Goal: Task Accomplishment & Management: Manage account settings

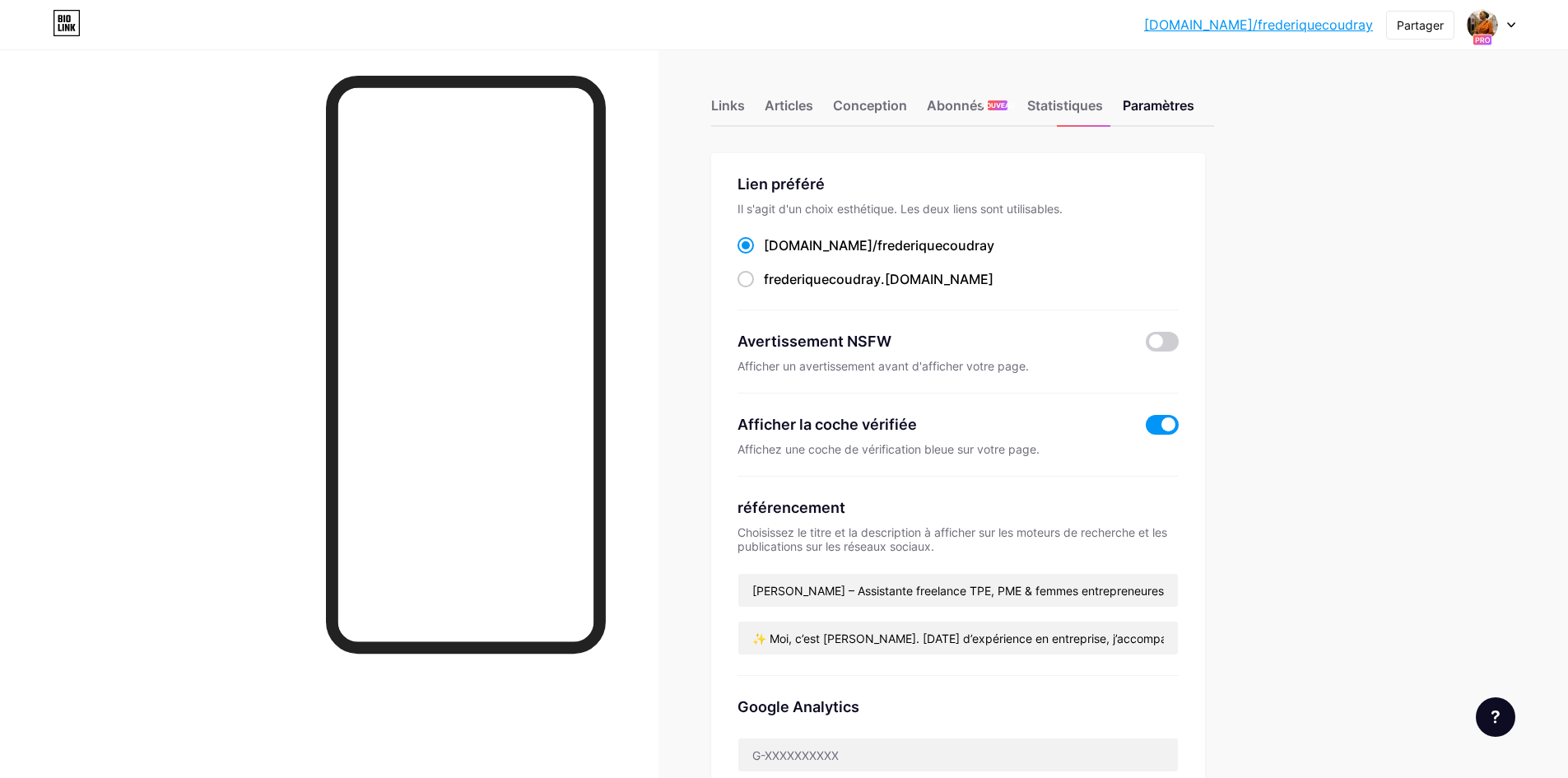
drag, startPoint x: 1506, startPoint y: 375, endPoint x: 1500, endPoint y: 330, distance: 45.4
click at [1325, 28] on font "[DOMAIN_NAME]/frederiquecoudray" at bounding box center [1258, 24] width 229 height 16
click at [1165, 111] on font "Paramètres" at bounding box center [1159, 105] width 72 height 16
click at [1067, 103] on font "Statistiques" at bounding box center [1065, 105] width 76 height 16
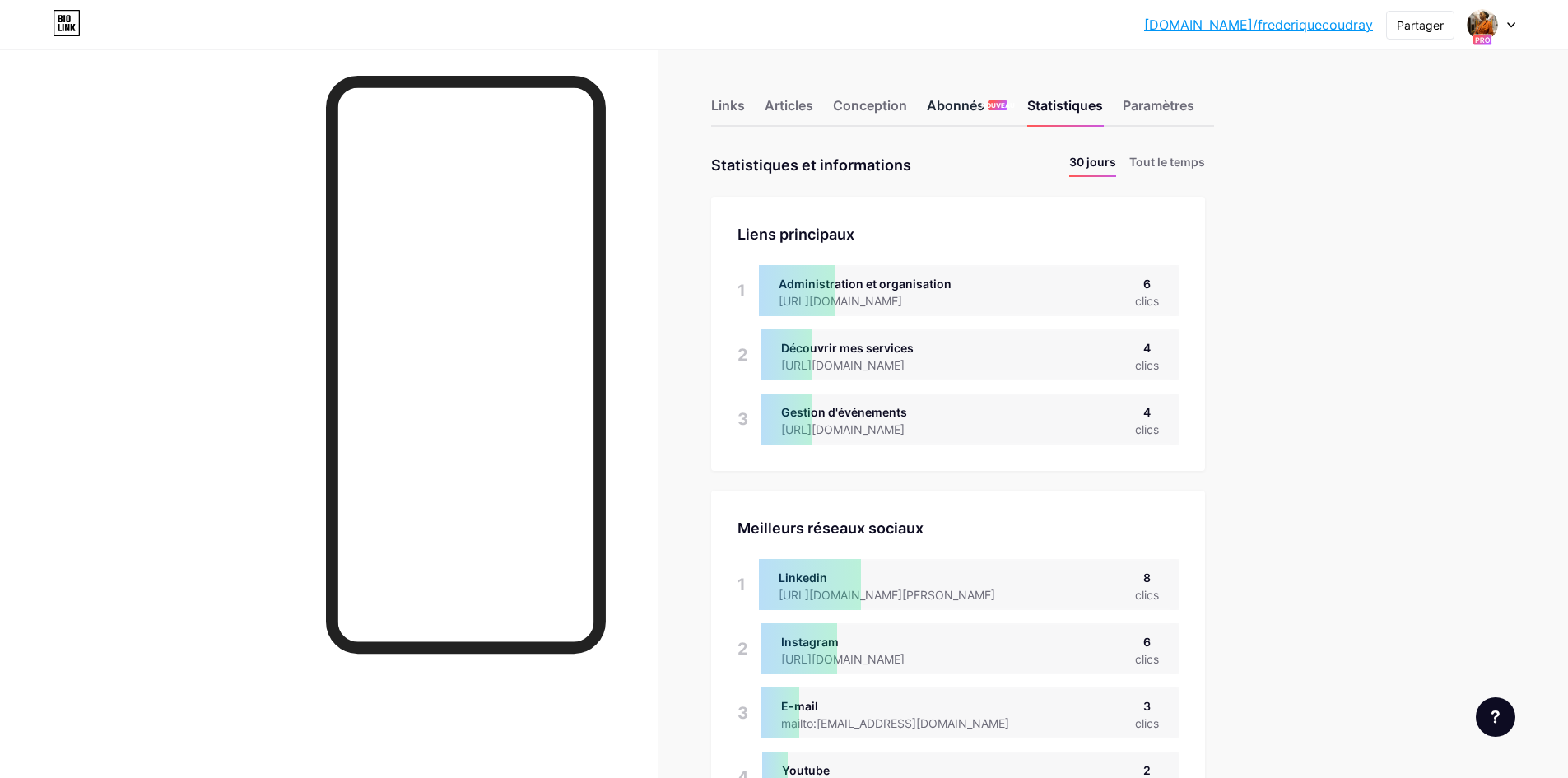
click at [963, 104] on font "Abonnés" at bounding box center [956, 105] width 58 height 16
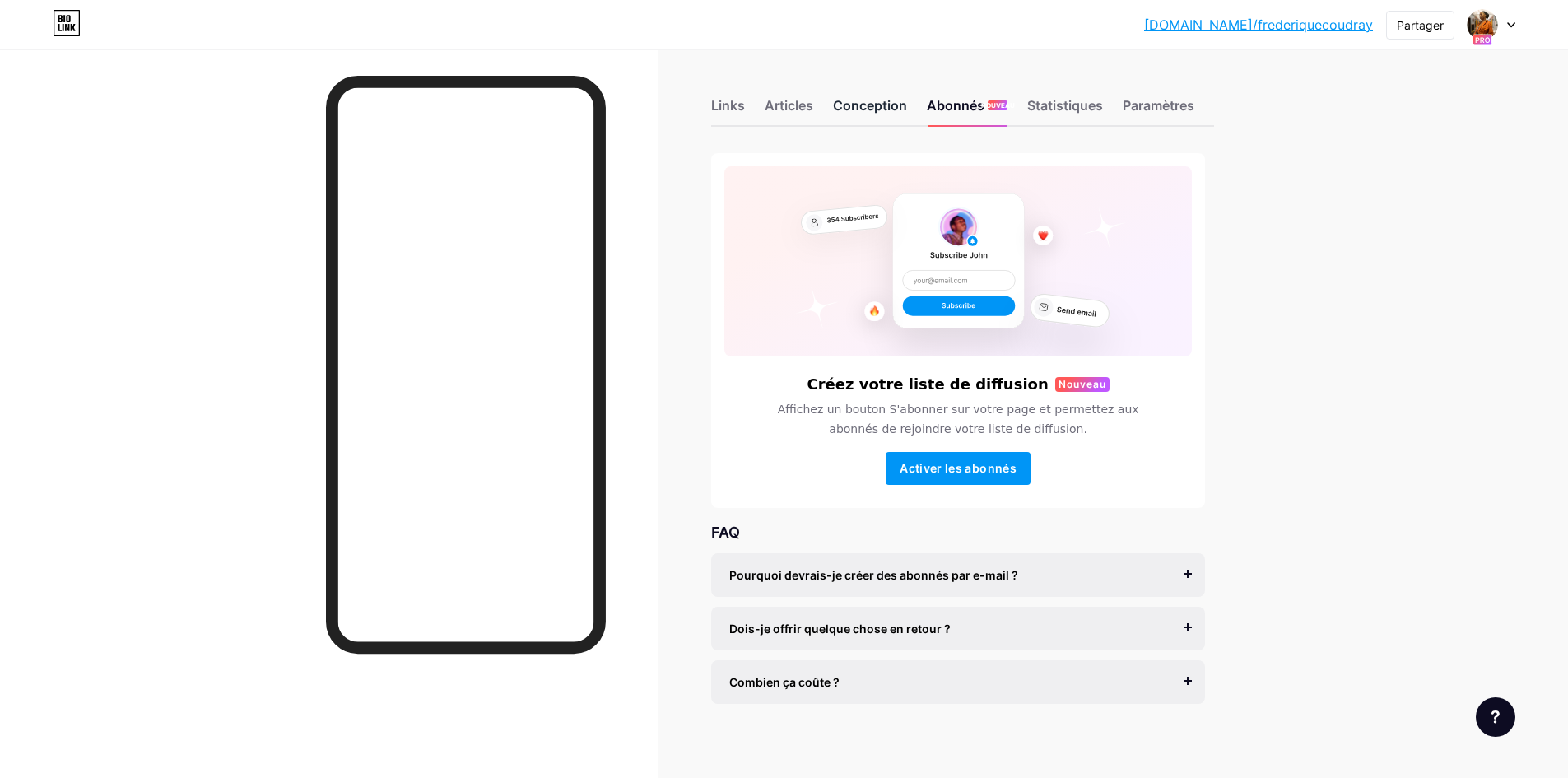
click at [868, 107] on font "Conception" at bounding box center [870, 105] width 74 height 16
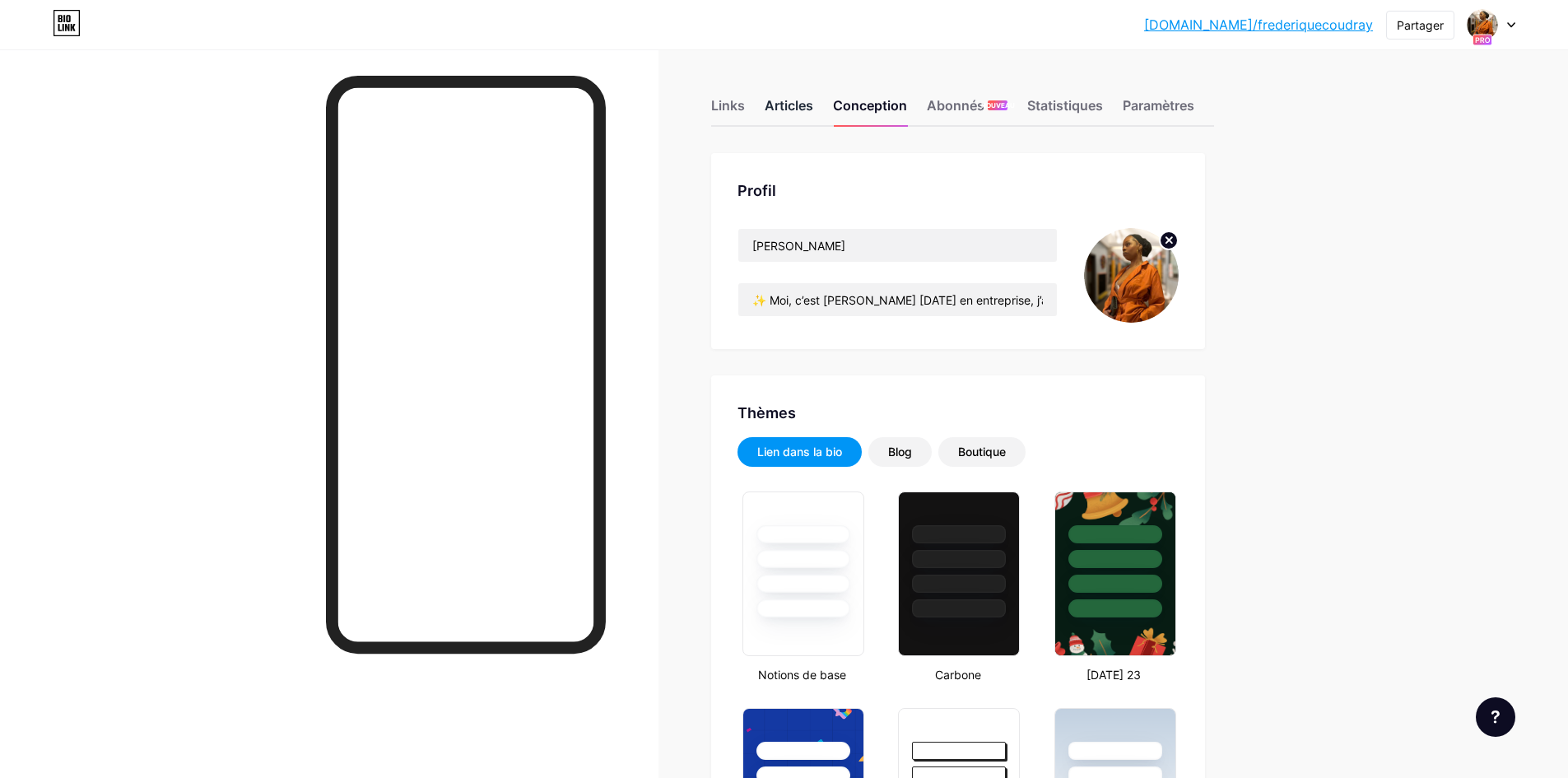
click at [786, 112] on font "Articles" at bounding box center [789, 105] width 49 height 16
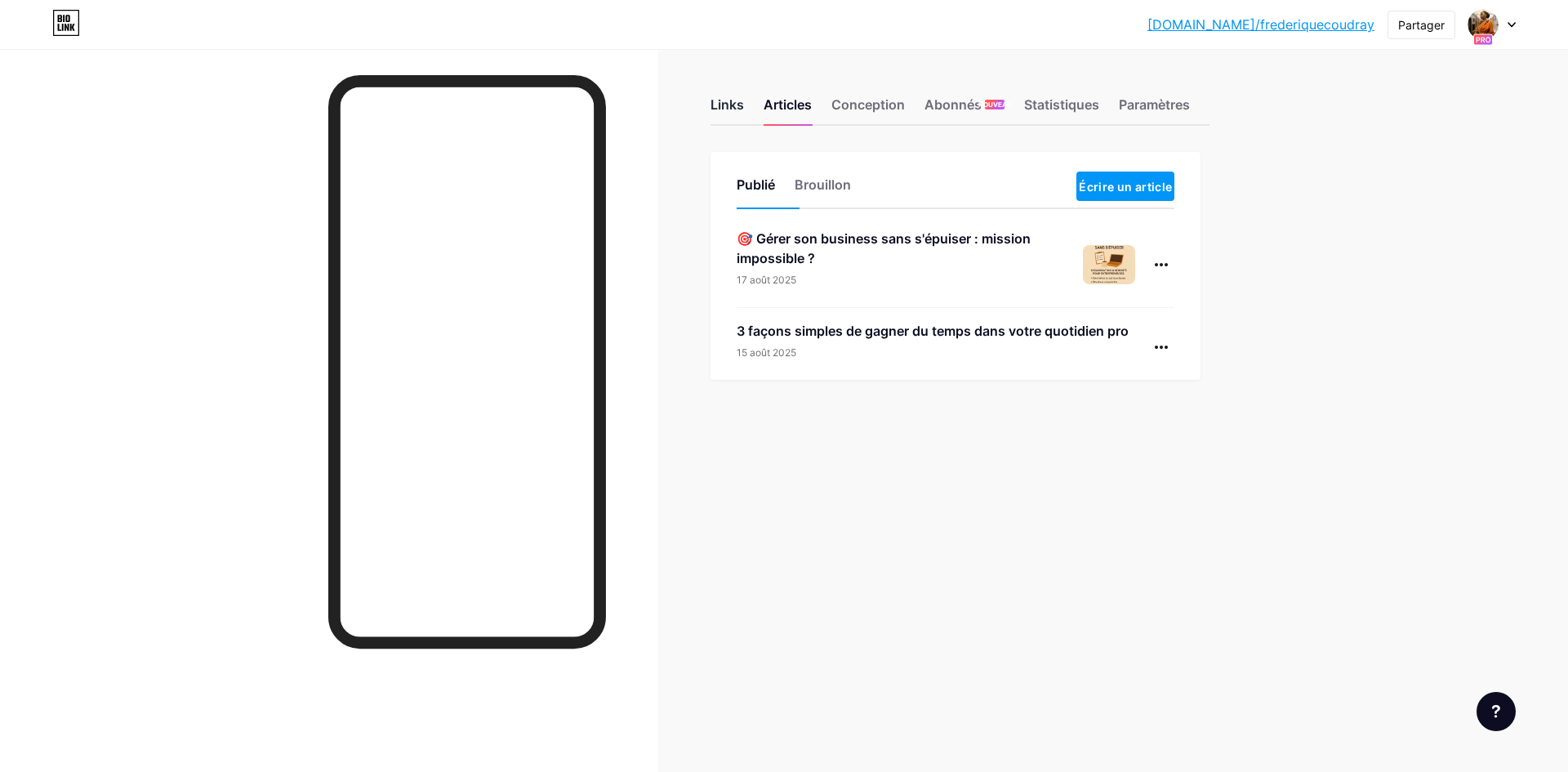
click at [723, 107] on font "Links" at bounding box center [726, 105] width 33 height 16
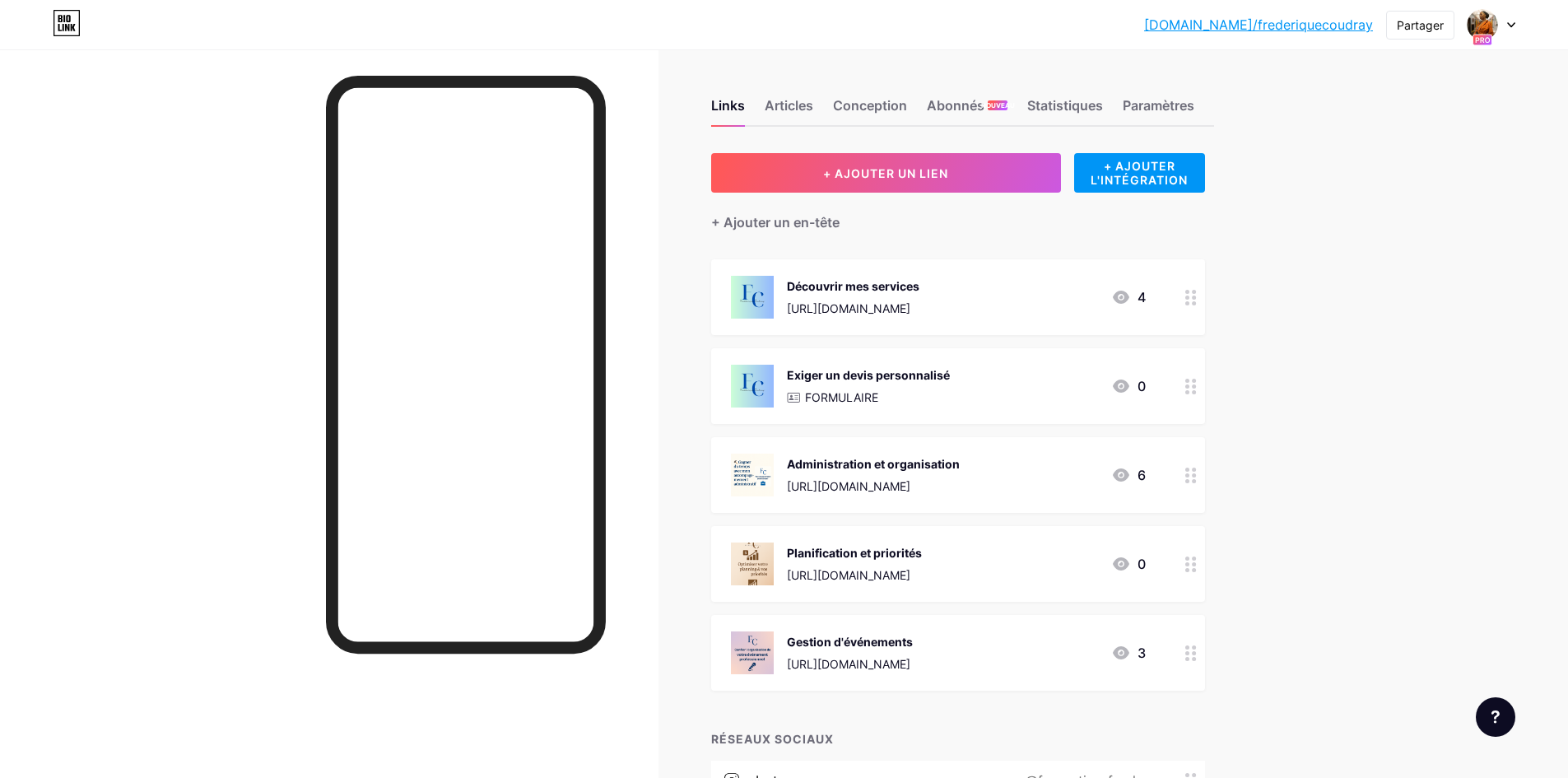
click at [842, 376] on font "Exiger un devis personnalisé" at bounding box center [868, 375] width 163 height 14
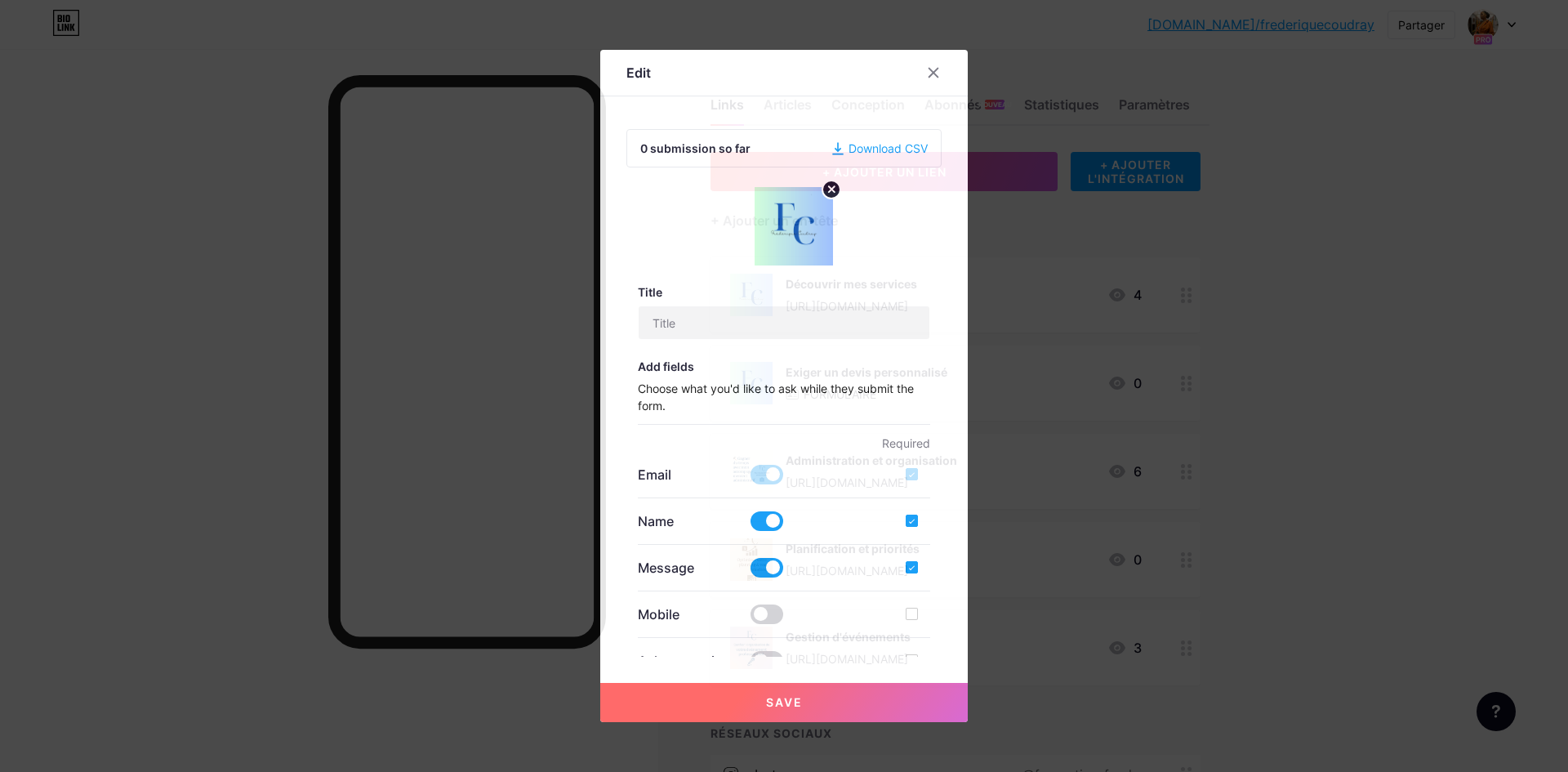
type input "Demander un devis personnalisé"
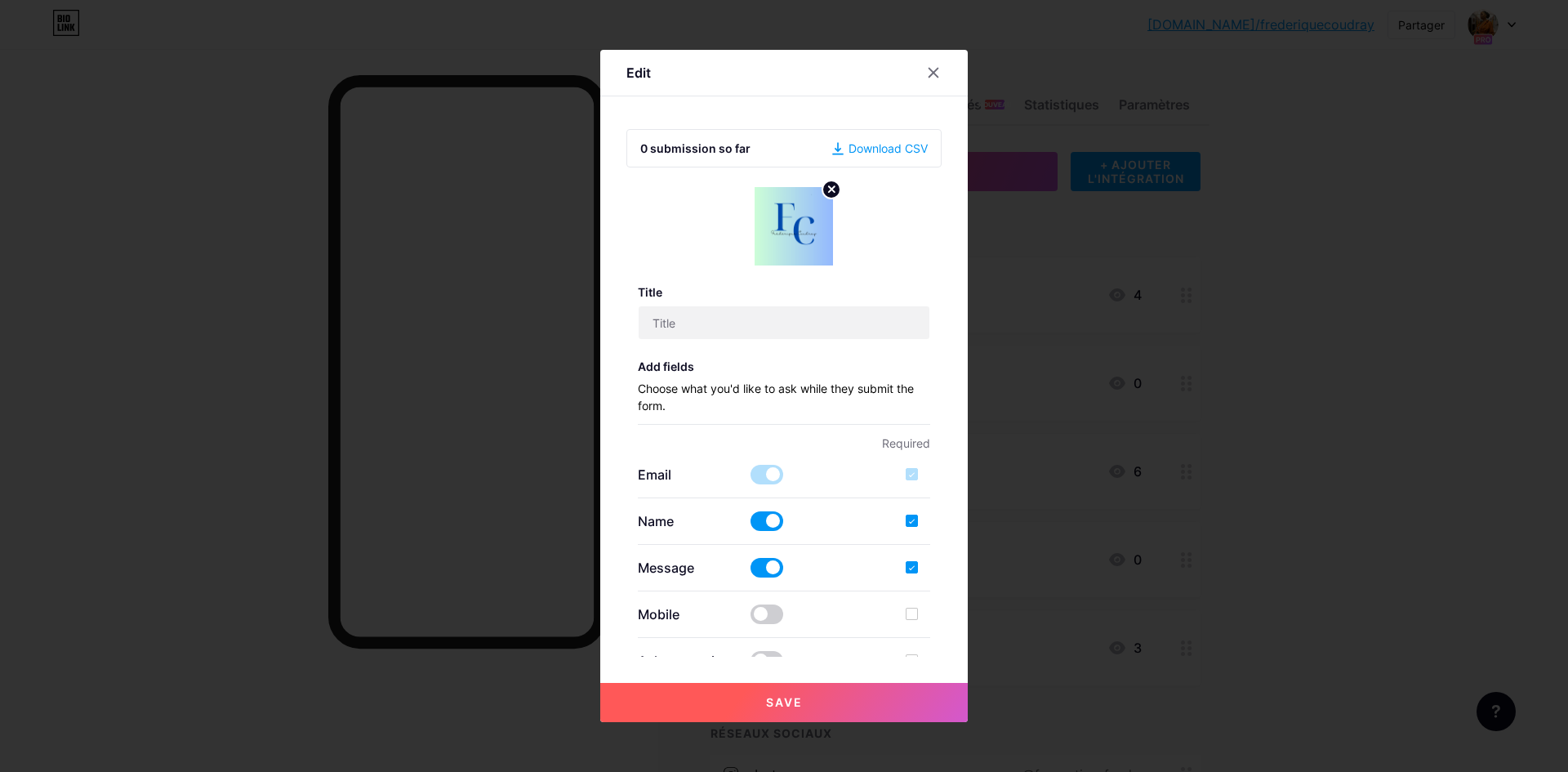
checkbox input "true"
type input "Remplissez ce formulaire pour recevoir un devis personnalisé ou plus d’informat…"
type textarea "Votre message a bien été envoyé. À très vite pour discuter de votre projet !"
drag, startPoint x: 756, startPoint y: 322, endPoint x: 633, endPoint y: 320, distance: 123.0
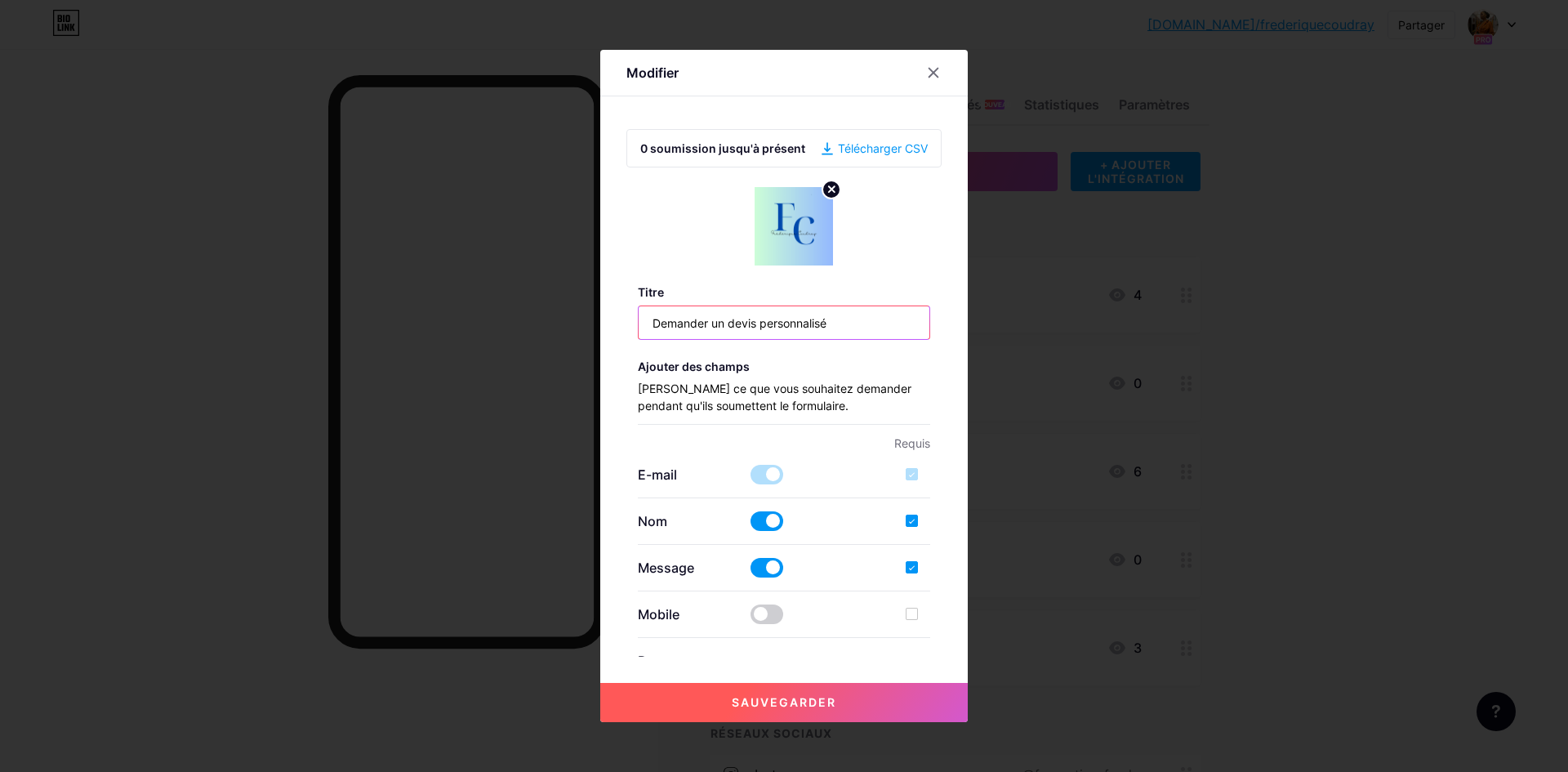
click at [639, 320] on input "Demander un devis personnalisé" at bounding box center [784, 323] width 291 height 33
drag, startPoint x: 836, startPoint y: 324, endPoint x: 624, endPoint y: 323, distance: 212.0
click at [626, 323] on div "0 soumission jusqu'à présent Télécharger CSV Titre Demander un devis personnali…" at bounding box center [784, 386] width 315 height 541
paste input "📂 Téléchargez ma plaquette de services"
type input "📂 Téléchargez ma plaquette de services"
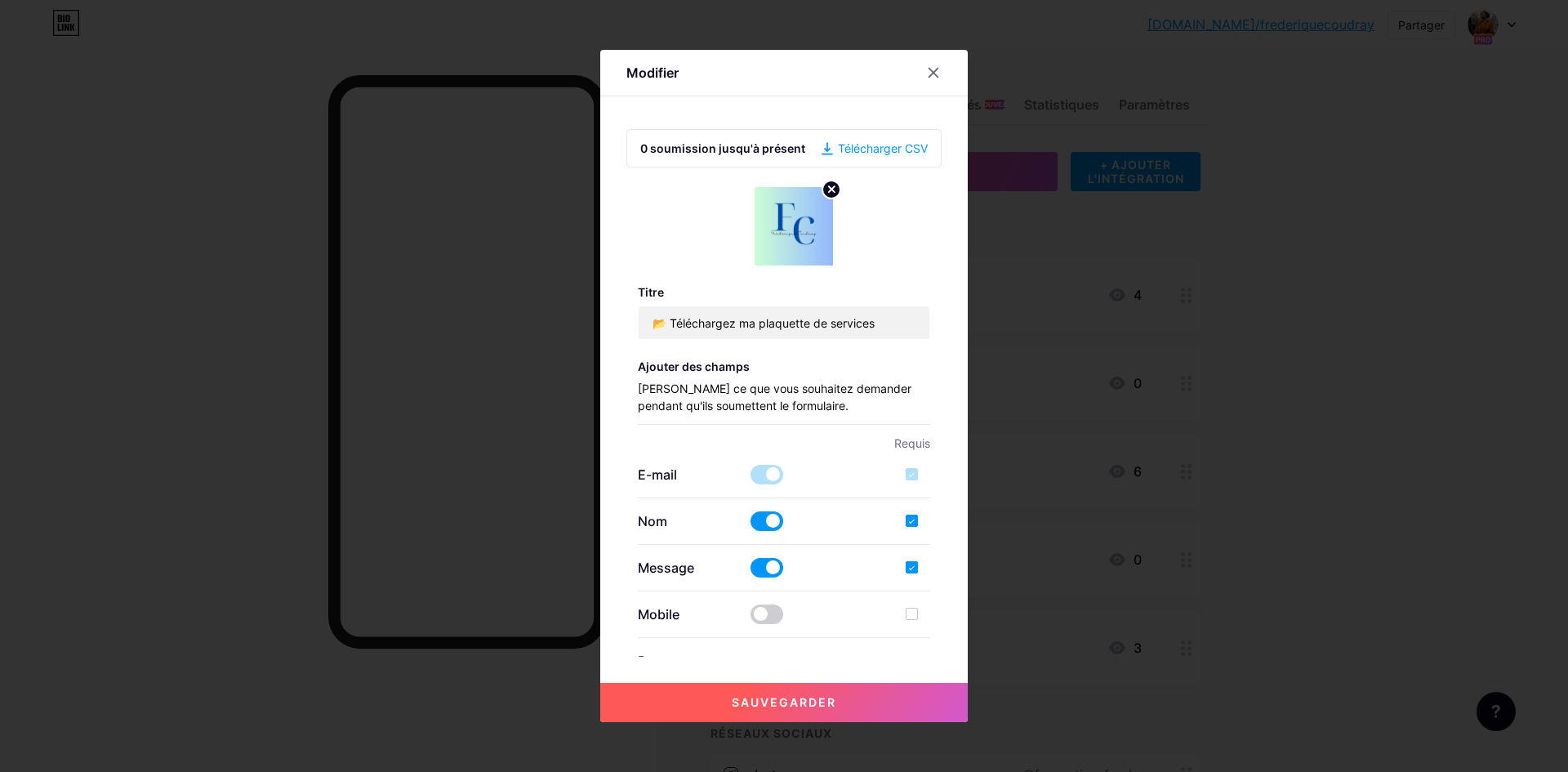
click at [750, 479] on span at bounding box center [767, 474] width 33 height 20
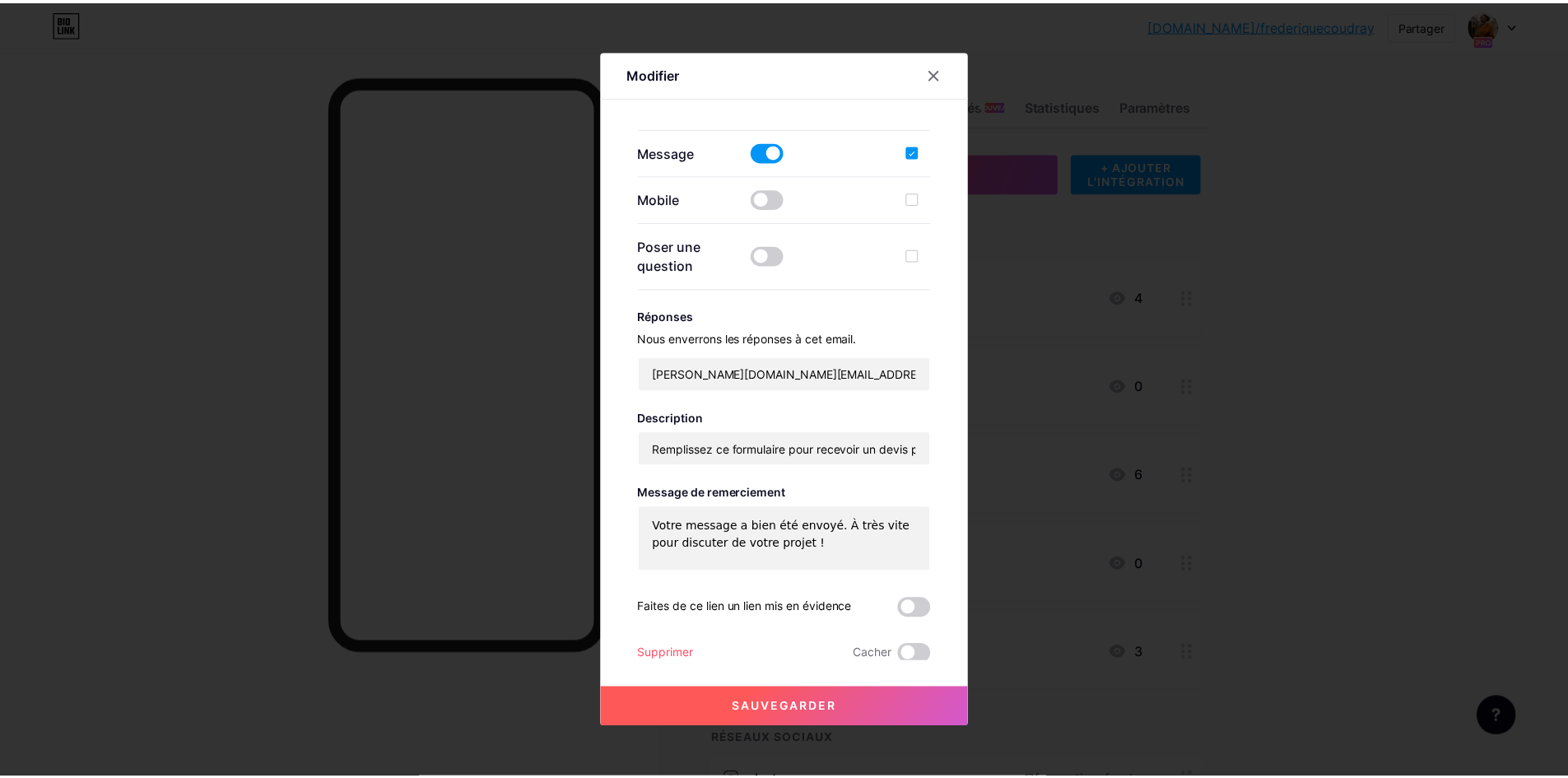
scroll to position [423, 0]
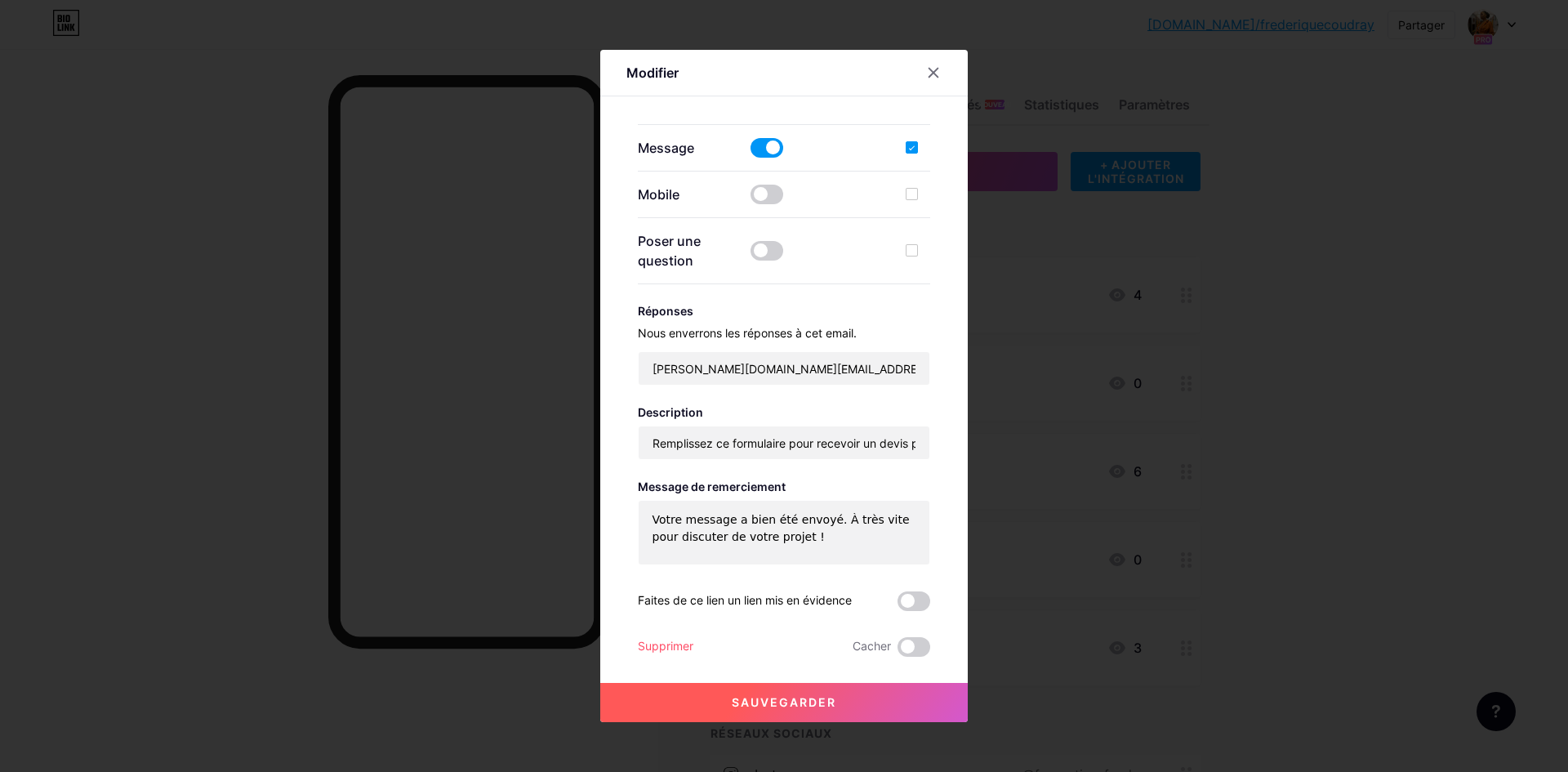
click at [767, 707] on font "Sauvegarder" at bounding box center [784, 702] width 105 height 14
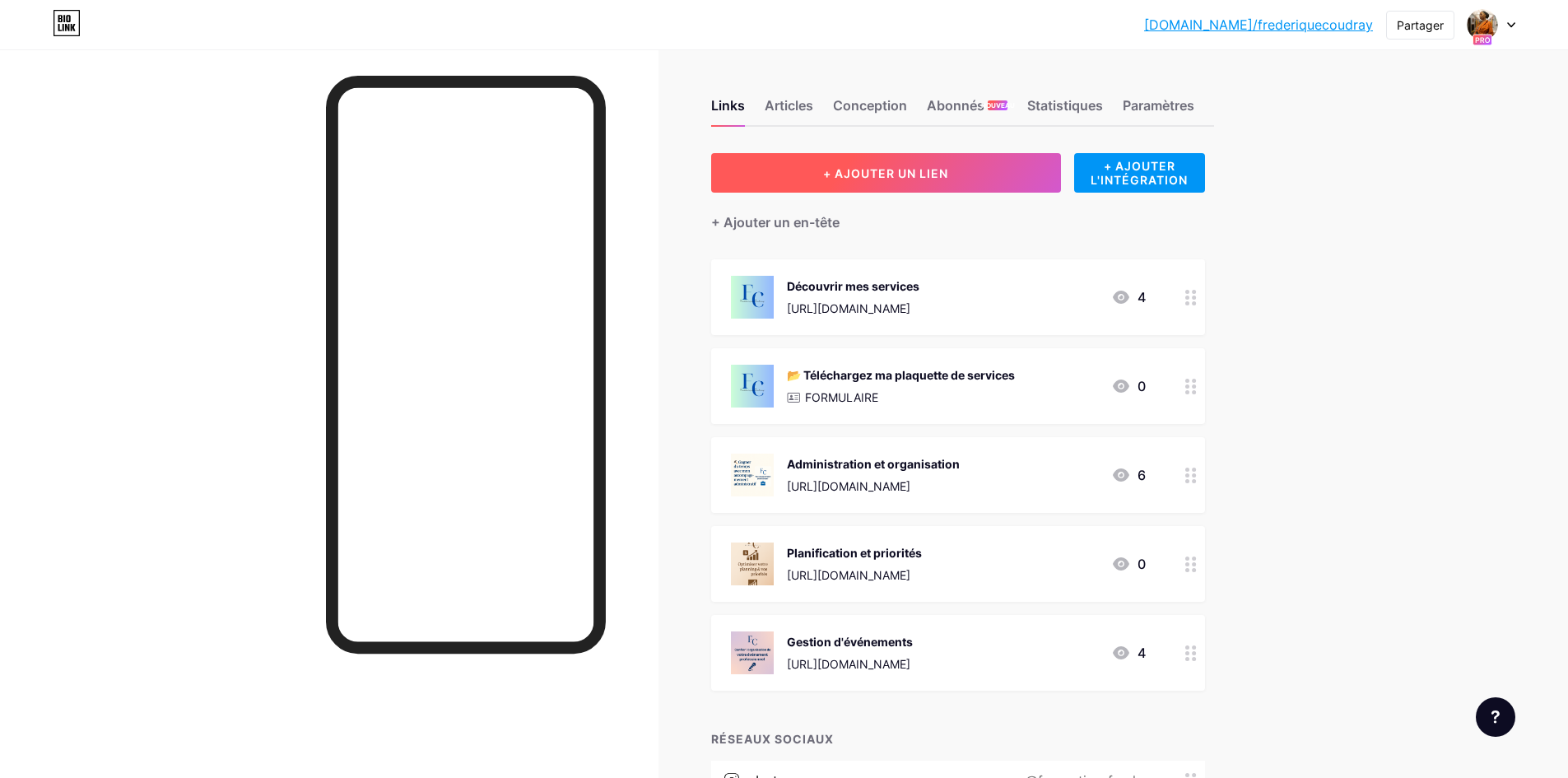
click at [871, 180] on button "+ AJOUTER UN LIEN" at bounding box center [886, 173] width 349 height 40
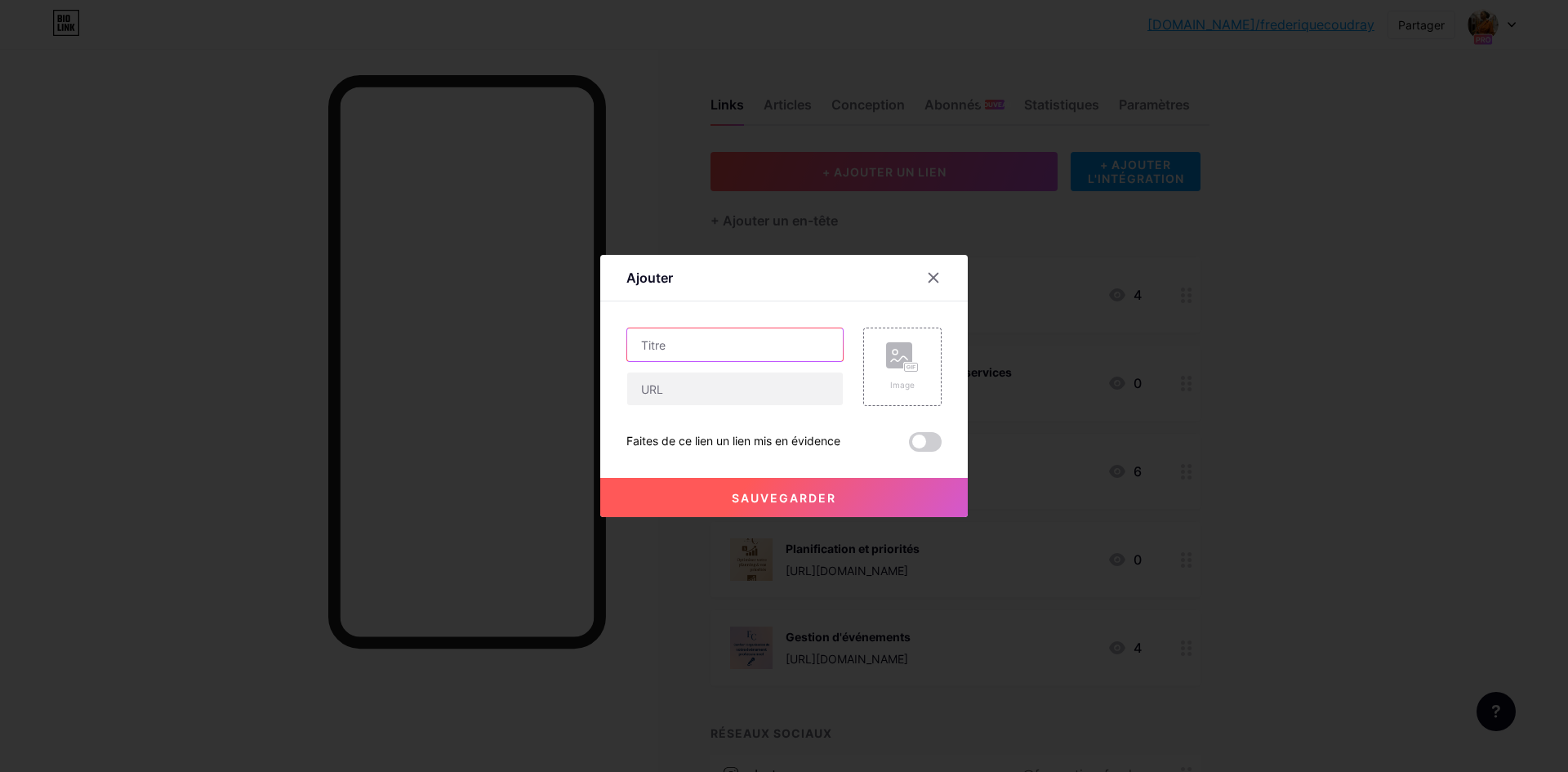
click at [676, 347] on input "text" at bounding box center [734, 344] width 215 height 33
paste input "📅 Réservez votre appel découverte gratuit"
click at [662, 347] on input "📅 Réservez votre appel découverte gratuit" at bounding box center [734, 344] width 215 height 33
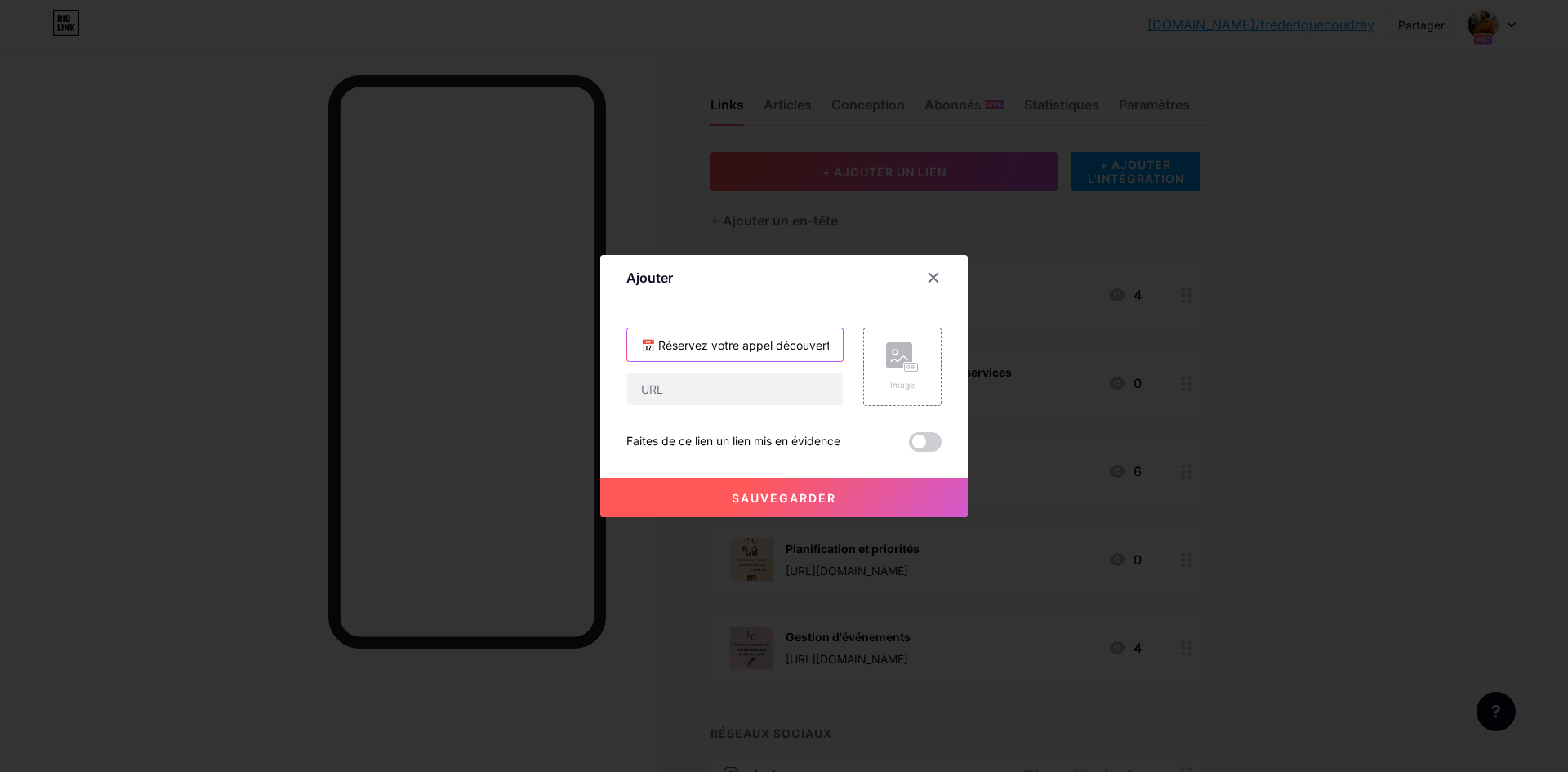
type input "📅 Réservez votre appel découverte gratuit"
paste input "[URL][DOMAIN_NAME]"
type input "[URL][DOMAIN_NAME]"
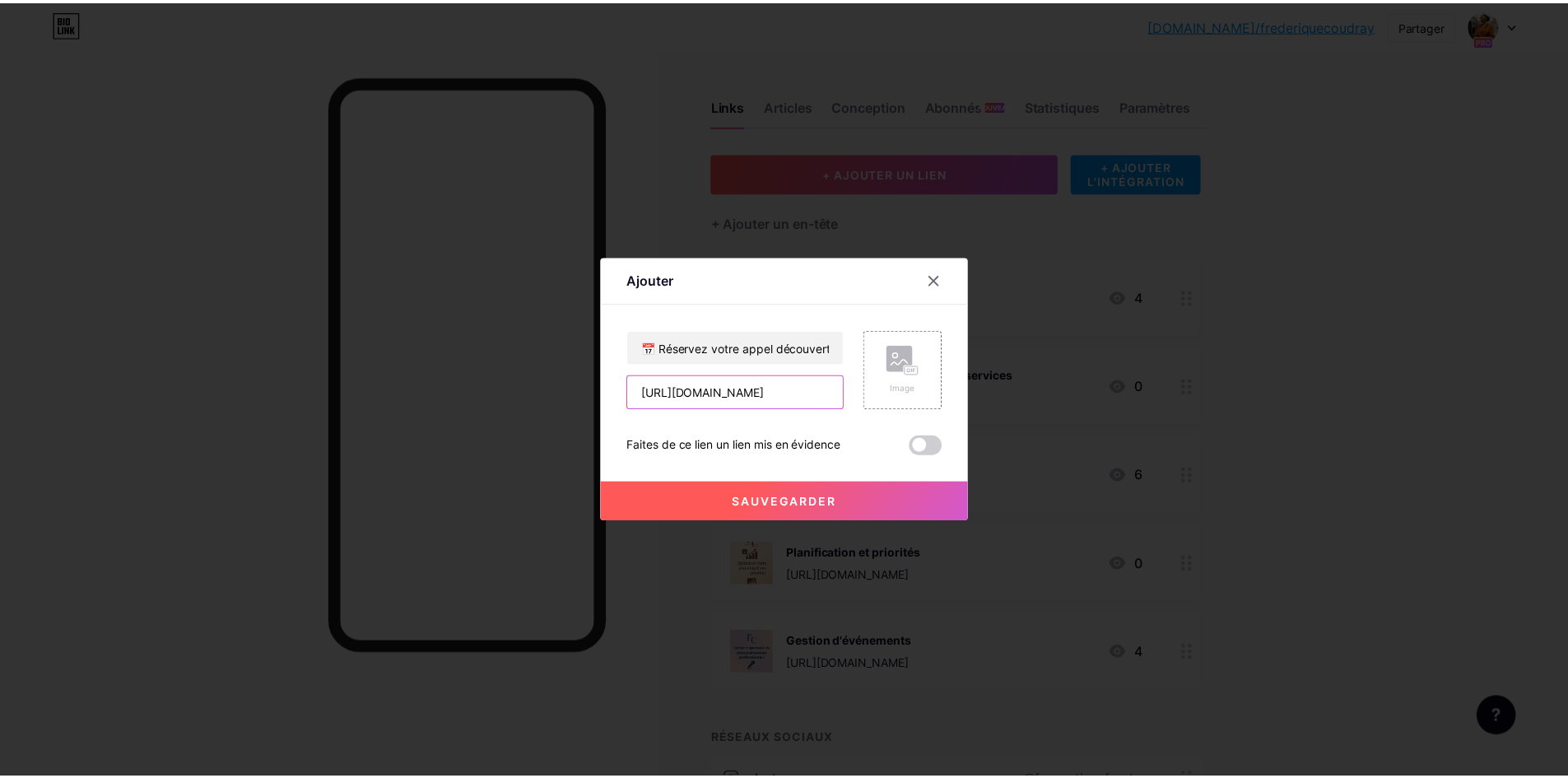
scroll to position [0, 0]
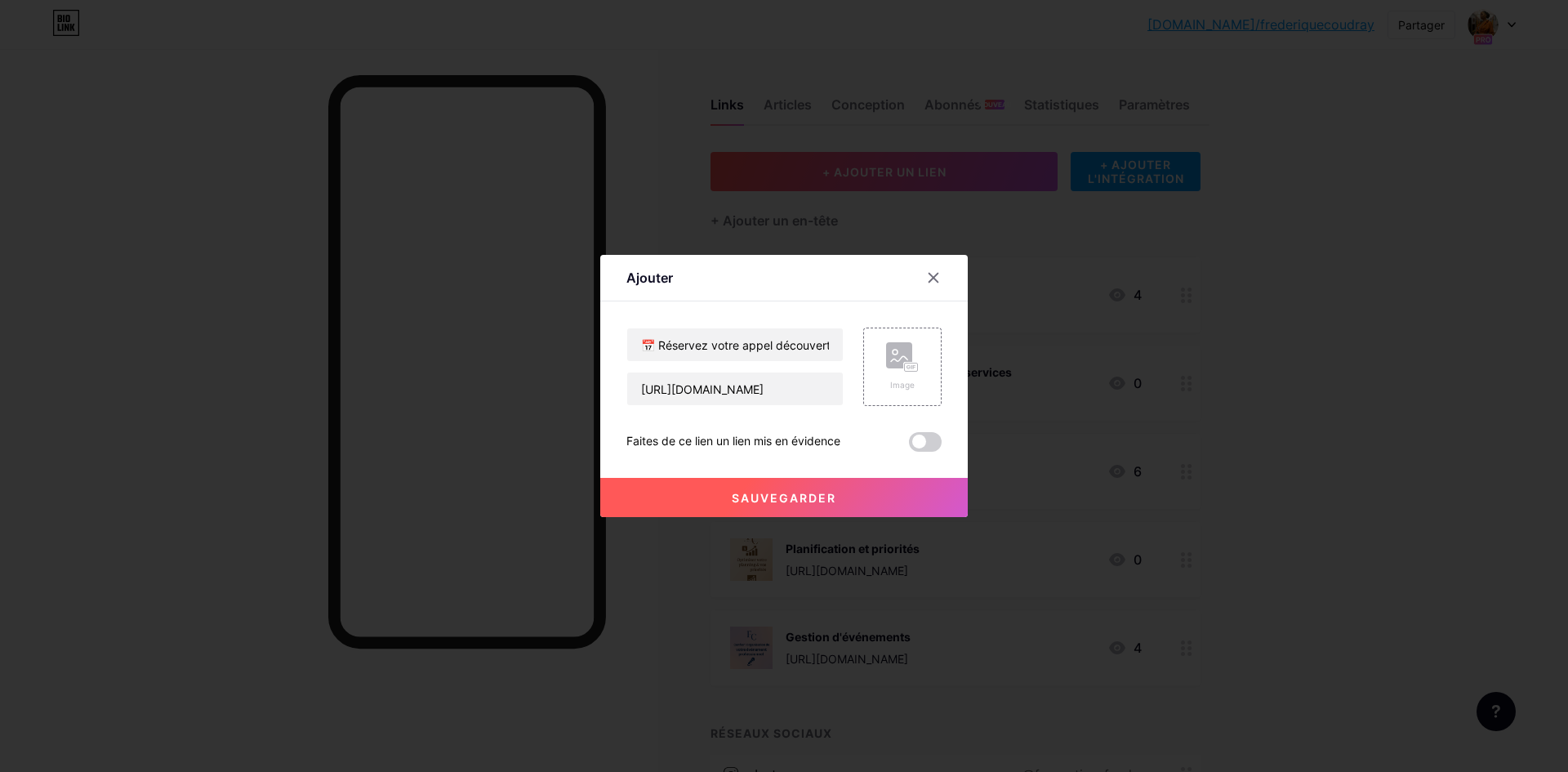
click at [743, 492] on font "Sauvegarder" at bounding box center [784, 498] width 105 height 14
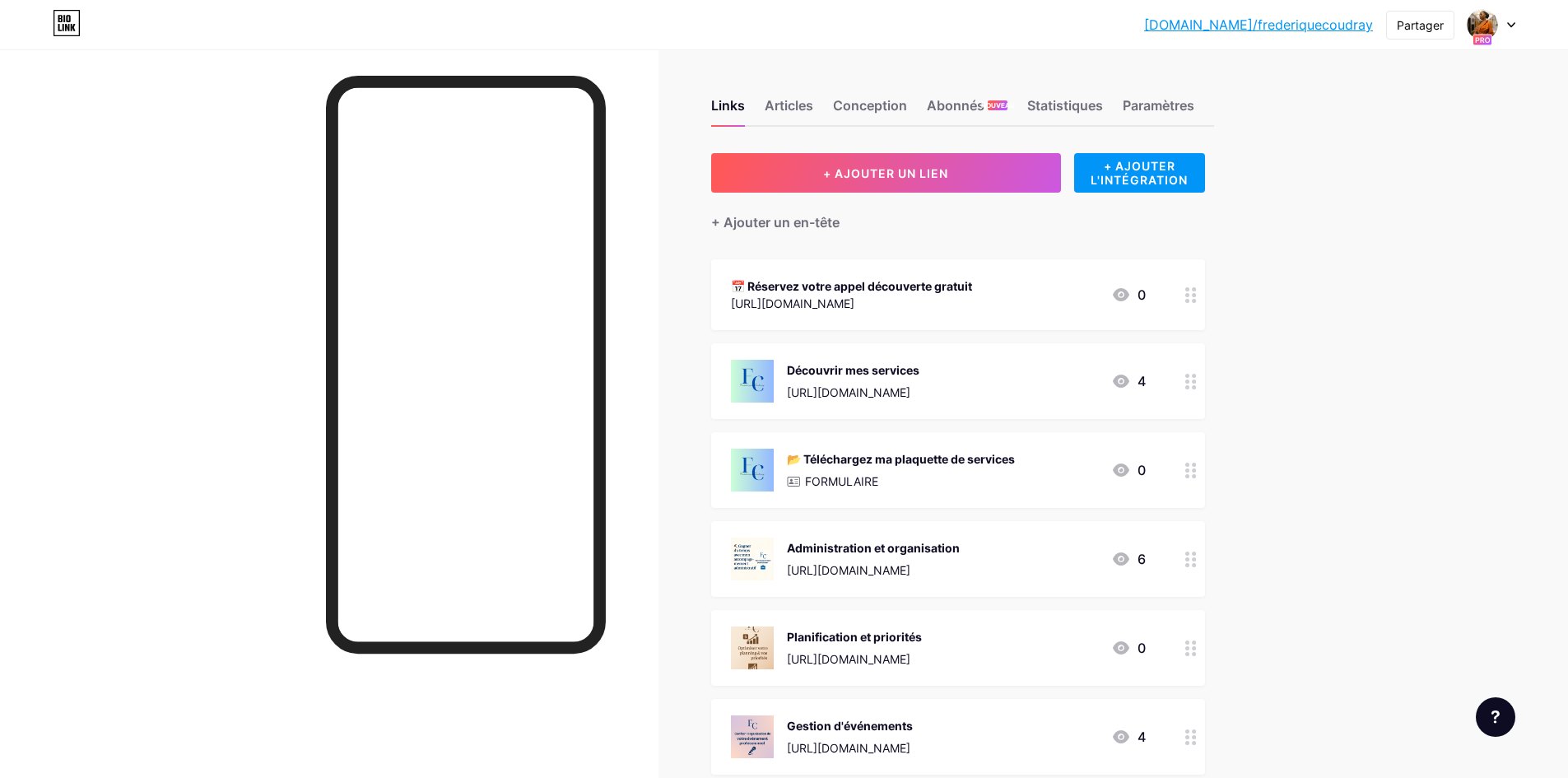
click at [1007, 311] on div "📅 Réservez votre appel découverte gratuit [URL][DOMAIN_NAME] 0" at bounding box center [938, 294] width 415 height 38
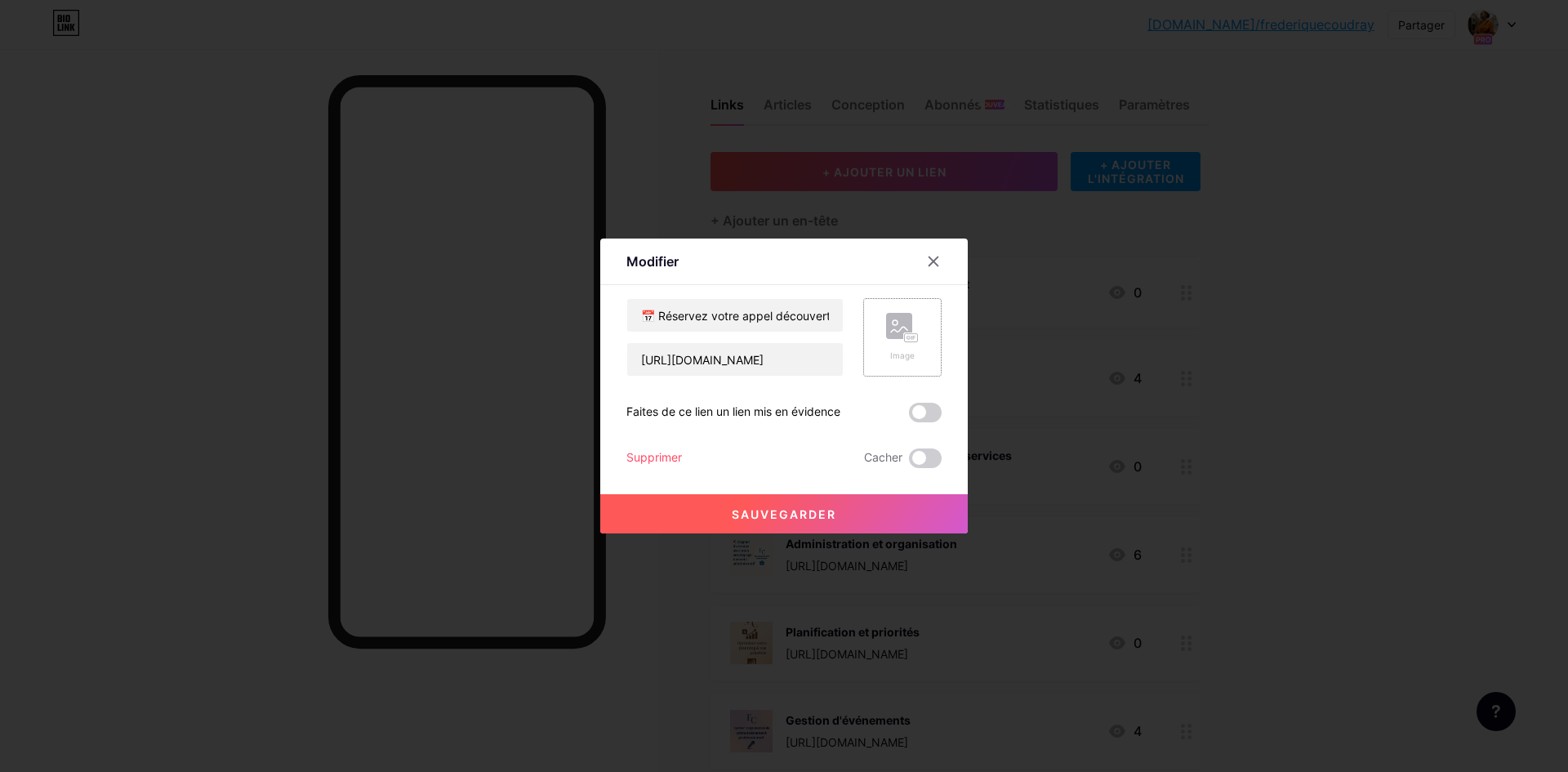
click at [904, 341] on rect at bounding box center [911, 338] width 14 height 10
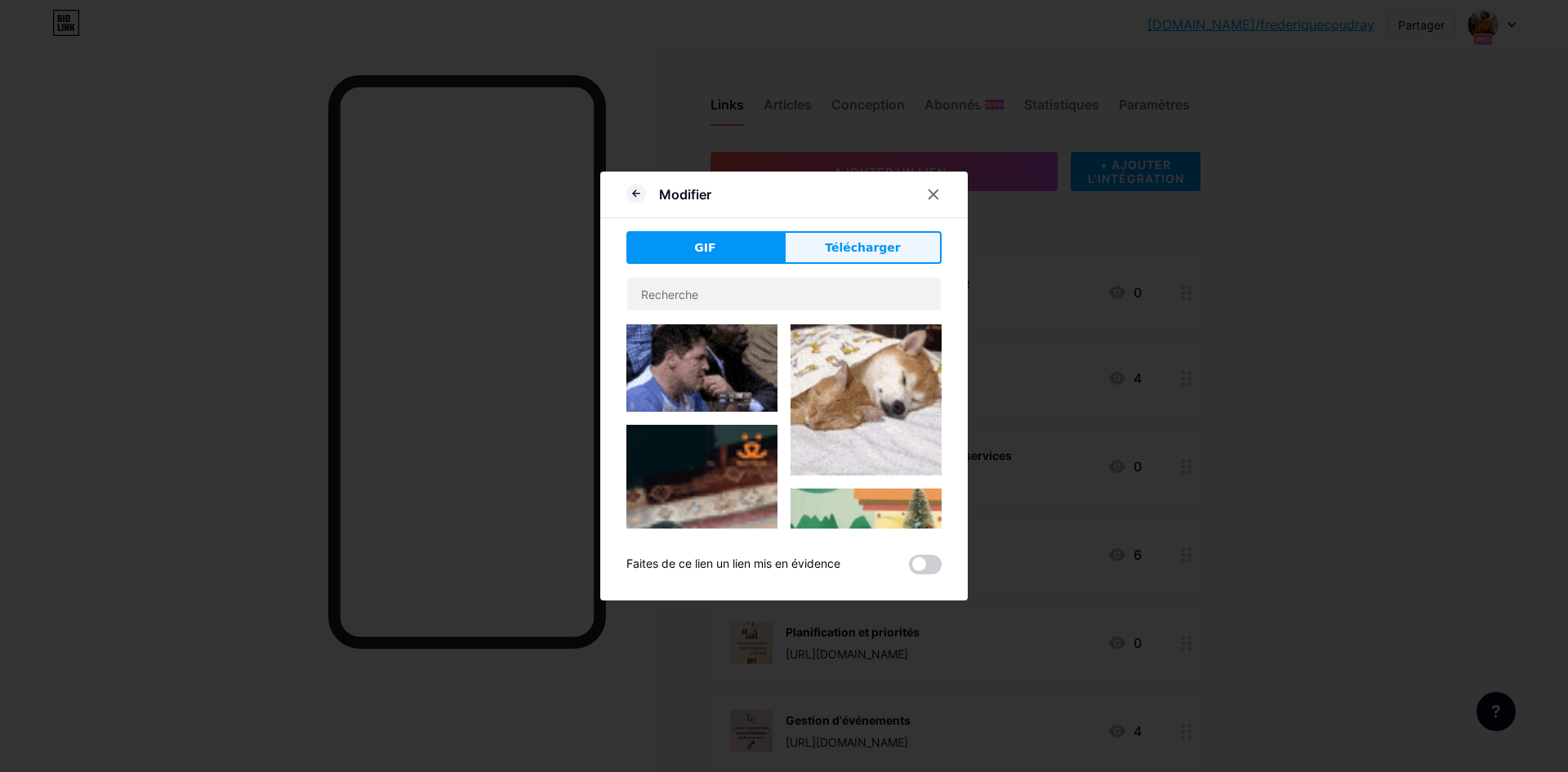
click at [868, 251] on font "Télécharger" at bounding box center [862, 248] width 76 height 13
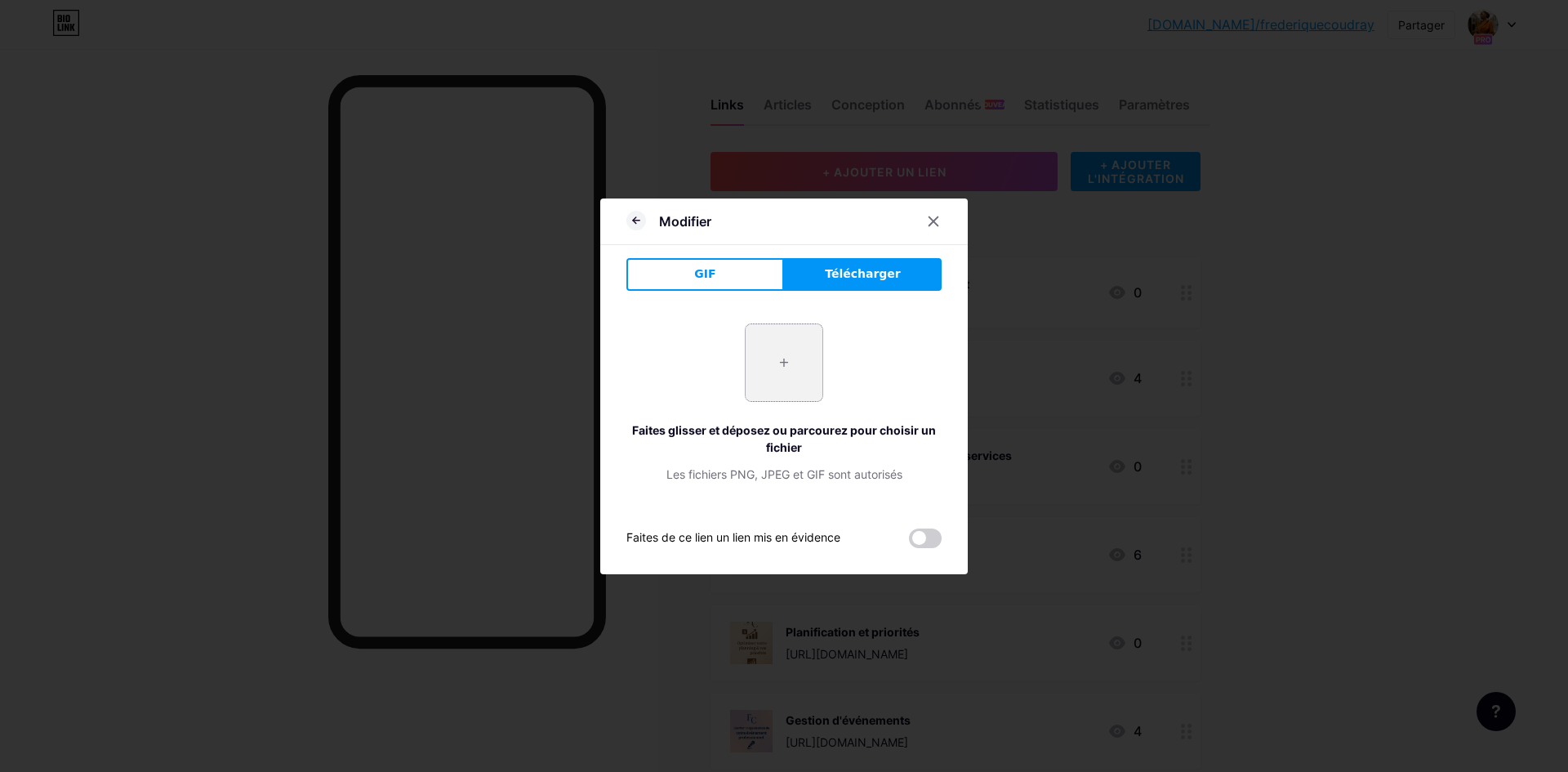
click at [784, 366] on input "file" at bounding box center [784, 363] width 77 height 77
type input "C:\fakepath\Logo Fred.png"
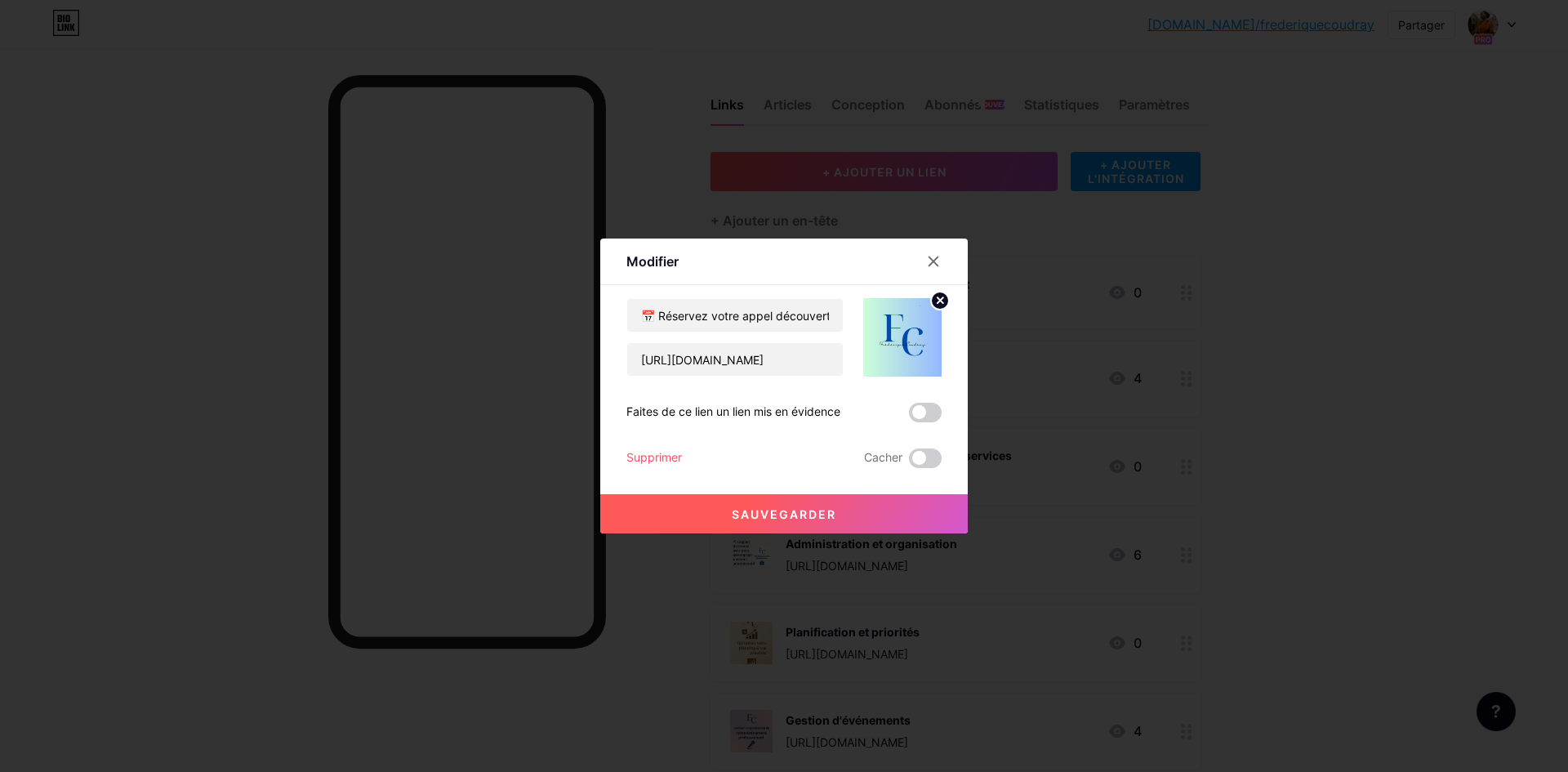
click at [792, 524] on button "Sauvegarder" at bounding box center [784, 514] width 367 height 39
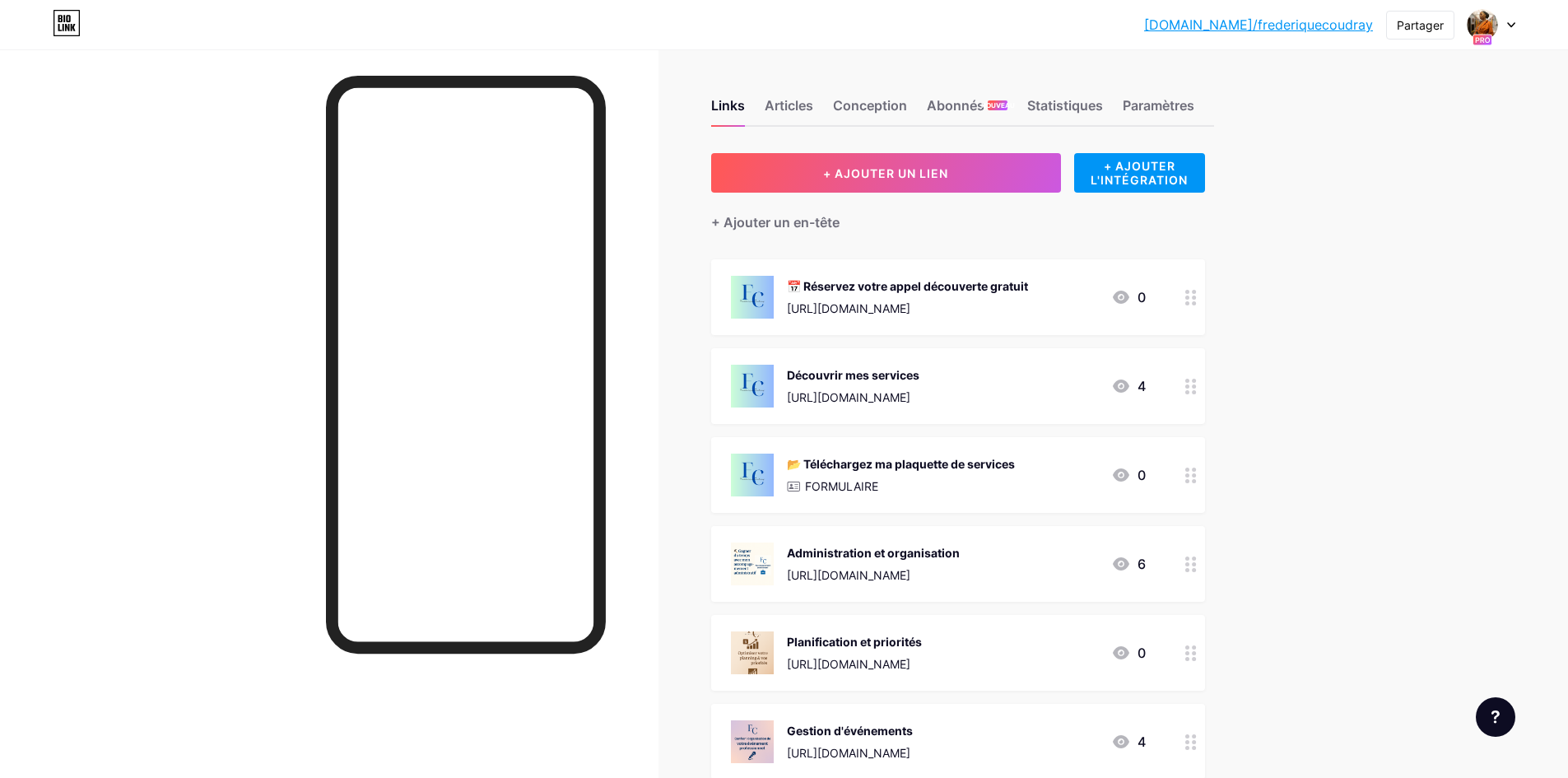
click at [1068, 303] on div "📅 Réservez votre appel découverte gratuit https://calendly.com/frederiquecoudra…" at bounding box center [938, 297] width 415 height 43
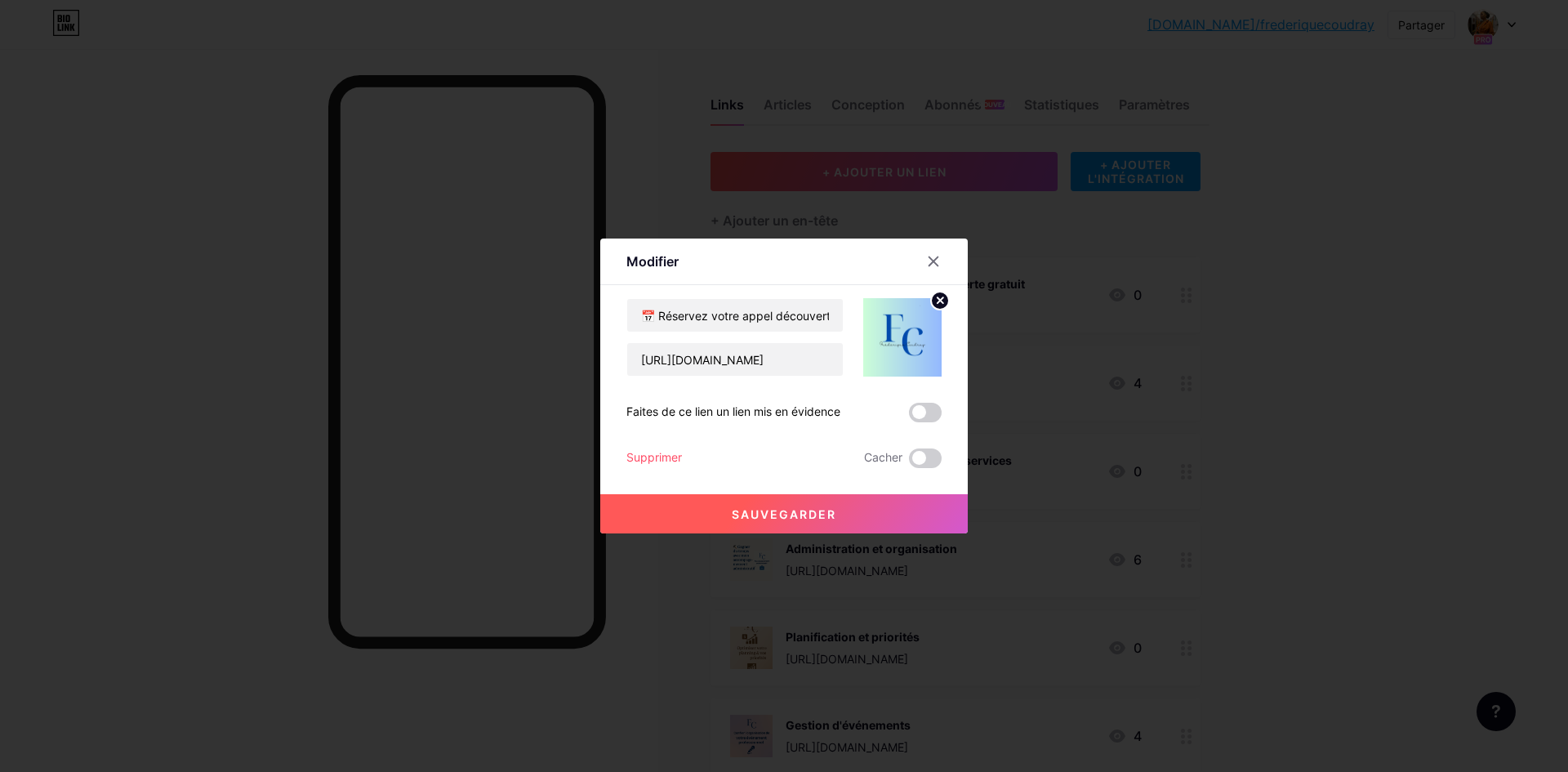
click at [1316, 346] on div at bounding box center [784, 386] width 1568 height 772
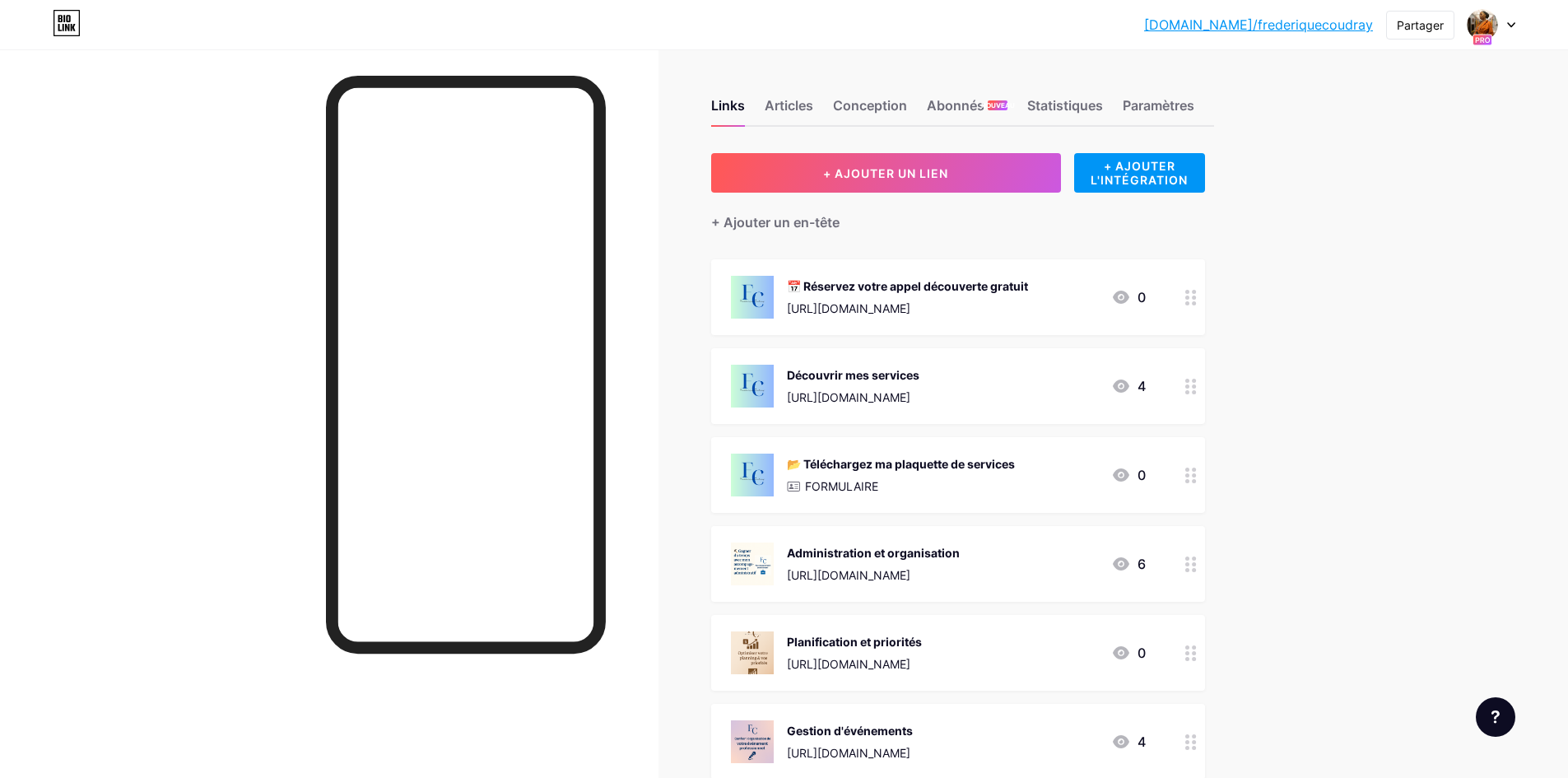
click at [1152, 318] on div "📅 Réservez votre appel découverte gratuit https://calendly.com/frederiquecoudra…" at bounding box center [958, 297] width 494 height 76
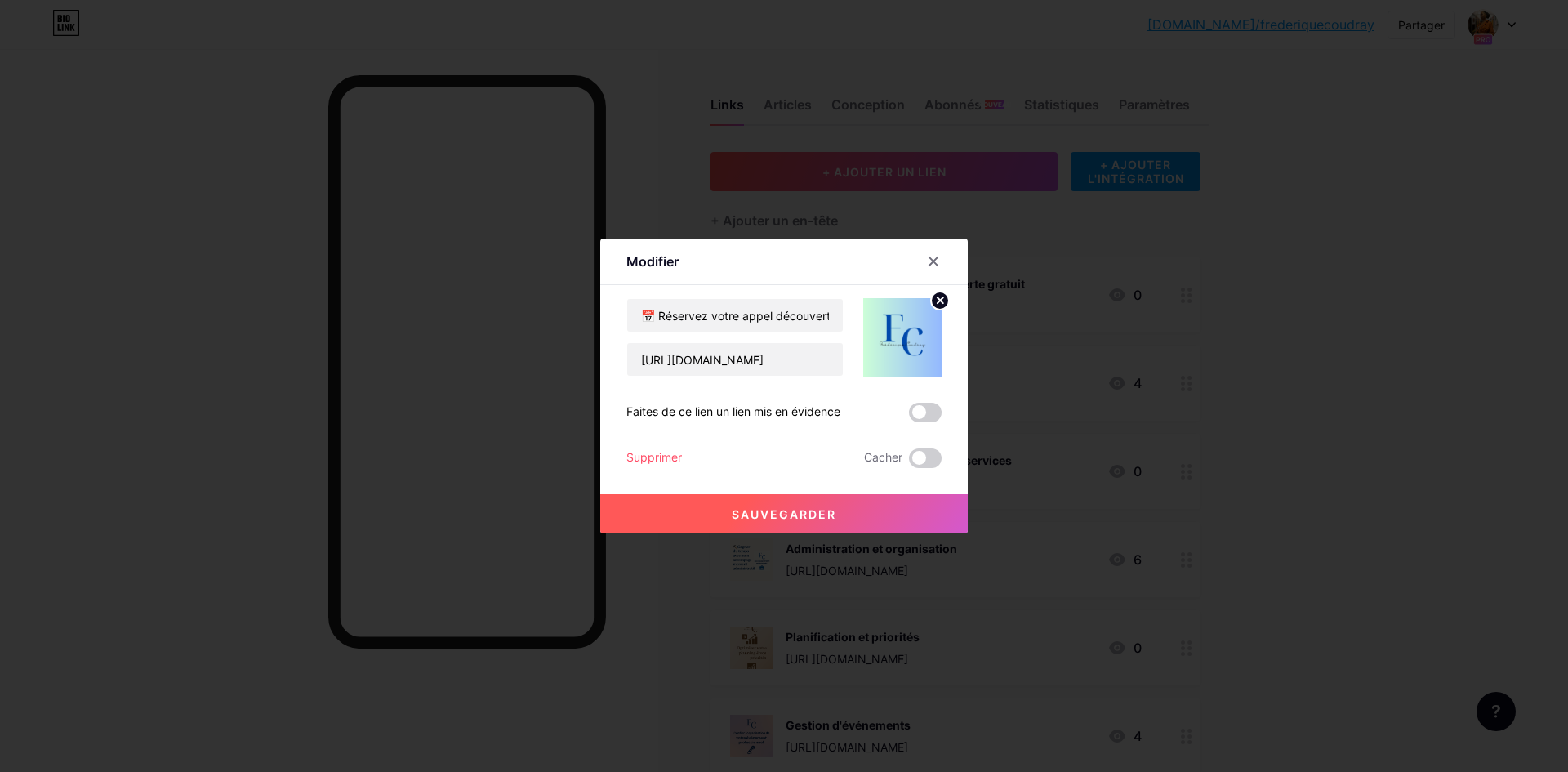
click at [753, 505] on button "Sauvegarder" at bounding box center [784, 514] width 367 height 39
click at [750, 514] on font "Sauvegarder" at bounding box center [784, 515] width 105 height 14
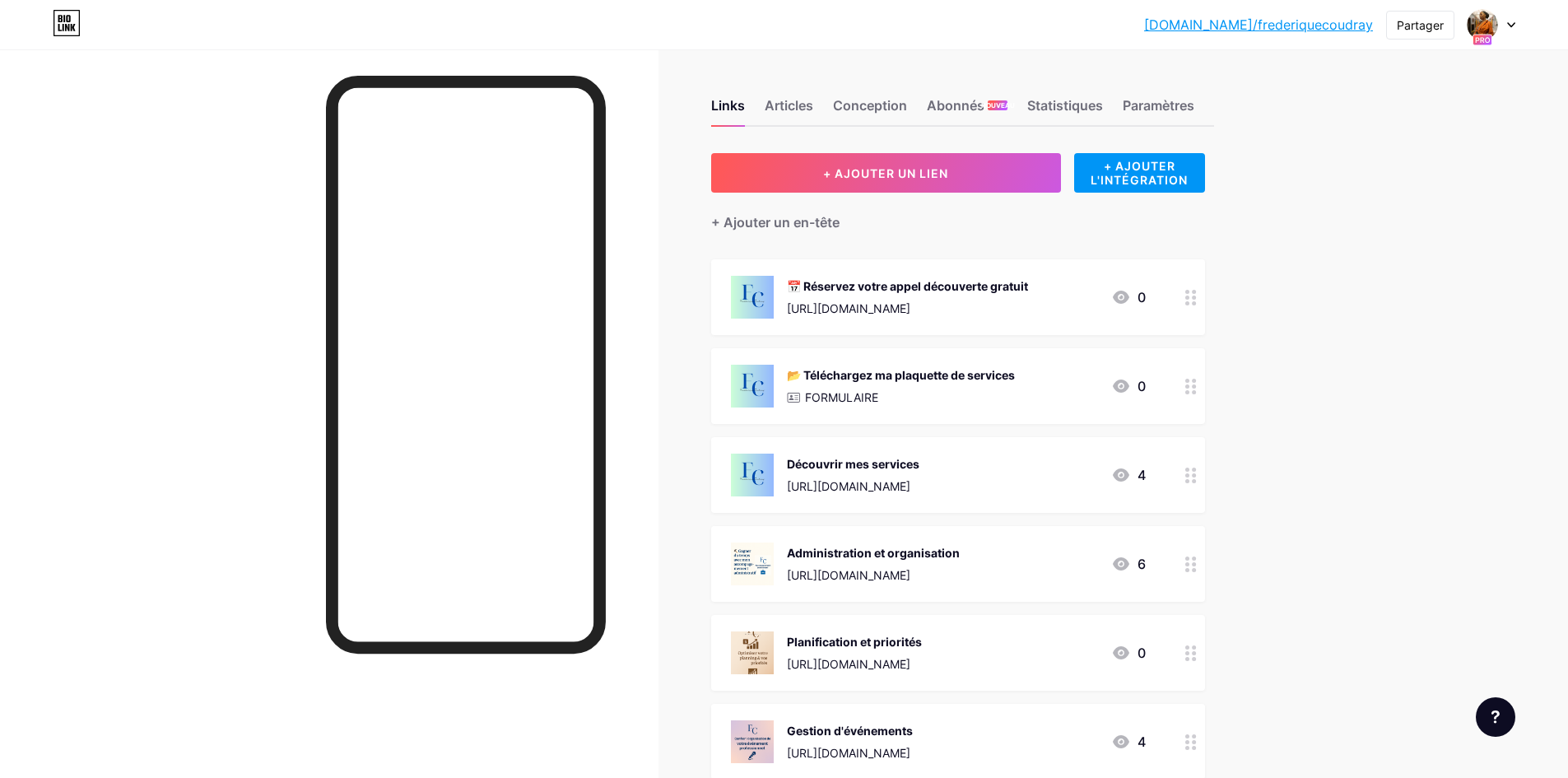
click at [971, 405] on div "📂 Téléchargez ma plaquette de services FORMULAIRE" at bounding box center [901, 386] width 228 height 43
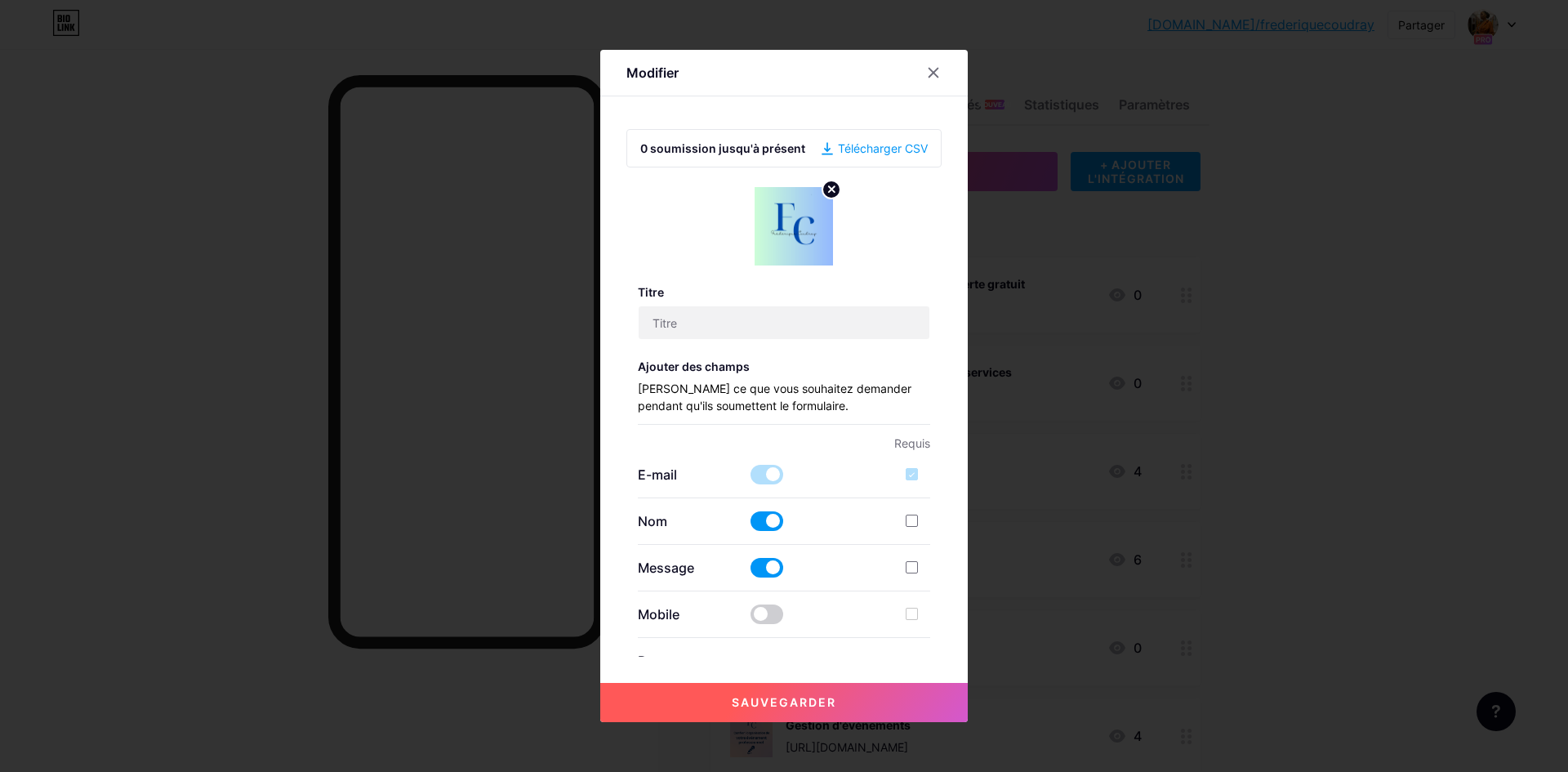
type input "📂 Téléchargez ma plaquette de services"
checkbox input "true"
type input "Remplissez ce formulaire pour recevoir un devis personnalisé ou plus d’informat…"
type textarea "Votre message a bien été envoyé. À très vite pour discuter de votre projet !"
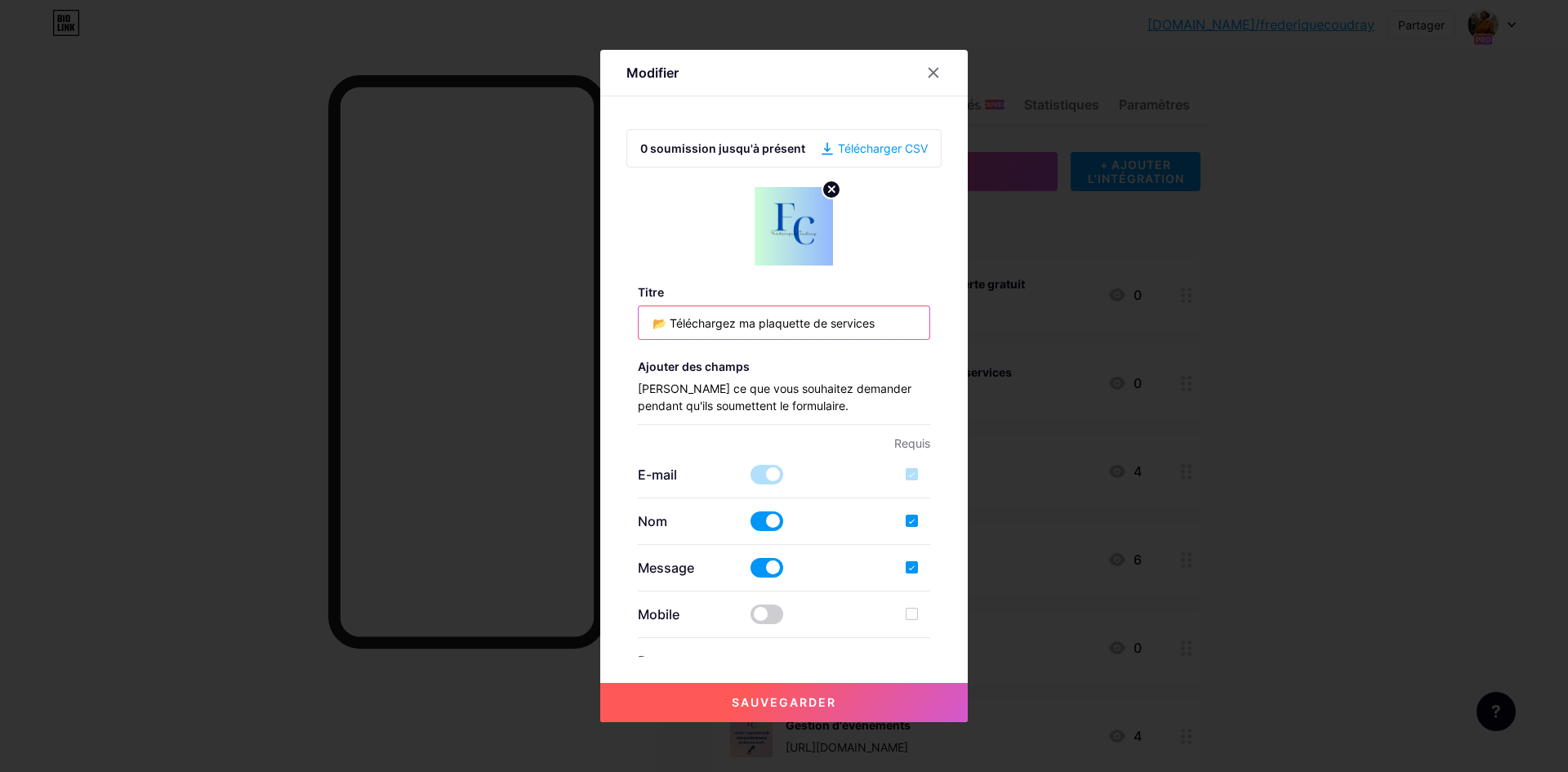
click at [887, 326] on input "📂 Téléchargez ma plaquette de services" at bounding box center [784, 323] width 291 height 33
click at [876, 147] on font "Télécharger CSV" at bounding box center [883, 148] width 90 height 14
click at [929, 72] on icon at bounding box center [933, 72] width 13 height 13
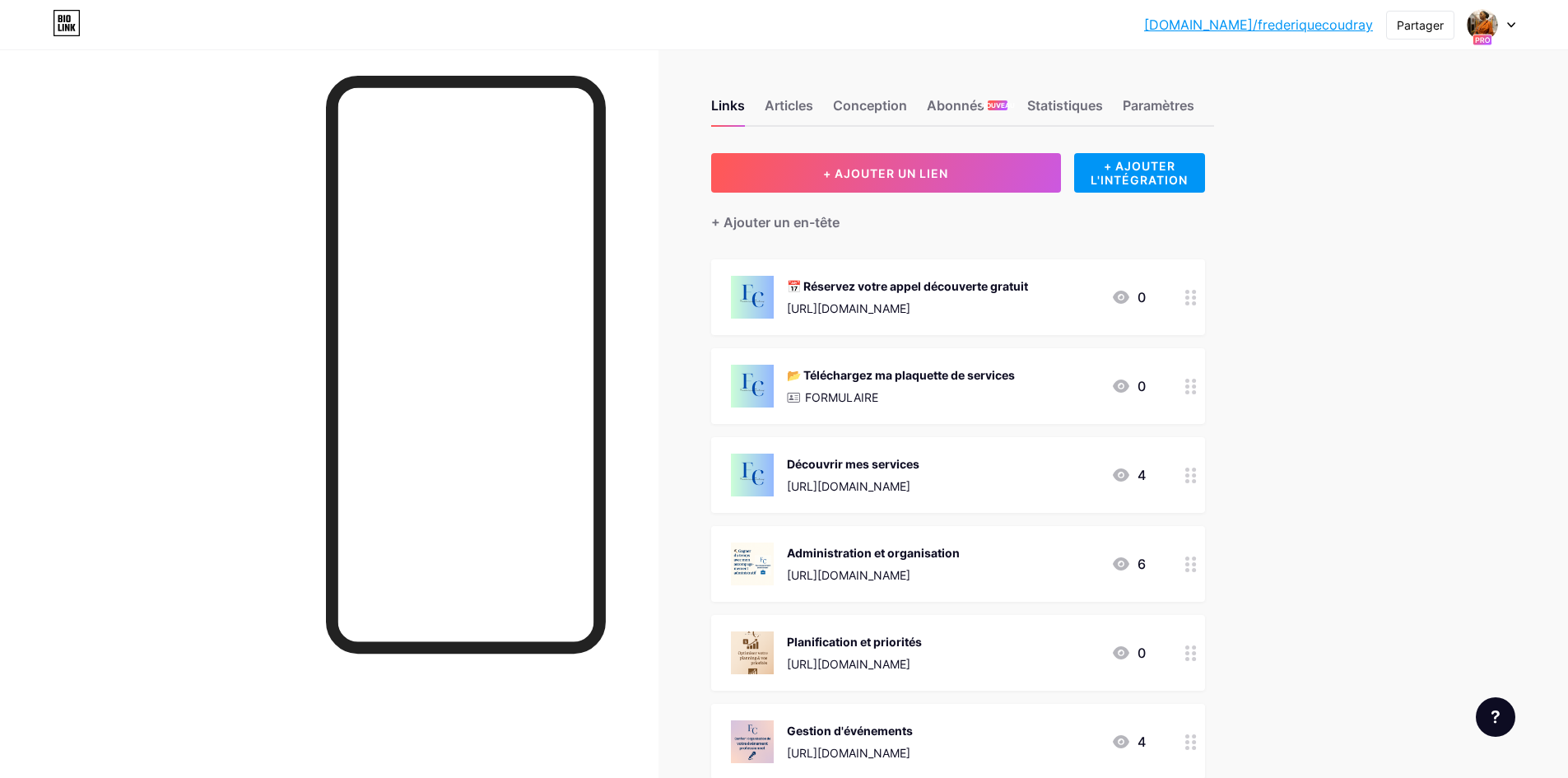
click at [1351, 251] on div "[DOMAIN_NAME]/freder... [DOMAIN_NAME]/frederiquecoudray Partager Changer de com…" at bounding box center [784, 584] width 1568 height 1169
click at [920, 463] on div "Découvrir mes services" at bounding box center [853, 463] width 132 height 17
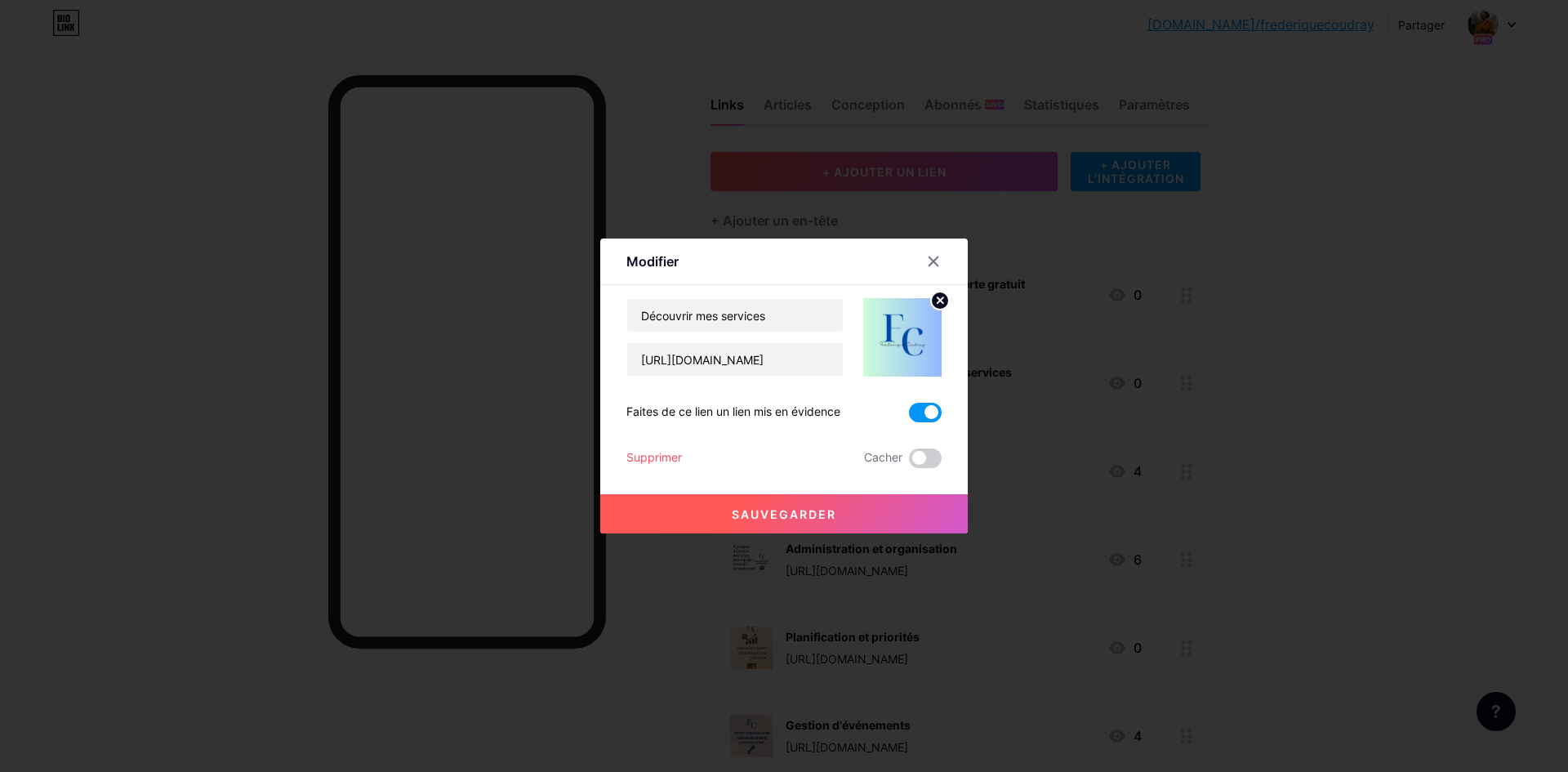
click at [1386, 442] on div at bounding box center [784, 386] width 1568 height 772
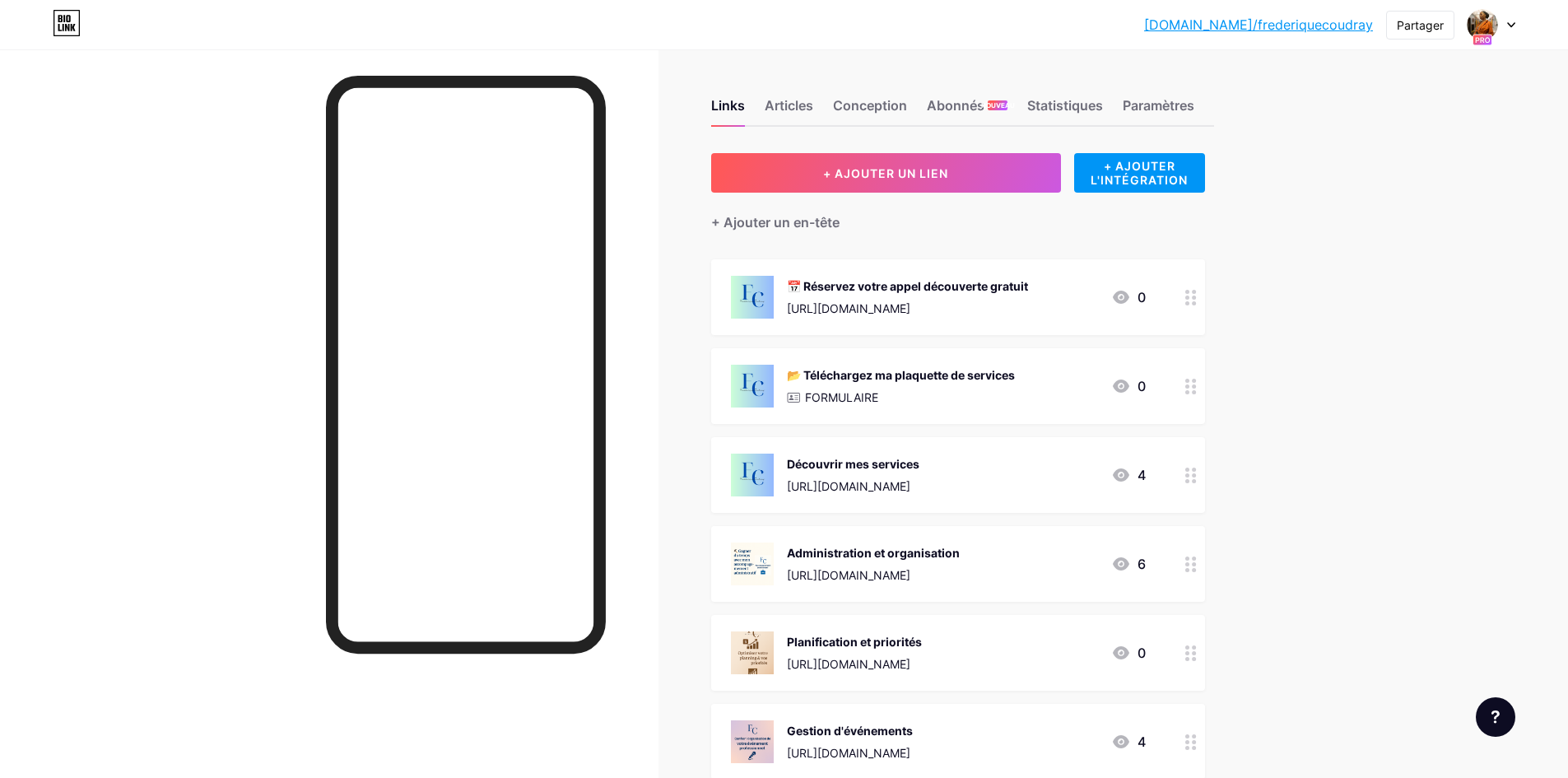
click at [991, 392] on div "FORMULAIRE" at bounding box center [901, 396] width 228 height 17
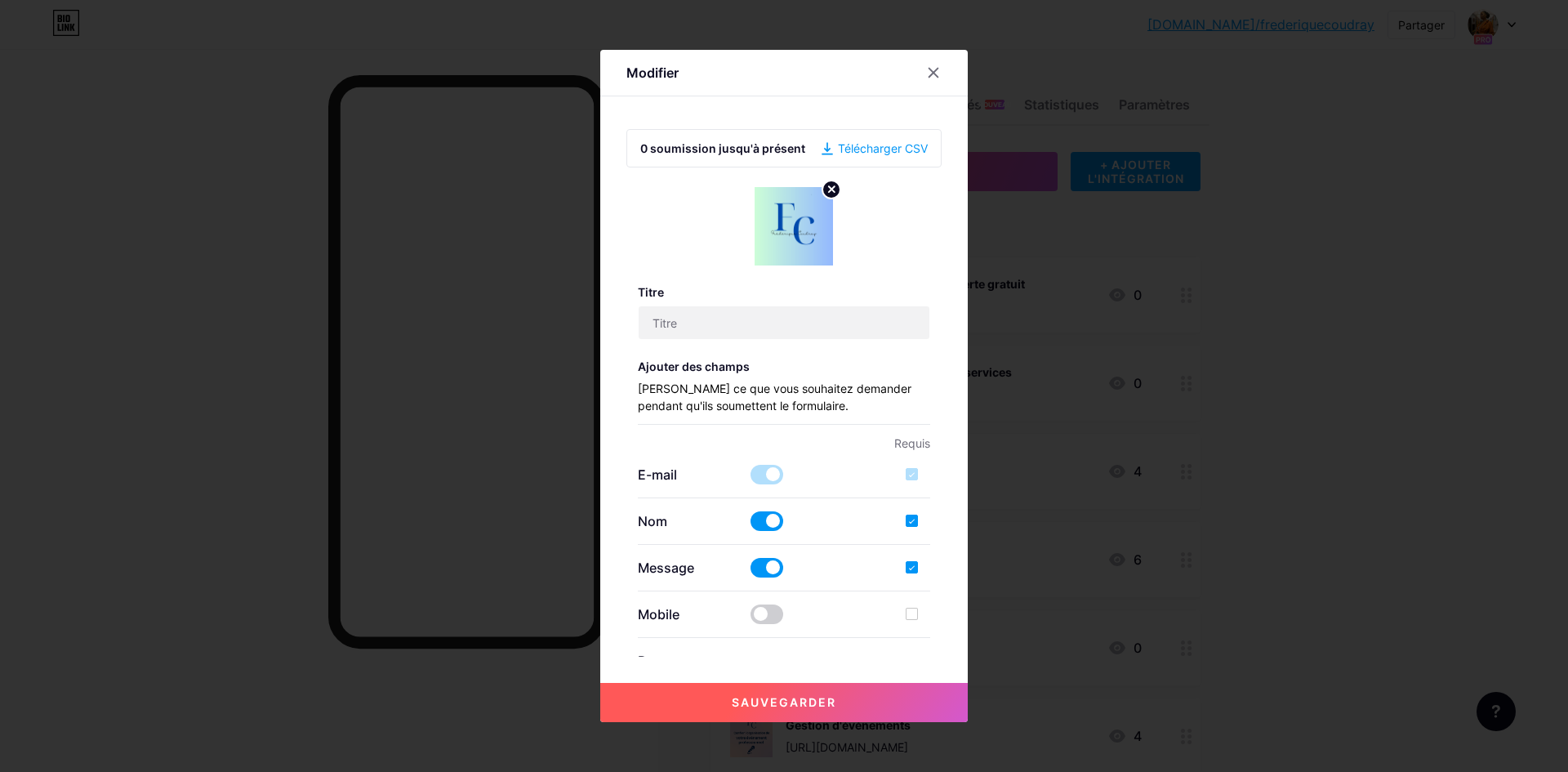
type input "📂 Téléchargez ma plaquette de services"
checkbox input "true"
type input "Remplissez ce formulaire pour recevoir un devis personnalisé ou plus d’informat…"
type textarea "Votre message a bien été envoyé. À très vite pour discuter de votre projet !"
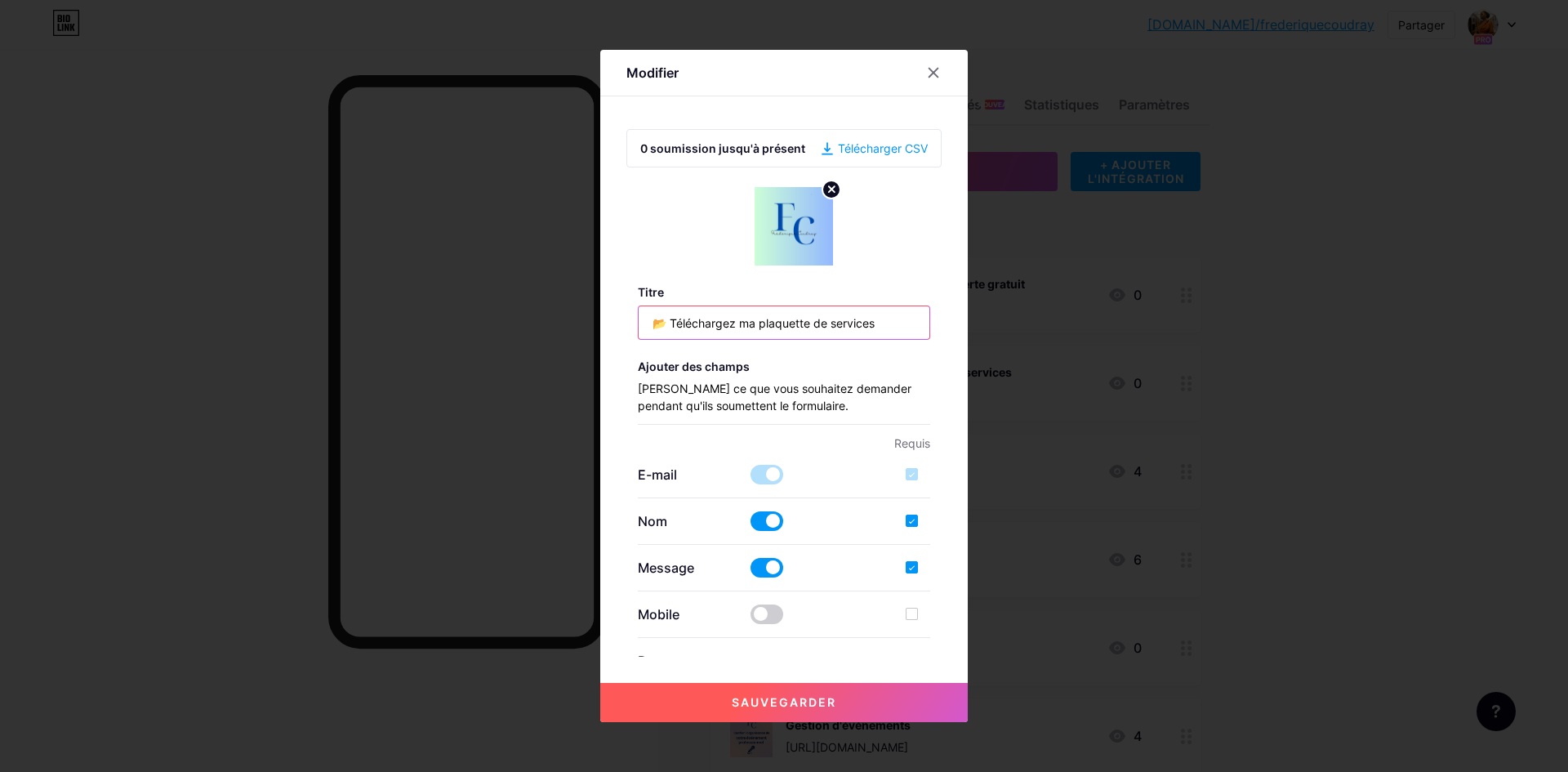
drag, startPoint x: 645, startPoint y: 318, endPoint x: 919, endPoint y: 335, distance: 274.5
click at [919, 335] on input "📂 Téléchargez ma plaquette de services" at bounding box center [784, 323] width 291 height 33
click at [927, 80] on div at bounding box center [933, 72] width 29 height 29
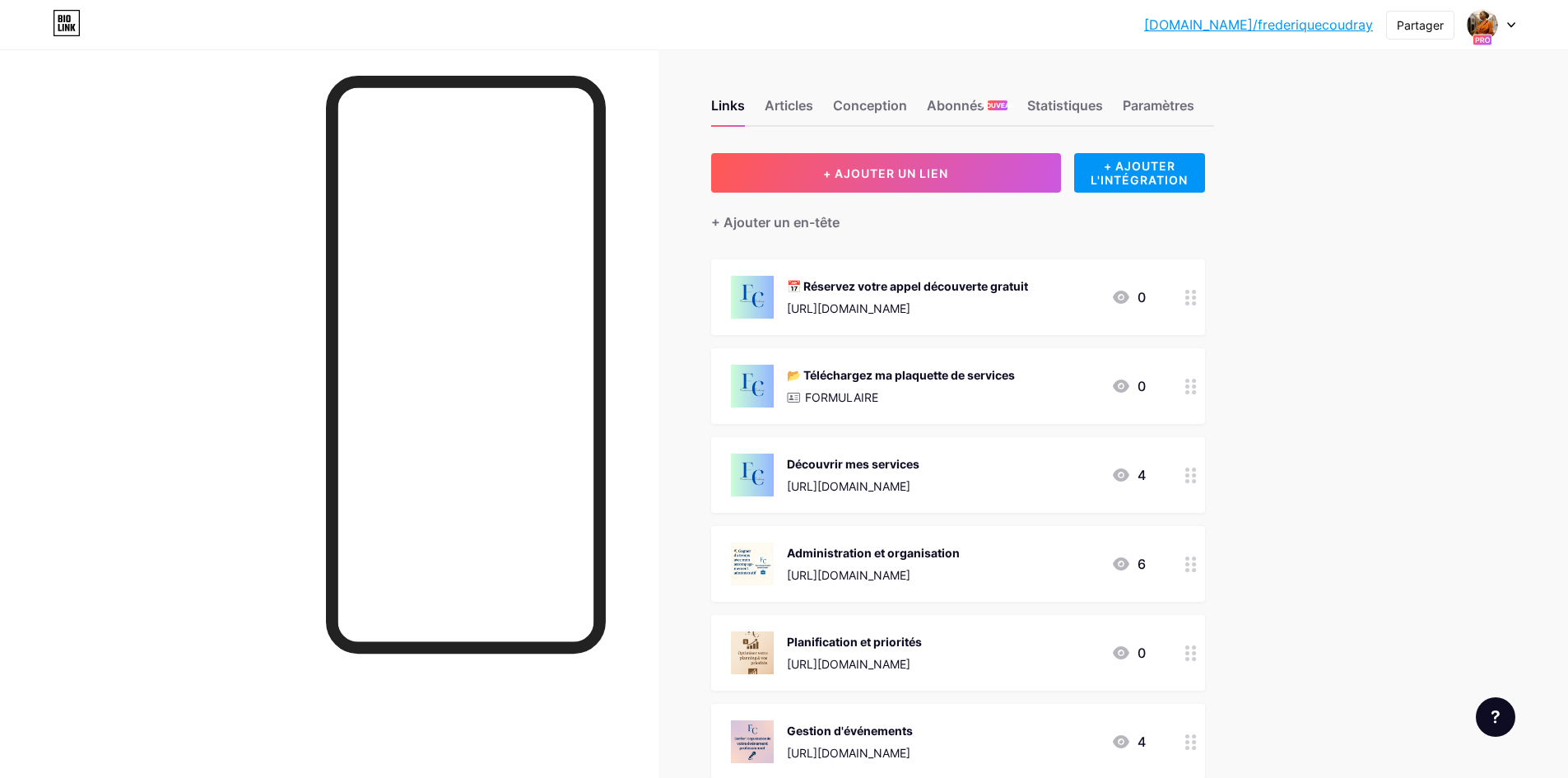
click at [1196, 385] on circle at bounding box center [1193, 386] width 5 height 5
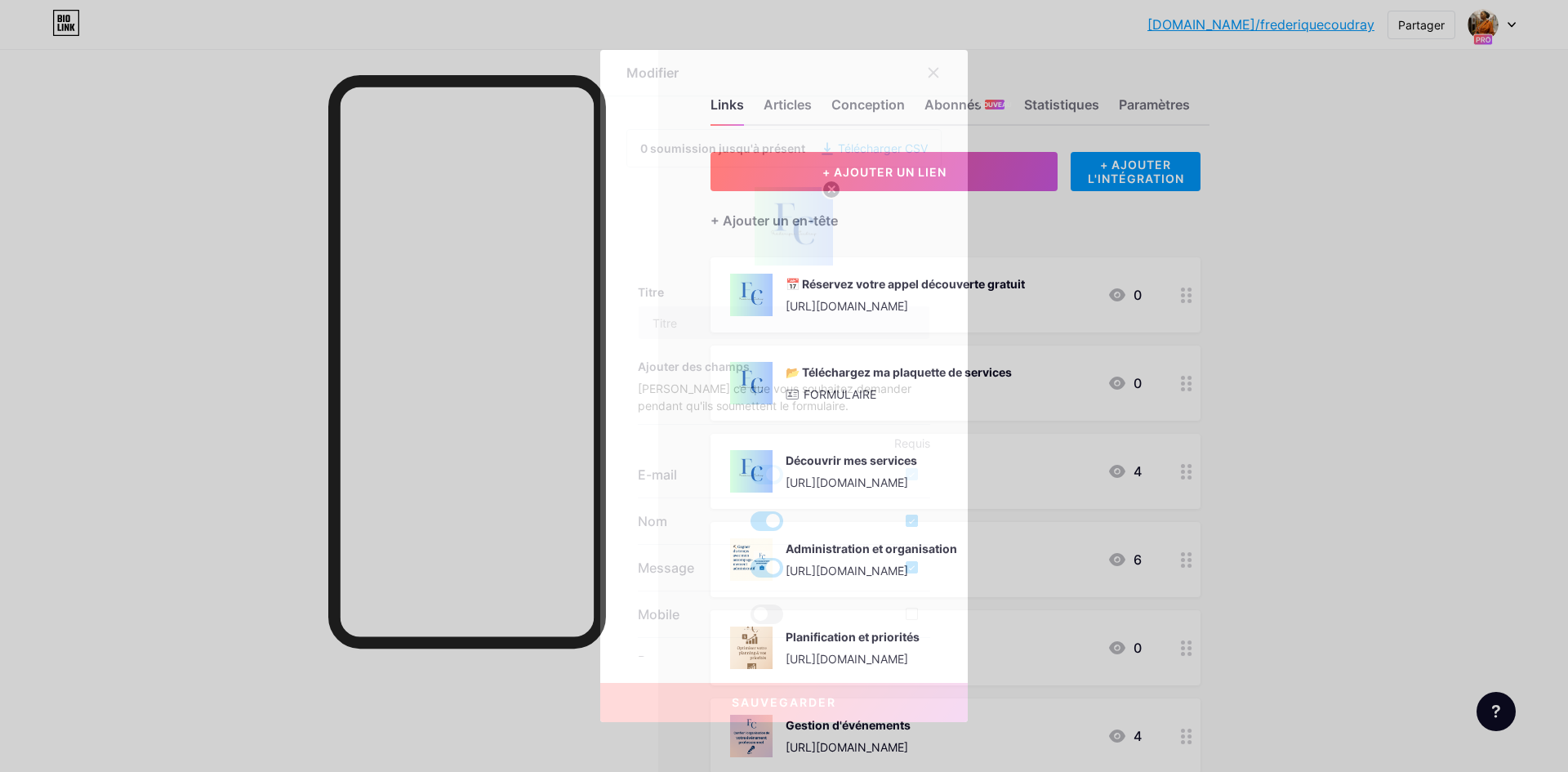
type input "📂 Téléchargez ma plaquette de services"
checkbox input "true"
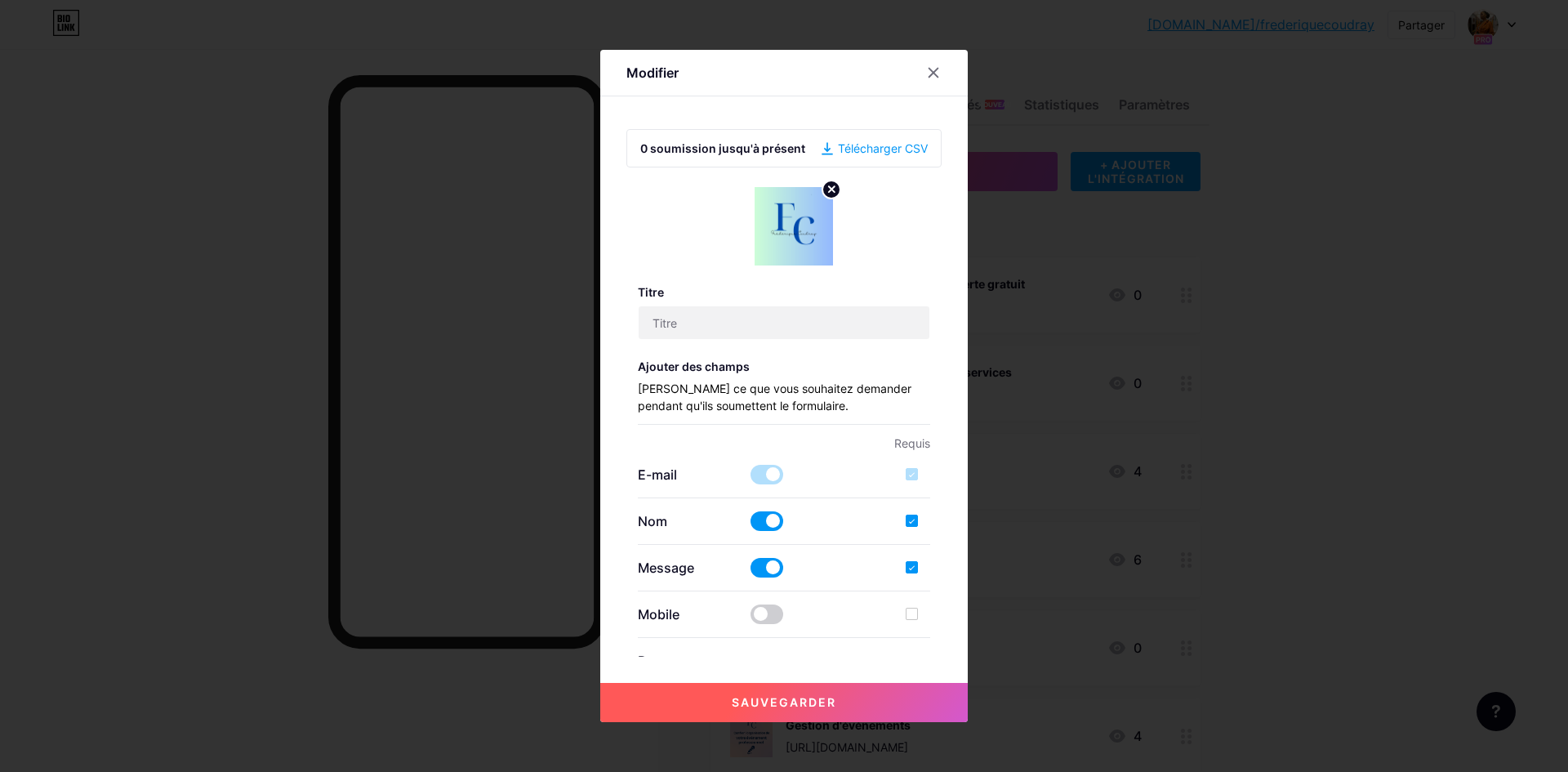
checkbox input "true"
type input "Remplissez ce formulaire pour recevoir un devis personnalisé ou plus d’informat…"
type textarea "Votre message a bien été envoyé. À très vite pour discuter de votre projet !"
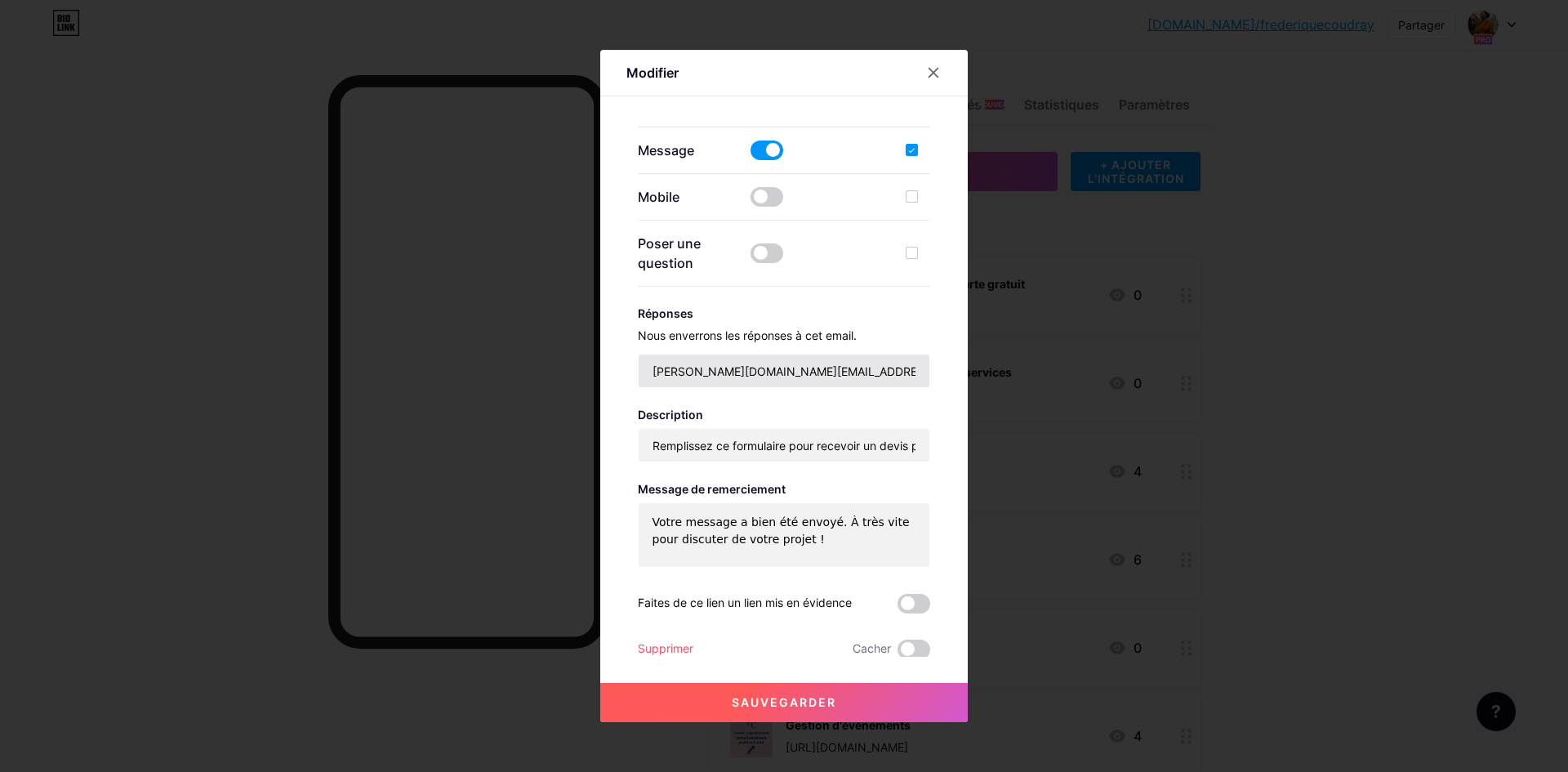
scroll to position [420, 0]
click at [668, 647] on font "Supprimer" at bounding box center [666, 646] width 55 height 14
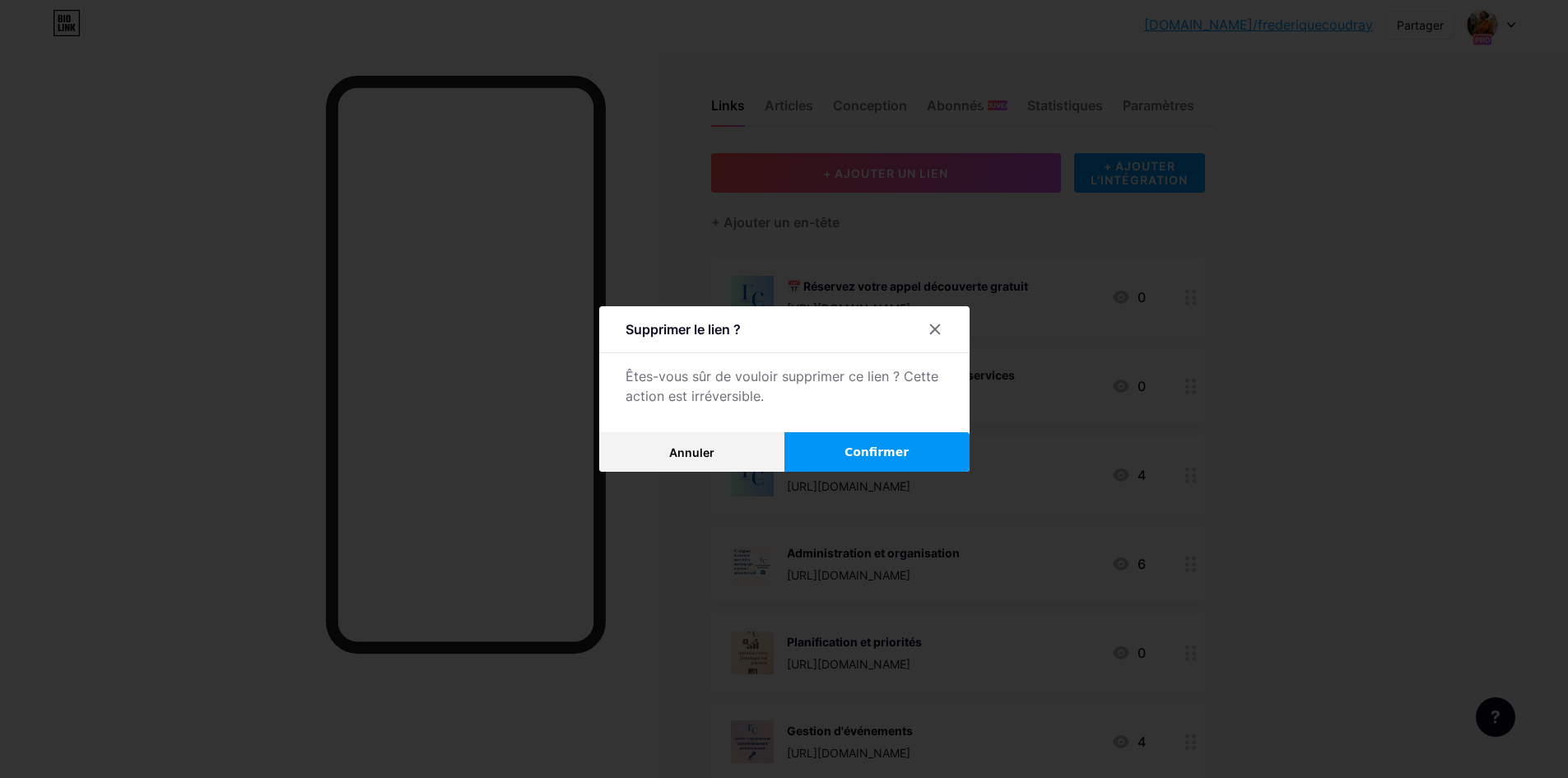
click at [929, 457] on button "Confirmer" at bounding box center [877, 452] width 186 height 40
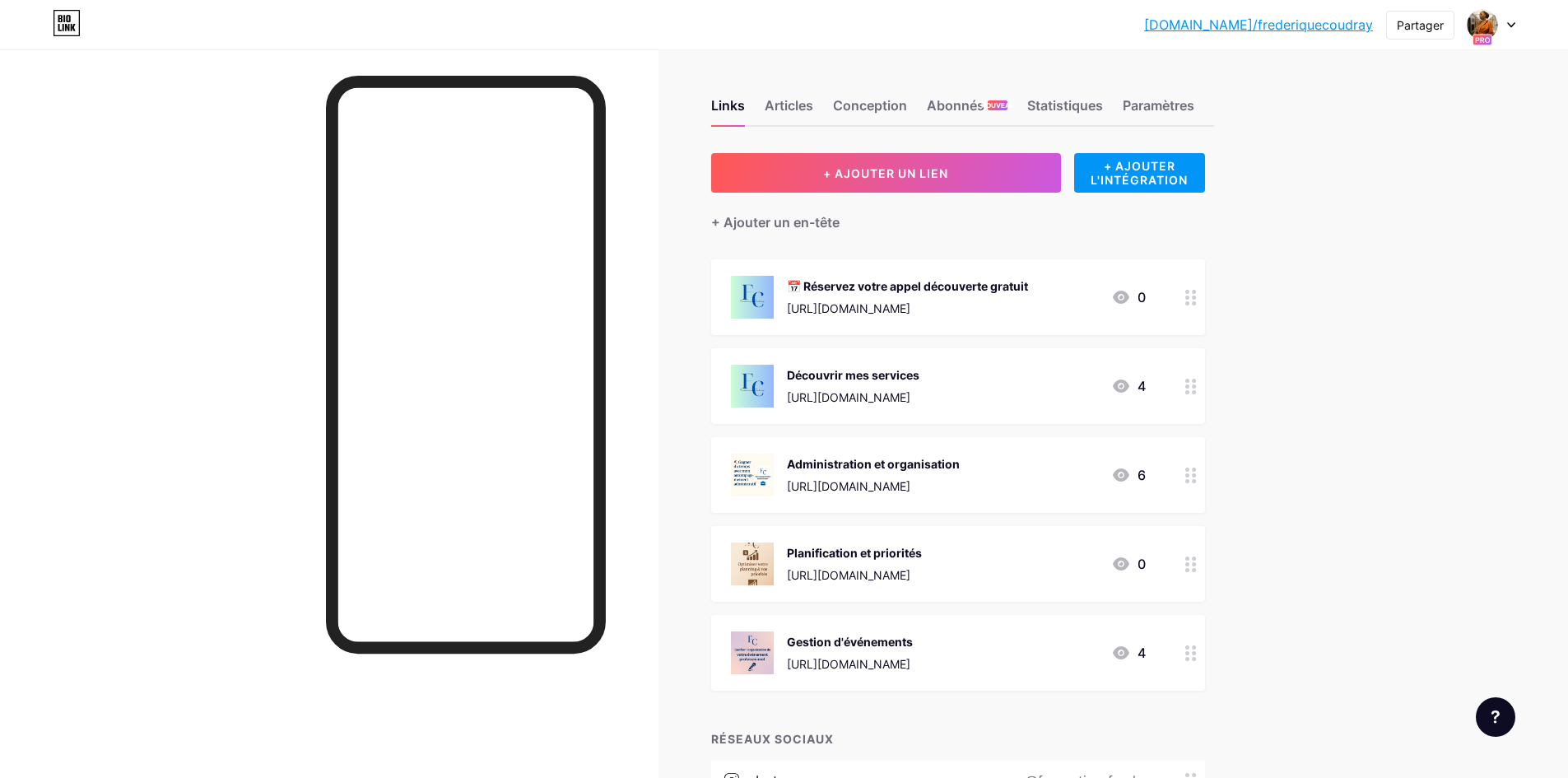
click at [875, 387] on div "Découvrir mes services https://drive.google.com/file/d/1_L4wjmA4bmlI19roKRsFDqt…" at bounding box center [853, 386] width 132 height 43
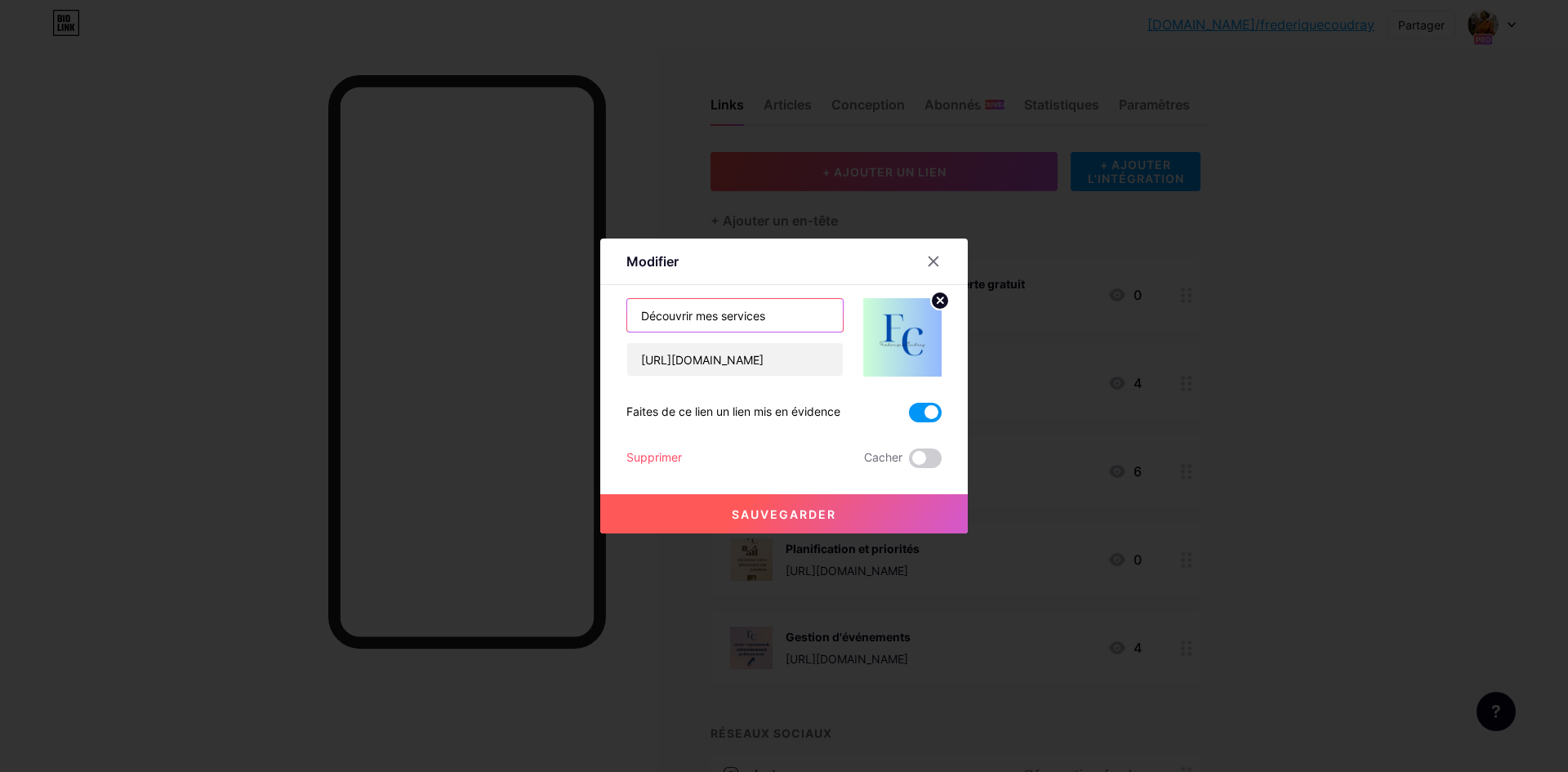
drag, startPoint x: 774, startPoint y: 313, endPoint x: 619, endPoint y: 310, distance: 155.0
click at [619, 311] on div "Modifier Contenu YouTube Lisez des vidéos YouTube sans quitter votre page. AJOU…" at bounding box center [784, 386] width 367 height 295
paste input "📂 Téléchargez ma plaquette de"
type input "📂 Téléchargez ma plaquette de services"
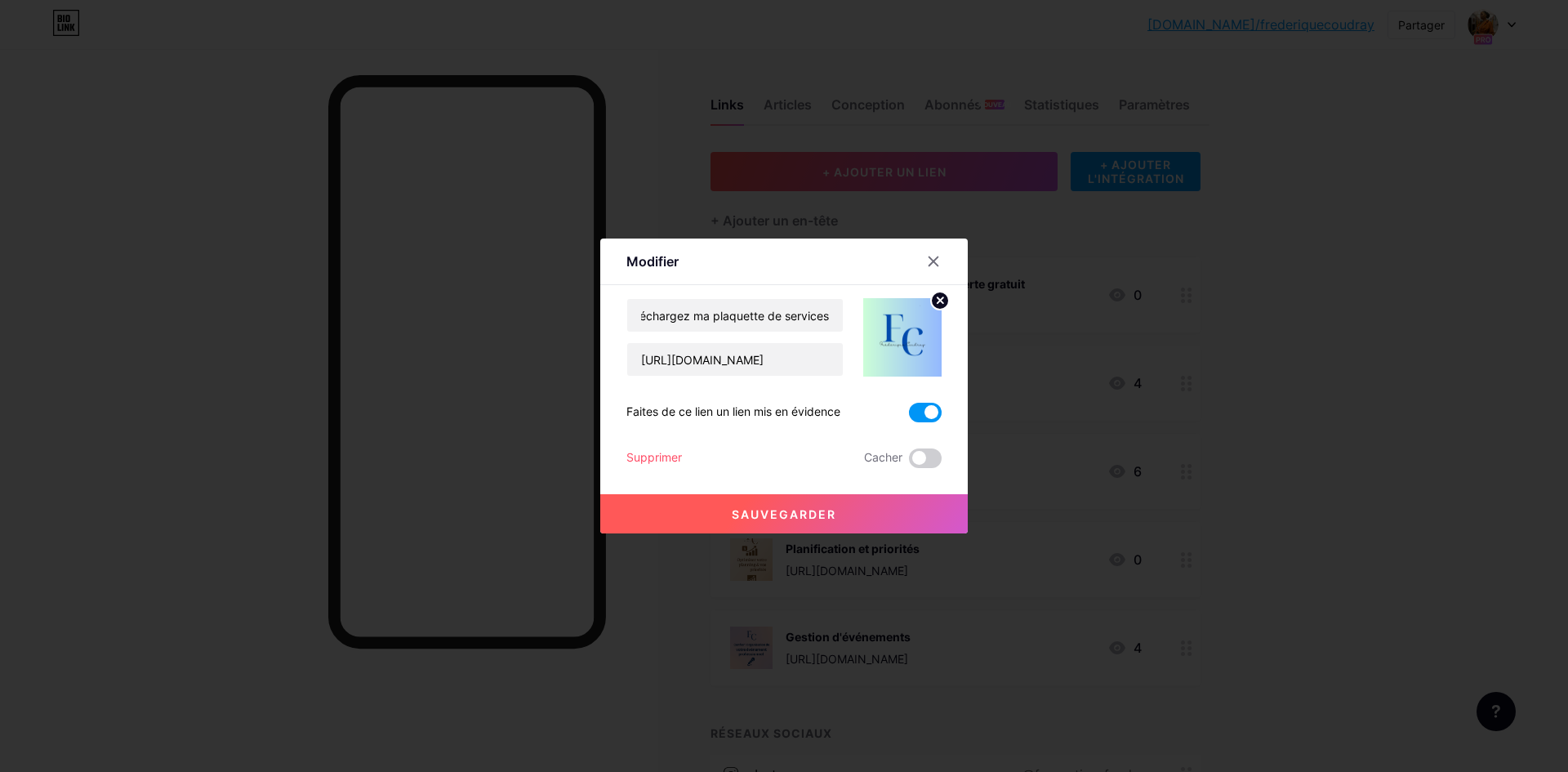
click at [797, 517] on font "Sauvegarder" at bounding box center [784, 515] width 105 height 14
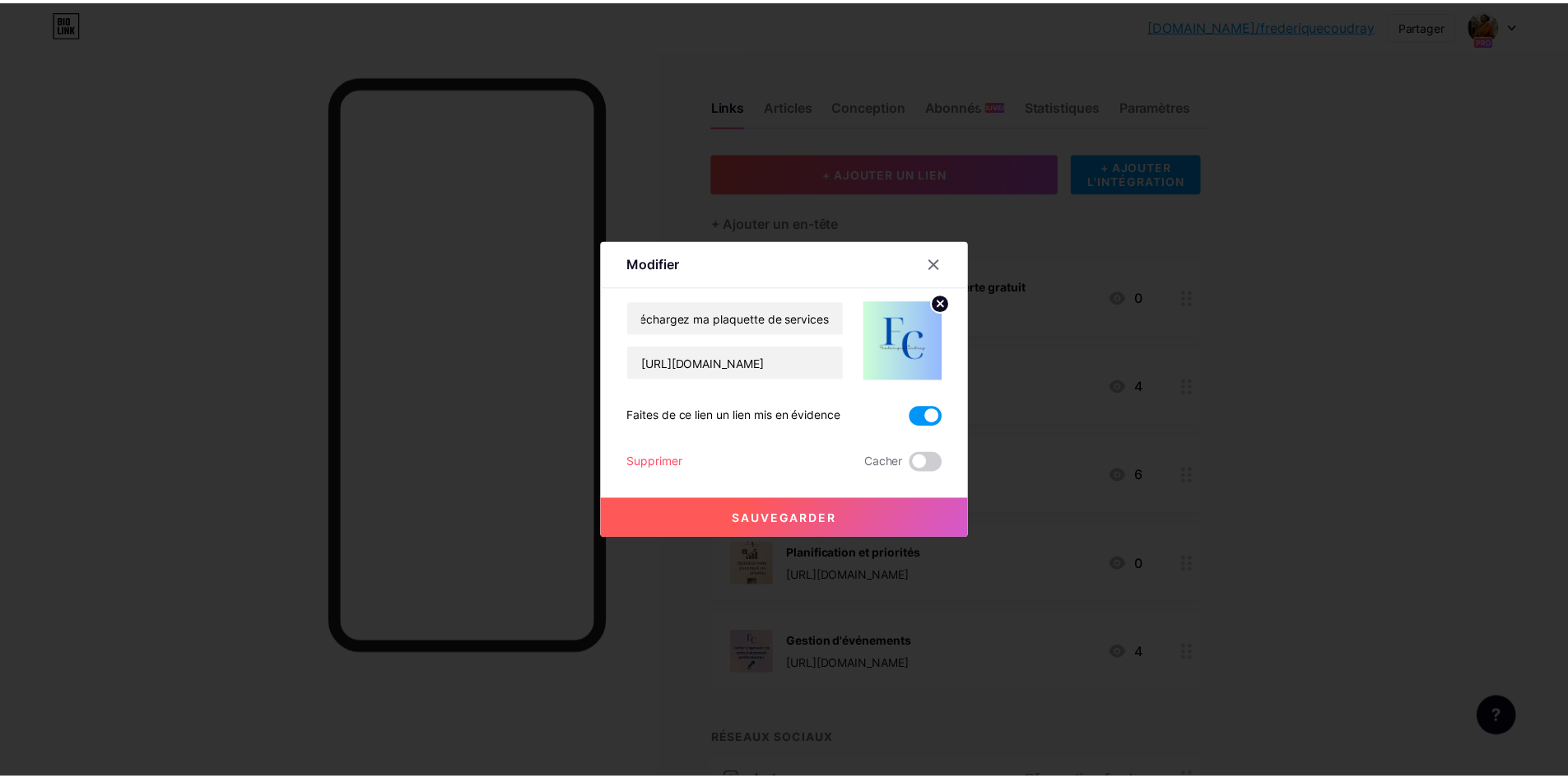
scroll to position [0, 0]
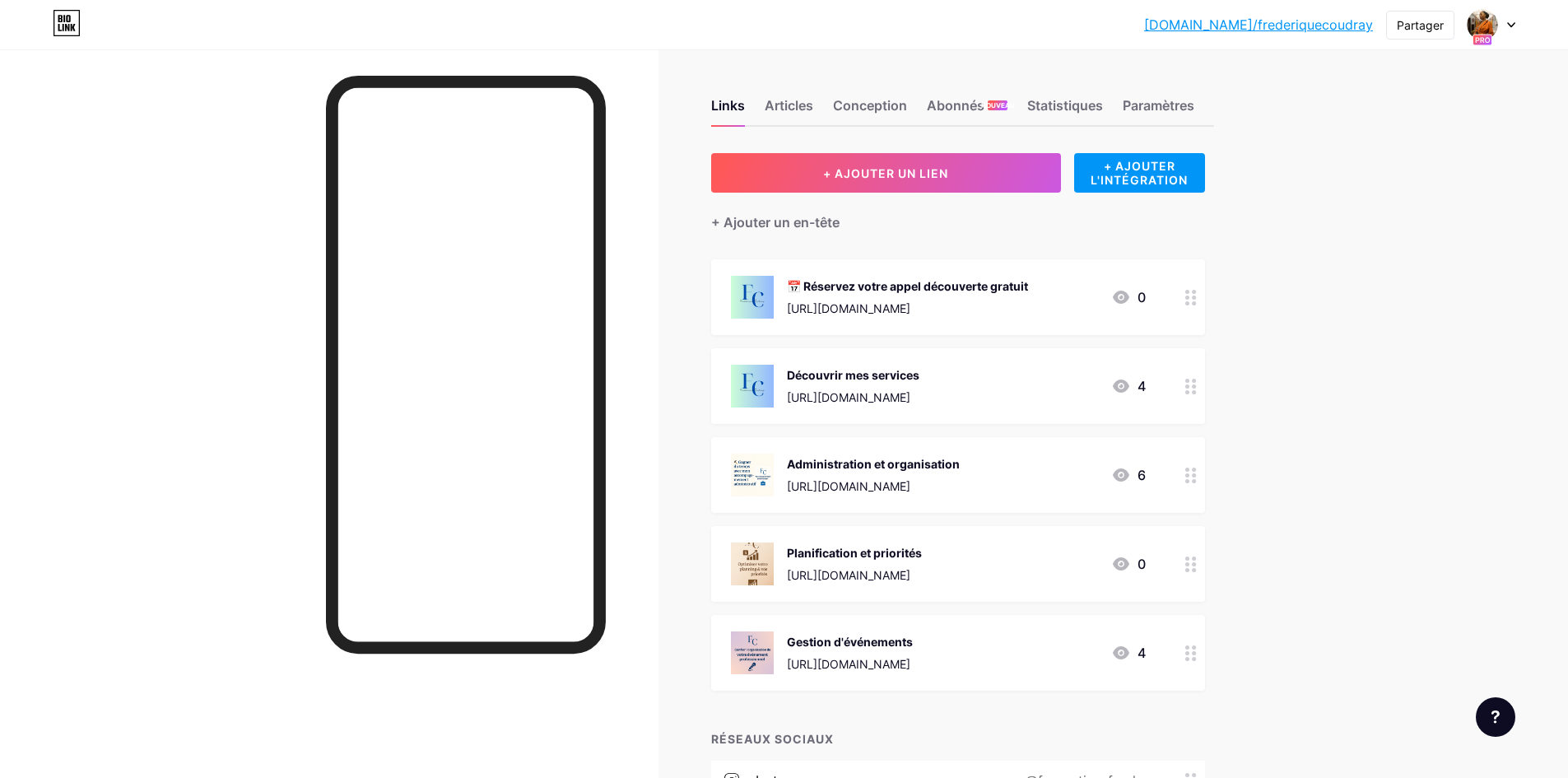
click at [1083, 315] on div "📅 Réservez votre appel découverte gratuit https://calendly.com/frederiquecoudra…" at bounding box center [938, 297] width 415 height 43
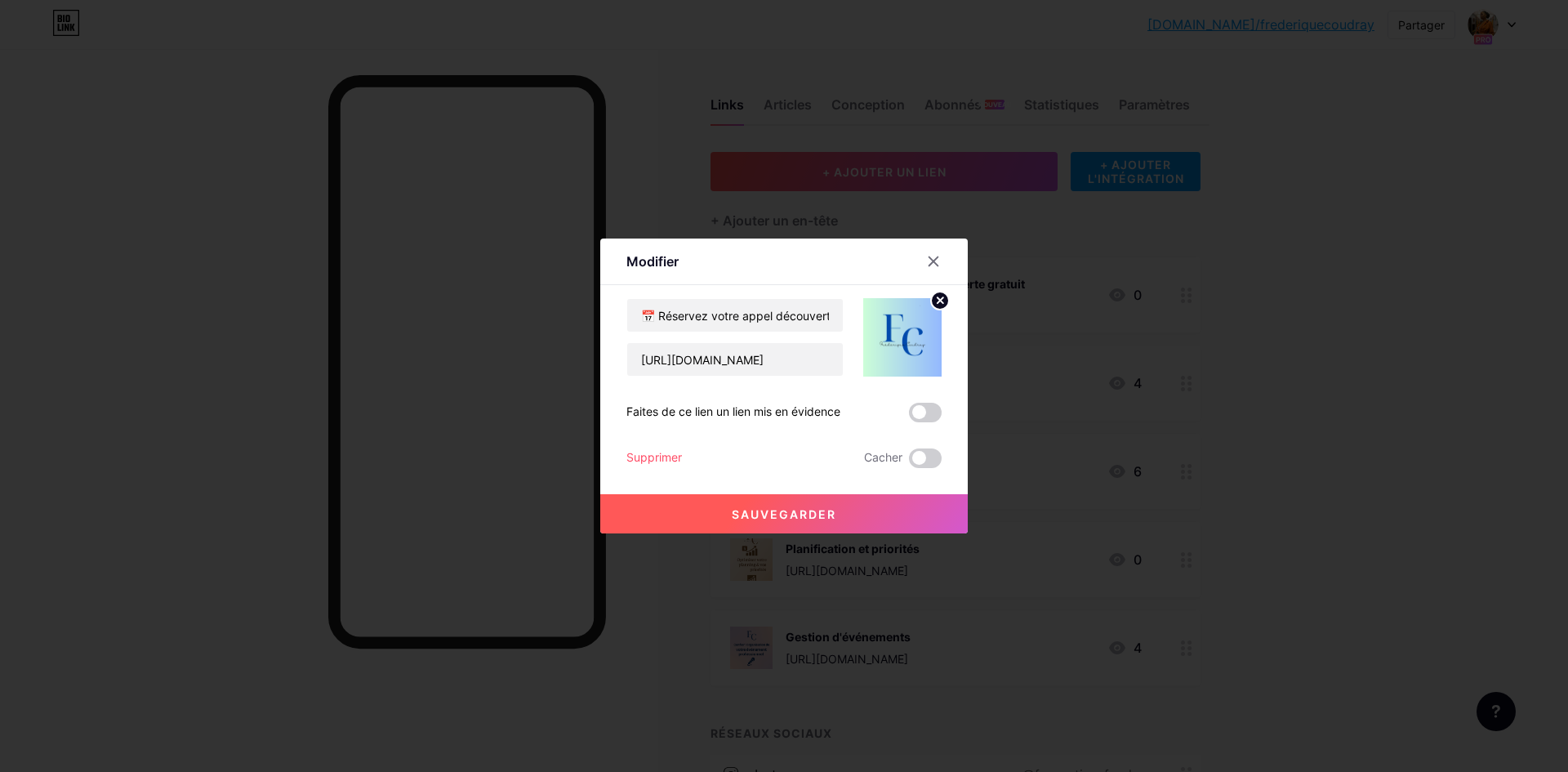
click at [1411, 266] on div at bounding box center [784, 386] width 1568 height 772
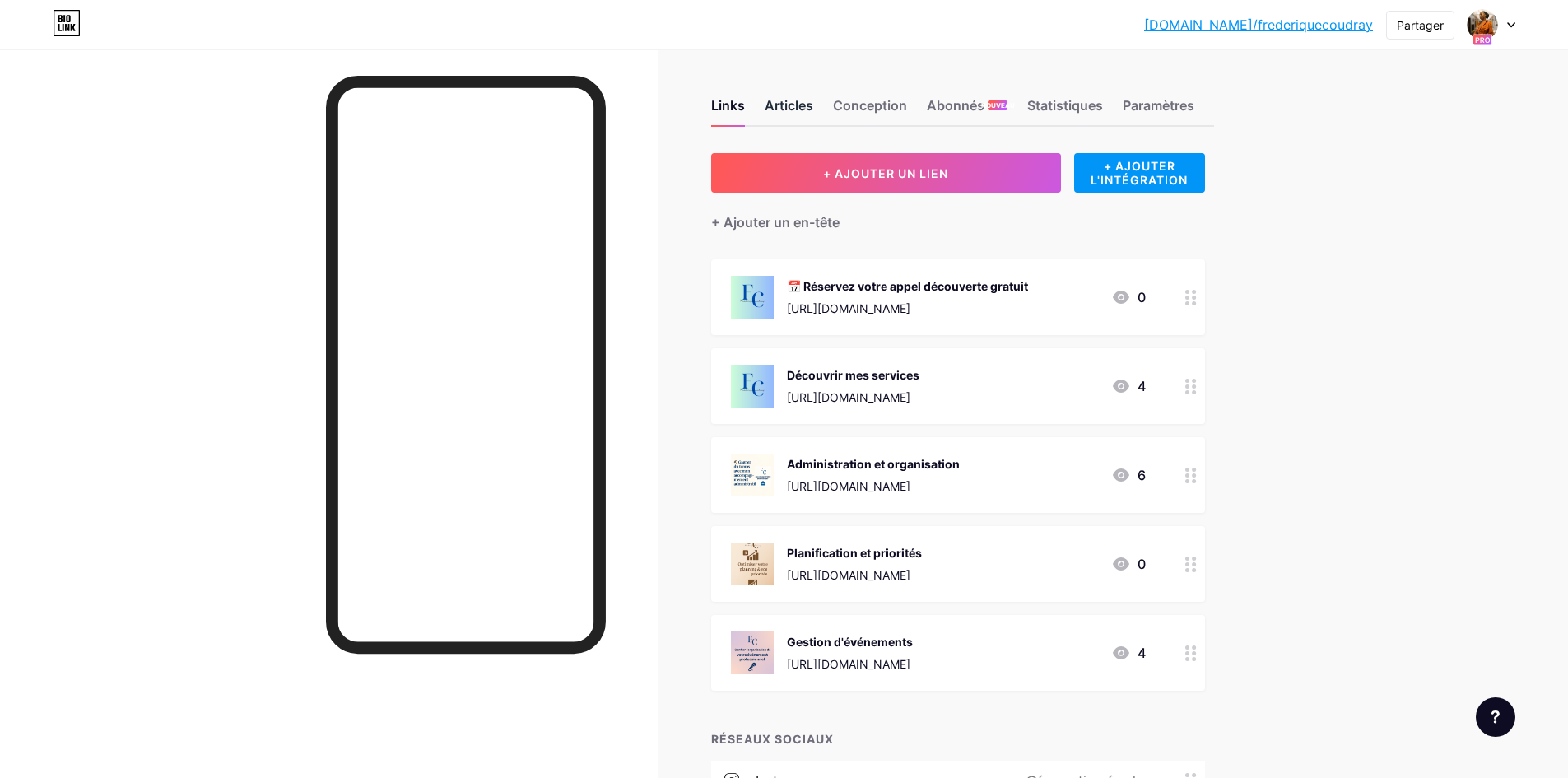
click at [805, 108] on font "Articles" at bounding box center [789, 105] width 49 height 16
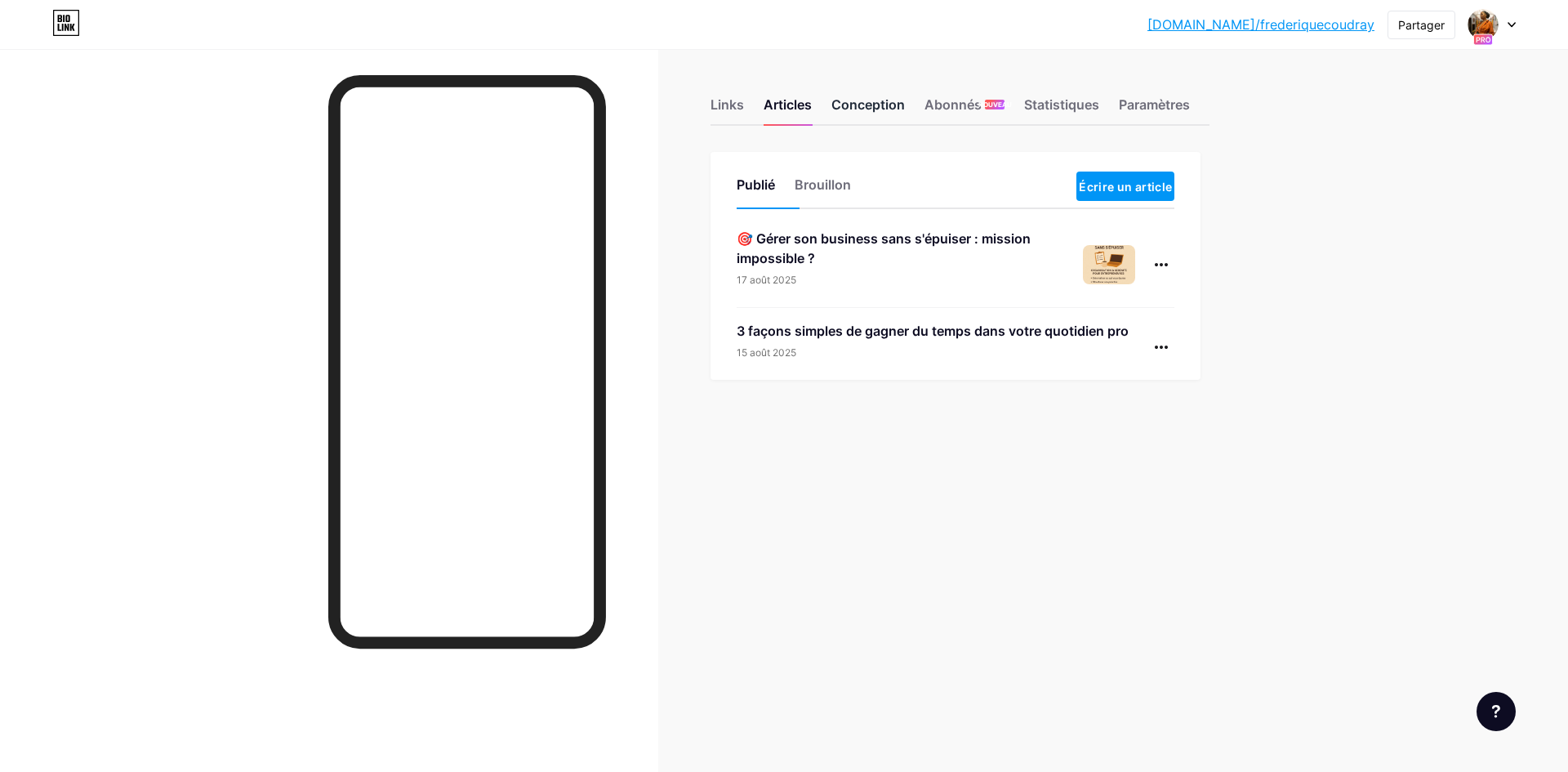
click at [868, 111] on font "Conception" at bounding box center [868, 105] width 73 height 16
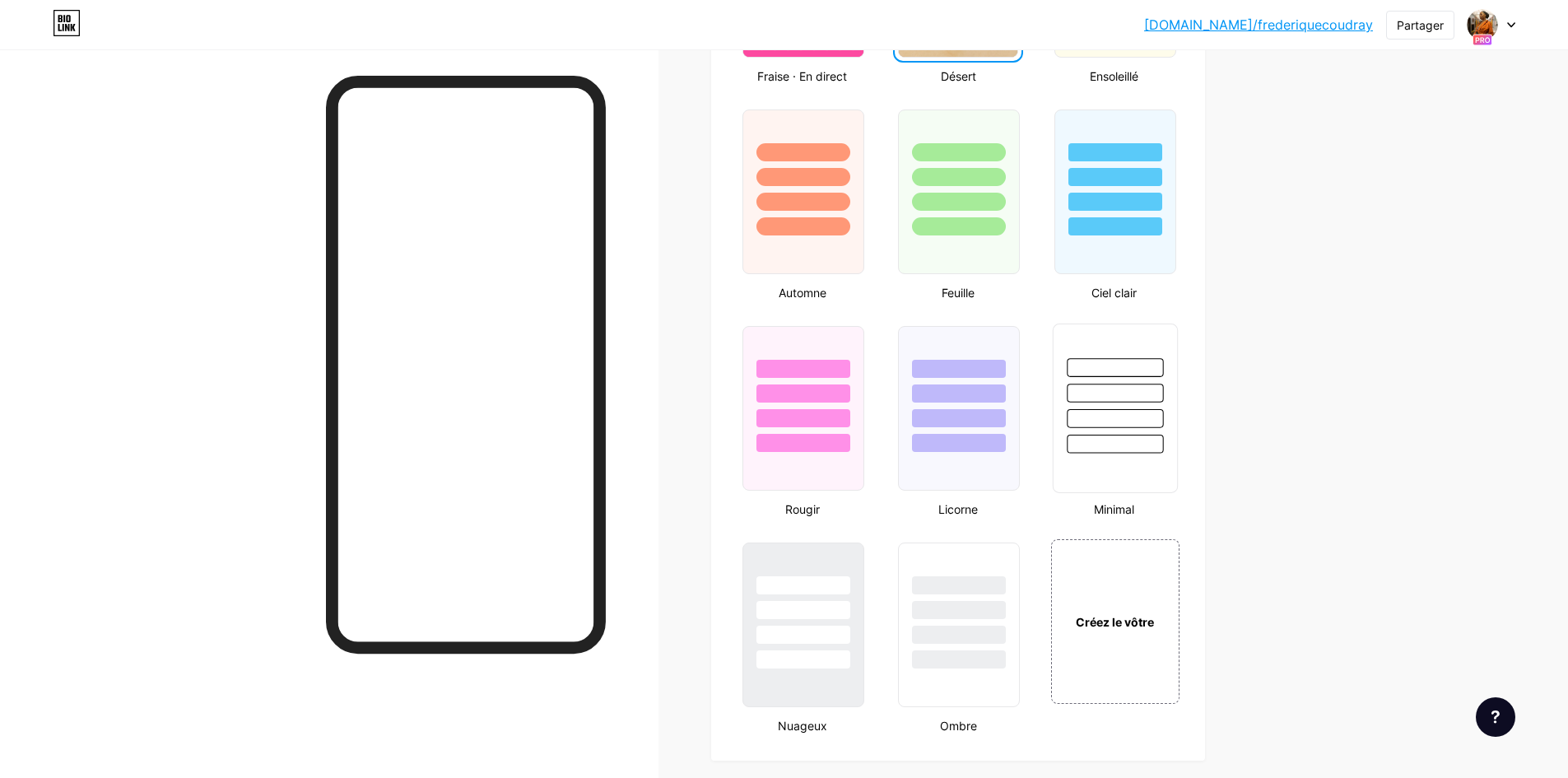
scroll to position [1646, 0]
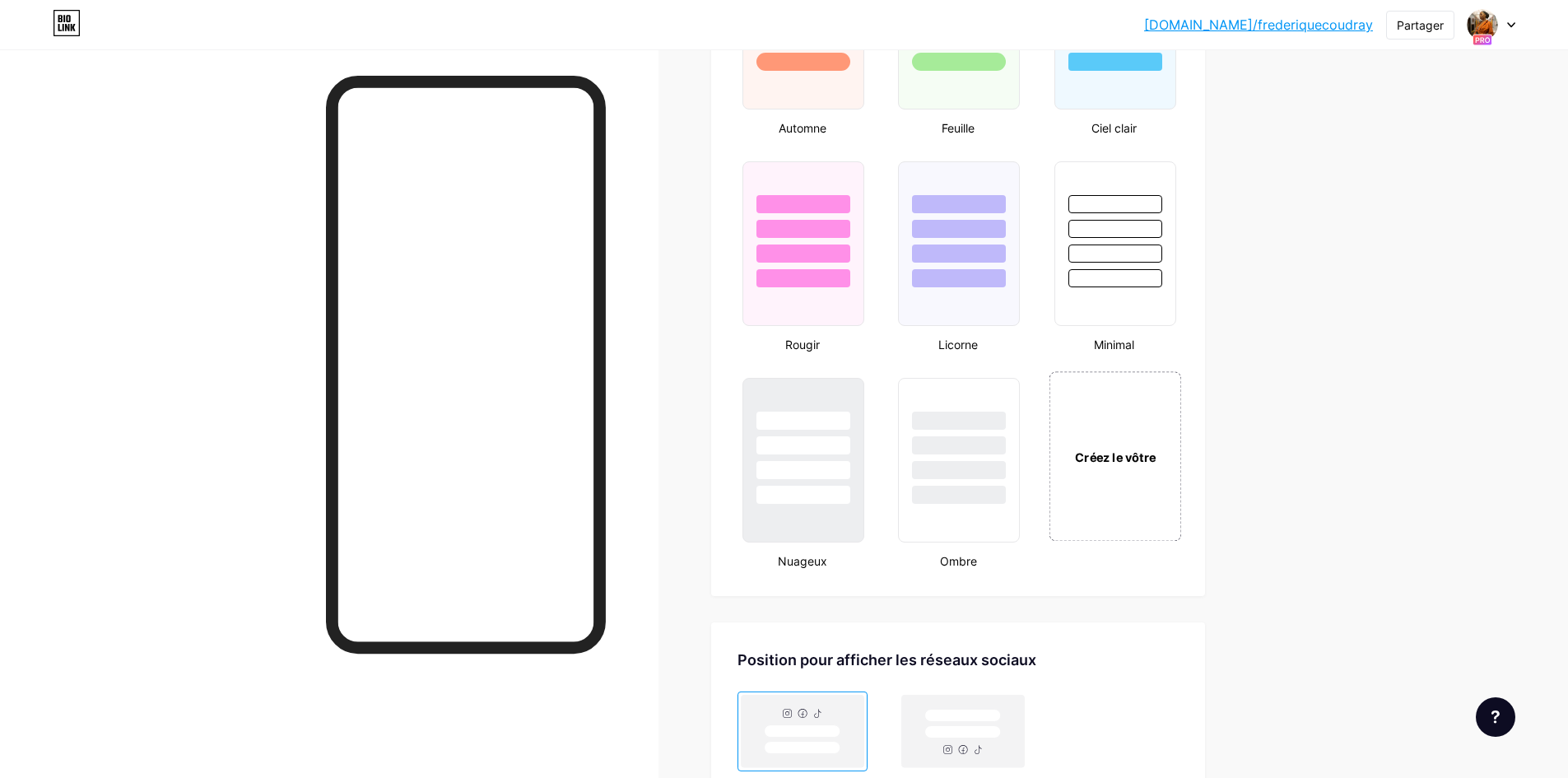
click at [1109, 476] on div "Créez le vôtre" at bounding box center [1114, 456] width 132 height 169
click at [1117, 464] on div "Créez le vôtre" at bounding box center [1114, 457] width 104 height 17
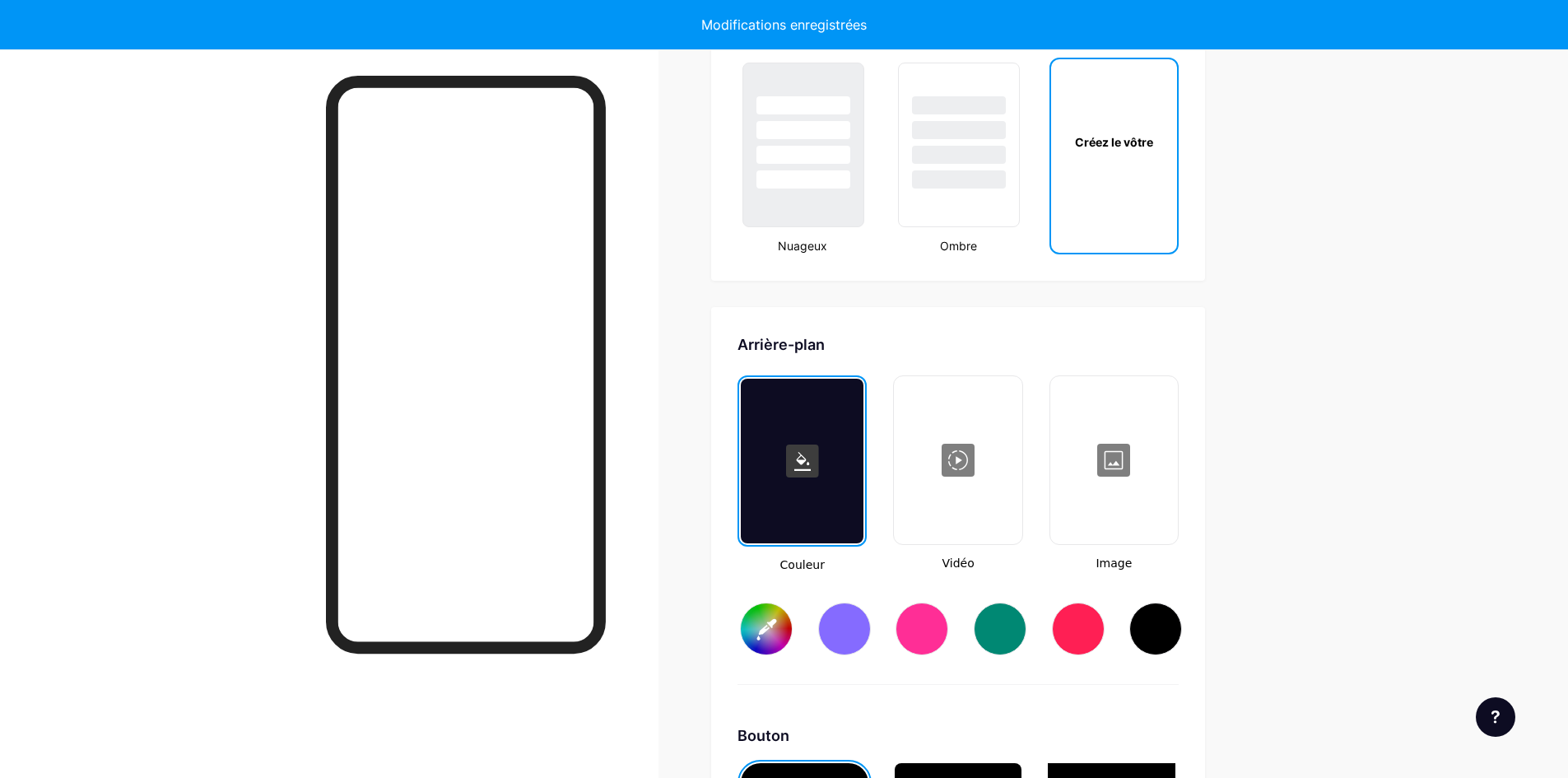
scroll to position [2203, 0]
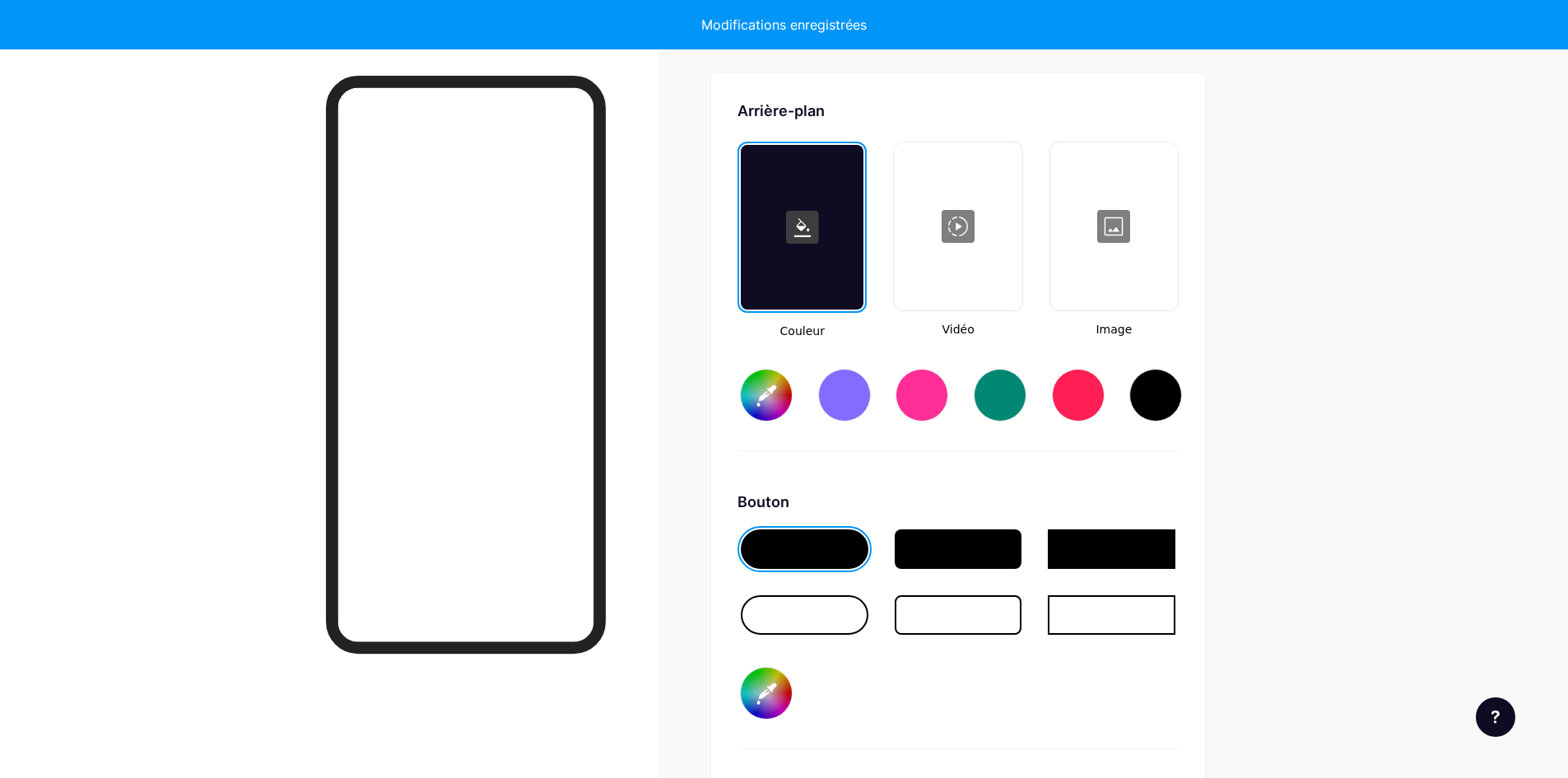
type input "#ffffff"
type input "#000000"
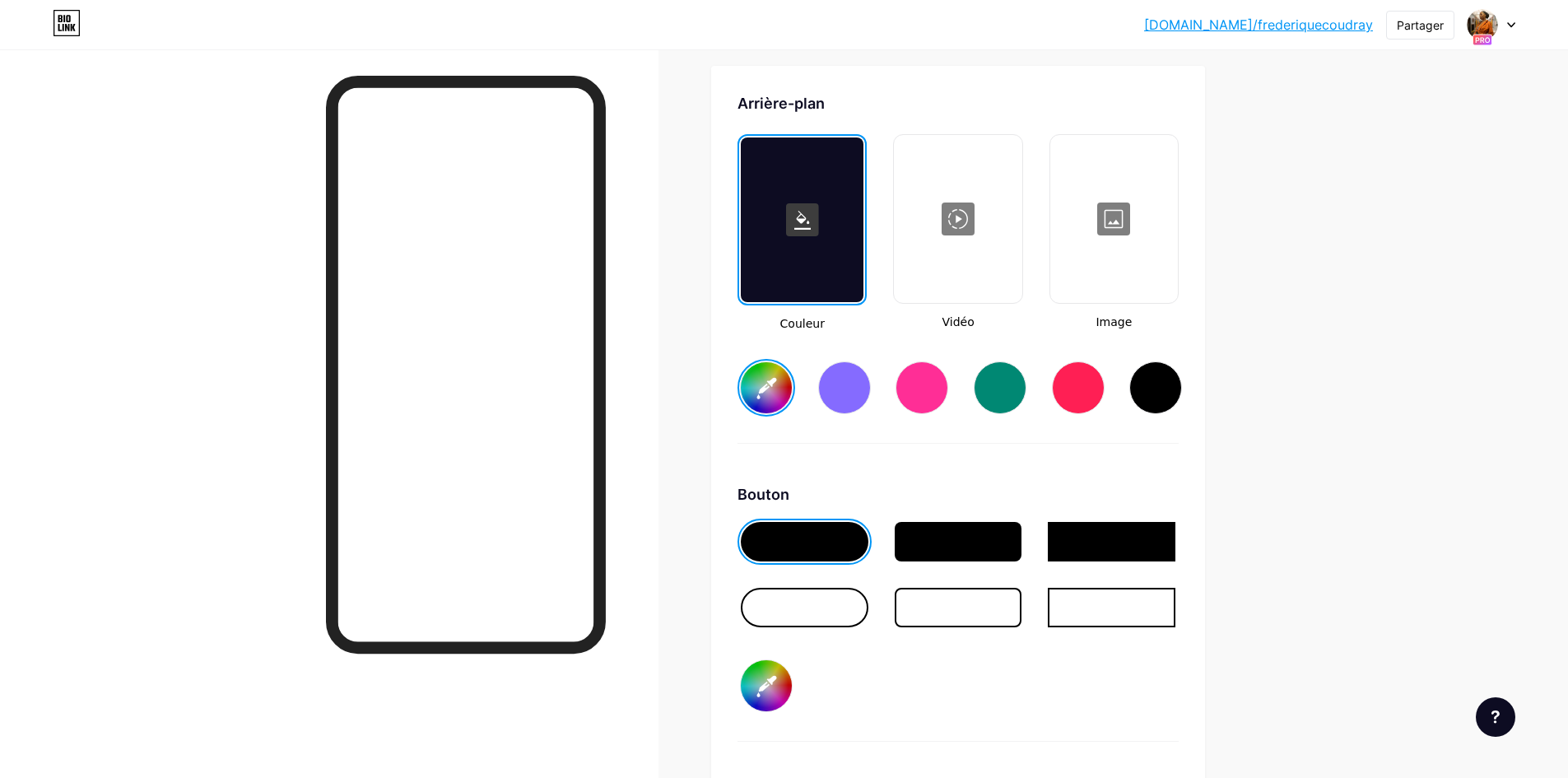
type input "#ffffff"
click at [1119, 267] on div at bounding box center [1114, 219] width 124 height 165
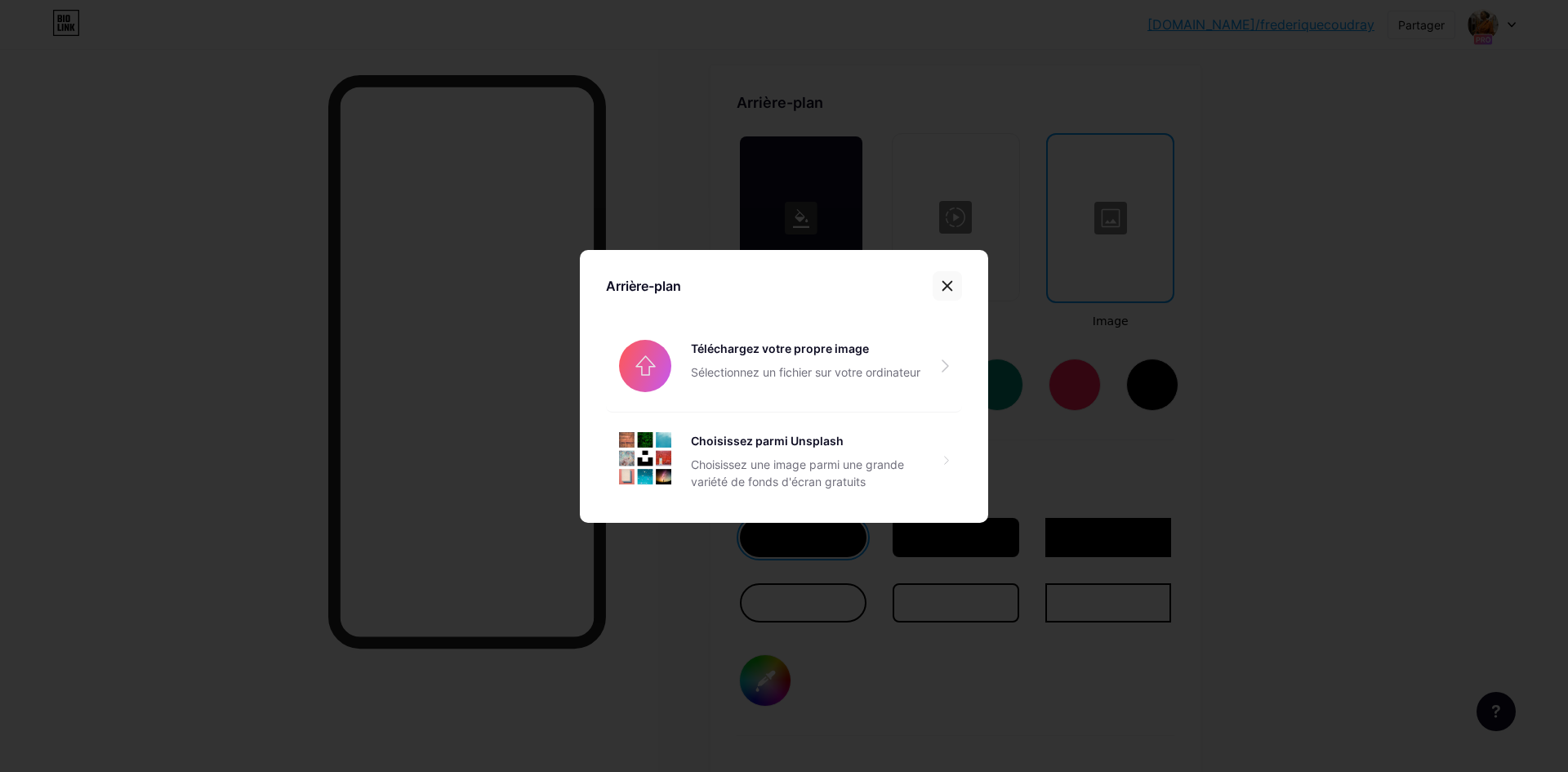
click at [948, 288] on div at bounding box center [947, 285] width 29 height 29
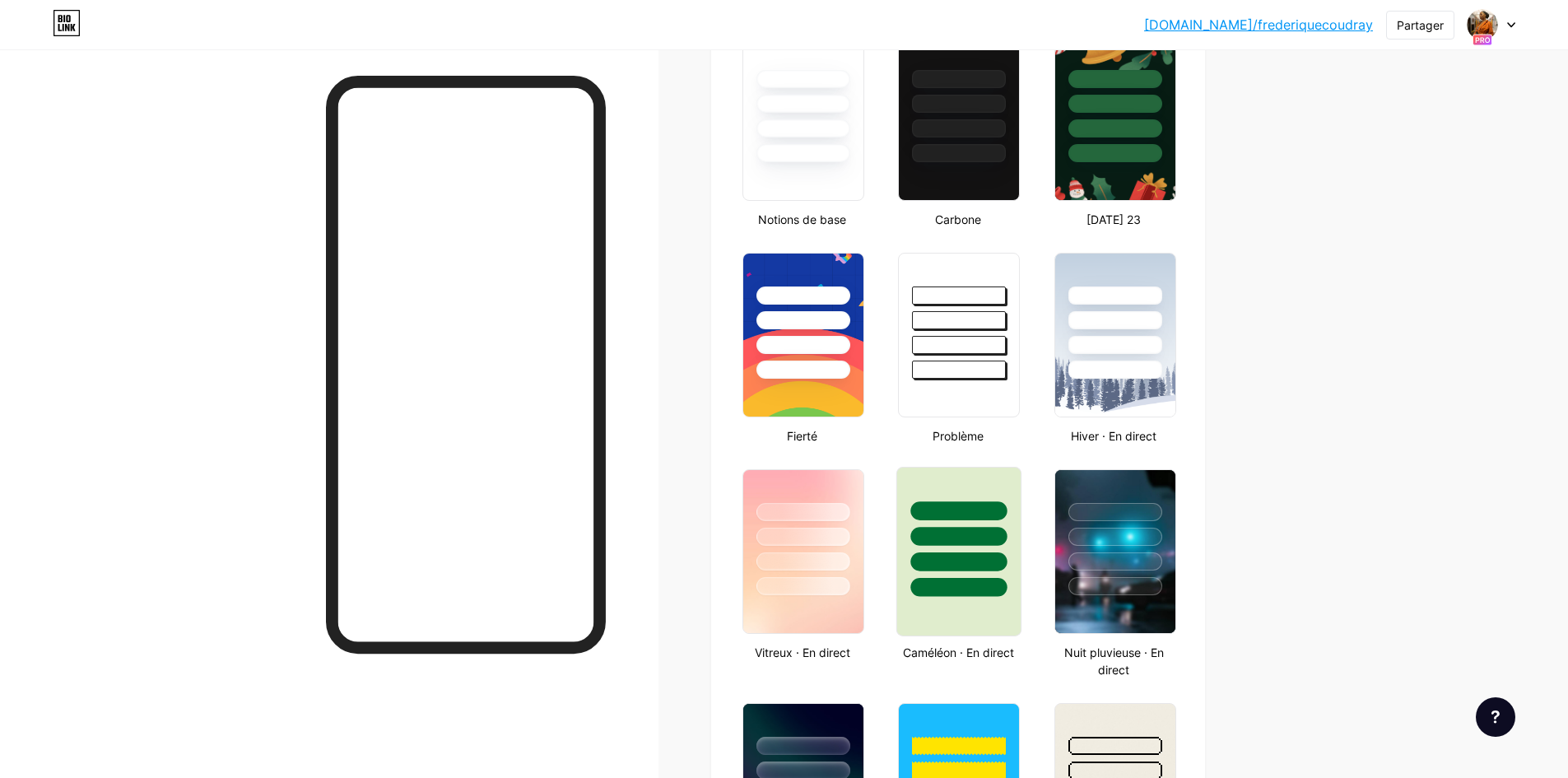
scroll to position [866, 0]
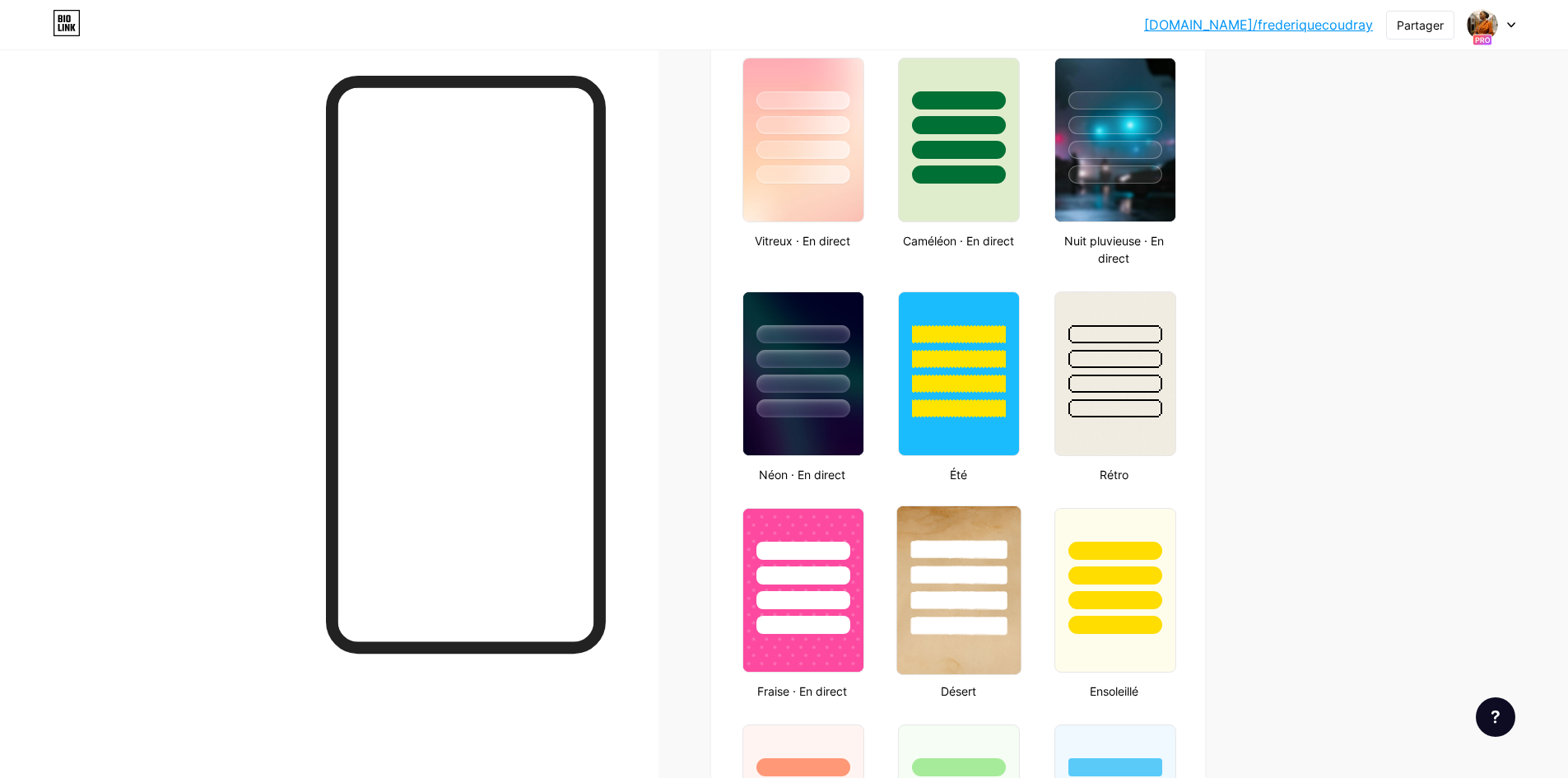
click at [989, 649] on img at bounding box center [958, 590] width 123 height 167
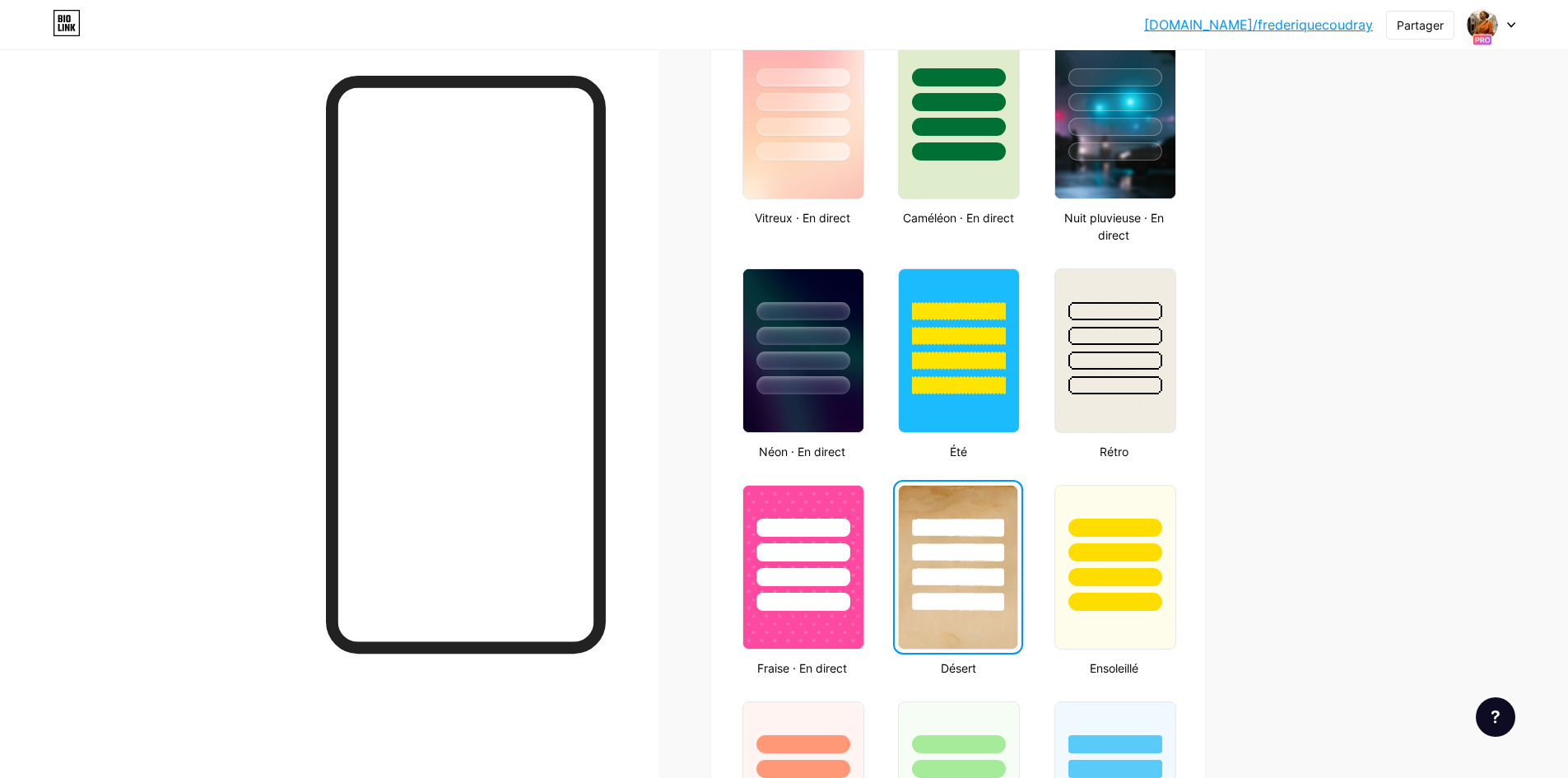
scroll to position [905, 0]
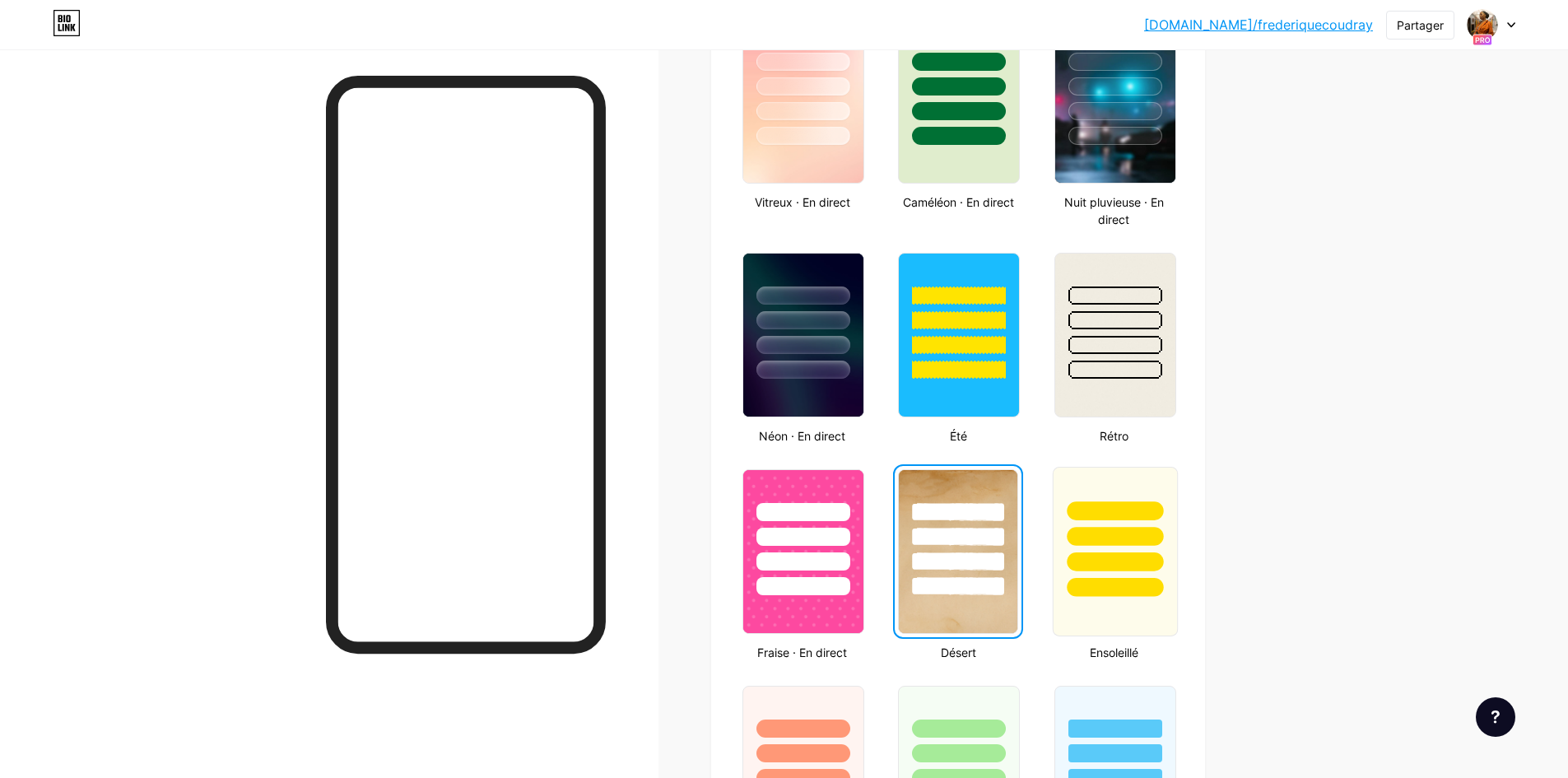
click at [1144, 547] on div at bounding box center [1115, 531] width 123 height 129
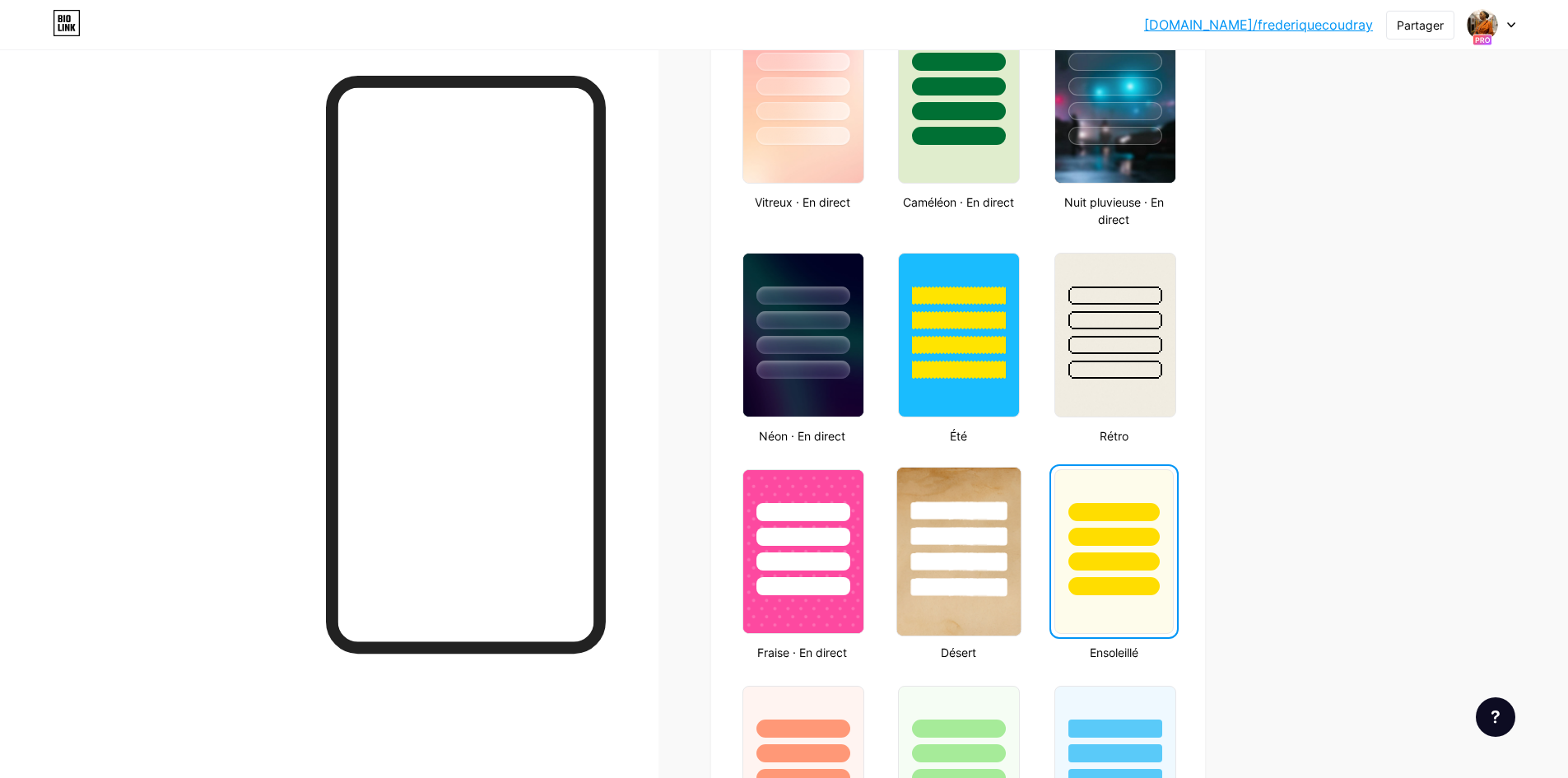
click at [960, 488] on div at bounding box center [958, 531] width 123 height 129
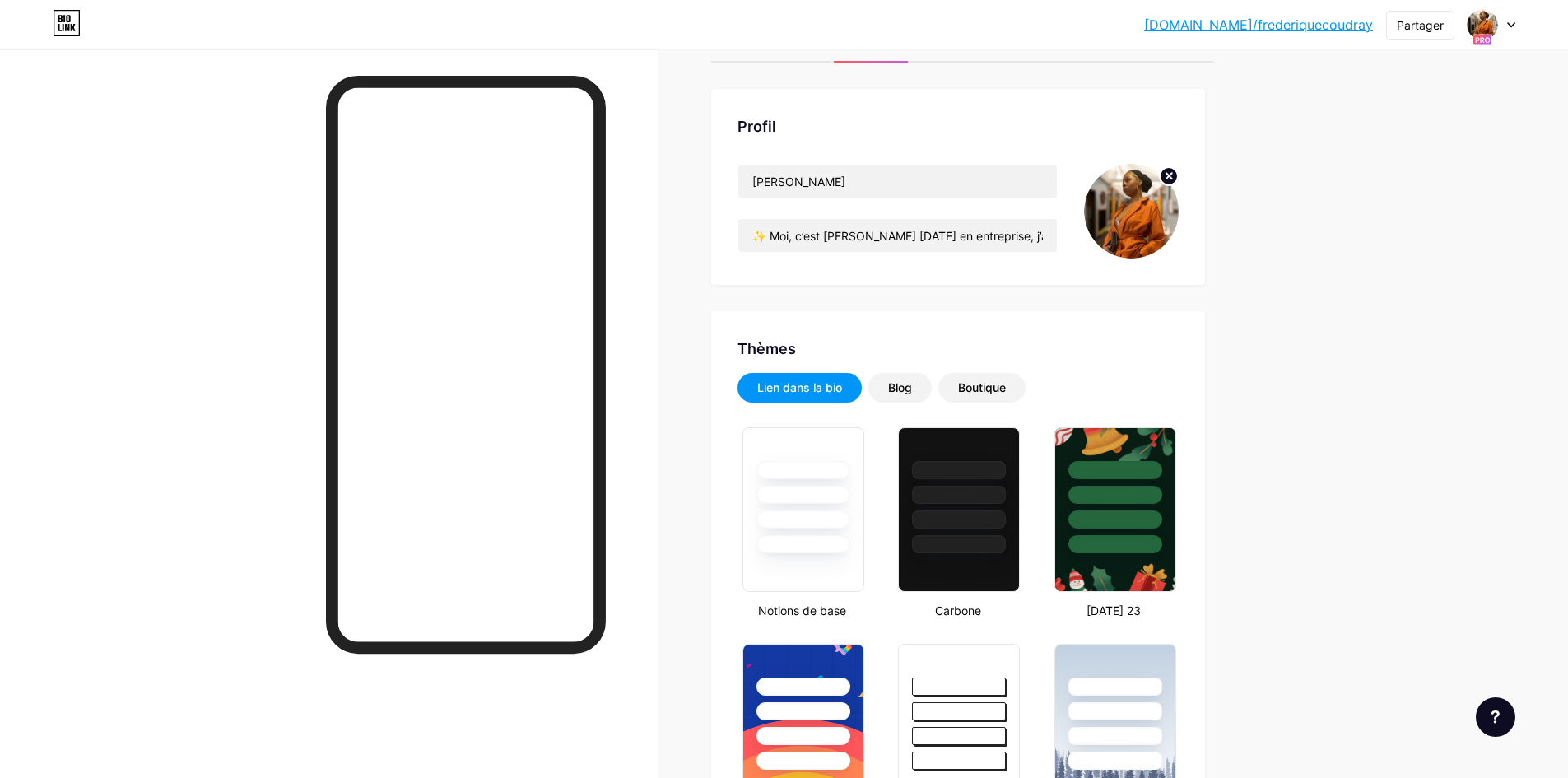
scroll to position [0, 0]
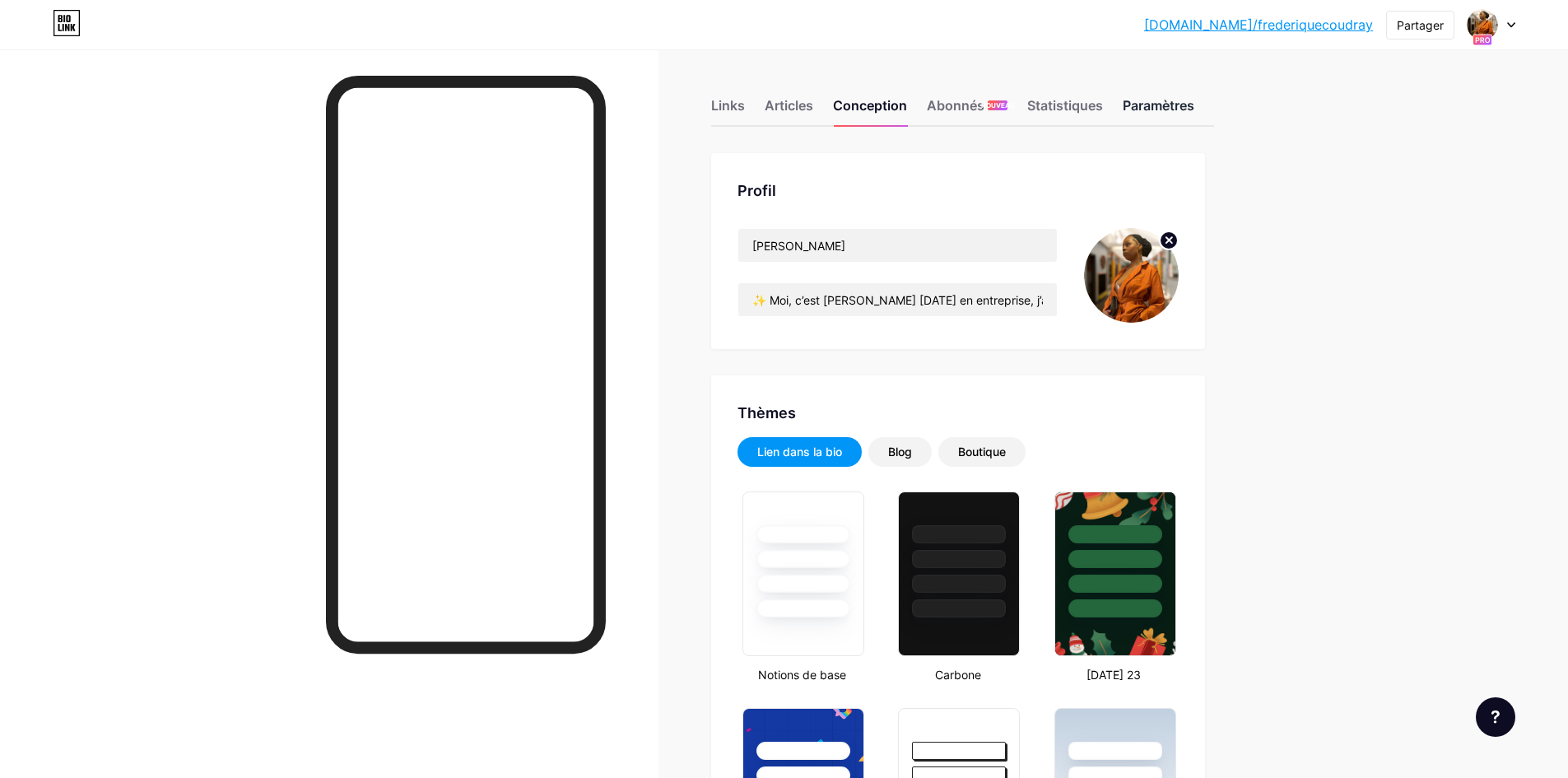
click at [1158, 103] on font "Paramètres" at bounding box center [1159, 105] width 72 height 16
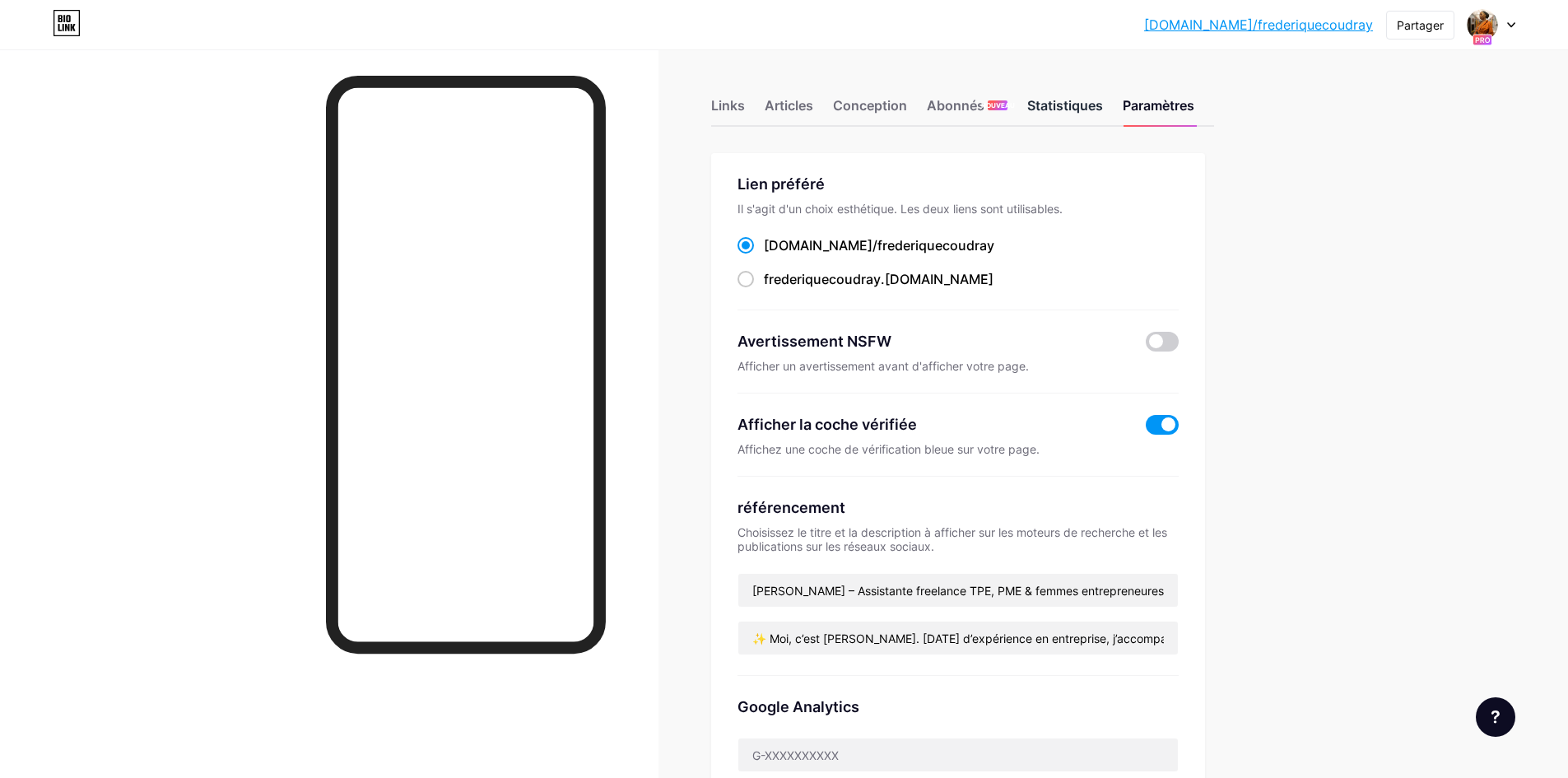
click at [1062, 109] on font "Statistiques" at bounding box center [1065, 105] width 76 height 16
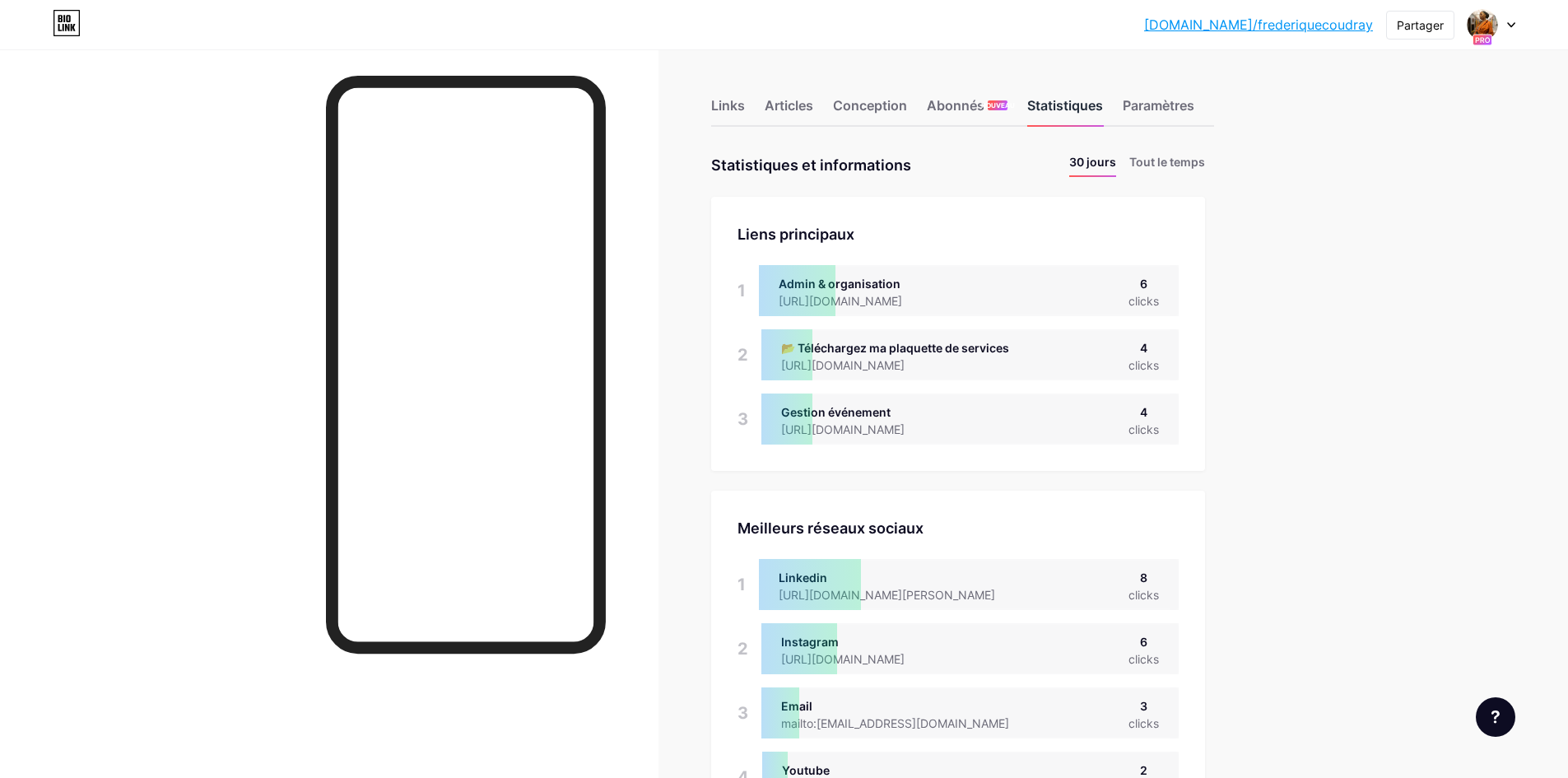
scroll to position [778, 1568]
click at [961, 104] on font "Abonnés" at bounding box center [956, 105] width 58 height 16
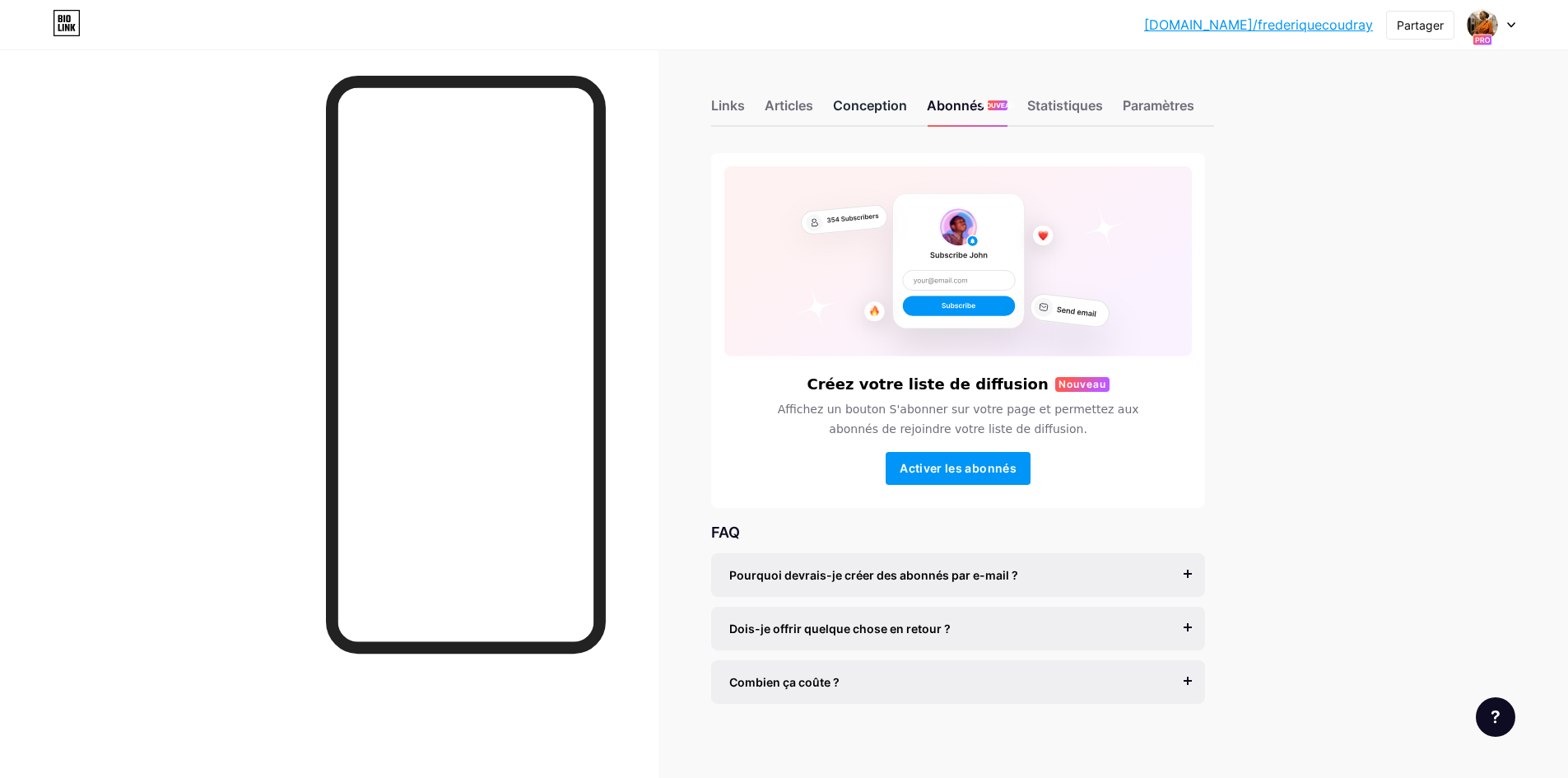
click at [875, 106] on font "Conception" at bounding box center [870, 105] width 74 height 16
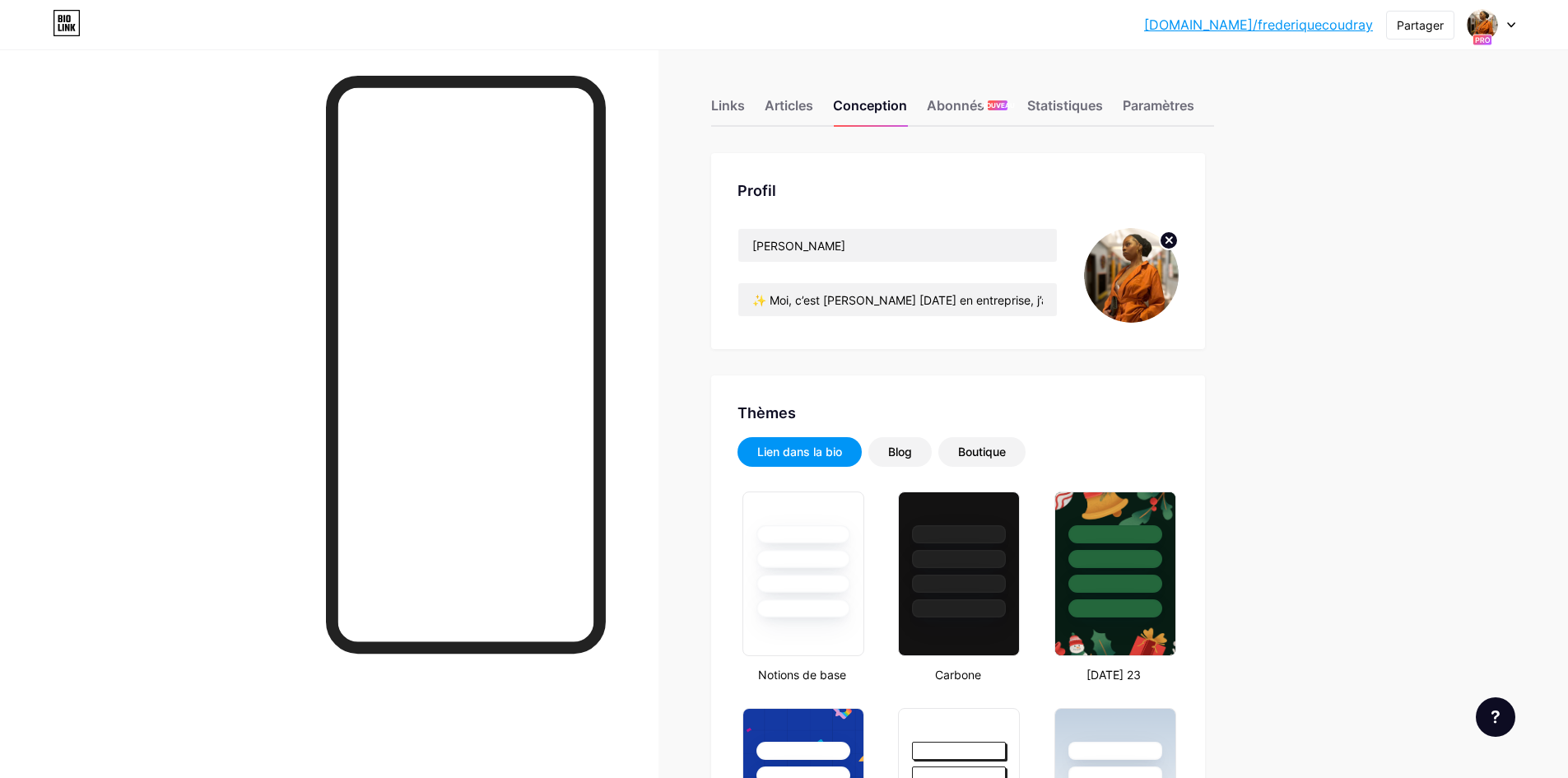
click at [1511, 24] on icon at bounding box center [1510, 25] width 8 height 5
click at [1365, 194] on link "Paramètres du compte" at bounding box center [1412, 186] width 204 height 44
click at [900, 453] on font "Blog" at bounding box center [900, 452] width 24 height 14
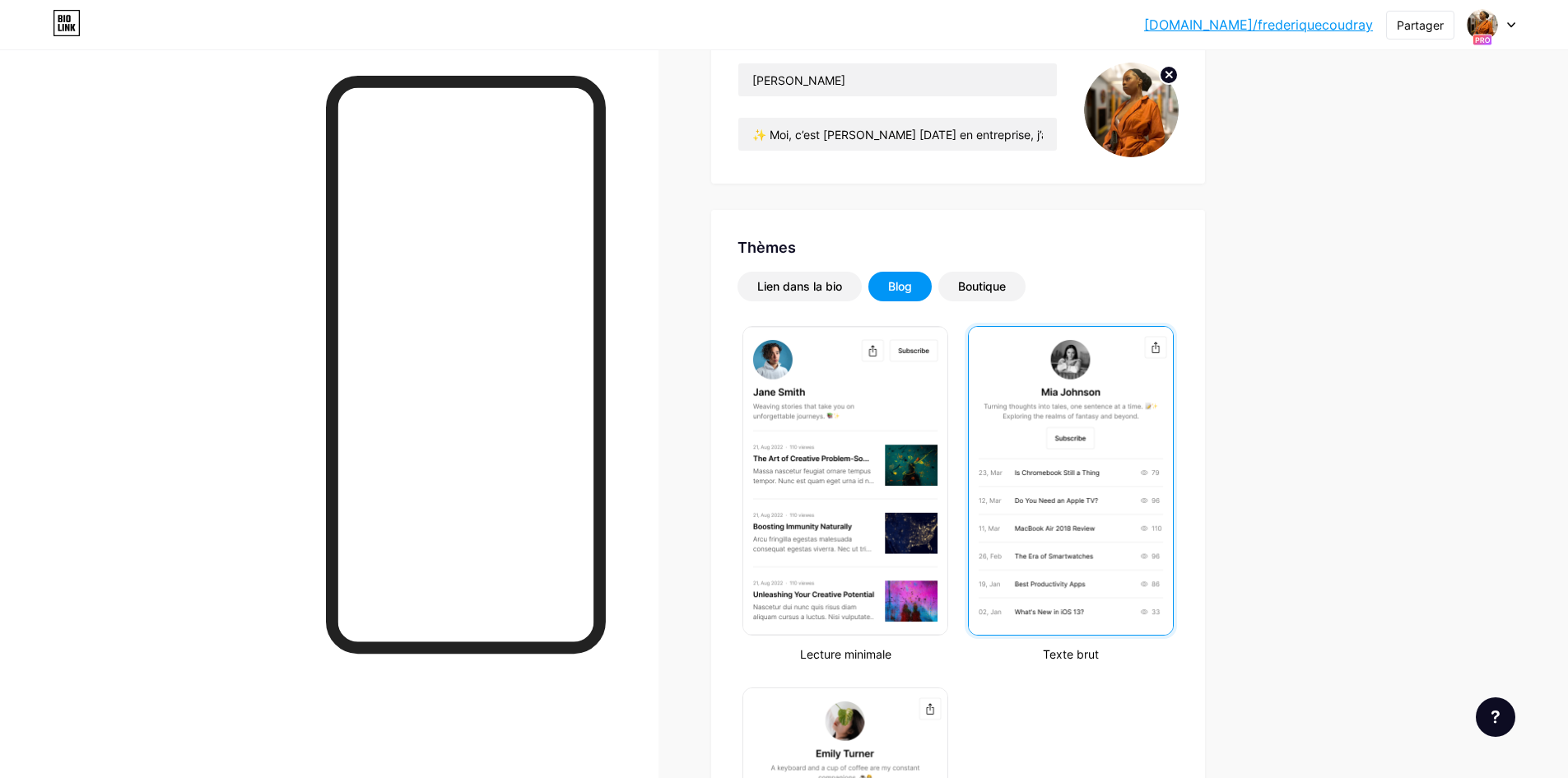
scroll to position [165, 0]
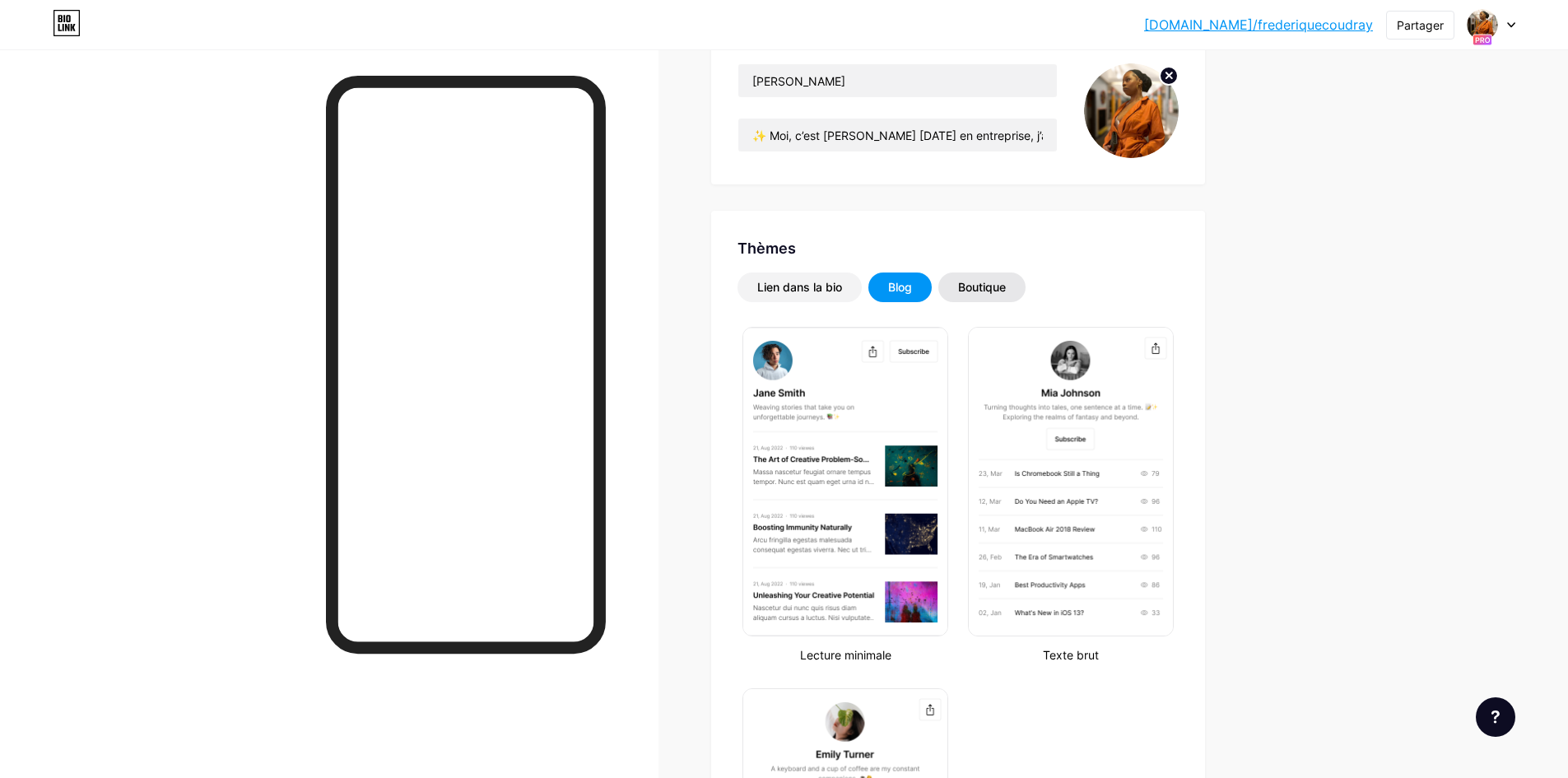
click at [996, 289] on font "Boutique" at bounding box center [982, 287] width 48 height 14
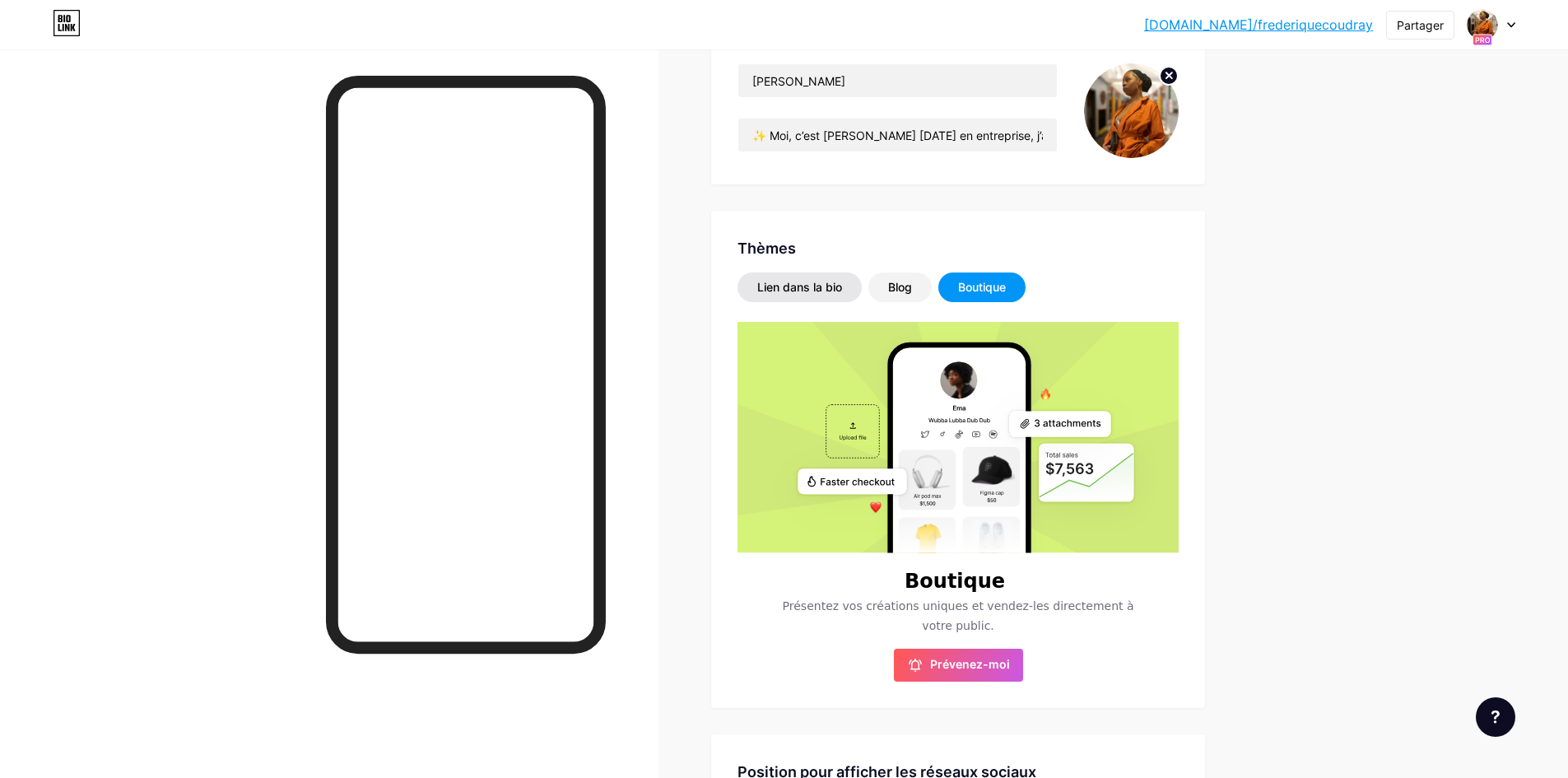
click at [802, 288] on font "Lien dans la bio" at bounding box center [800, 287] width 85 height 14
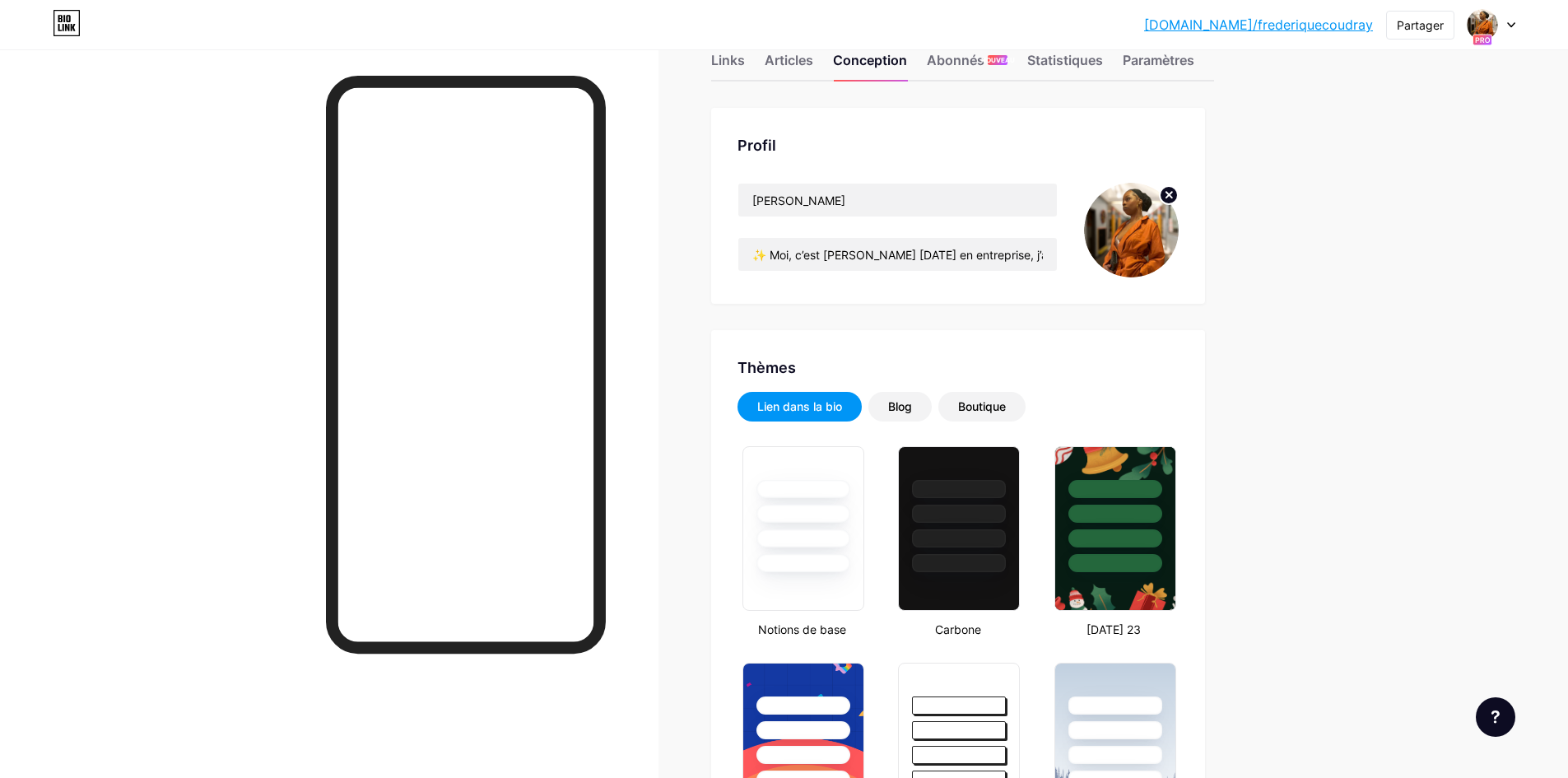
scroll to position [0, 0]
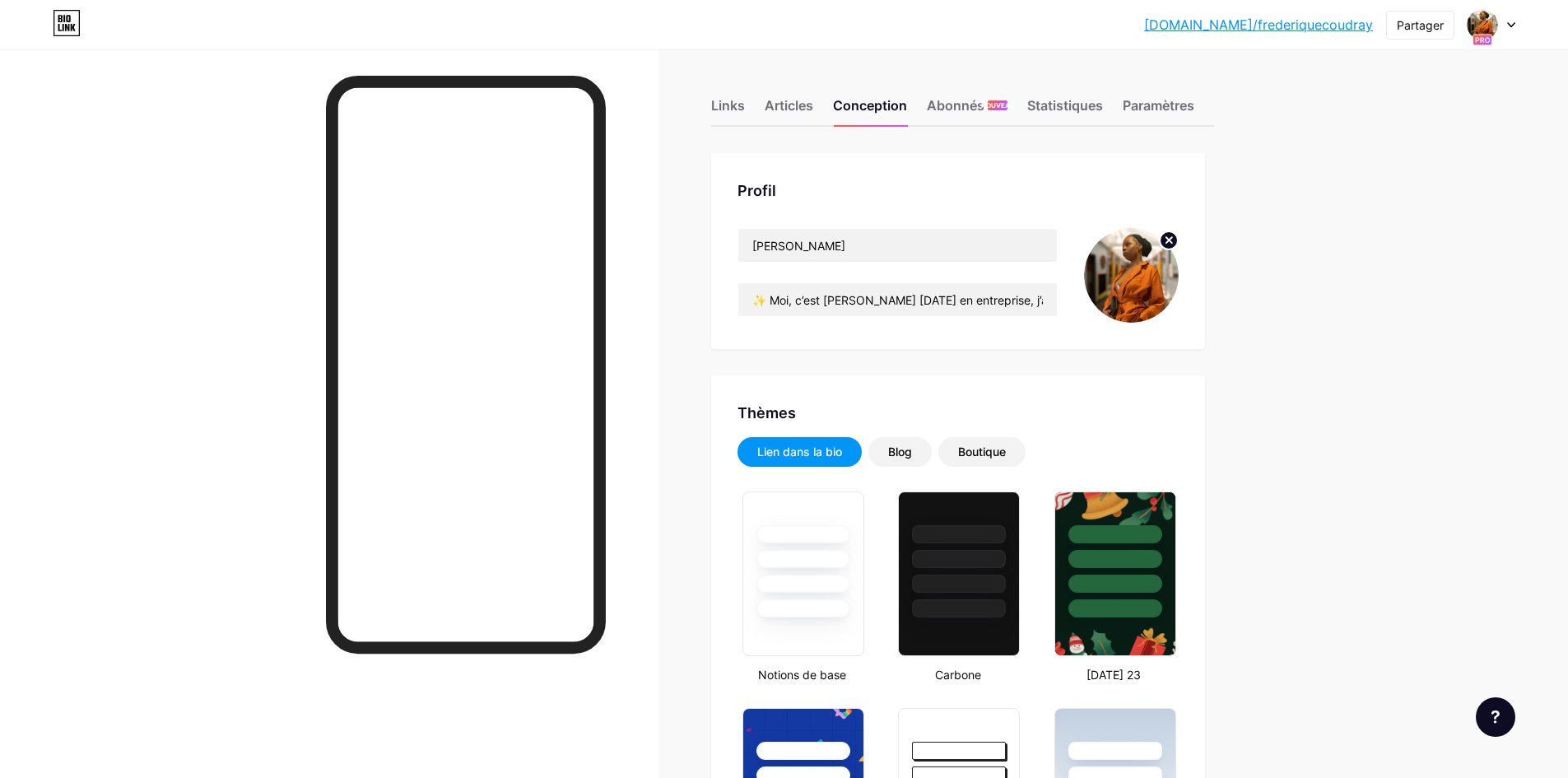
click at [729, 111] on font "Links" at bounding box center [728, 105] width 33 height 16
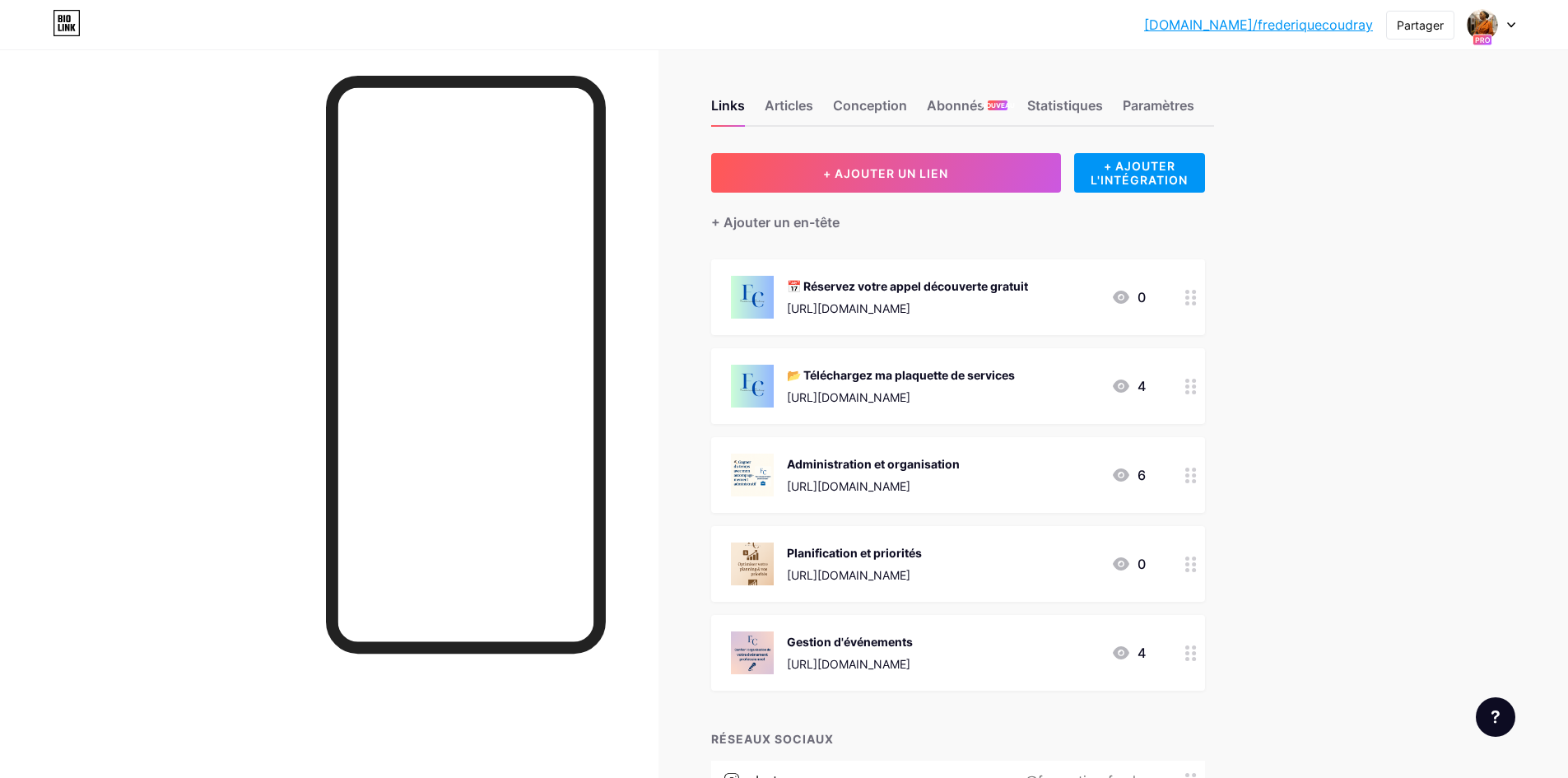
click at [1315, 30] on font "[DOMAIN_NAME]/frederiquecoudray" at bounding box center [1258, 24] width 229 height 16
click at [785, 106] on font "Articles" at bounding box center [789, 105] width 49 height 16
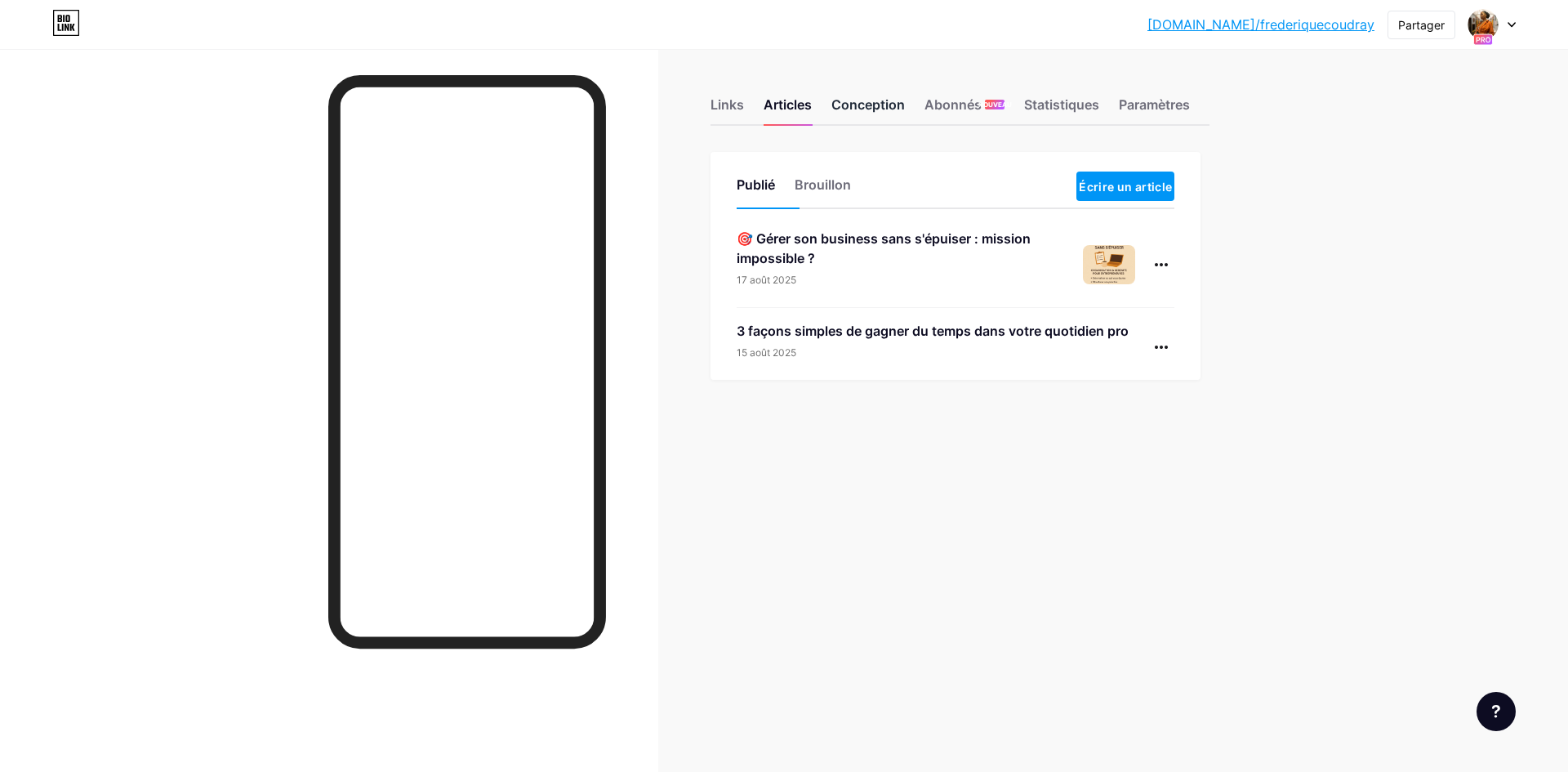
click at [849, 110] on font "Conception" at bounding box center [868, 105] width 73 height 16
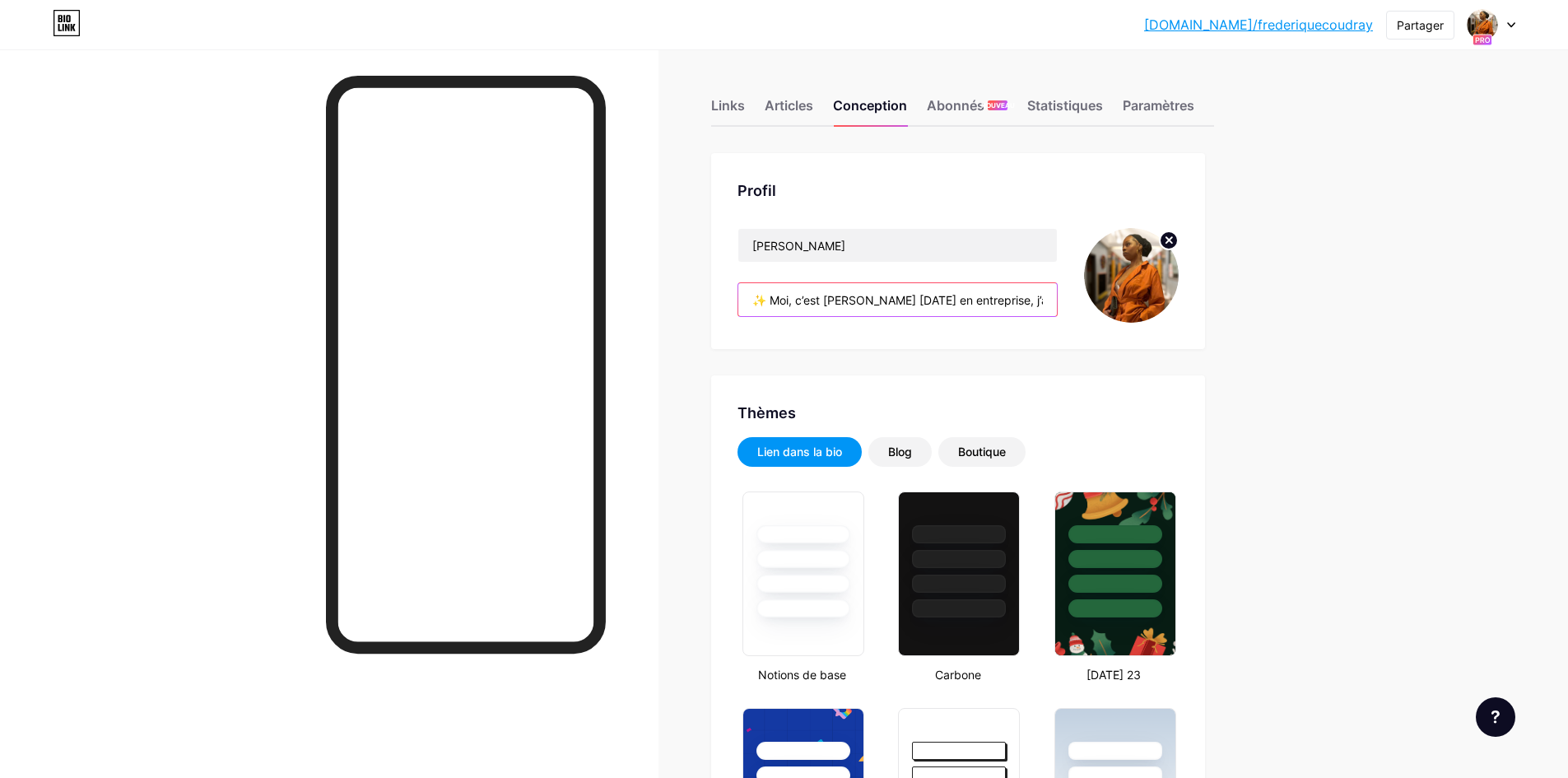
click at [847, 304] on input "✨ Moi, c’est Frédérique Après 30 ans en entreprise, j’ai vu de près à quel poin…" at bounding box center [898, 299] width 319 height 33
click at [847, 303] on input "✨ Moi, c’est Frédérique Après 30 ans en entreprise, j’ai vu de près à quel poin…" at bounding box center [898, 299] width 319 height 33
paste input "Je suis Frédérique 💫 J’ai vu à quel point la gestion du temps et des tâches pou…"
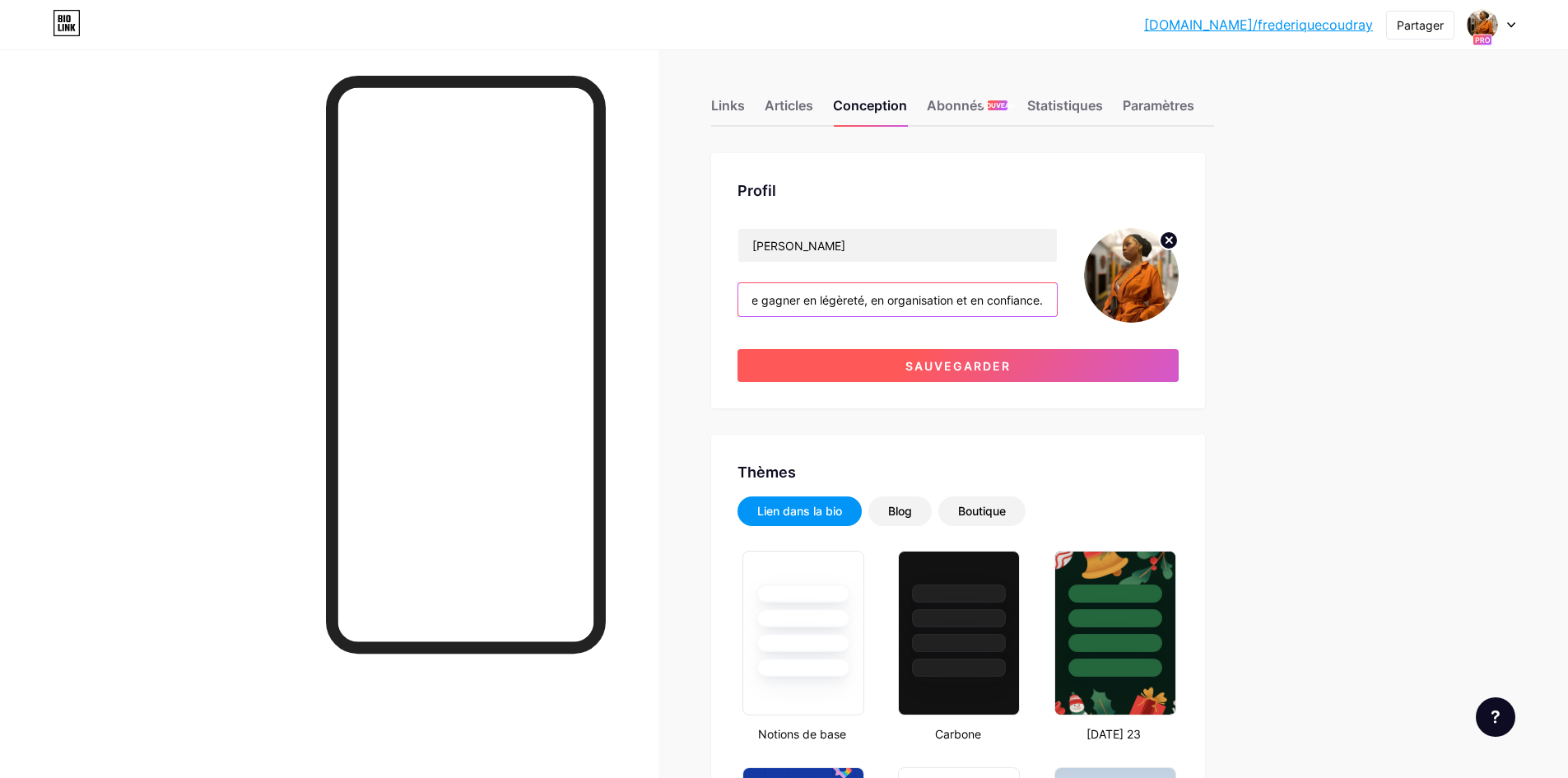
type input "Je suis [PERSON_NAME] 💫 J’ai vu à quel point la gestion du temps et des tâches …"
click at [972, 365] on font "Sauvegarder" at bounding box center [957, 366] width 105 height 14
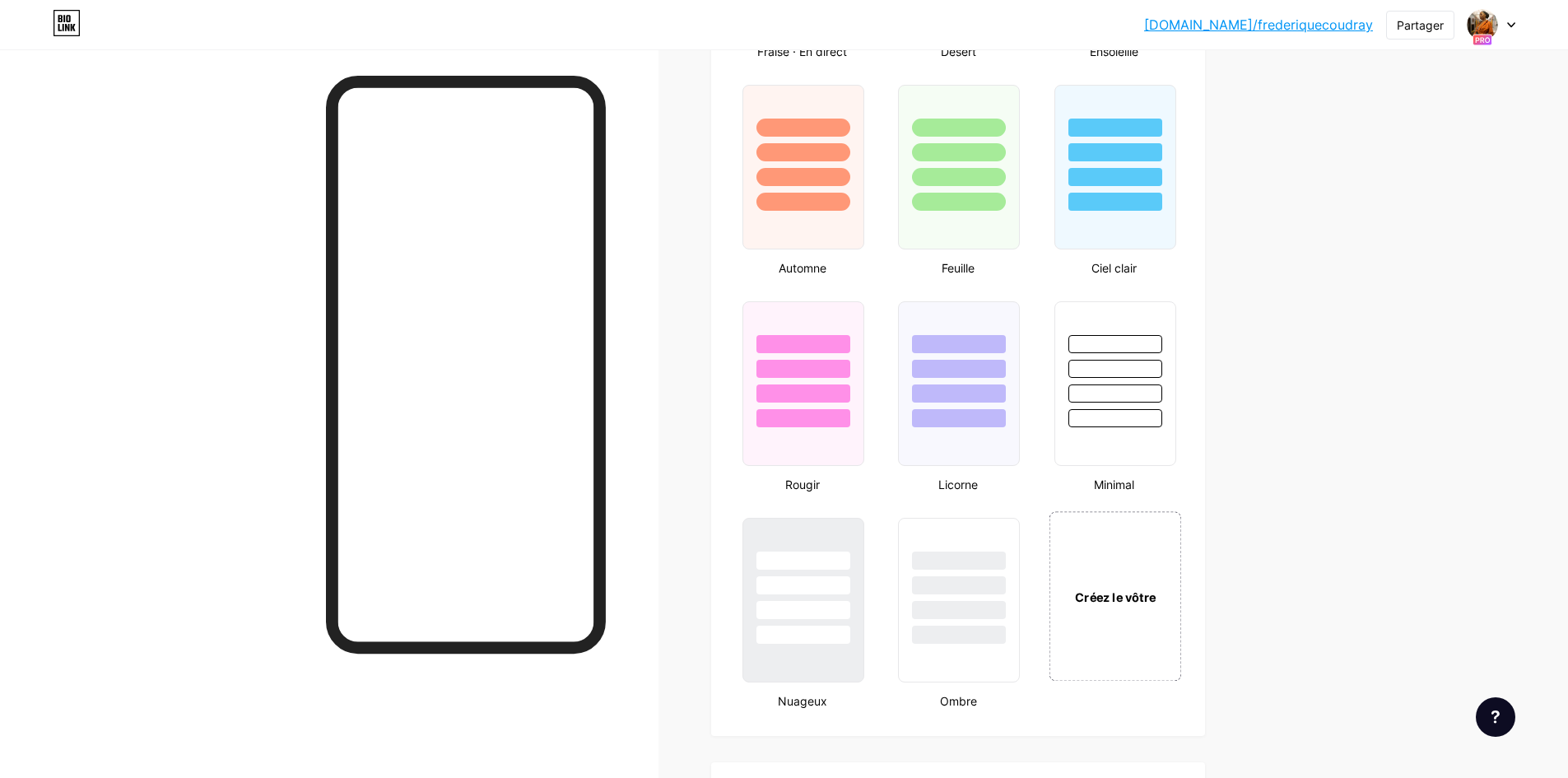
scroll to position [1563, 0]
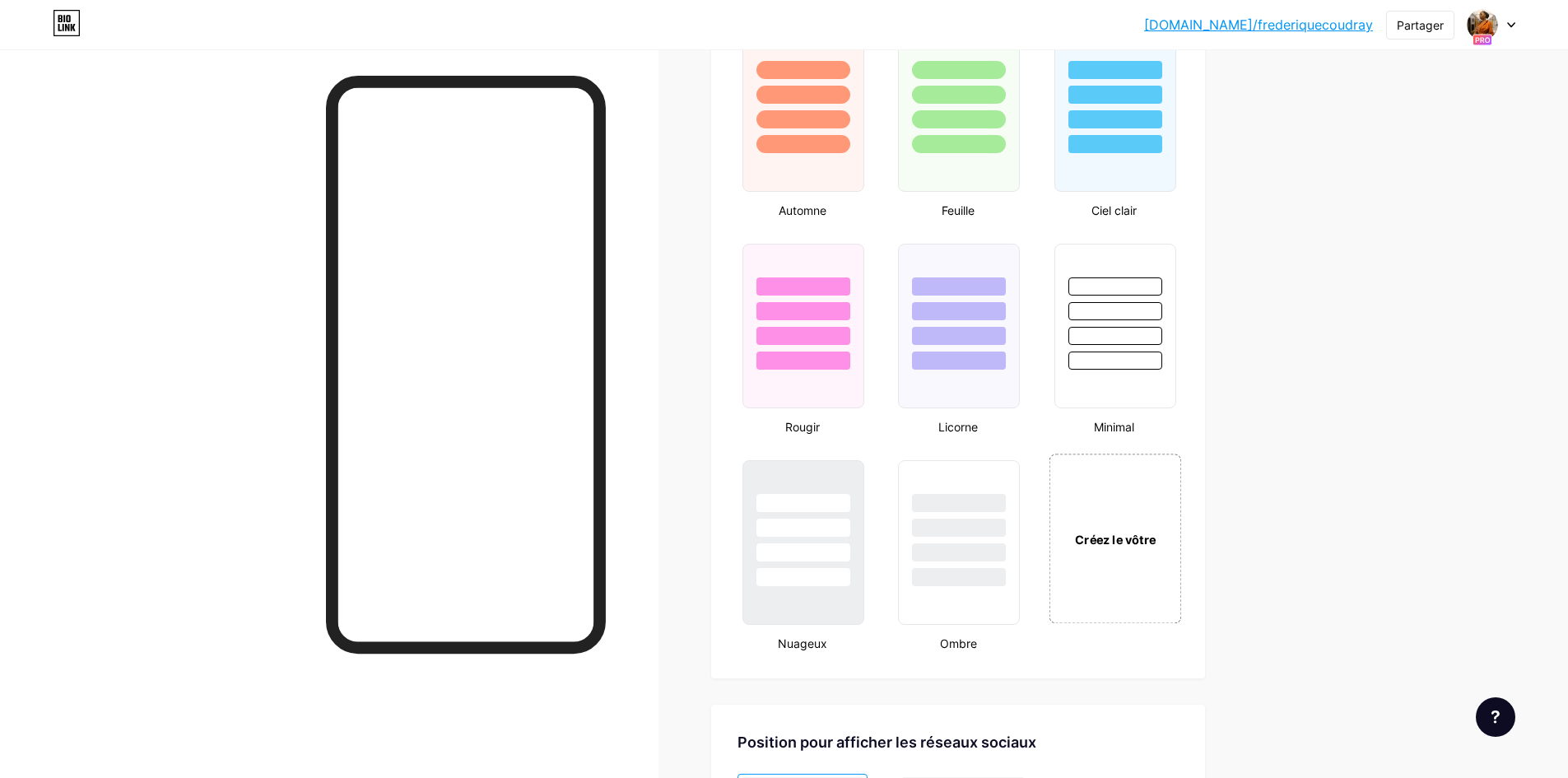
click at [1109, 565] on div "Créez le vôtre" at bounding box center [1114, 538] width 132 height 169
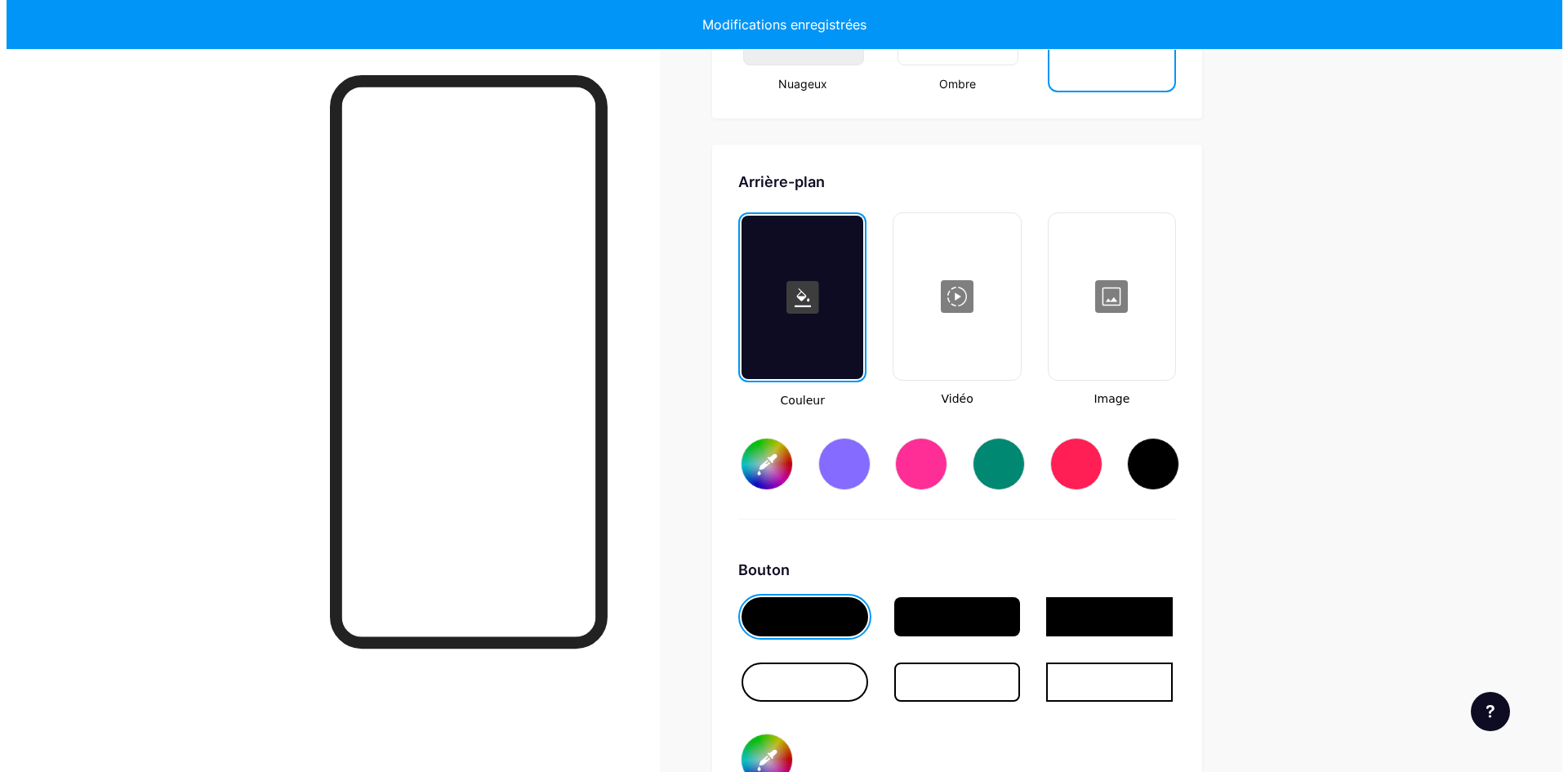
scroll to position [2186, 0]
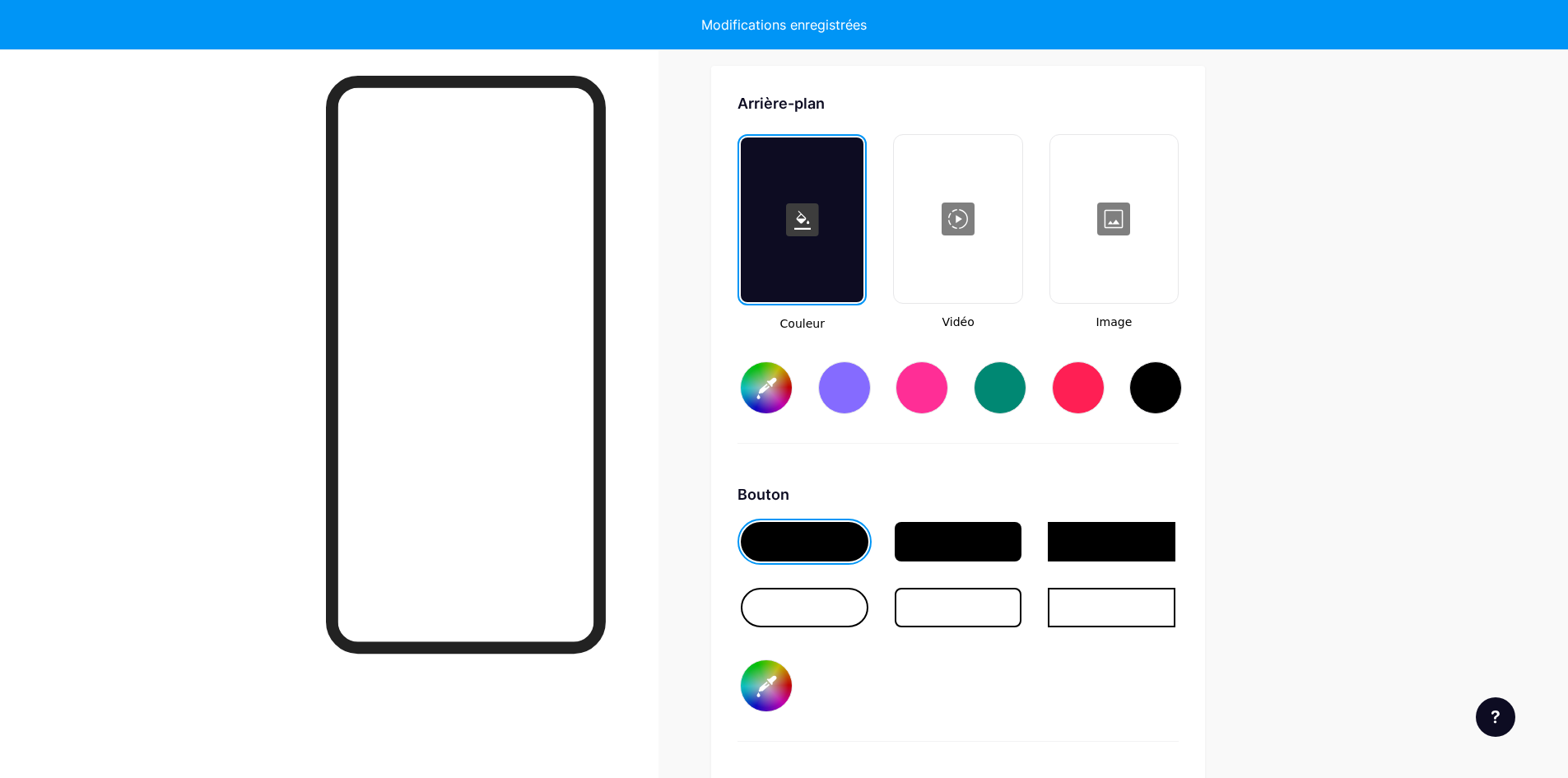
type input "#ffffff"
type input "#000000"
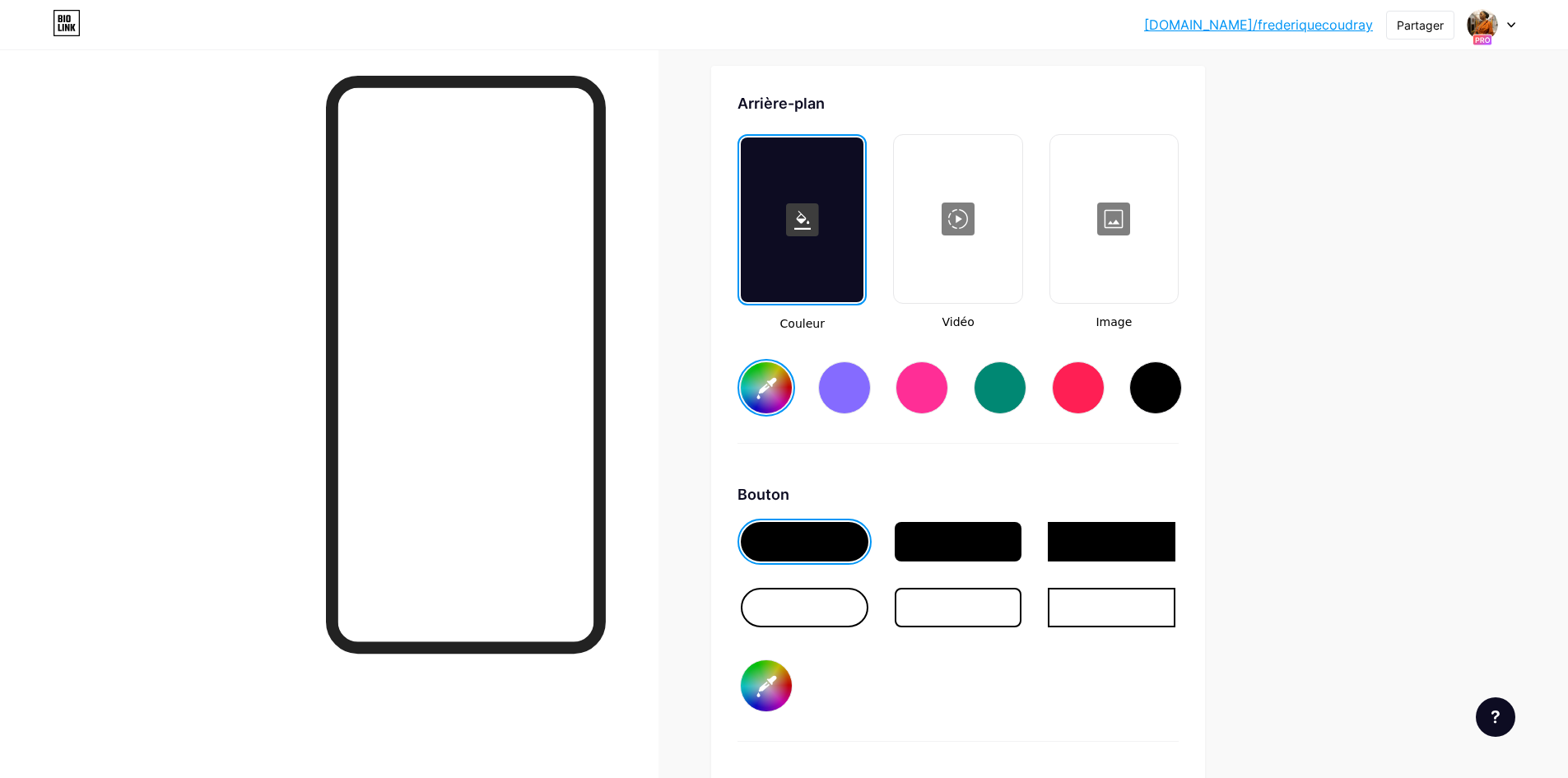
click at [962, 253] on div at bounding box center [957, 219] width 124 height 165
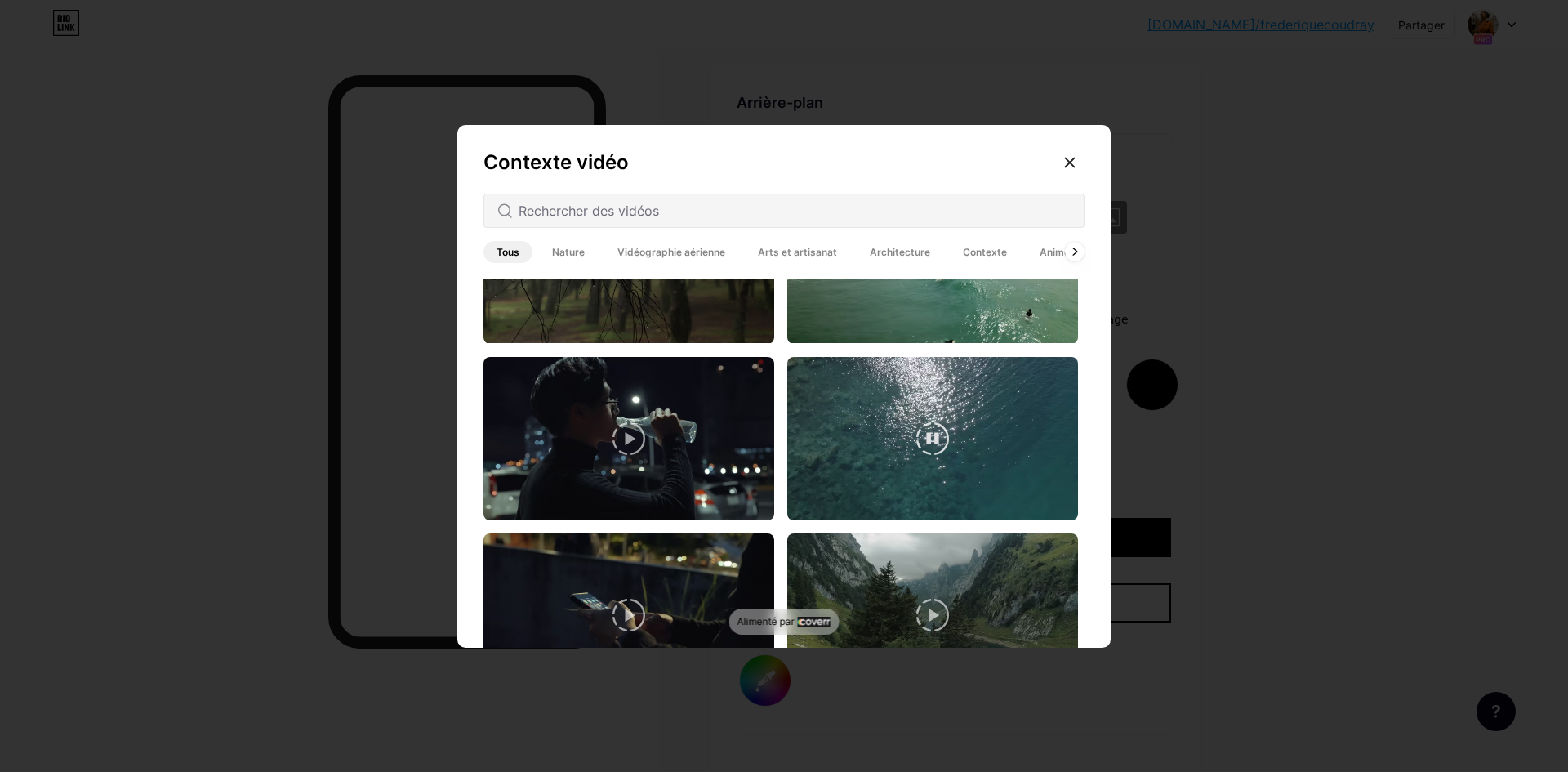
scroll to position [4003, 0]
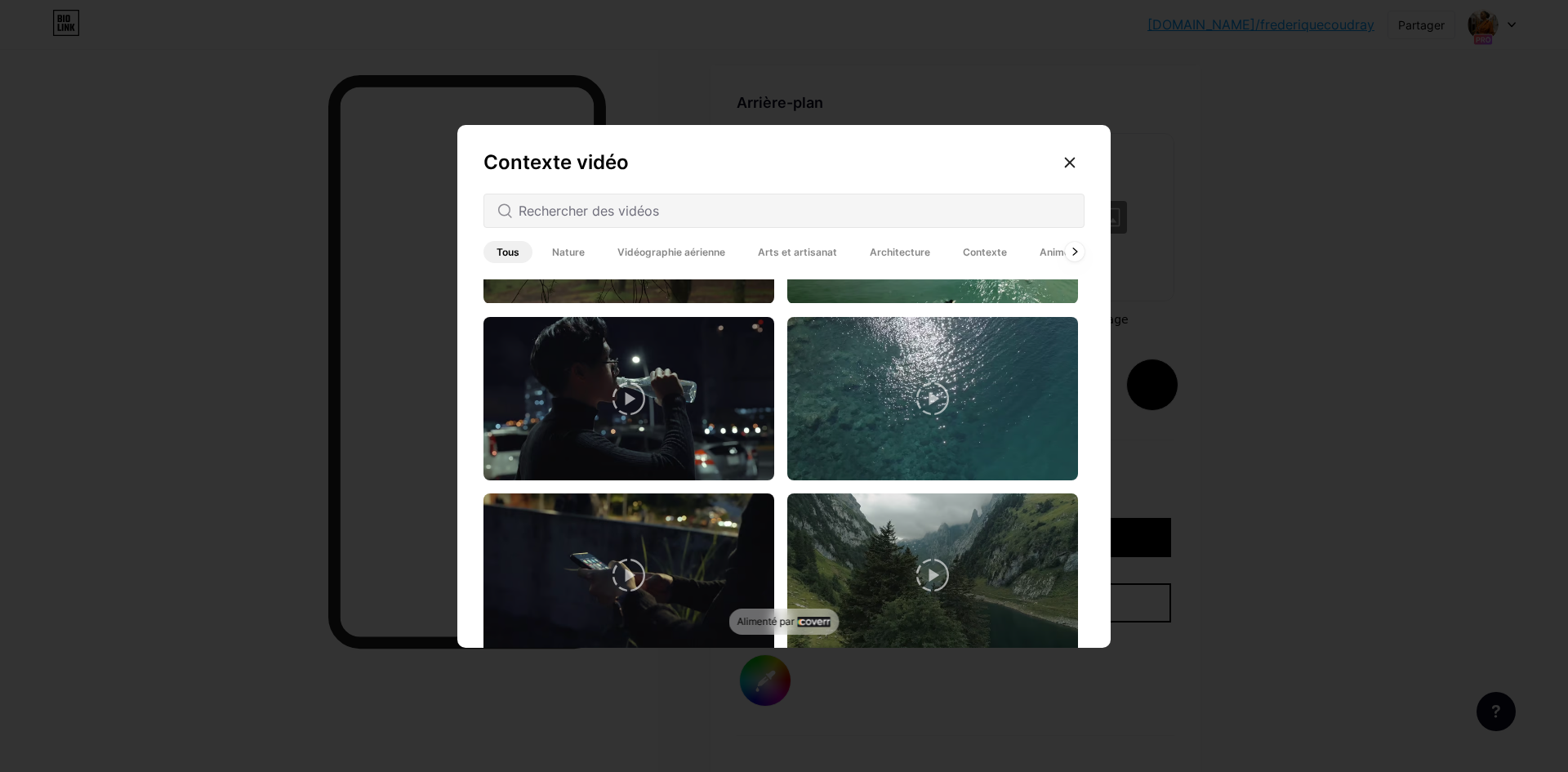
click at [574, 257] on font "Nature" at bounding box center [568, 252] width 33 height 13
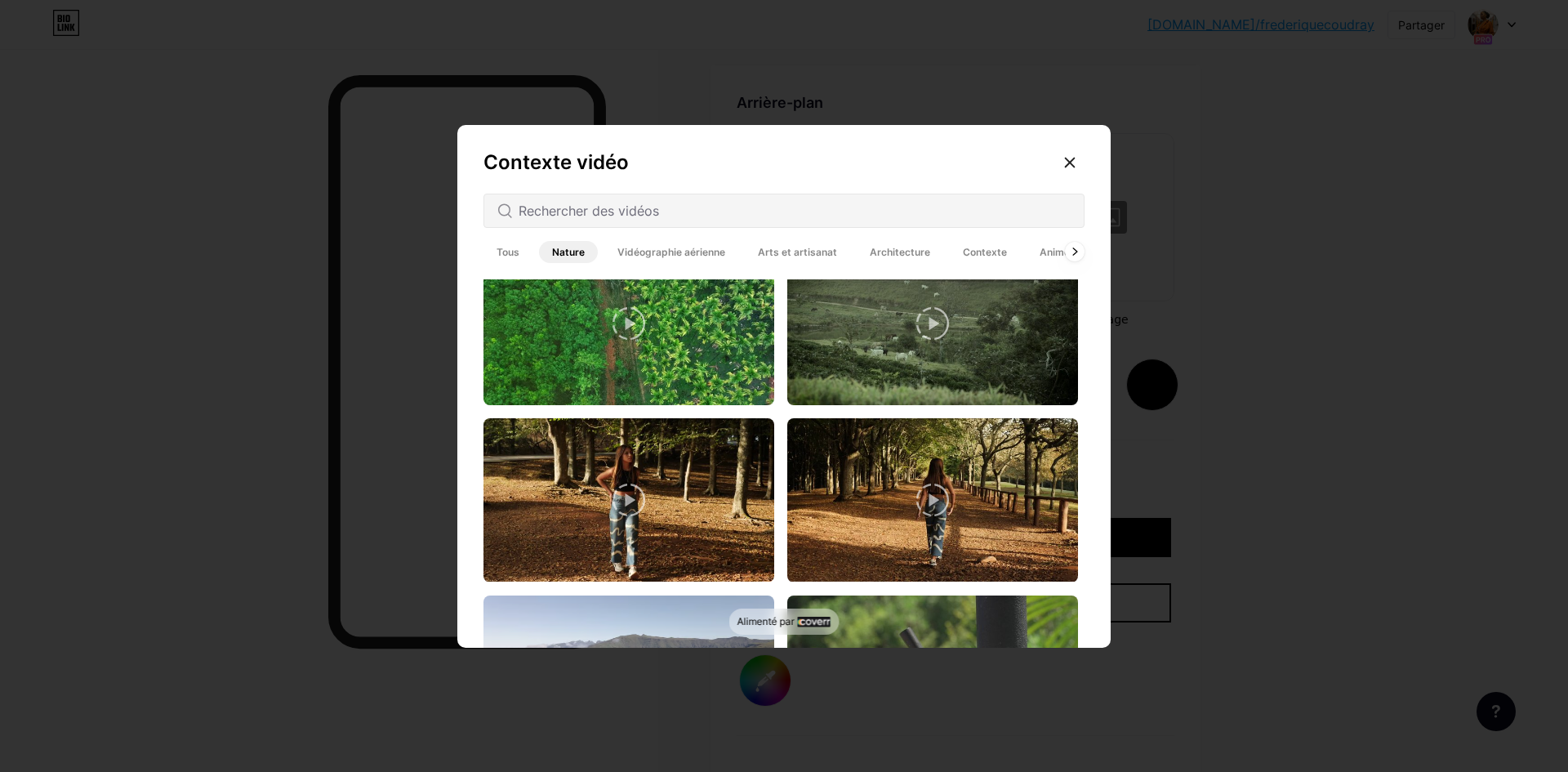
scroll to position [4035, 0]
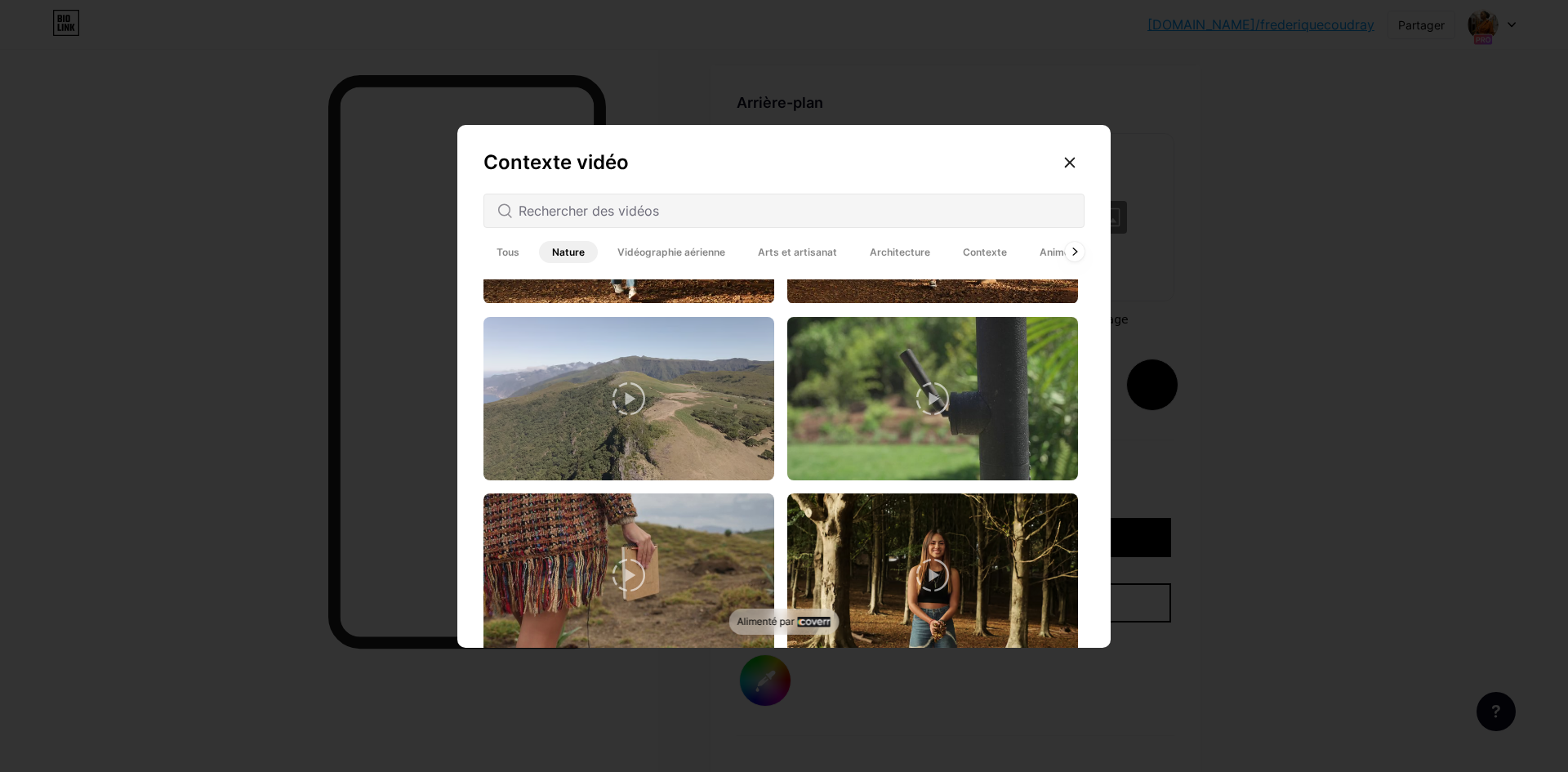
click at [659, 252] on font "Vidéographie aérienne" at bounding box center [671, 252] width 108 height 13
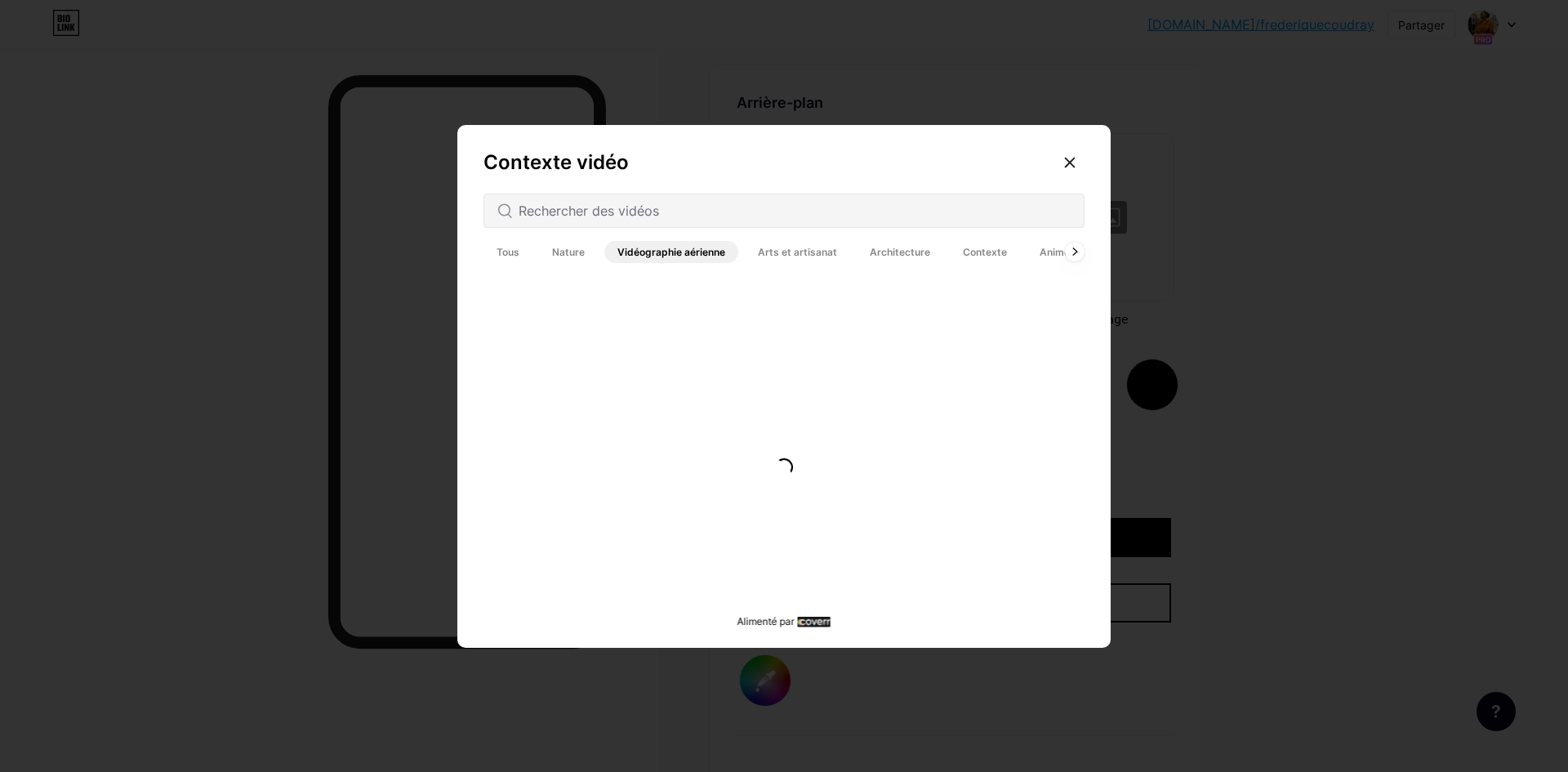
scroll to position [0, 0]
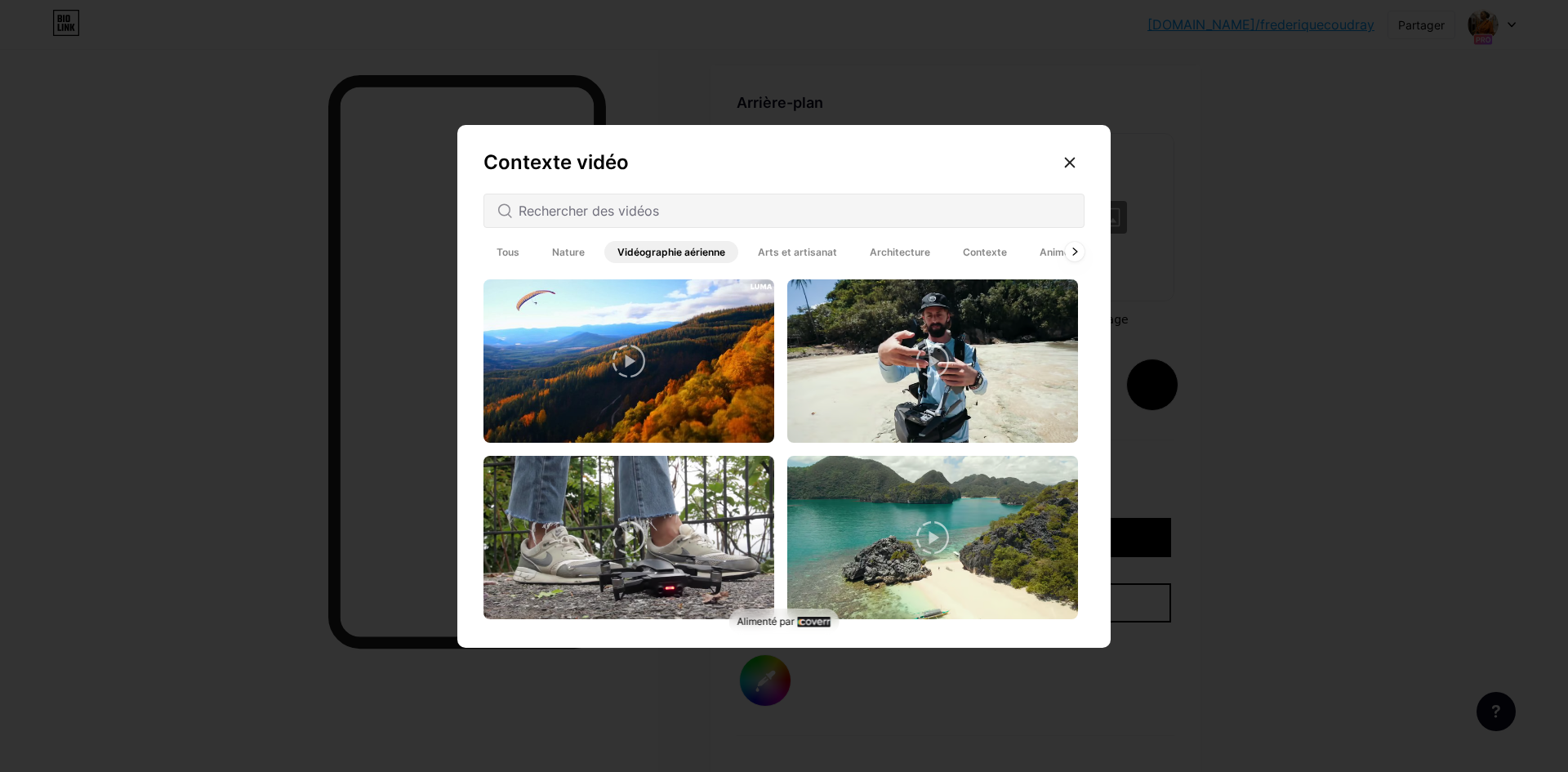
click at [761, 253] on font "Arts et artisanat" at bounding box center [797, 252] width 80 height 13
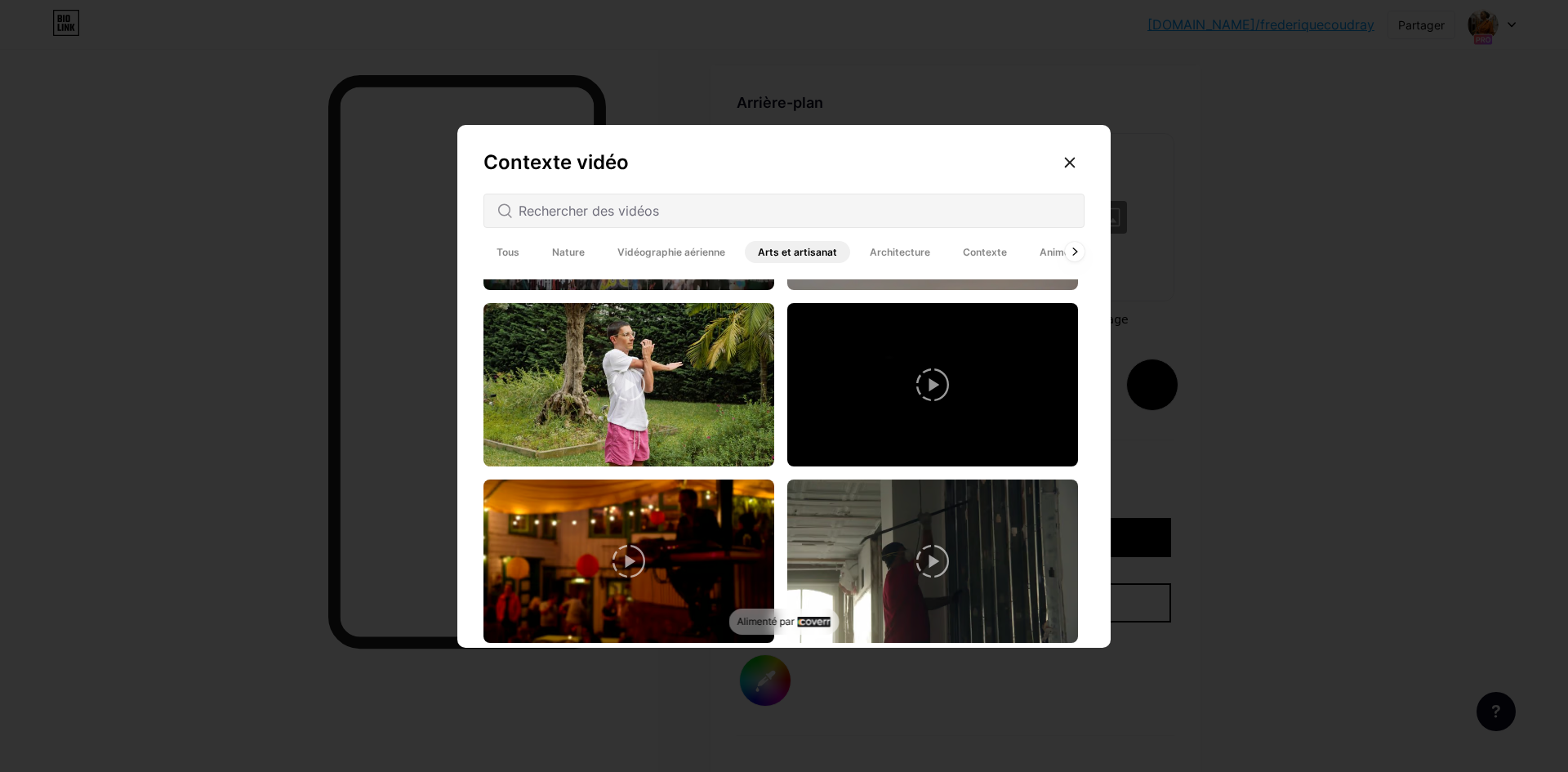
scroll to position [5226, 0]
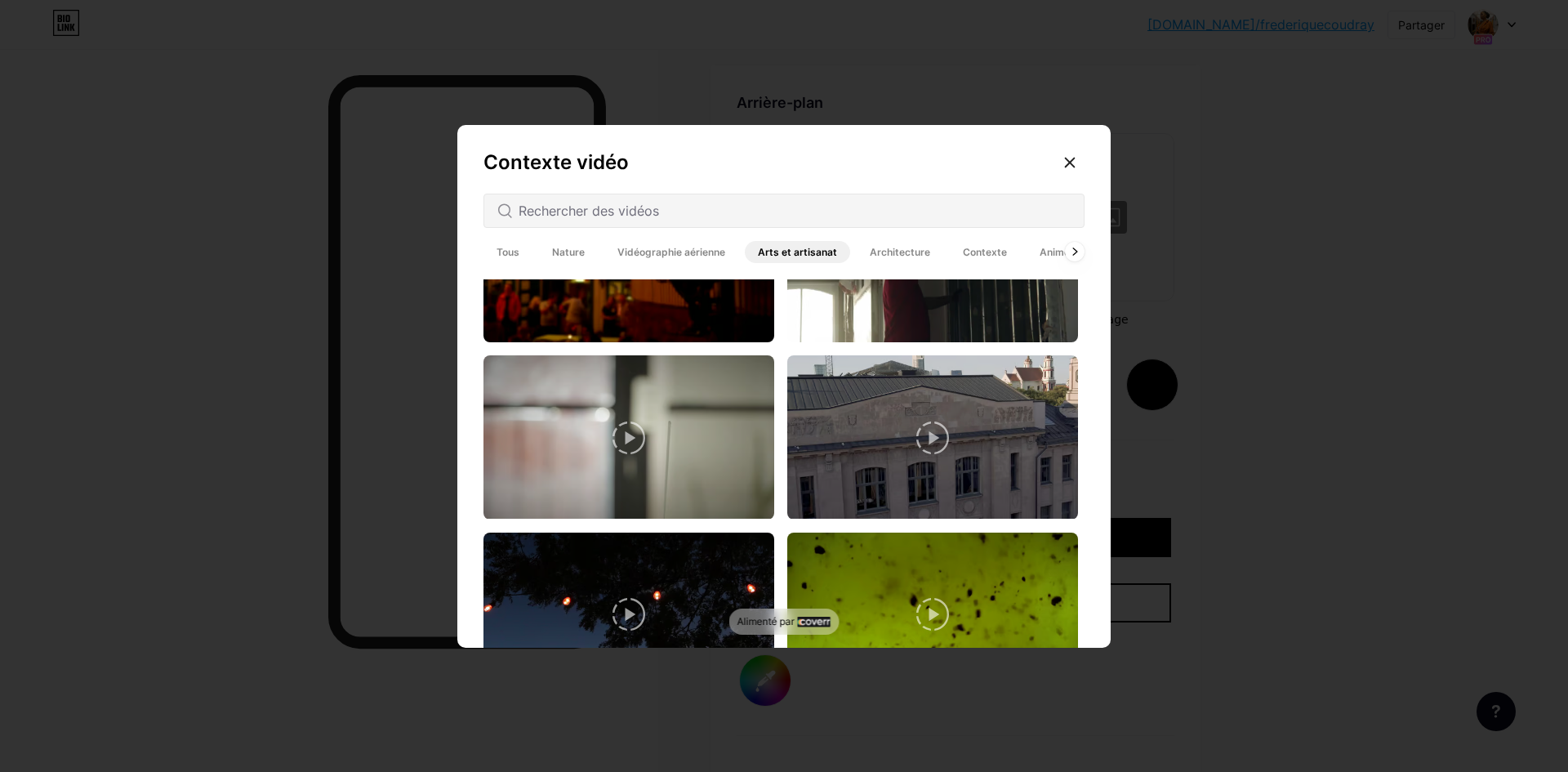
click at [893, 256] on font "Architecture" at bounding box center [900, 252] width 61 height 13
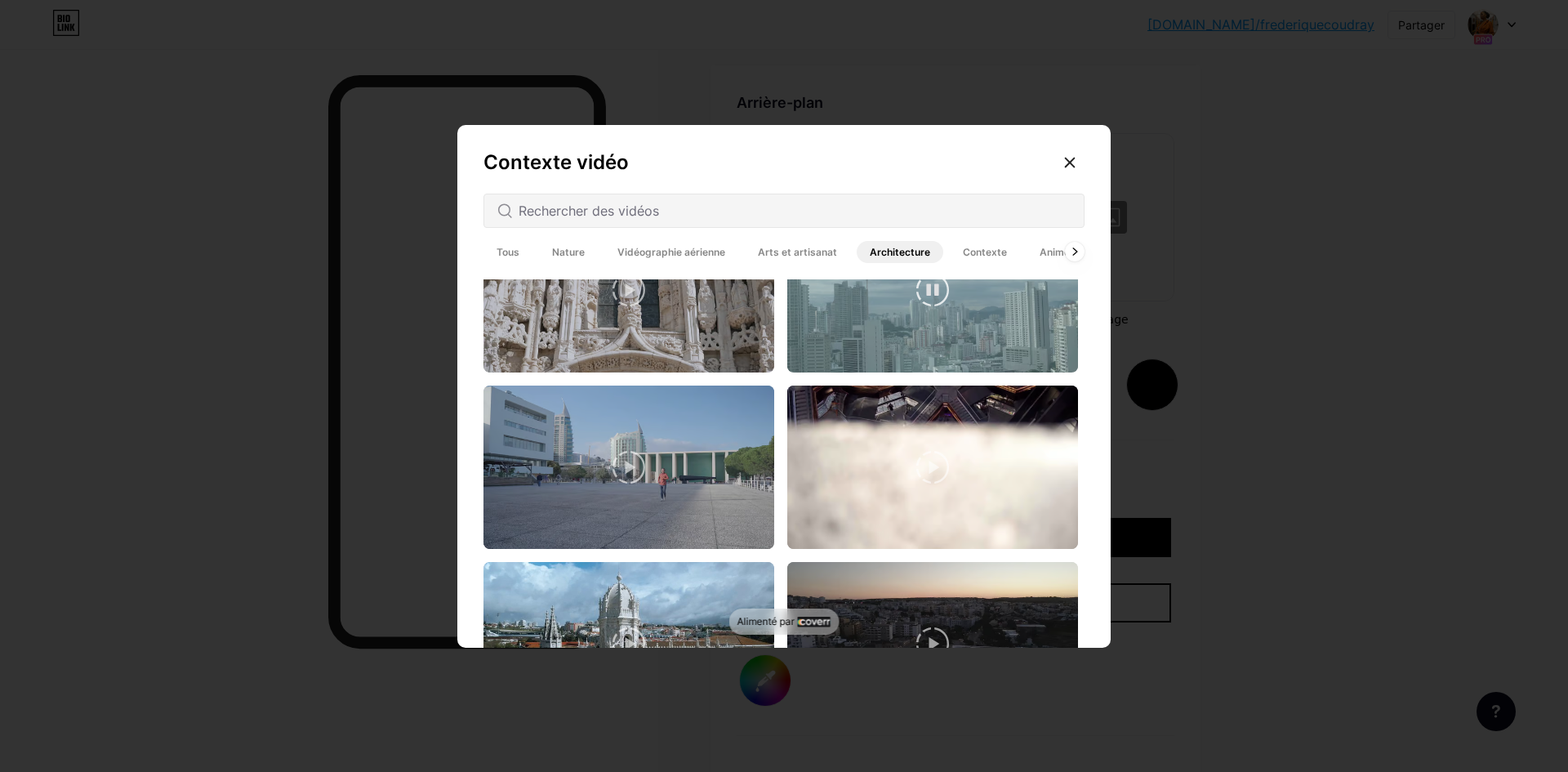
scroll to position [1551, 0]
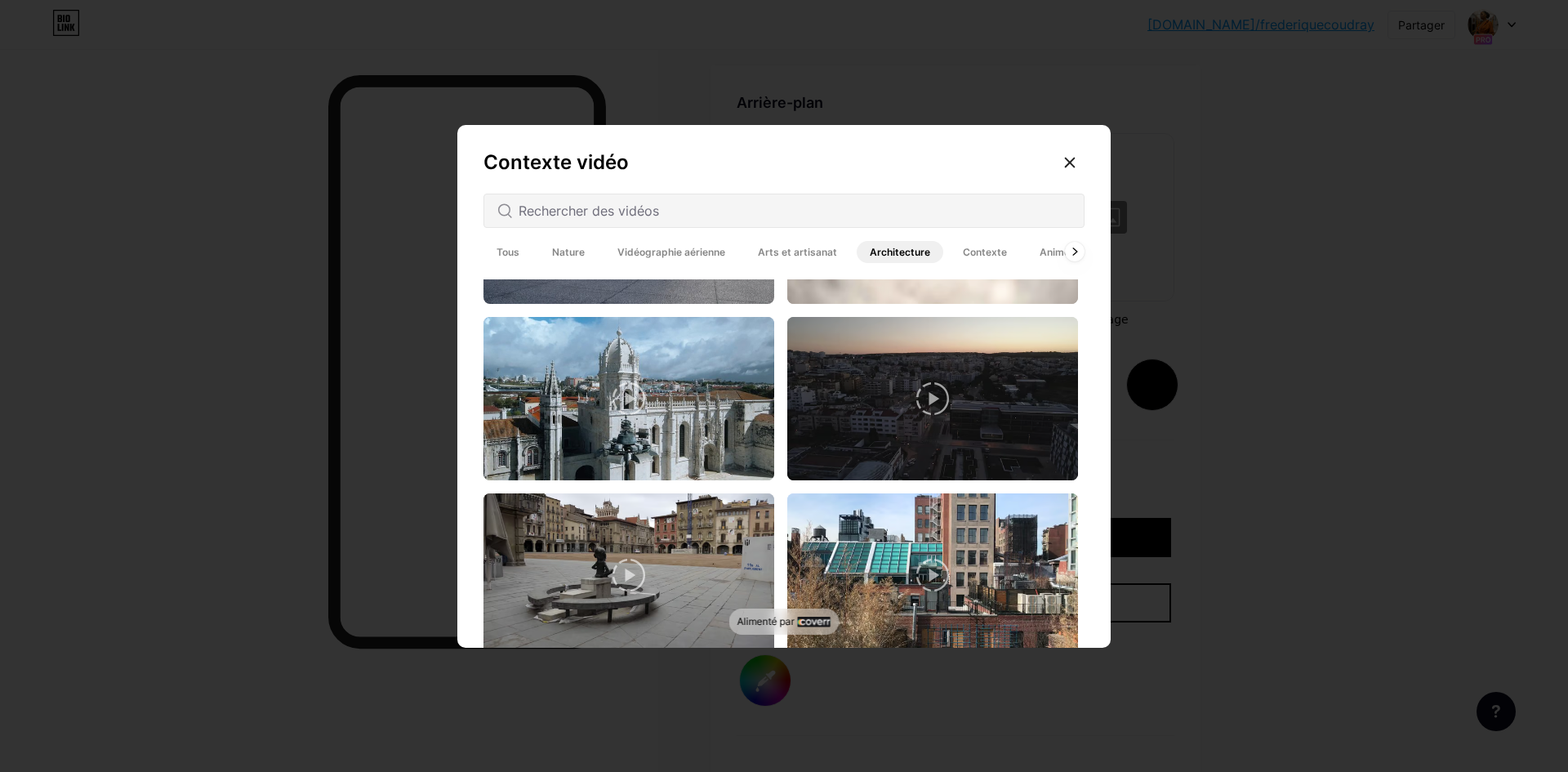
click at [975, 252] on font "Contexte" at bounding box center [985, 252] width 44 height 13
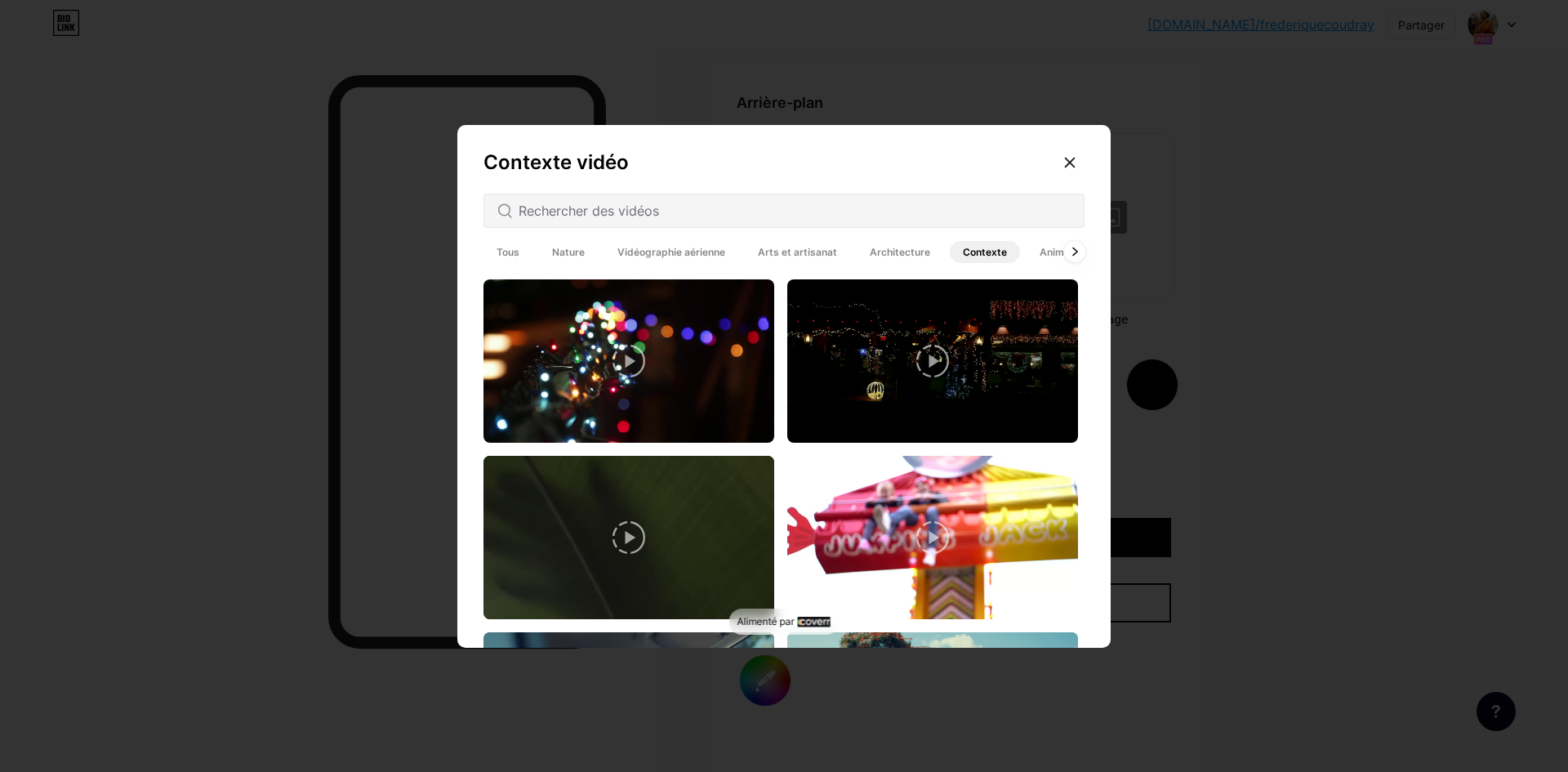
click at [1072, 251] on icon at bounding box center [1074, 251] width 4 height 7
click at [1071, 251] on icon at bounding box center [1074, 252] width 6 height 9
click at [1071, 252] on icon at bounding box center [1074, 252] width 6 height 9
click at [1043, 251] on font "Animé" at bounding box center [1054, 252] width 30 height 13
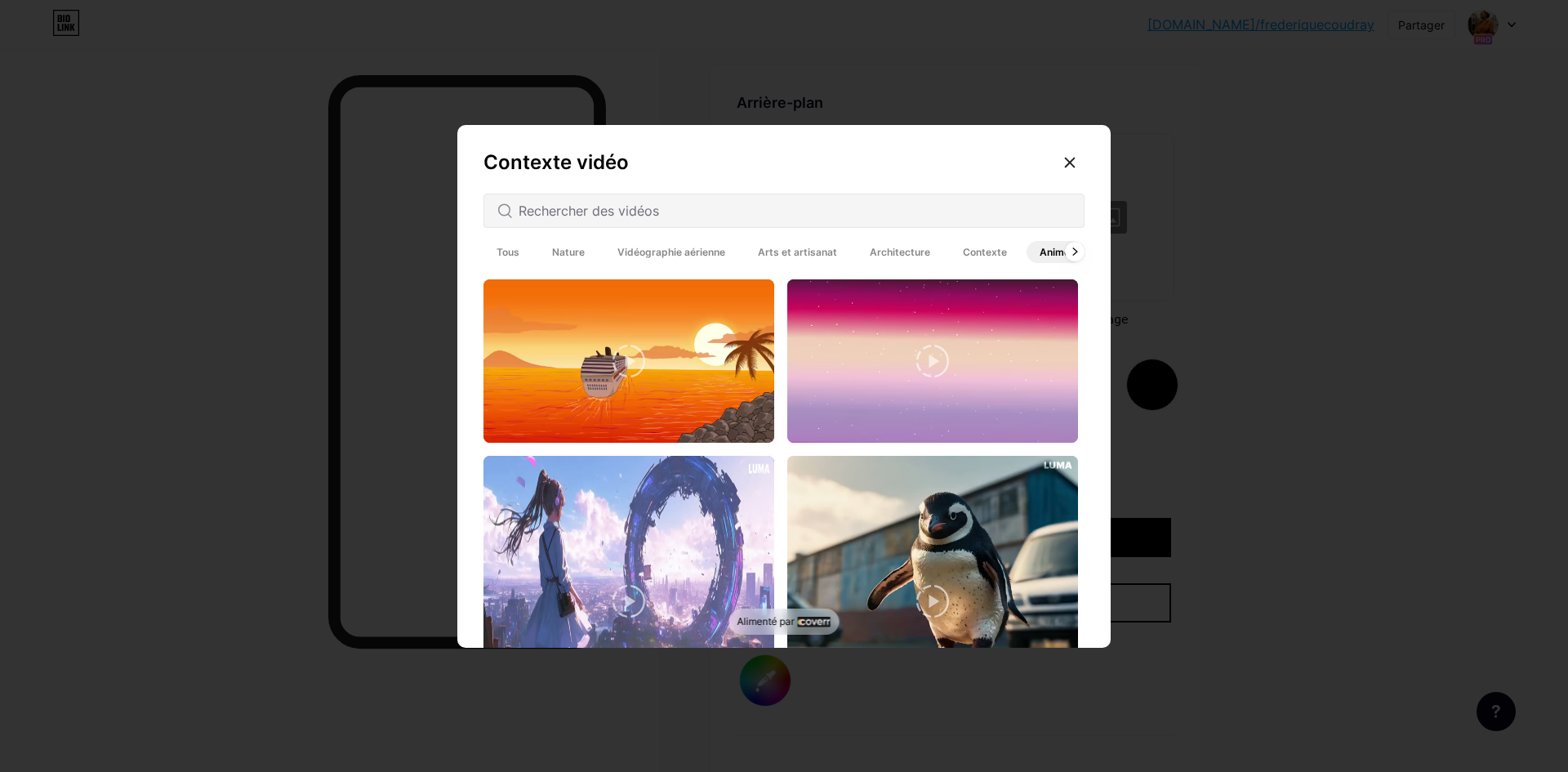
click at [966, 251] on font "Contexte" at bounding box center [985, 252] width 44 height 13
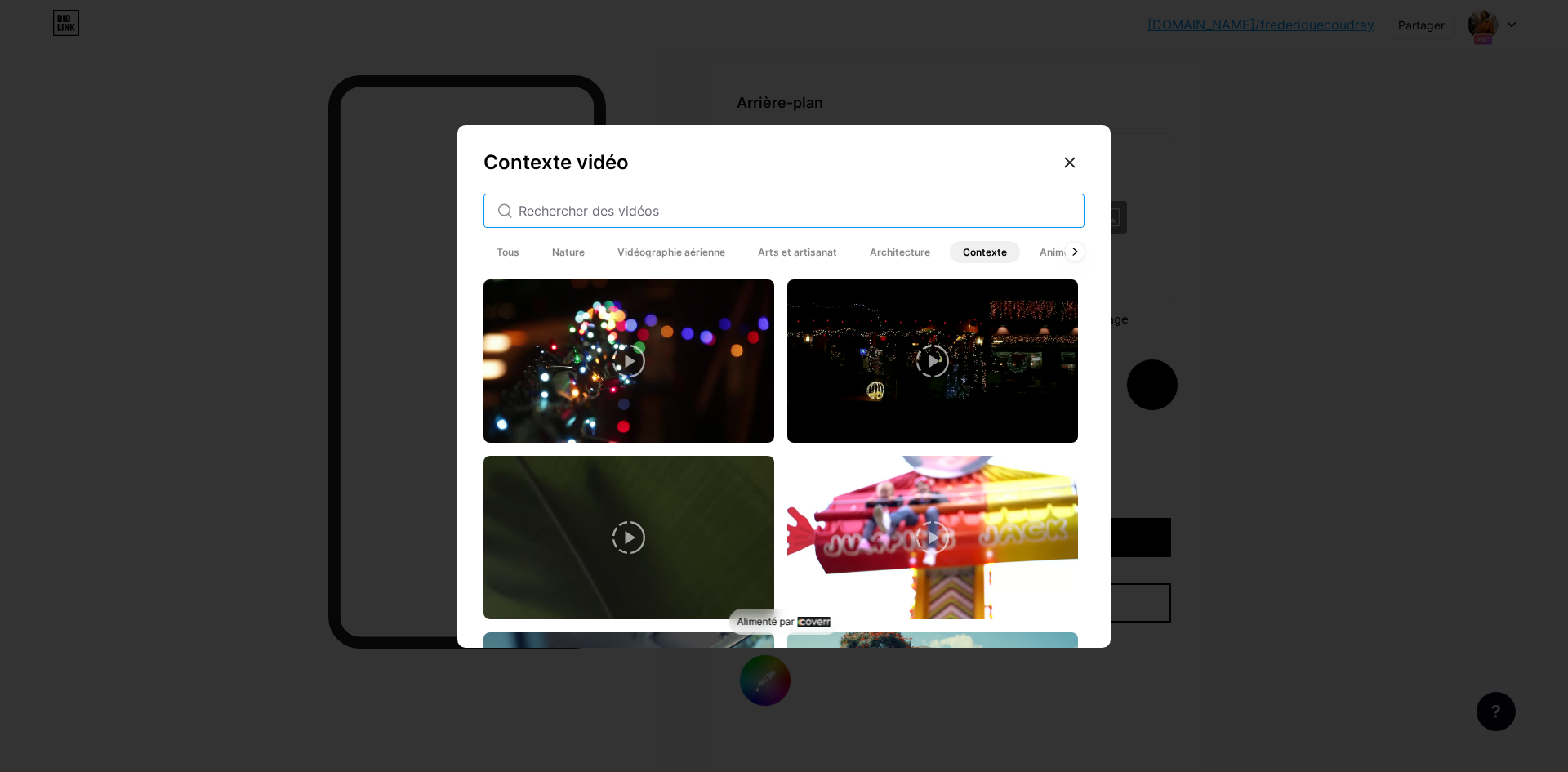
click at [598, 214] on input "text" at bounding box center [794, 211] width 552 height 20
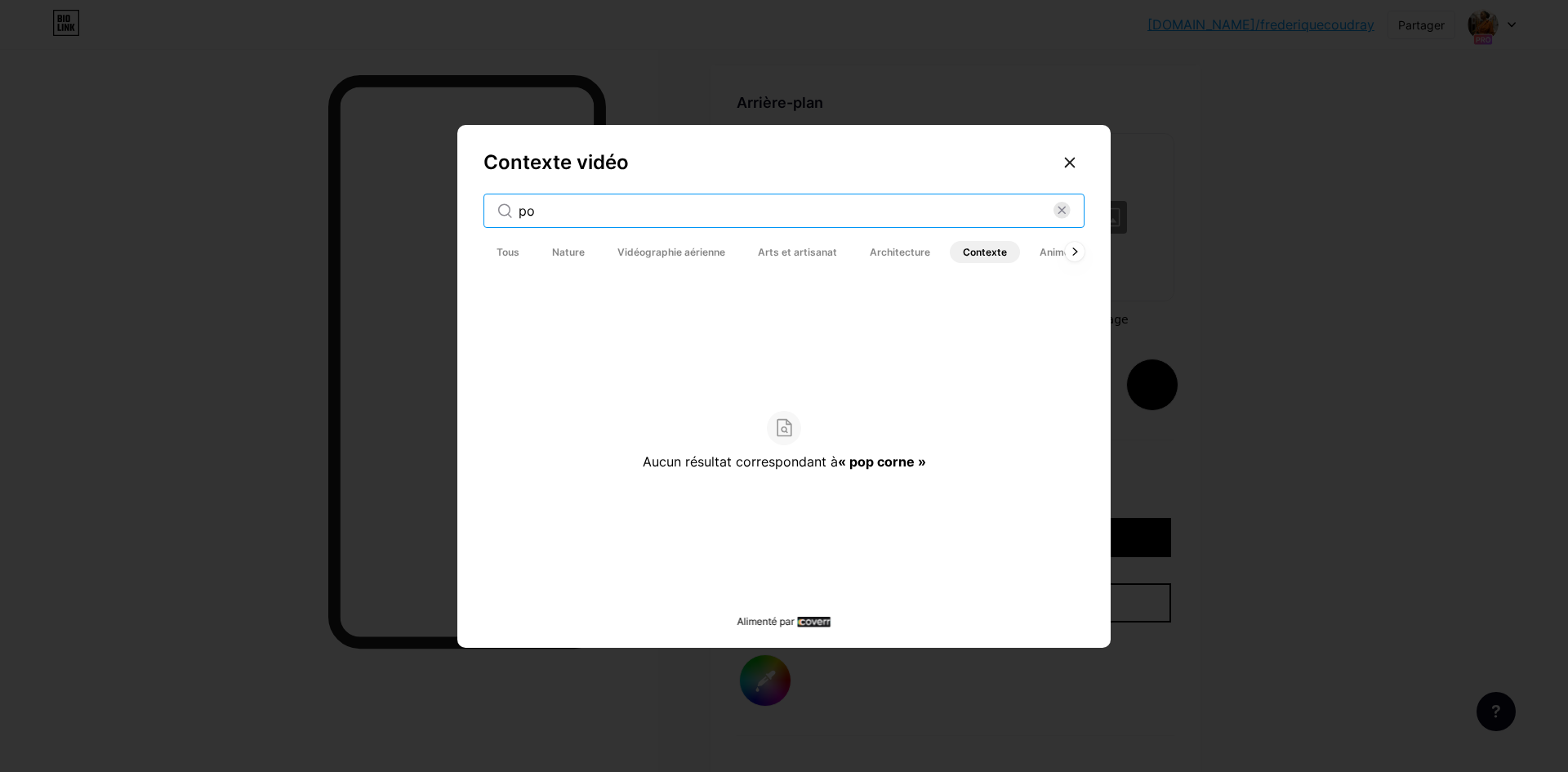
type input "p"
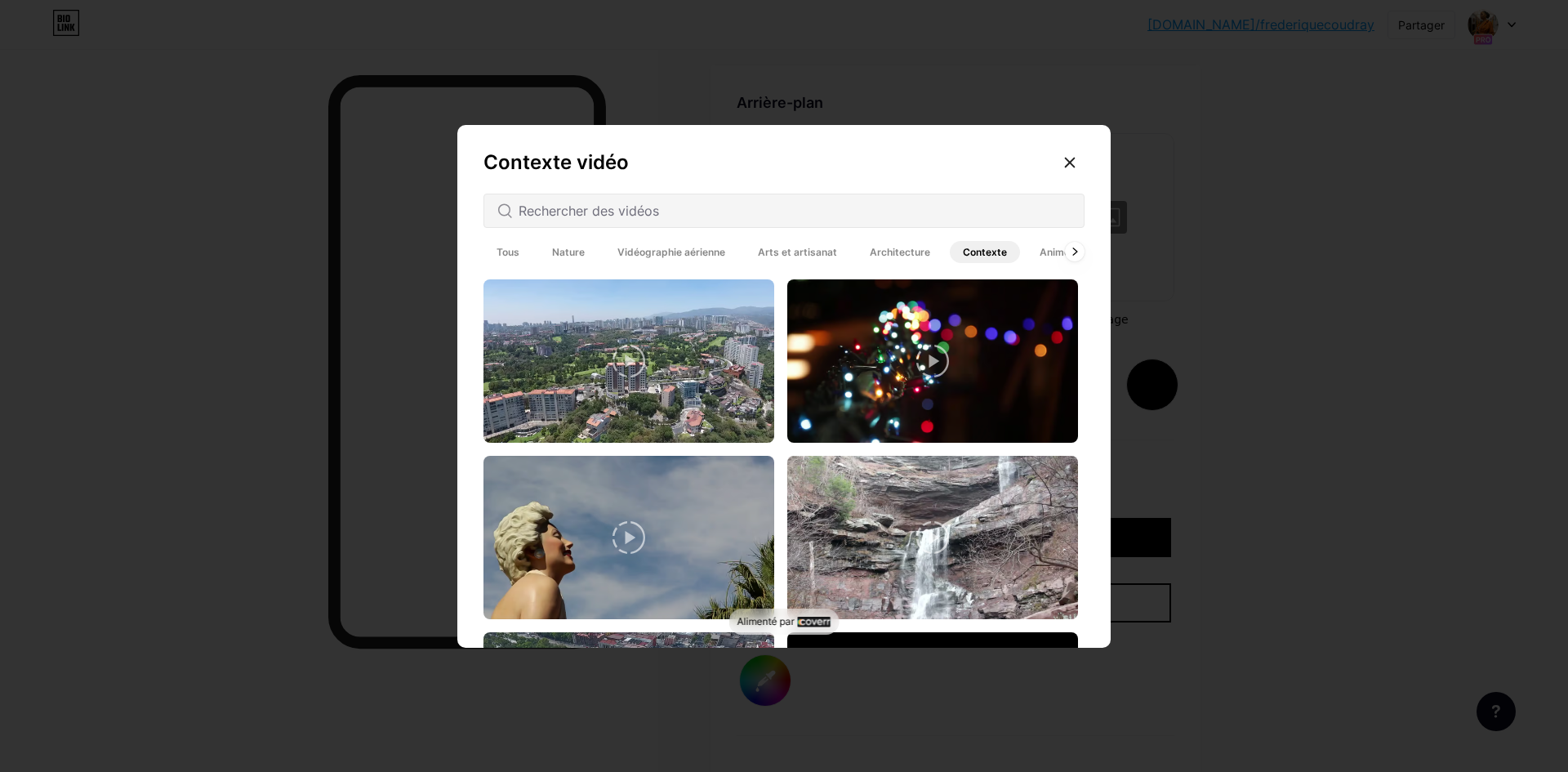
click at [507, 251] on font "Tous" at bounding box center [508, 252] width 23 height 13
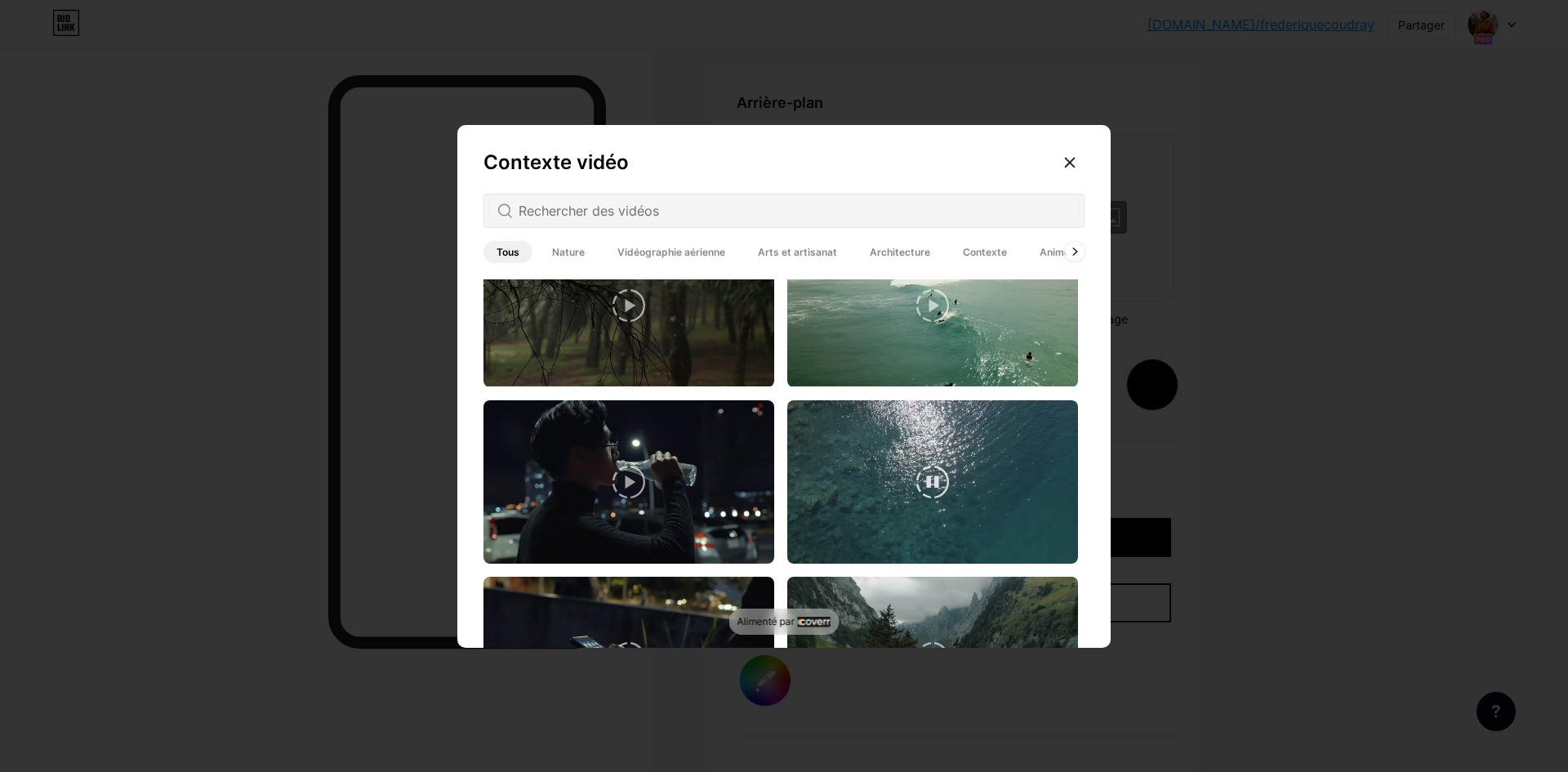
scroll to position [4003, 0]
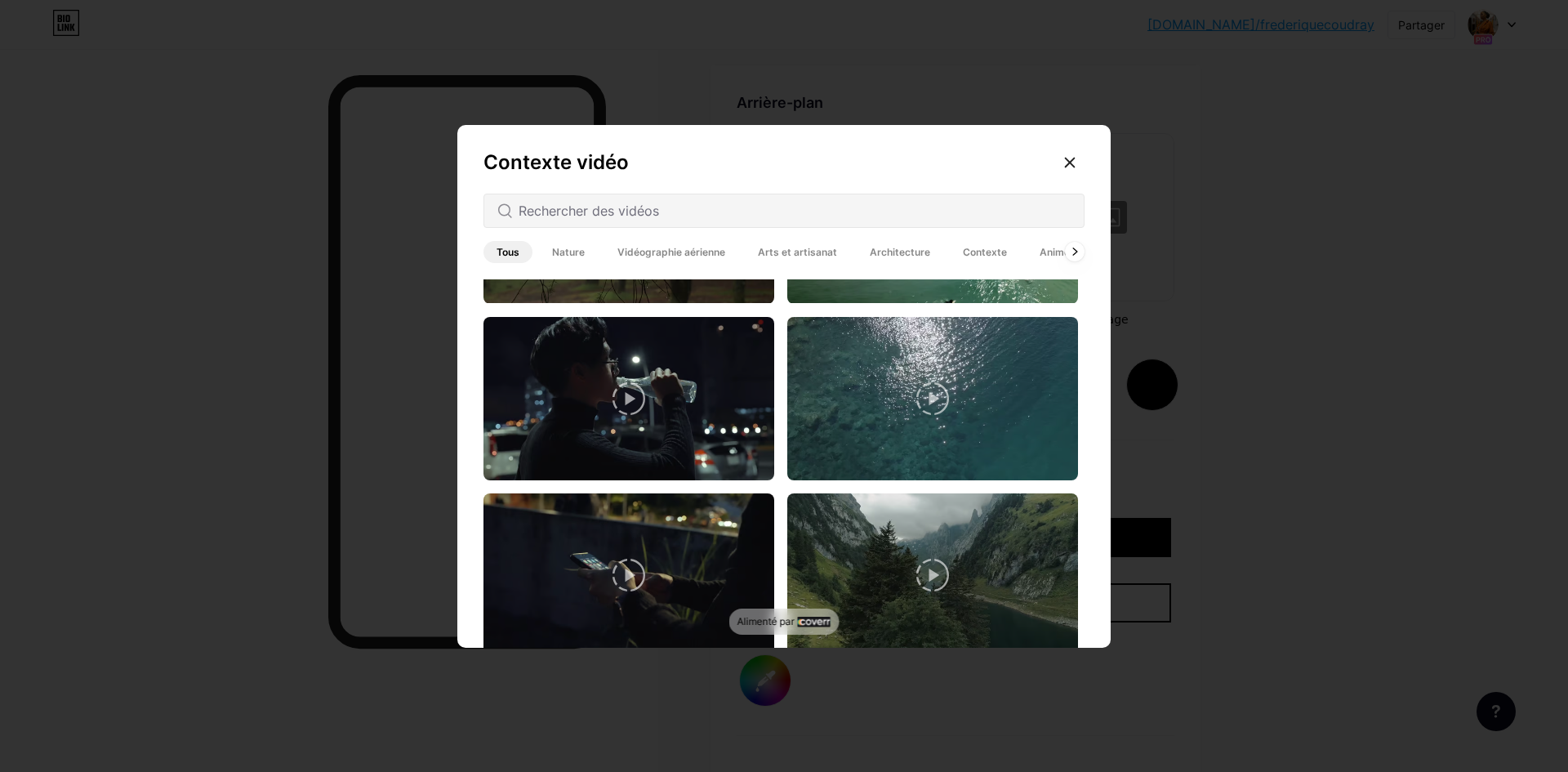
click at [563, 256] on font "Nature" at bounding box center [568, 252] width 33 height 13
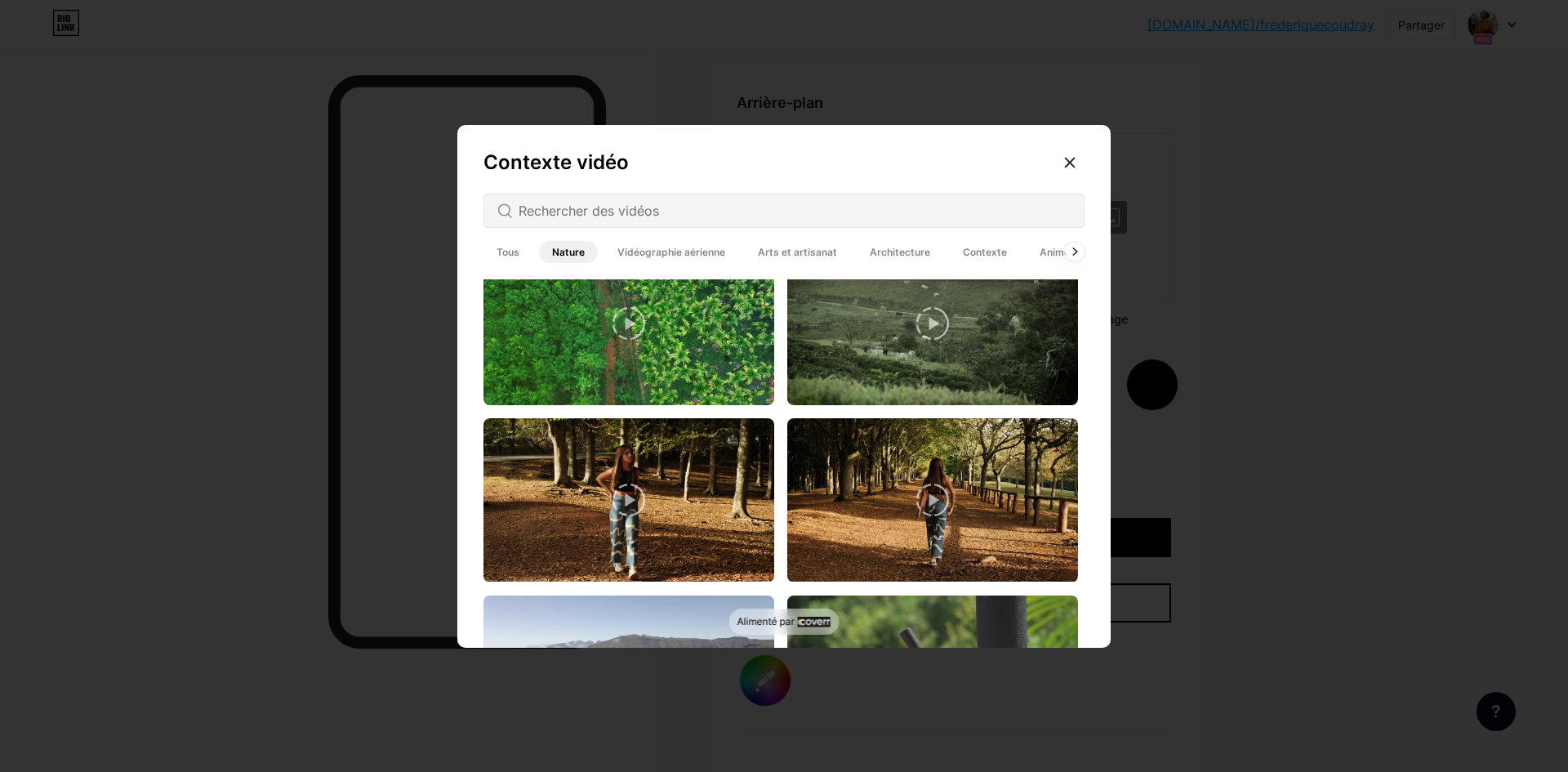
scroll to position [4035, 0]
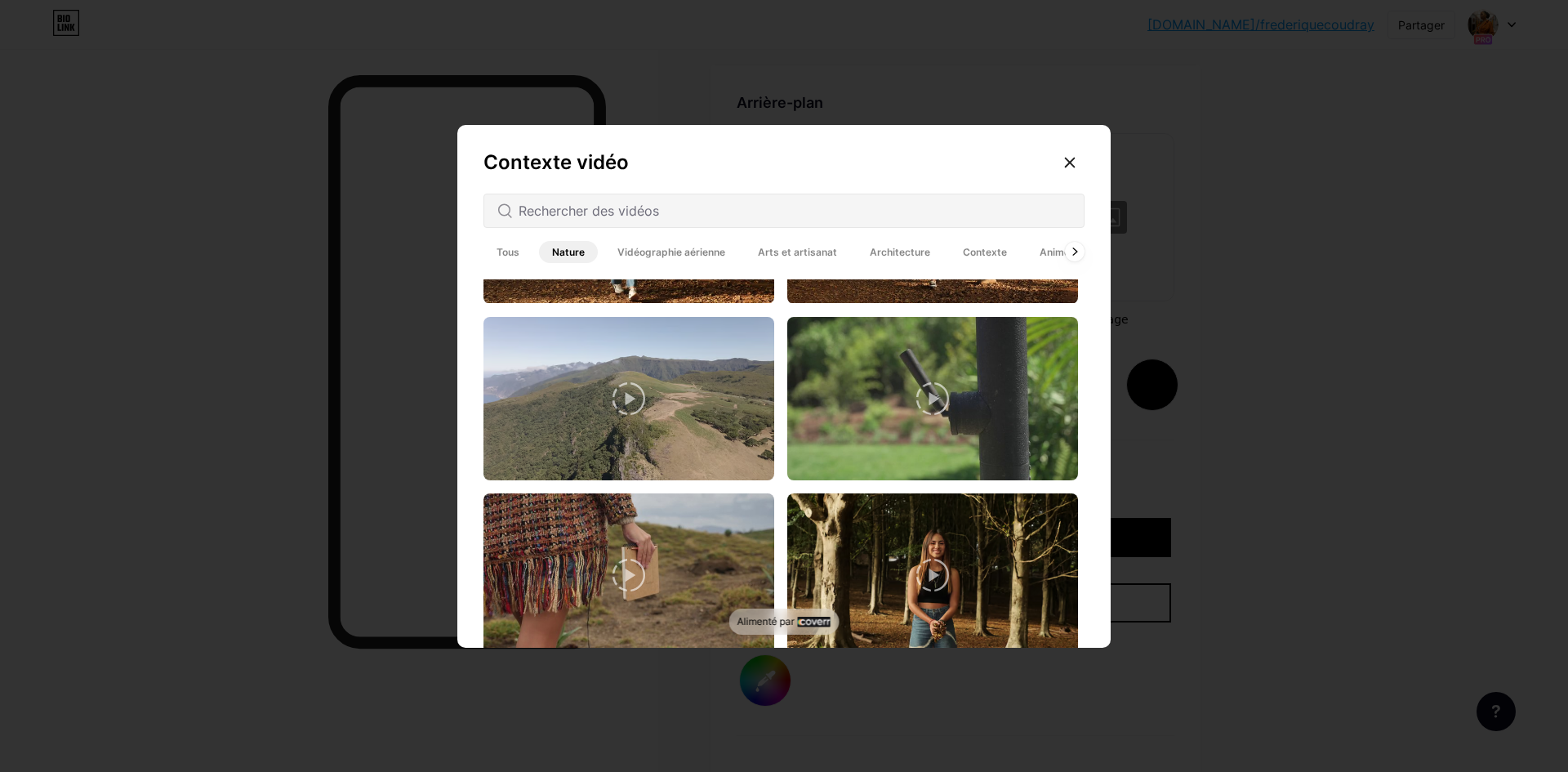
click at [669, 253] on font "Vidéographie aérienne" at bounding box center [671, 252] width 108 height 13
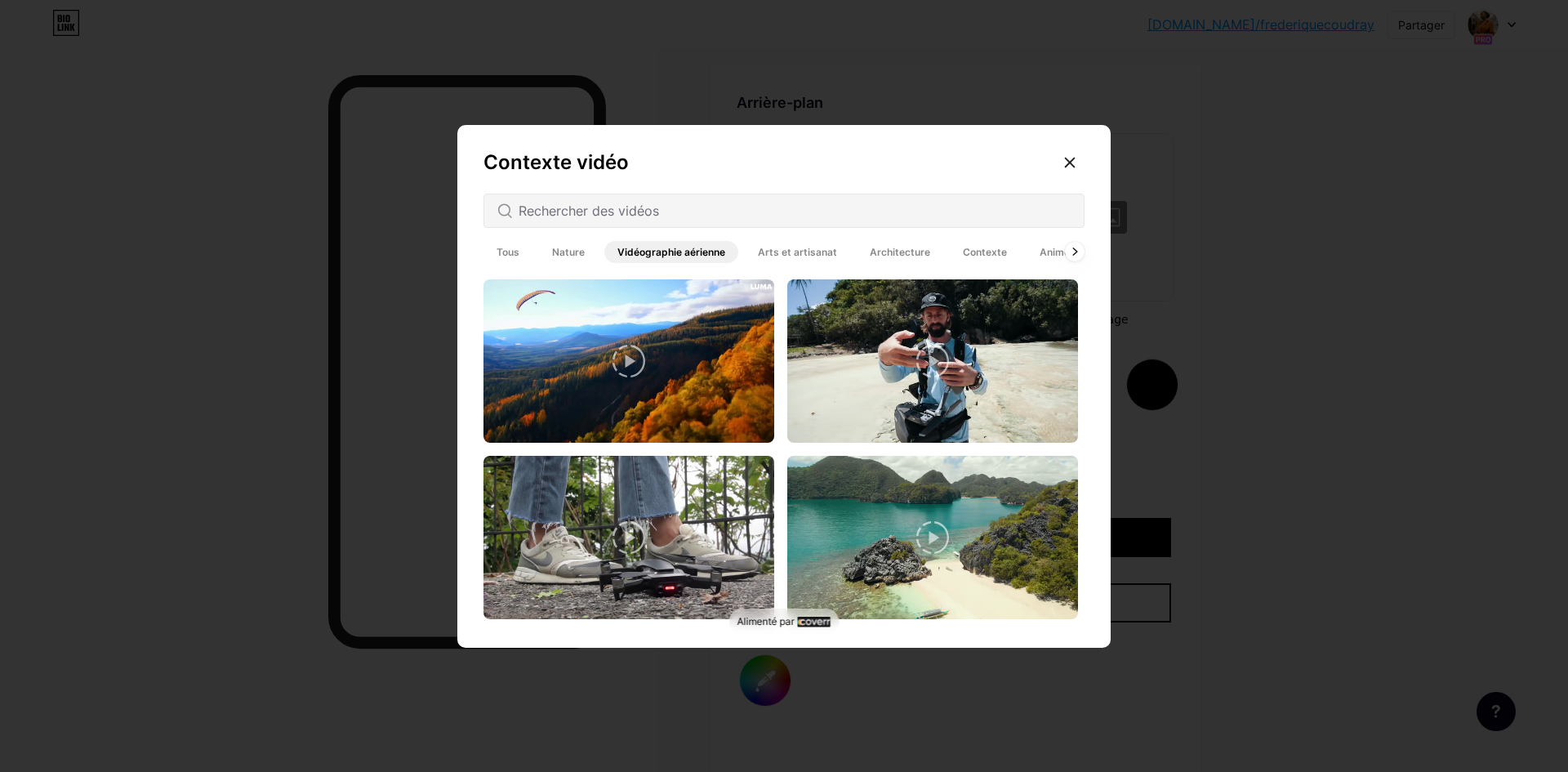
click at [792, 251] on font "Arts et artisanat" at bounding box center [797, 252] width 80 height 13
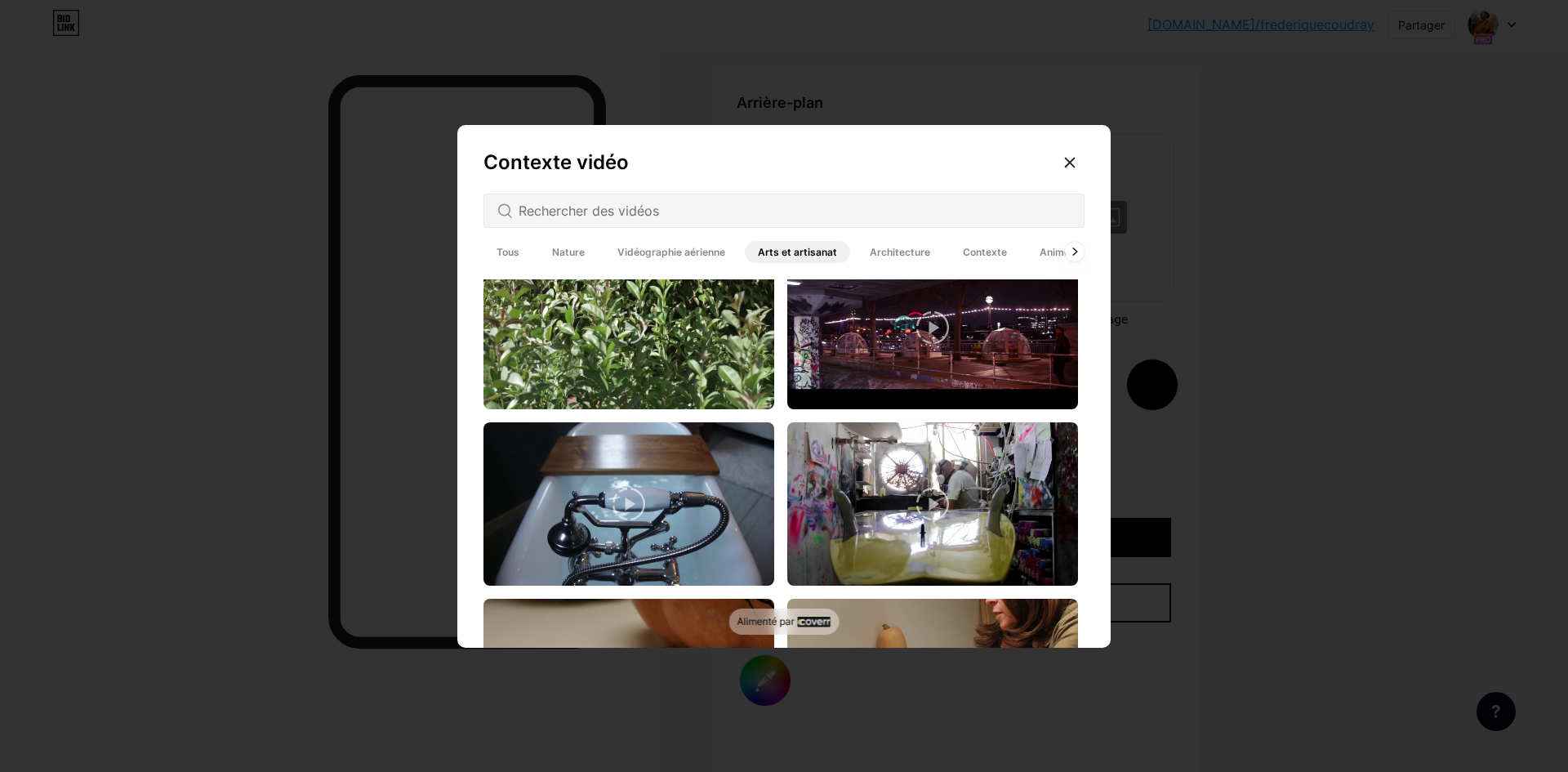
scroll to position [3705, 0]
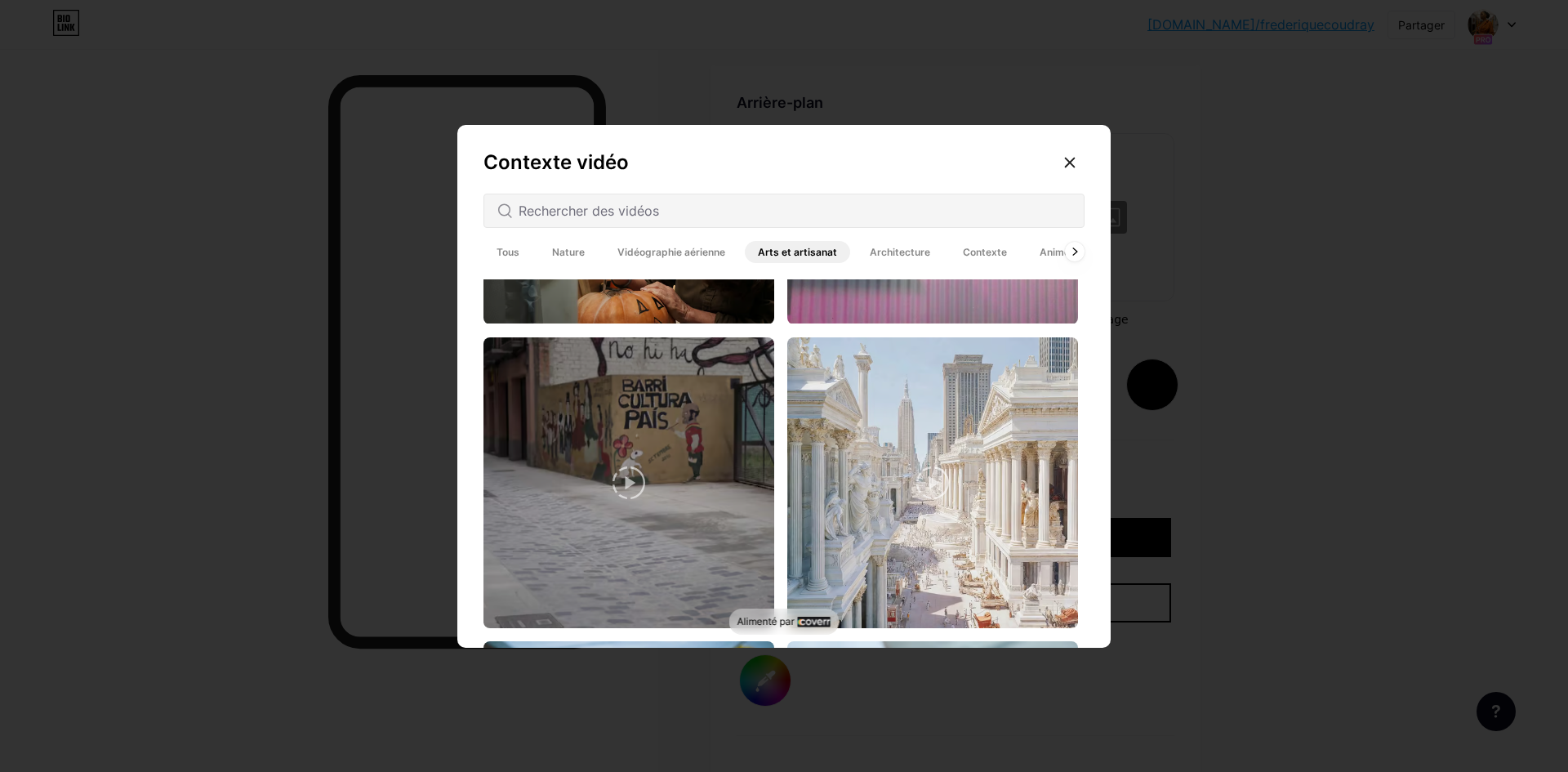
click at [891, 250] on font "Architecture" at bounding box center [900, 252] width 61 height 13
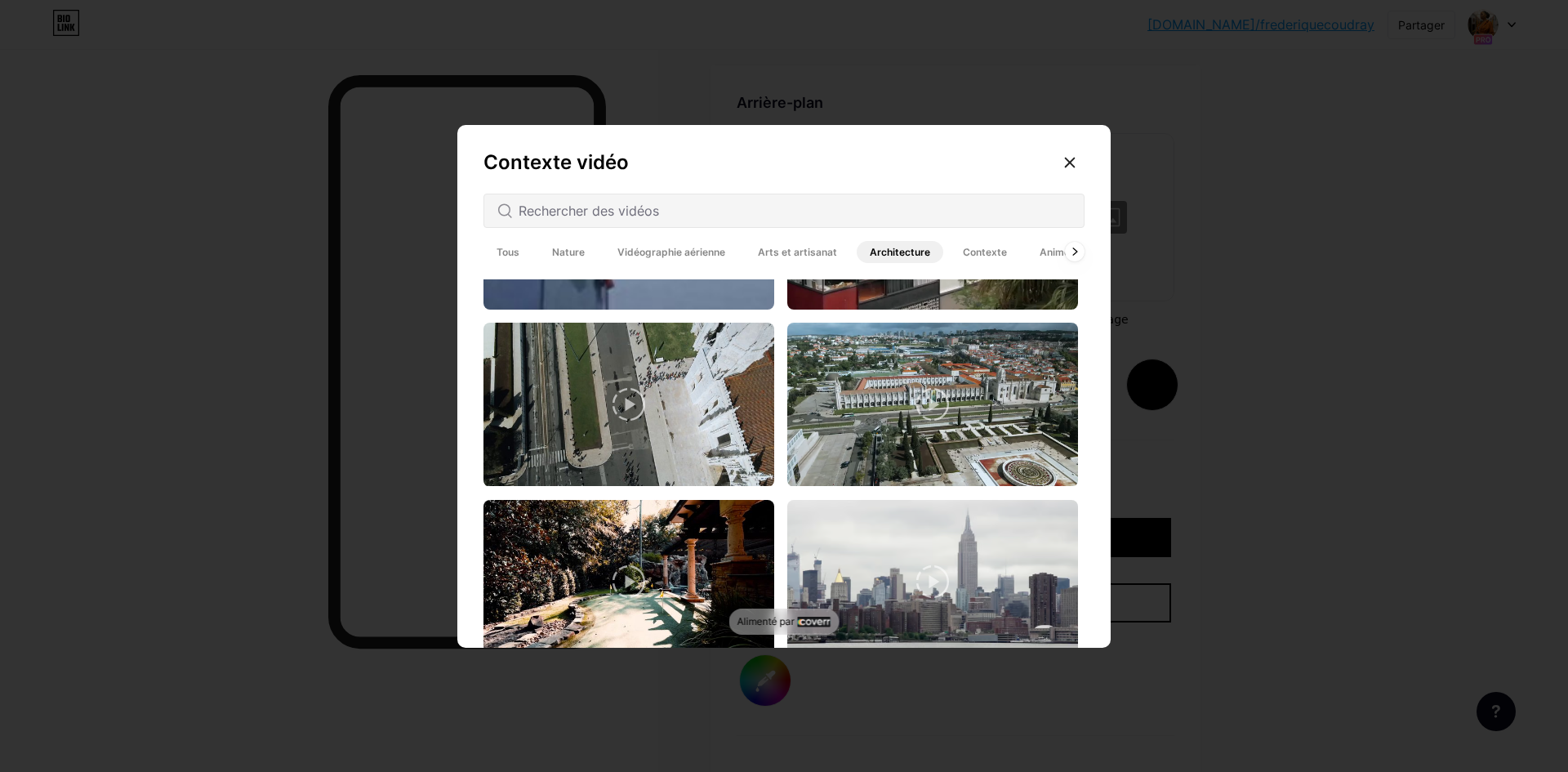
scroll to position [4369, 0]
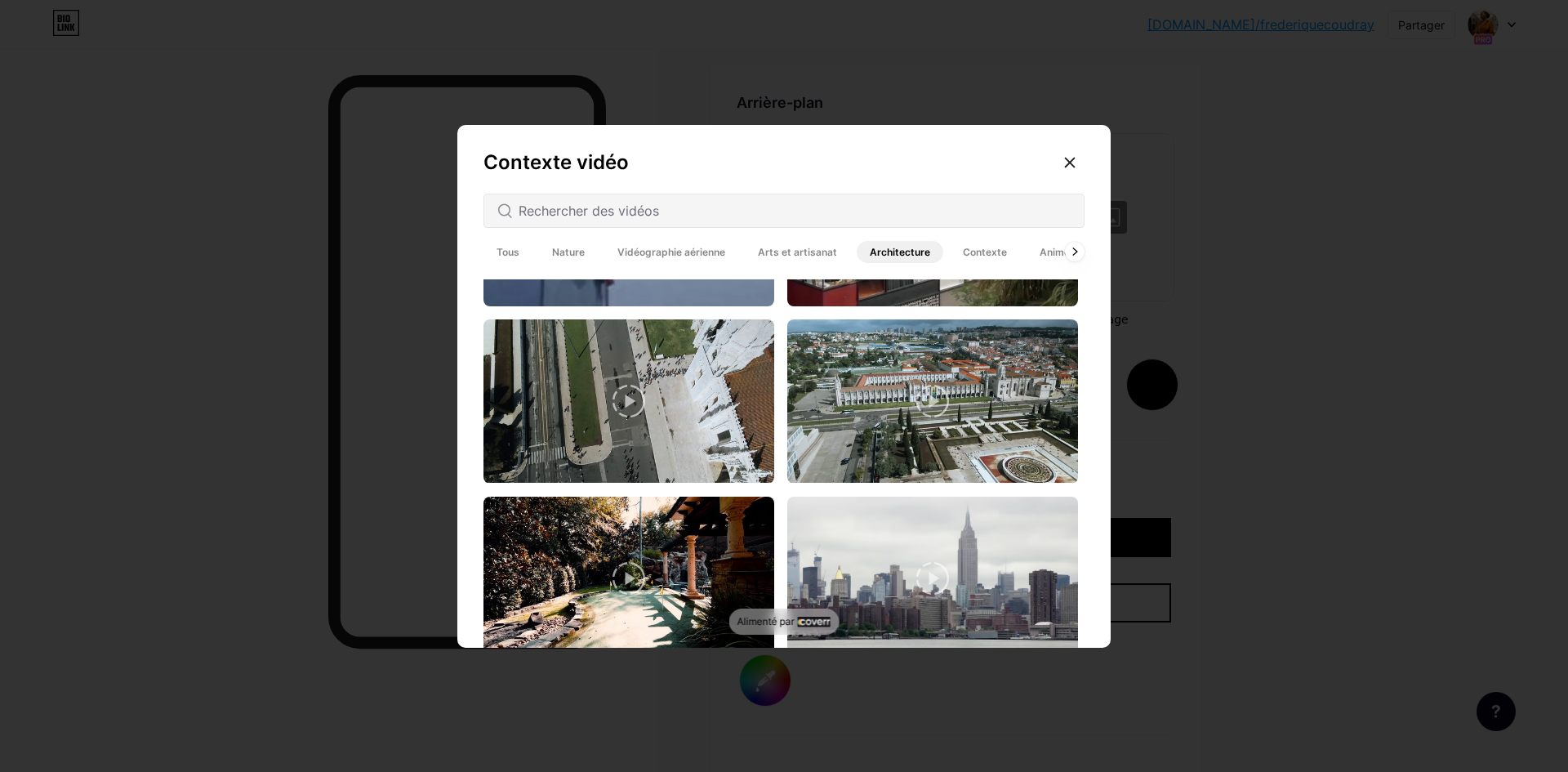
click at [977, 256] on font "Contexte" at bounding box center [985, 252] width 44 height 13
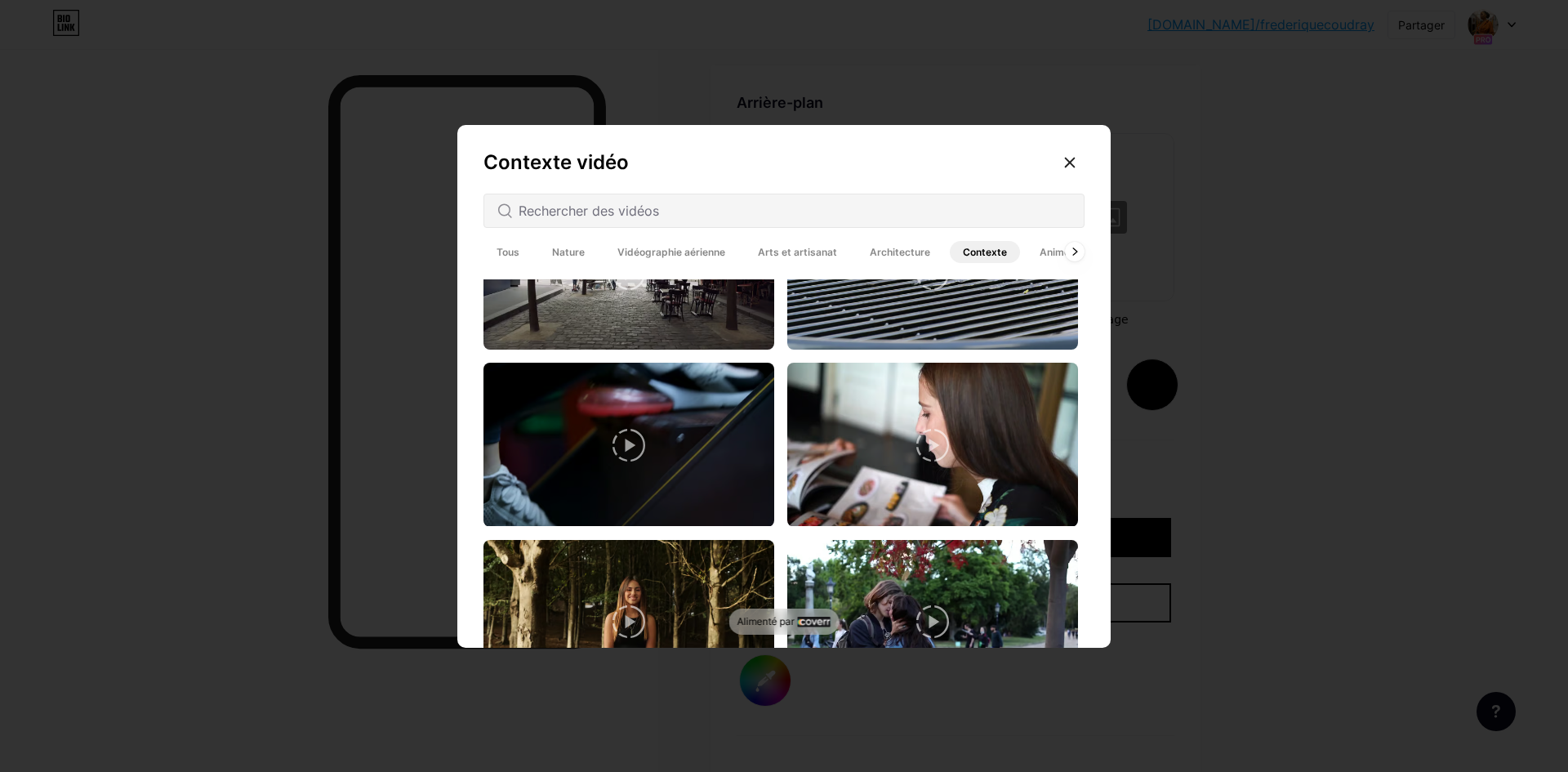
scroll to position [1144, 0]
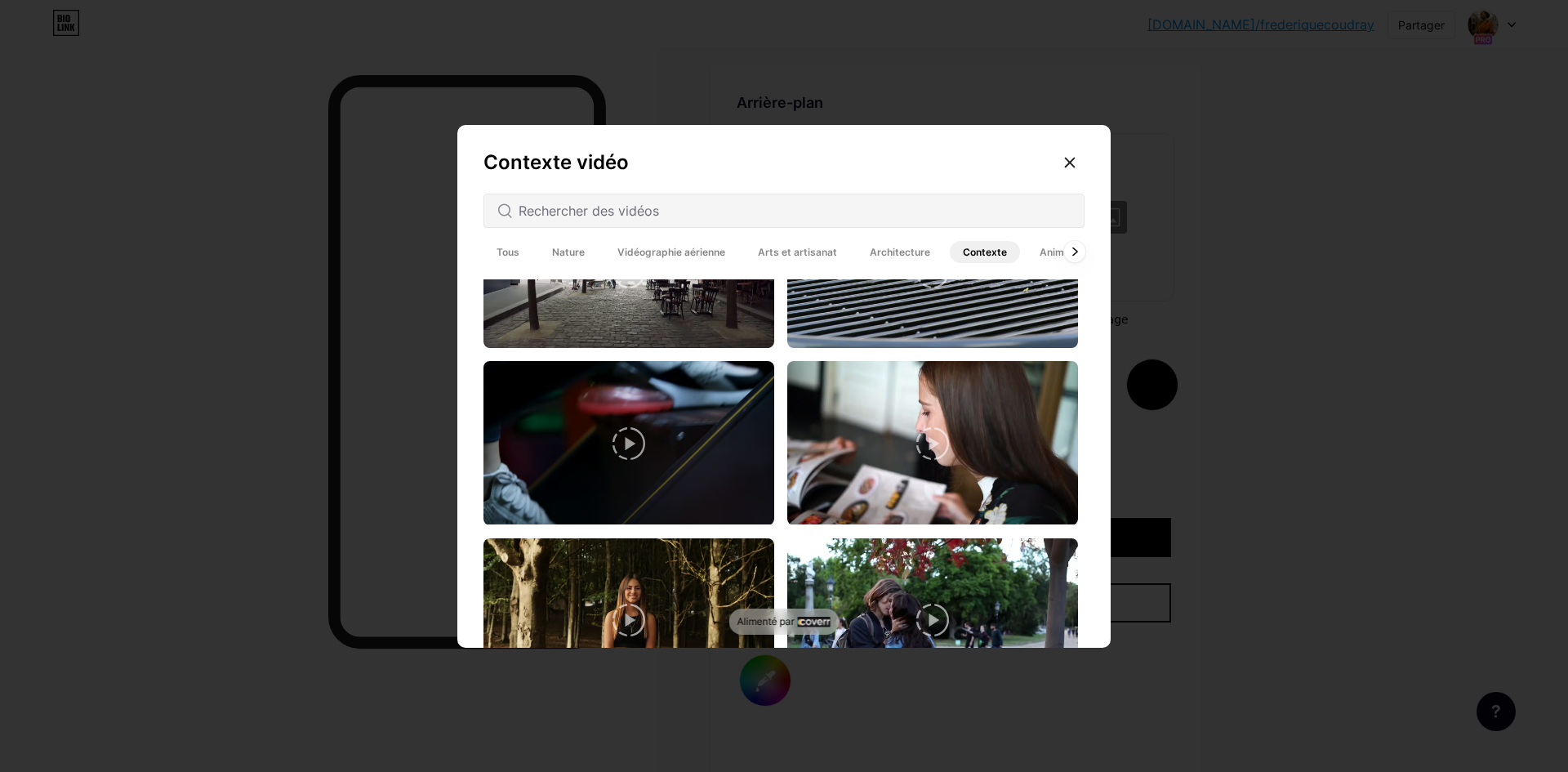
click at [1071, 253] on icon at bounding box center [1074, 252] width 6 height 9
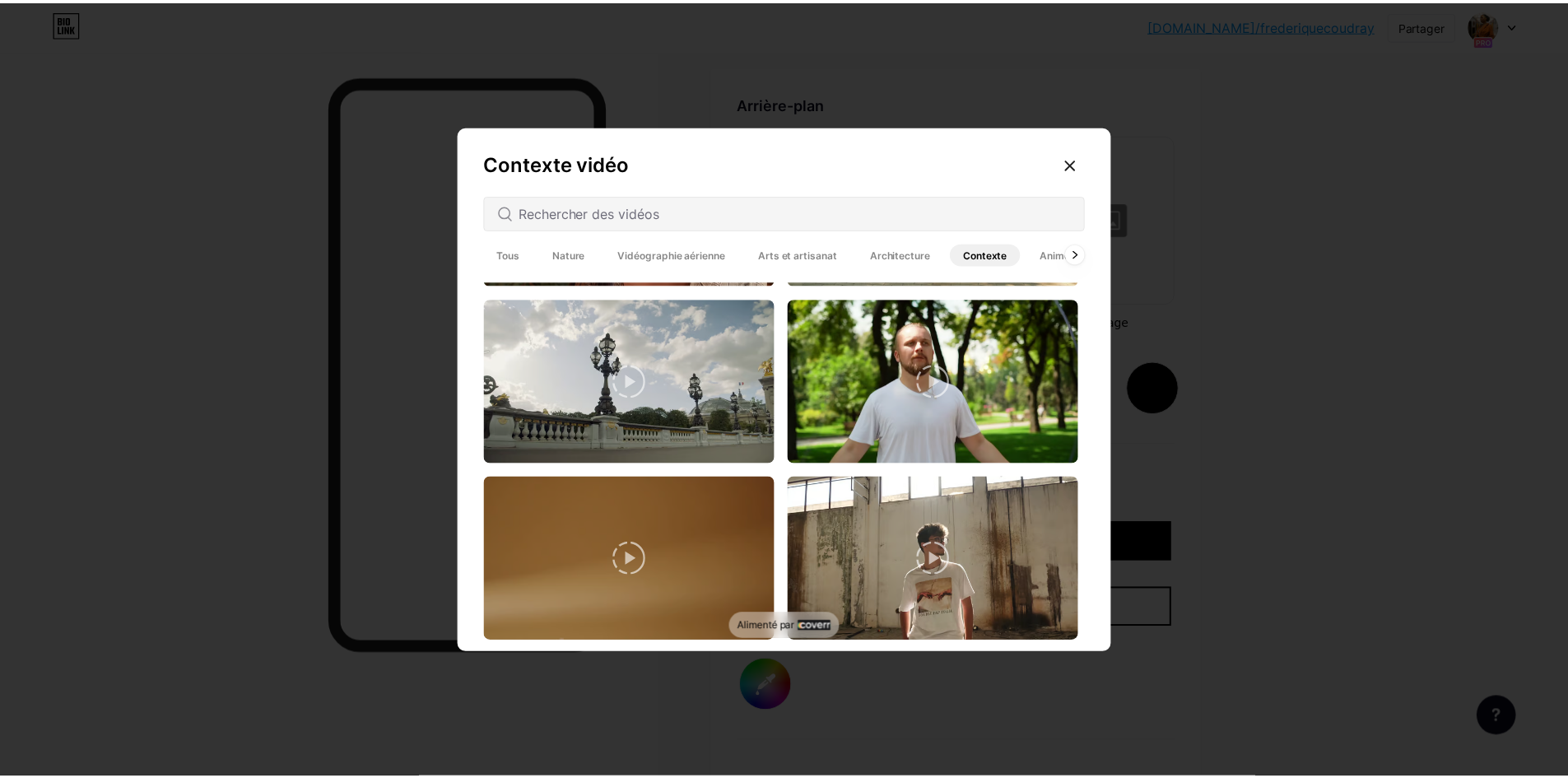
scroll to position [3867, 0]
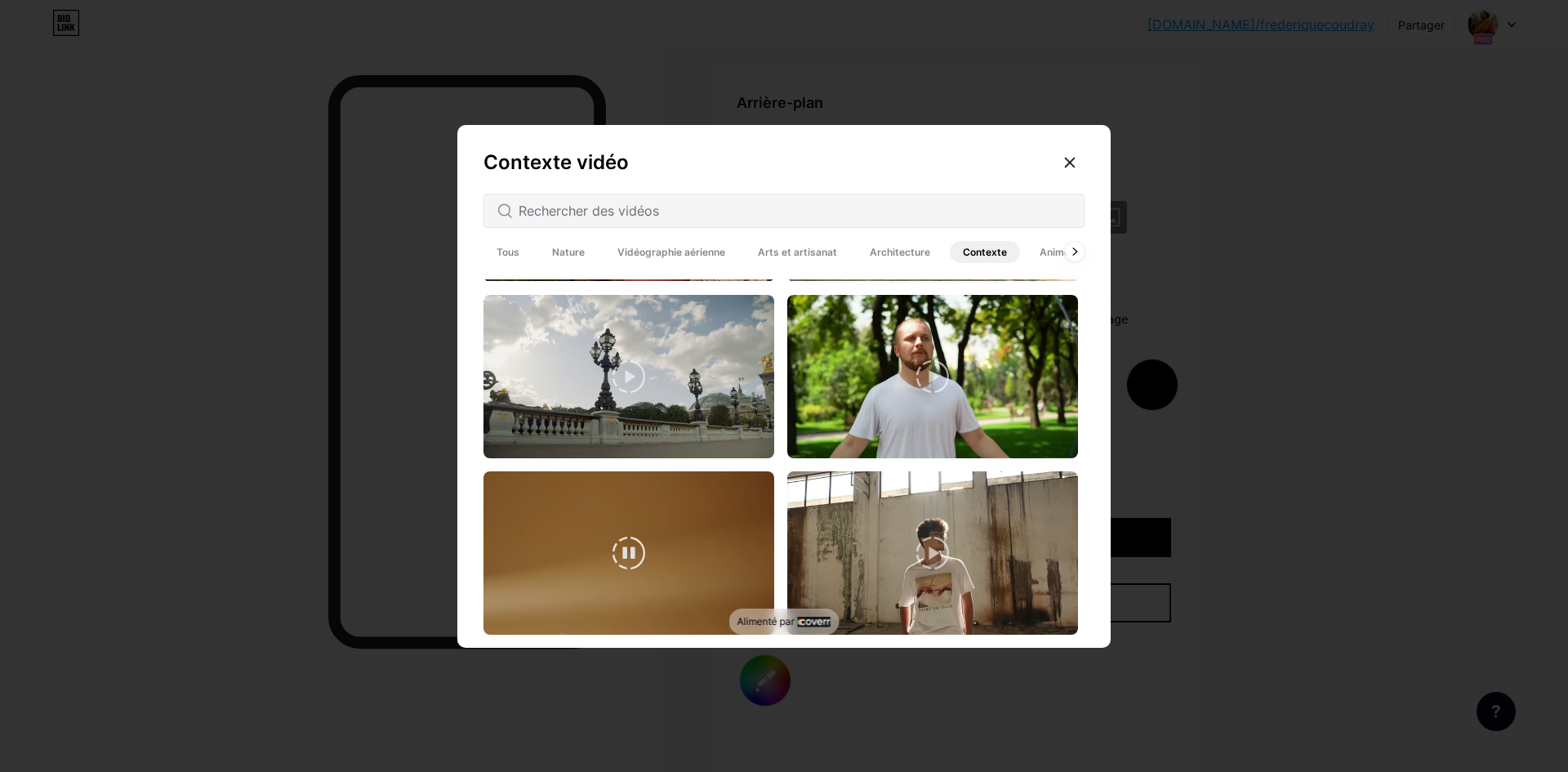
click at [655, 513] on video at bounding box center [628, 552] width 290 height 164
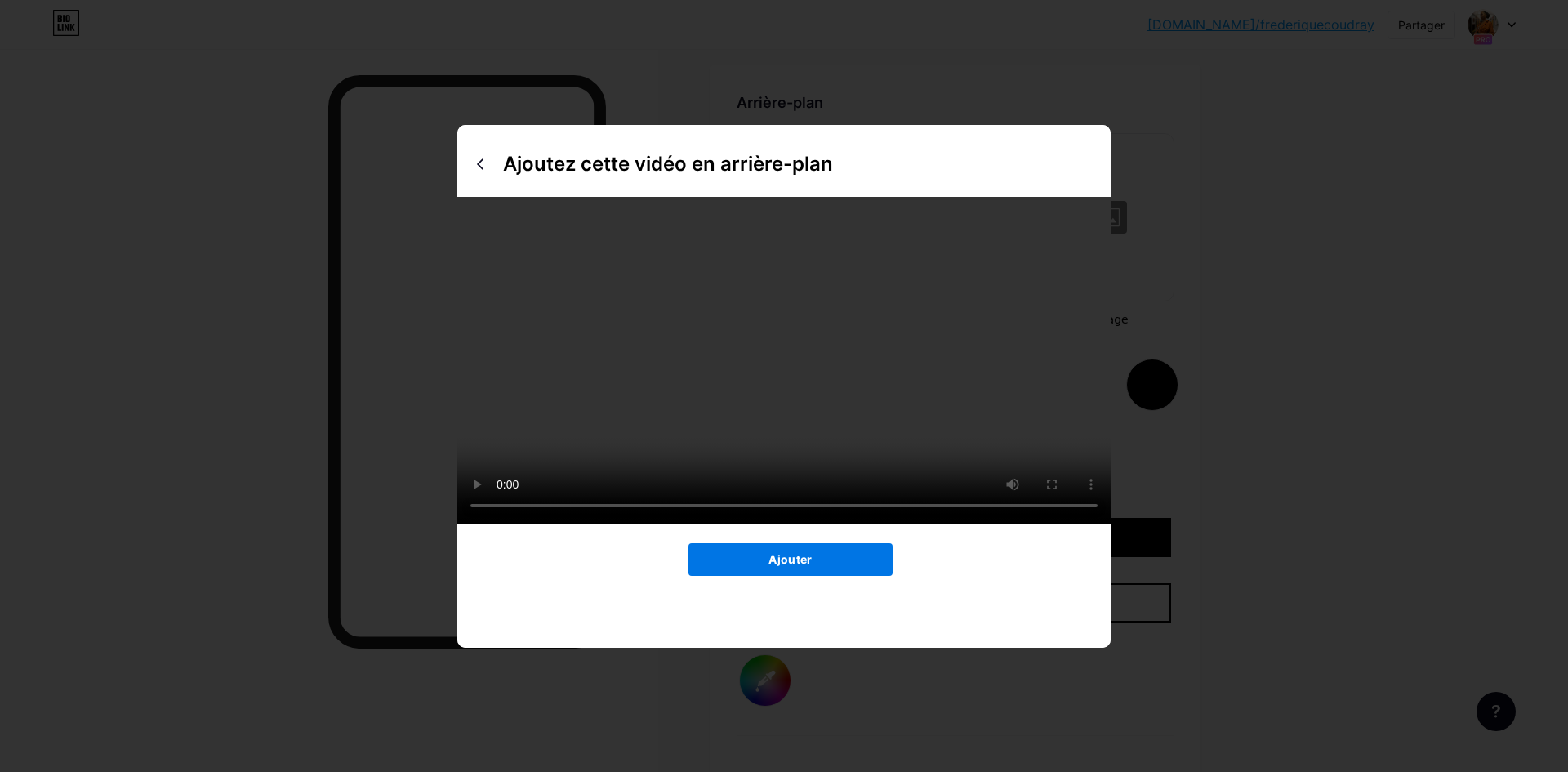
click at [730, 575] on button "Ajouter" at bounding box center [790, 559] width 204 height 33
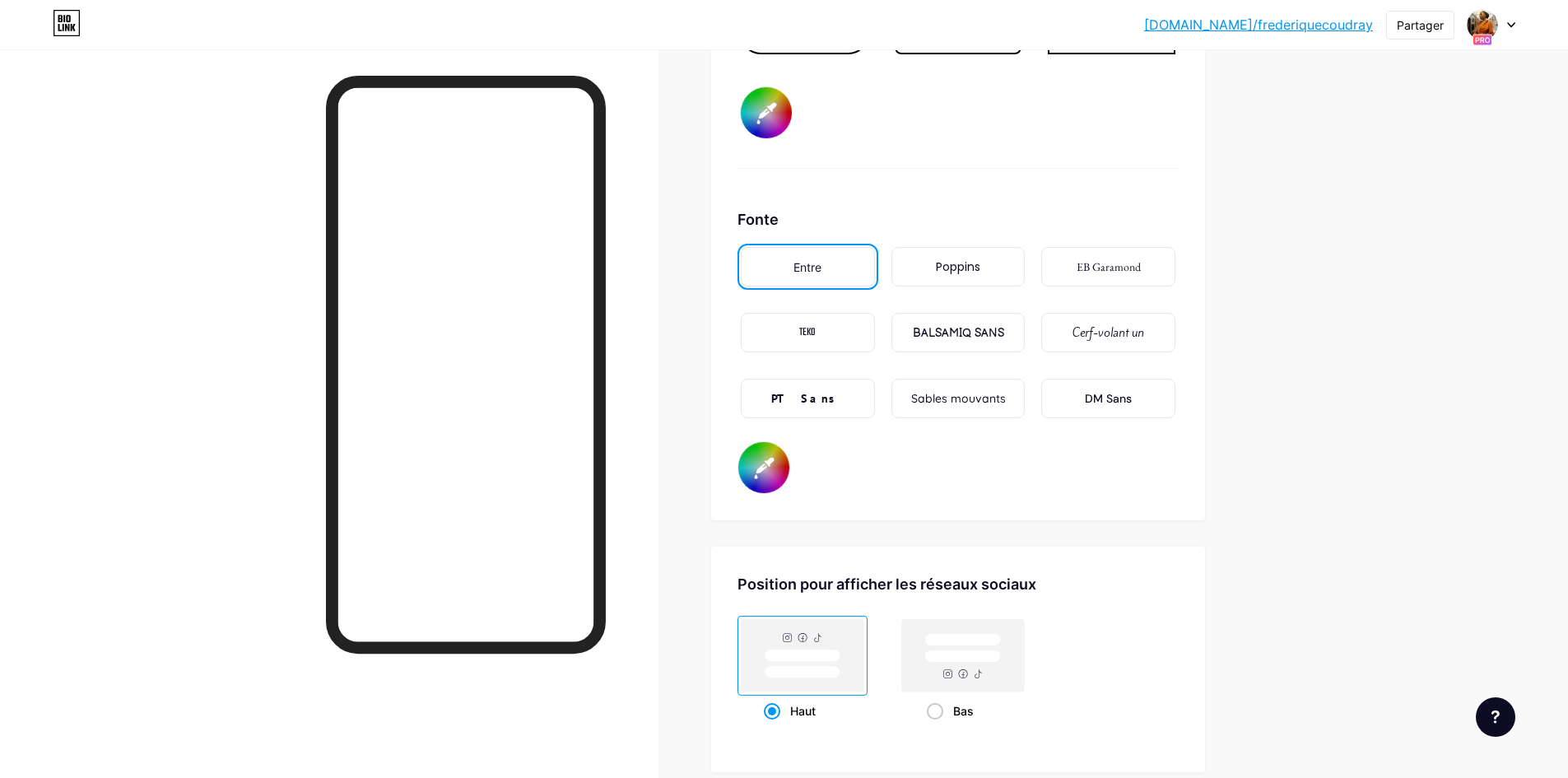
scroll to position [2696, 0]
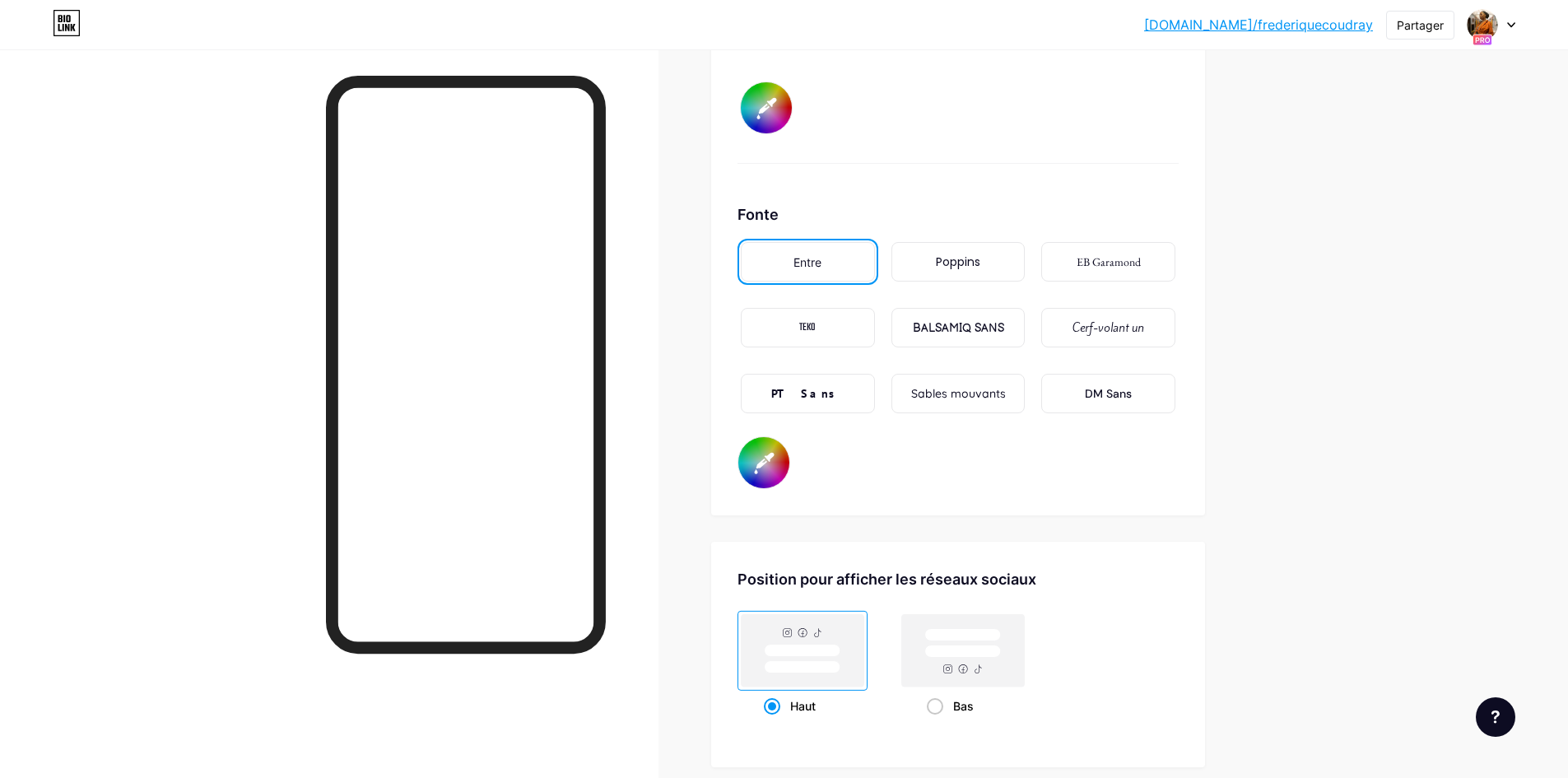
click at [943, 332] on font "BALSAMIQ SANS" at bounding box center [958, 328] width 91 height 14
click at [942, 262] on font "Poppins" at bounding box center [957, 261] width 44 height 16
click at [1094, 335] on font "Cerf-volant un" at bounding box center [1109, 328] width 72 height 16
click at [947, 333] on font "BALSAMIQ SANS" at bounding box center [958, 328] width 91 height 14
click at [837, 391] on div "PT Sans" at bounding box center [808, 394] width 134 height 40
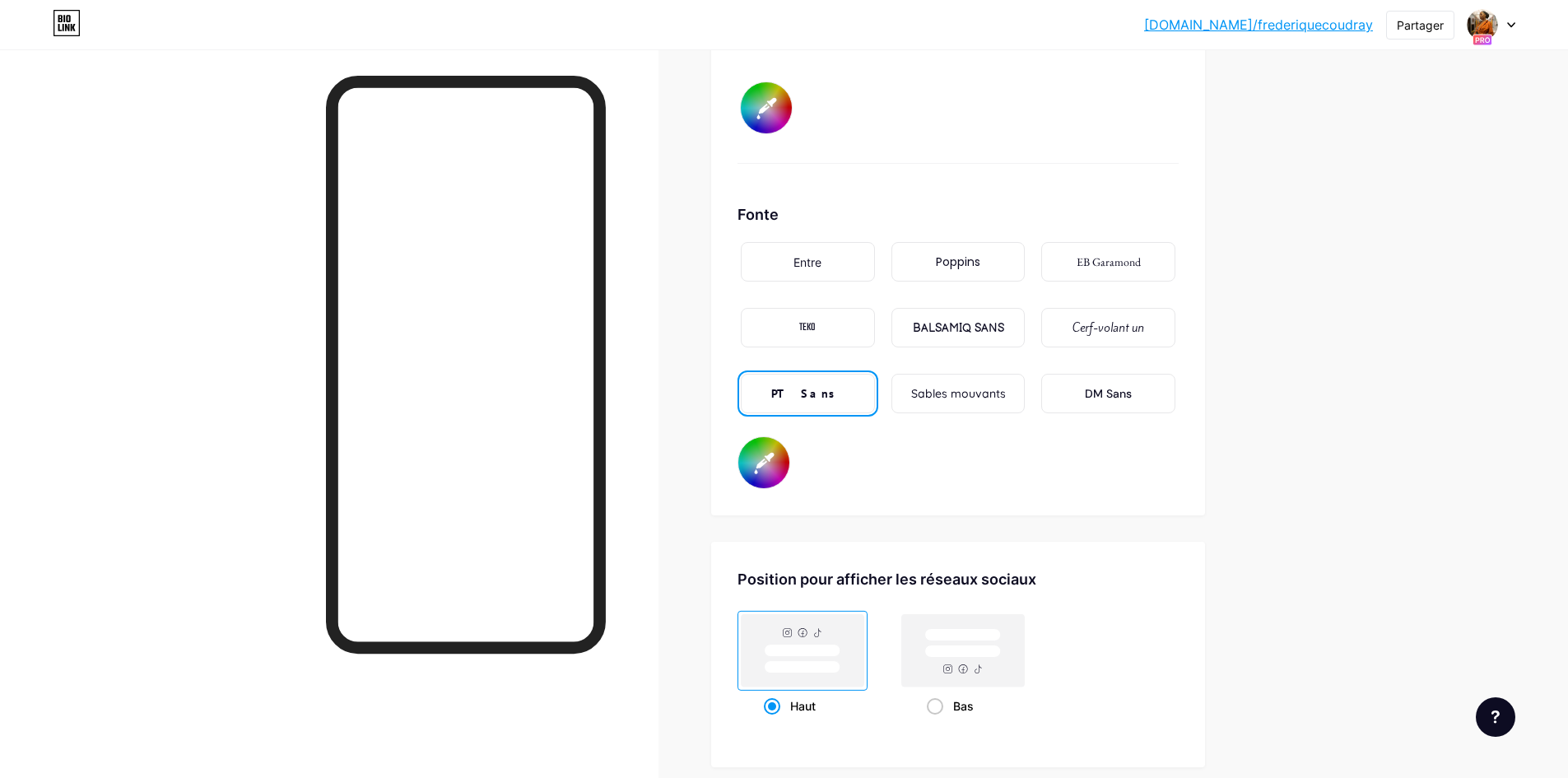
click at [950, 395] on font "Sables mouvants" at bounding box center [958, 394] width 95 height 14
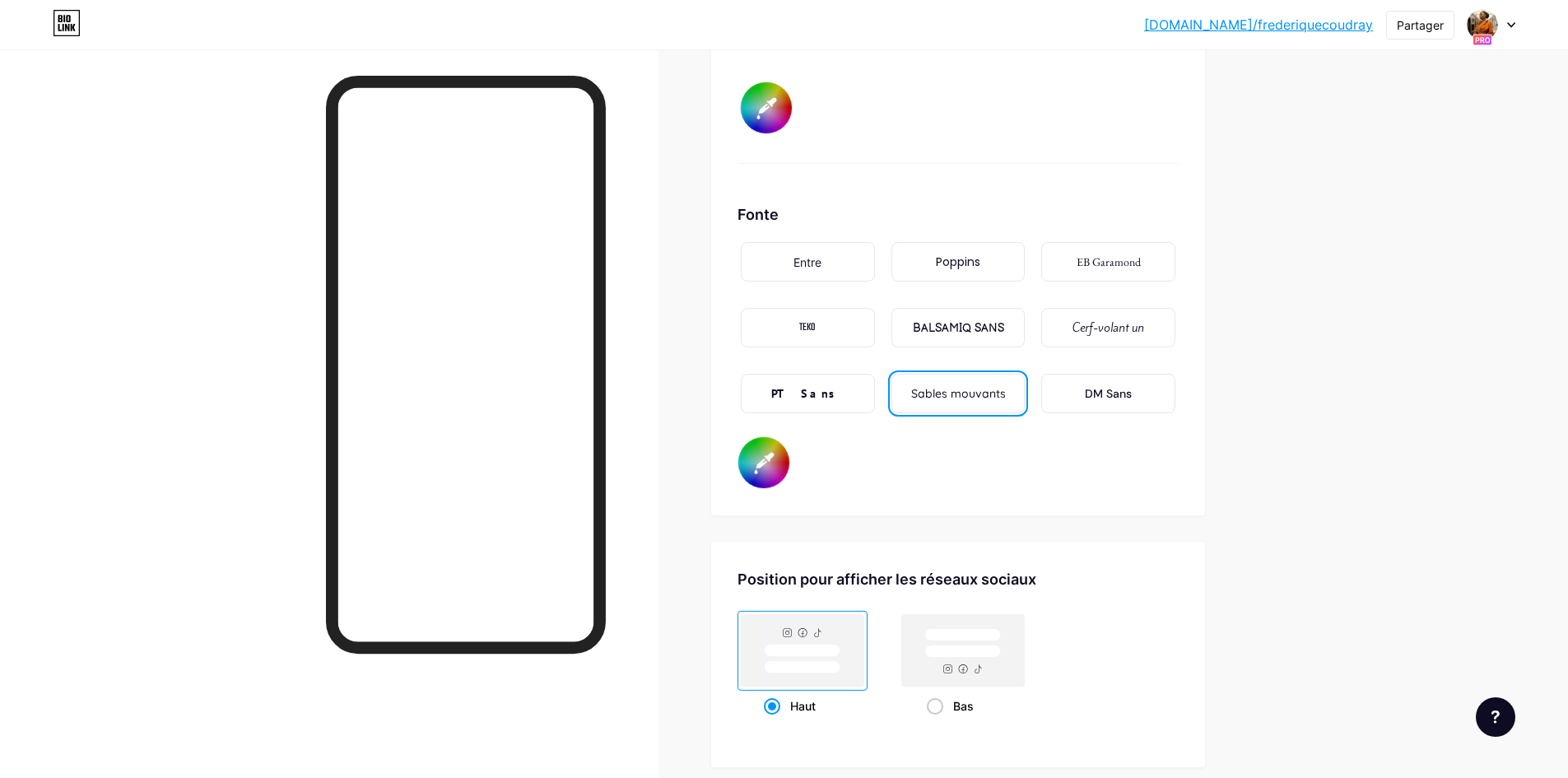
click at [953, 335] on div "BALSAMIQ SANS" at bounding box center [958, 328] width 91 height 17
click at [821, 267] on font "Entre" at bounding box center [807, 262] width 28 height 14
click at [854, 335] on div "TEKO" at bounding box center [808, 328] width 134 height 40
click at [852, 391] on div "PT Sans" at bounding box center [808, 394] width 134 height 40
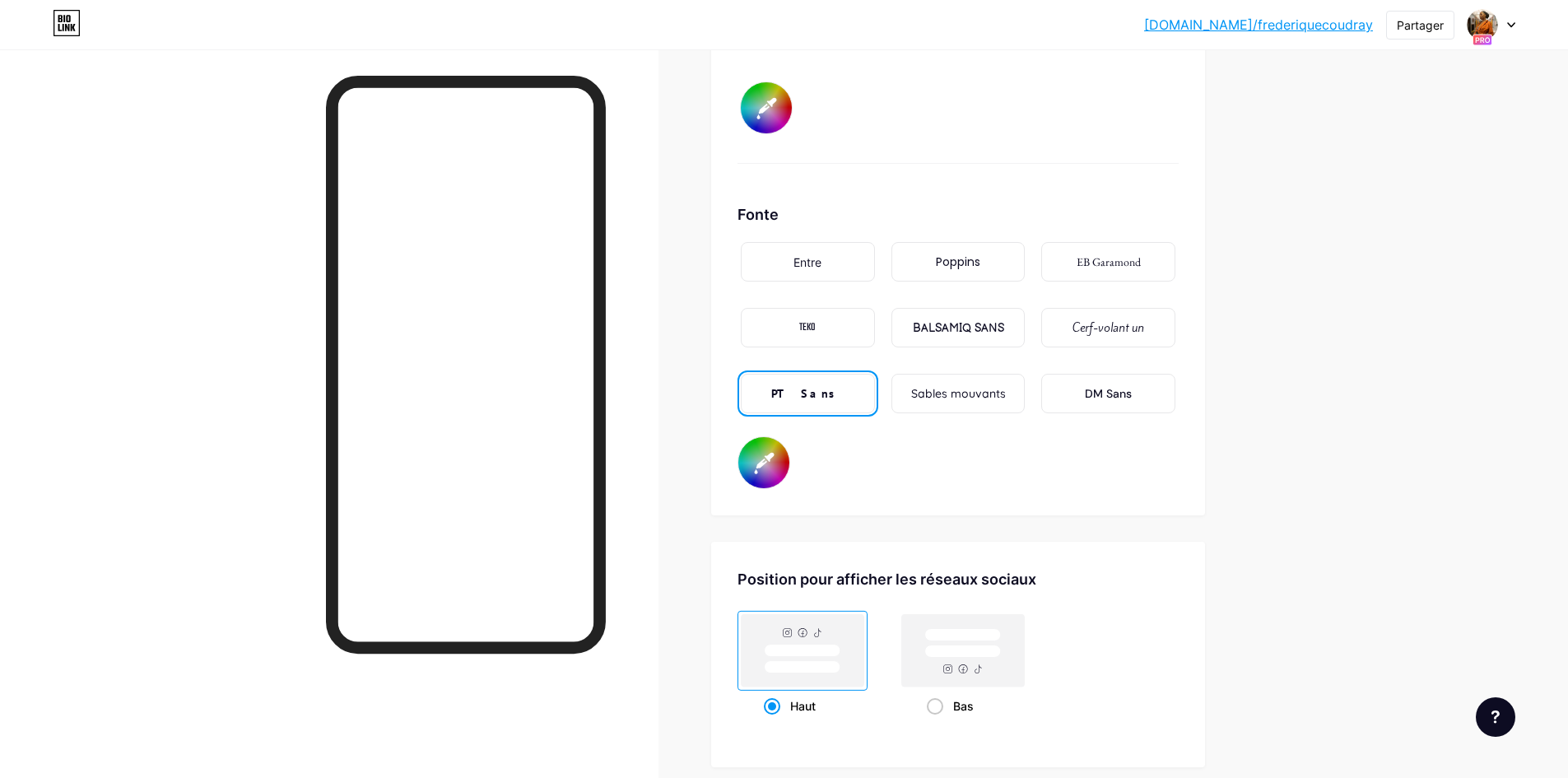
click at [956, 261] on font "Poppins" at bounding box center [957, 261] width 44 height 16
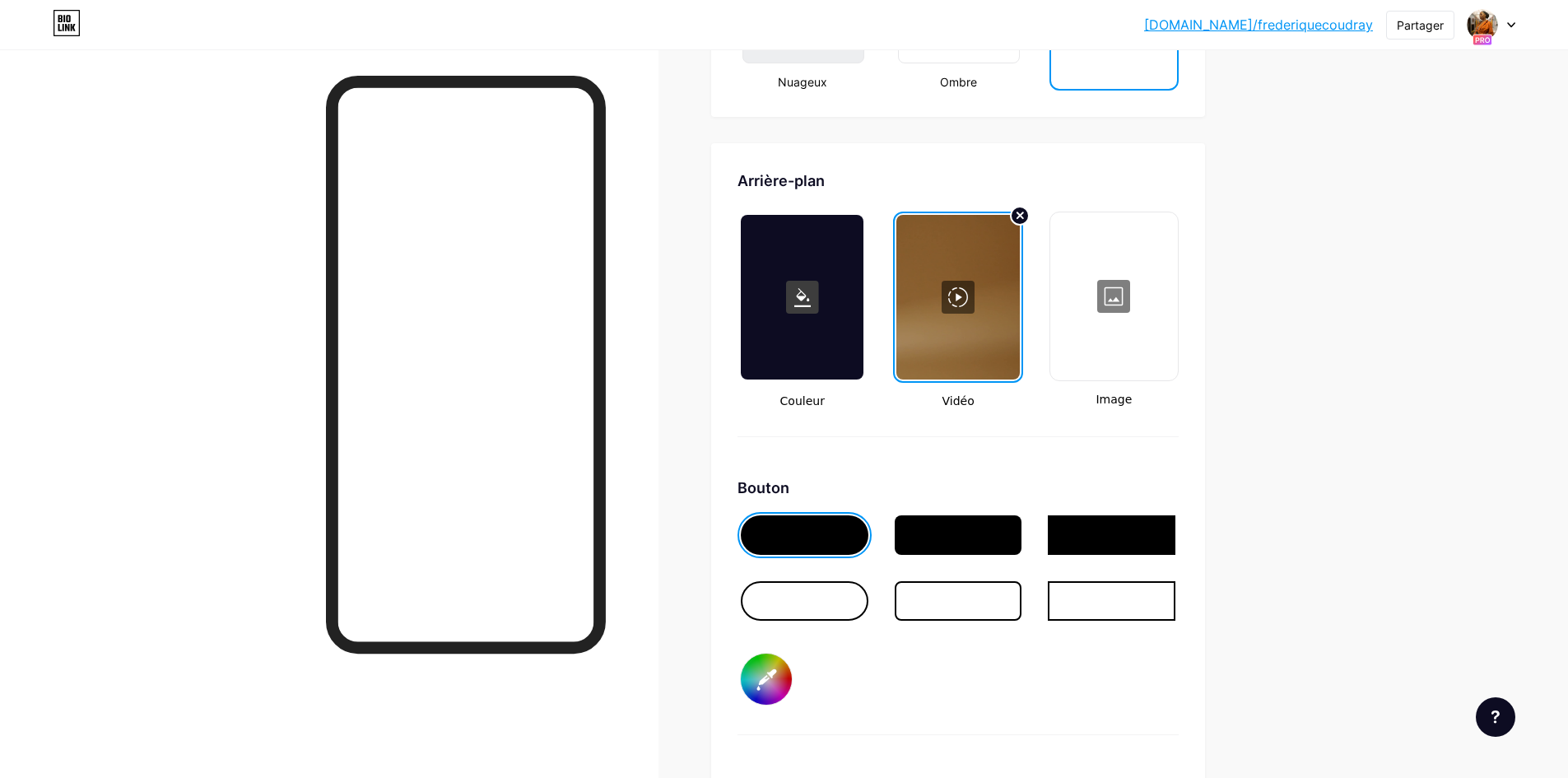
scroll to position [2120, 0]
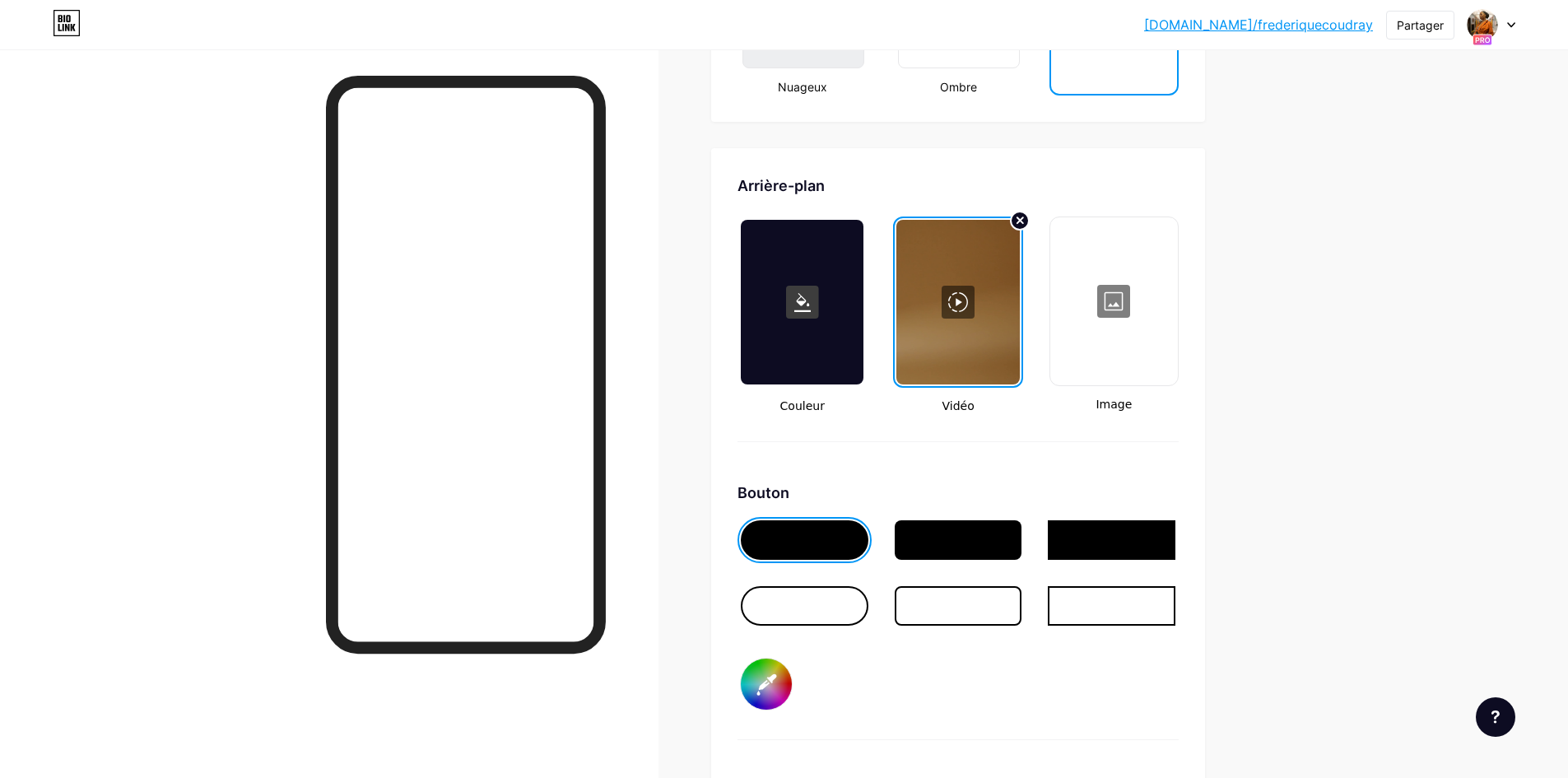
click at [793, 603] on div at bounding box center [805, 606] width 128 height 40
click at [821, 538] on div at bounding box center [805, 540] width 128 height 40
click at [765, 687] on input "#000000" at bounding box center [766, 683] width 51 height 51
click at [938, 691] on div "Bouton #000000" at bounding box center [958, 611] width 441 height 258
click at [809, 540] on div at bounding box center [805, 540] width 128 height 40
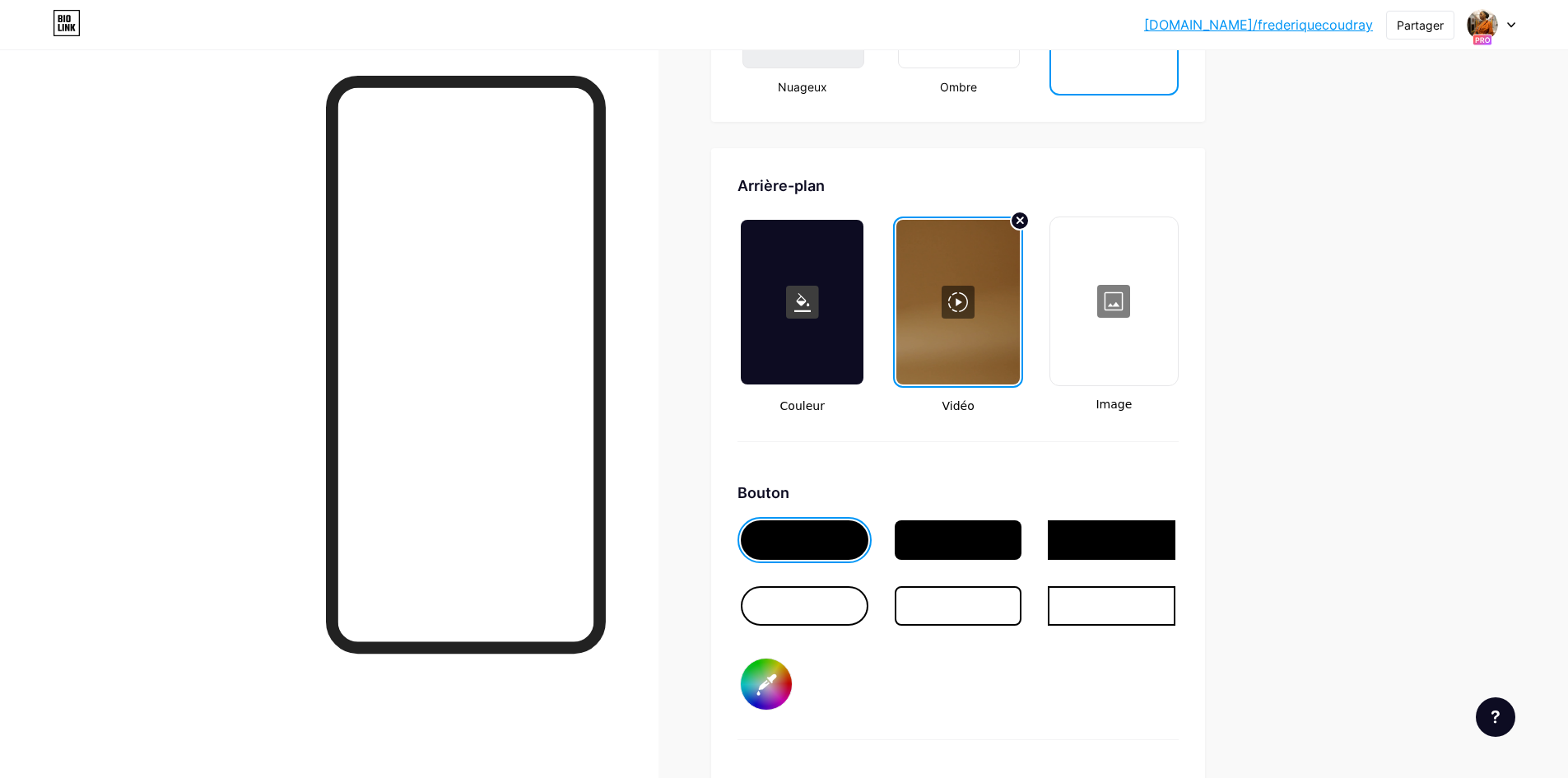
click at [773, 690] on input "#000000" at bounding box center [766, 683] width 51 height 51
click at [996, 682] on div "Bouton #b03b3b" at bounding box center [958, 611] width 441 height 258
click at [770, 694] on input "#b03b3b" at bounding box center [766, 683] width 51 height 51
click at [937, 667] on div "Bouton #b06f3b" at bounding box center [958, 611] width 441 height 258
click at [779, 690] on input "#b06f3b" at bounding box center [766, 683] width 51 height 51
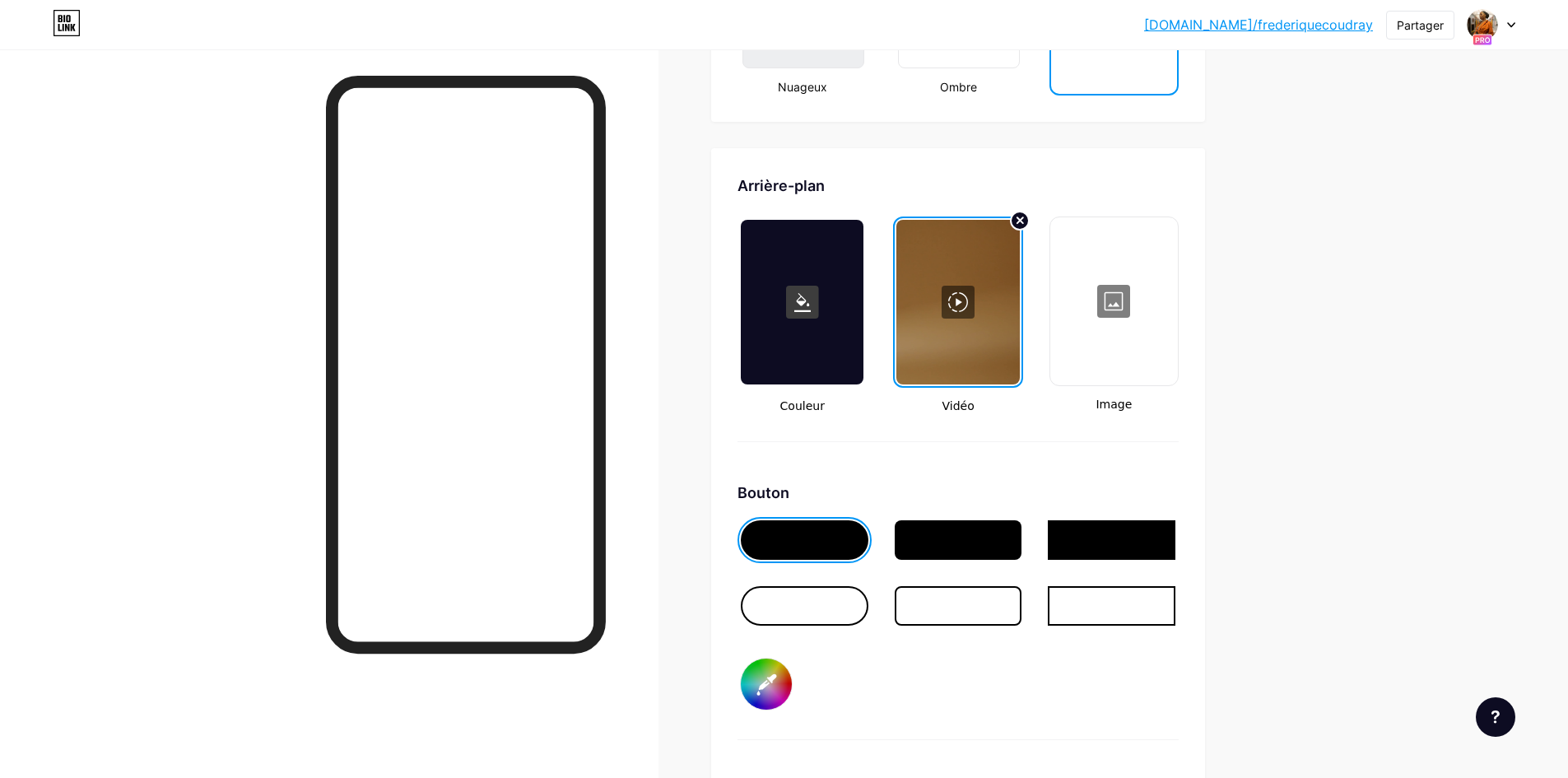
type input "#f0e7e0"
click at [580, 724] on div at bounding box center [466, 451] width 280 height 751
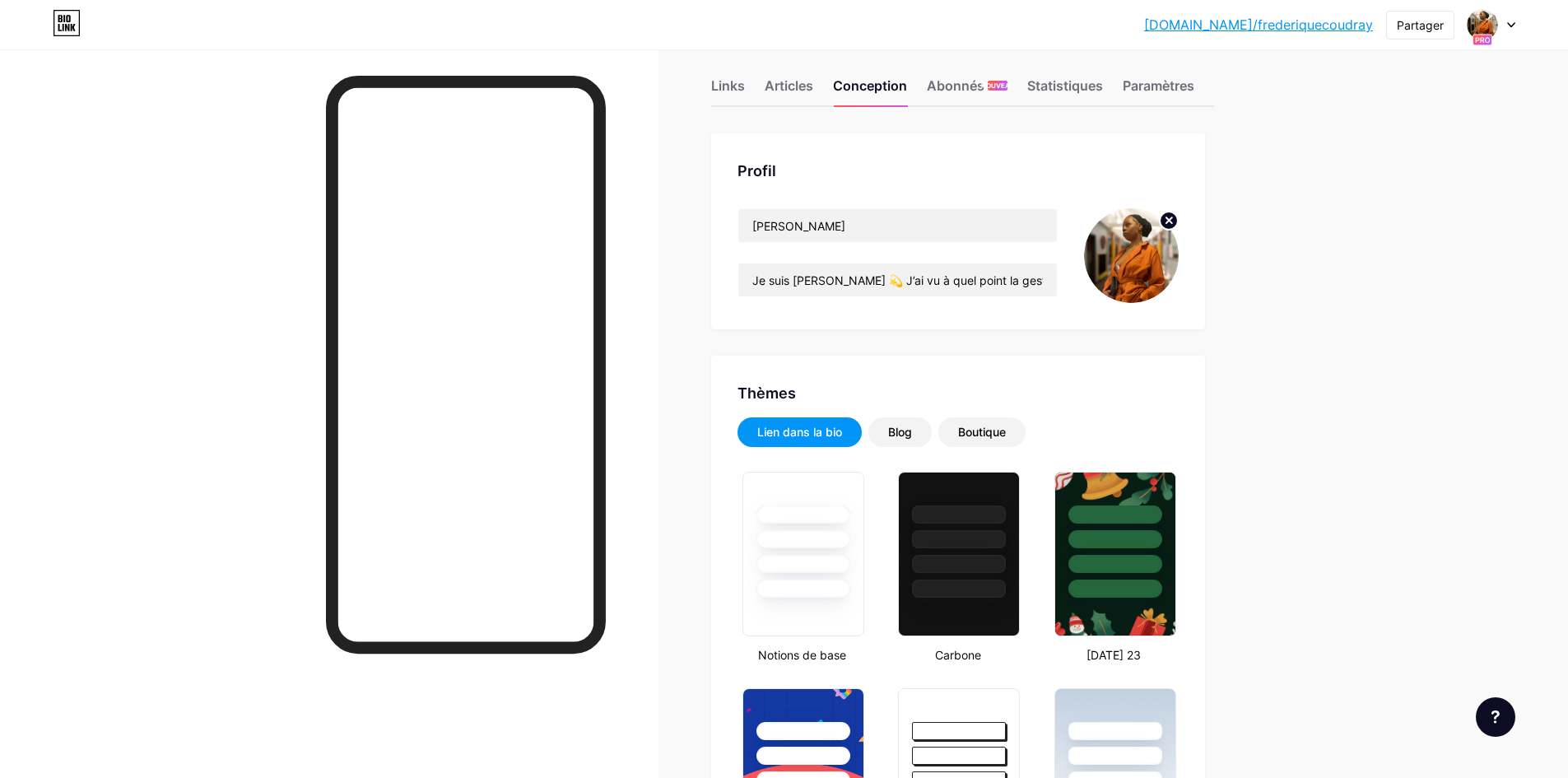
scroll to position [0, 0]
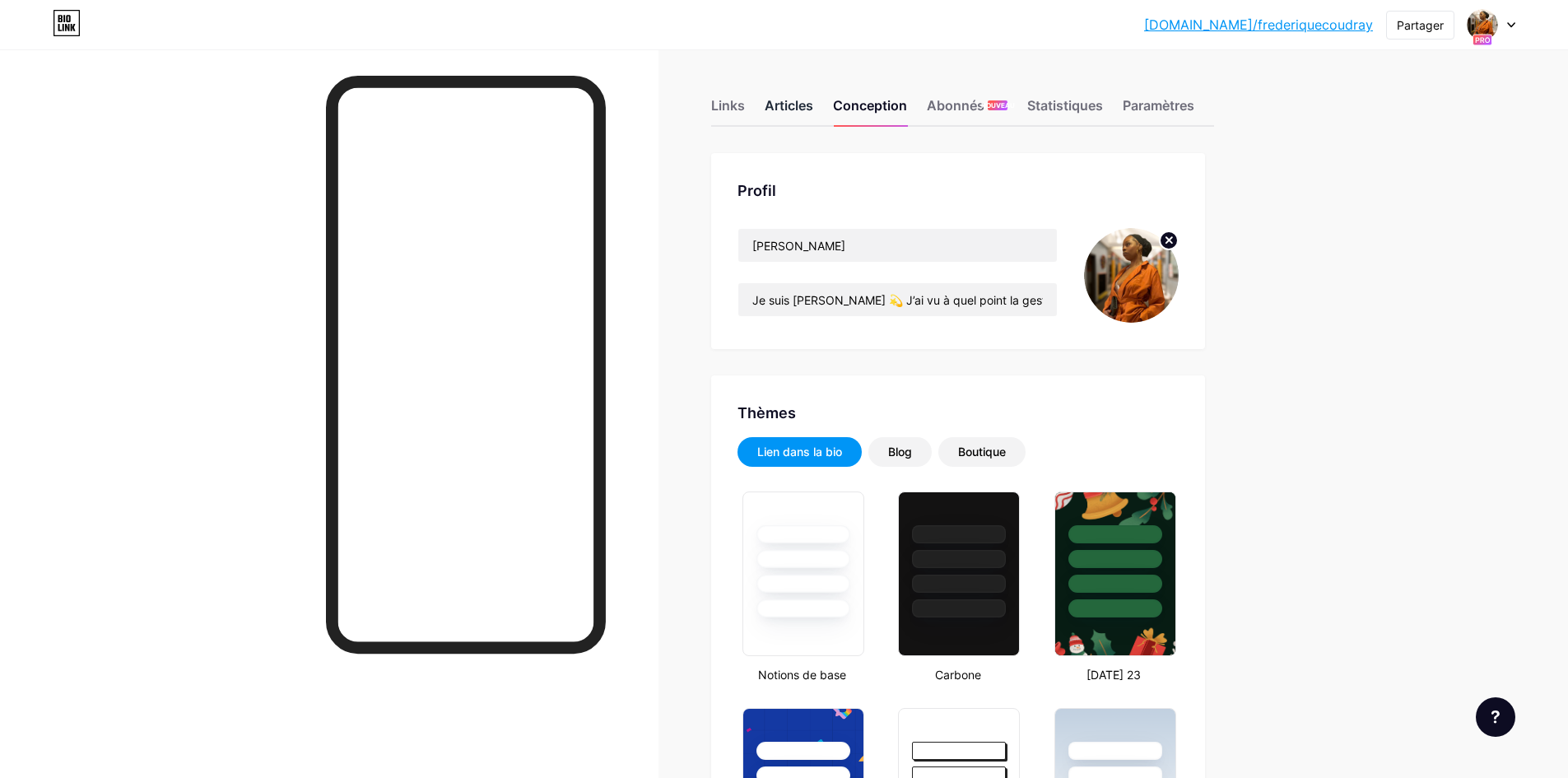
click at [804, 106] on font "Articles" at bounding box center [789, 105] width 49 height 16
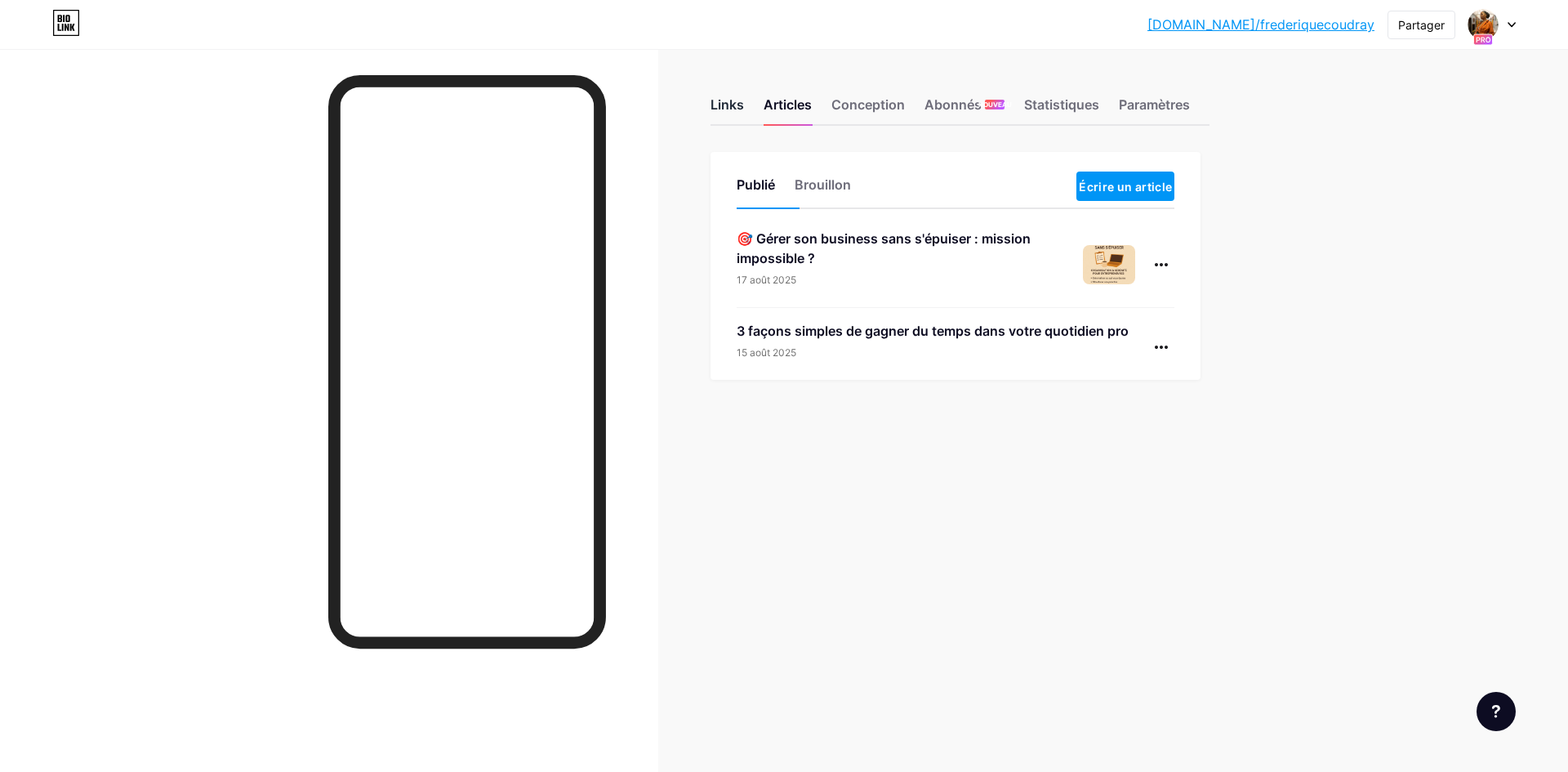
click at [721, 109] on font "Links" at bounding box center [726, 105] width 33 height 16
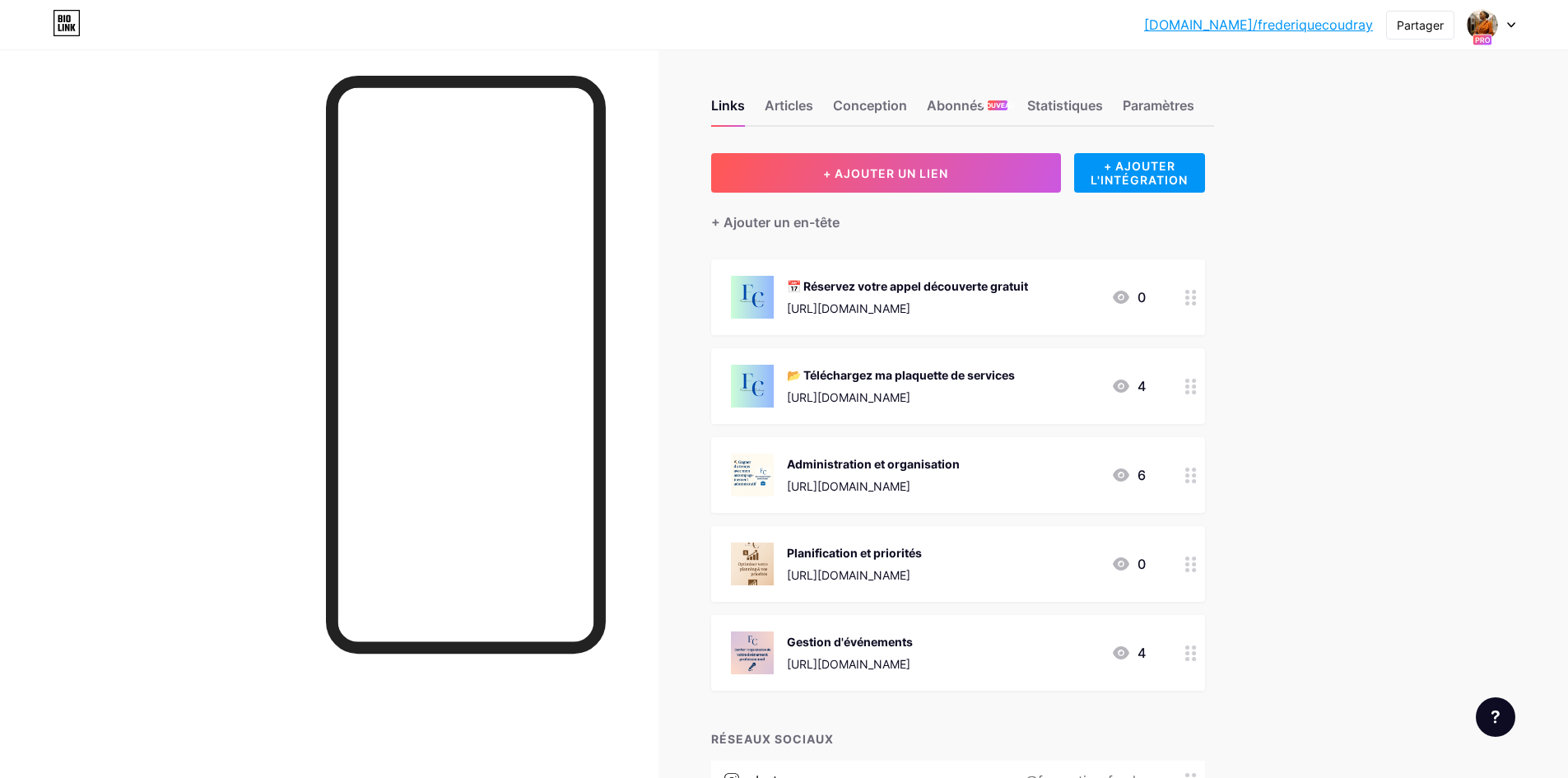
click at [1128, 298] on icon at bounding box center [1121, 297] width 20 height 20
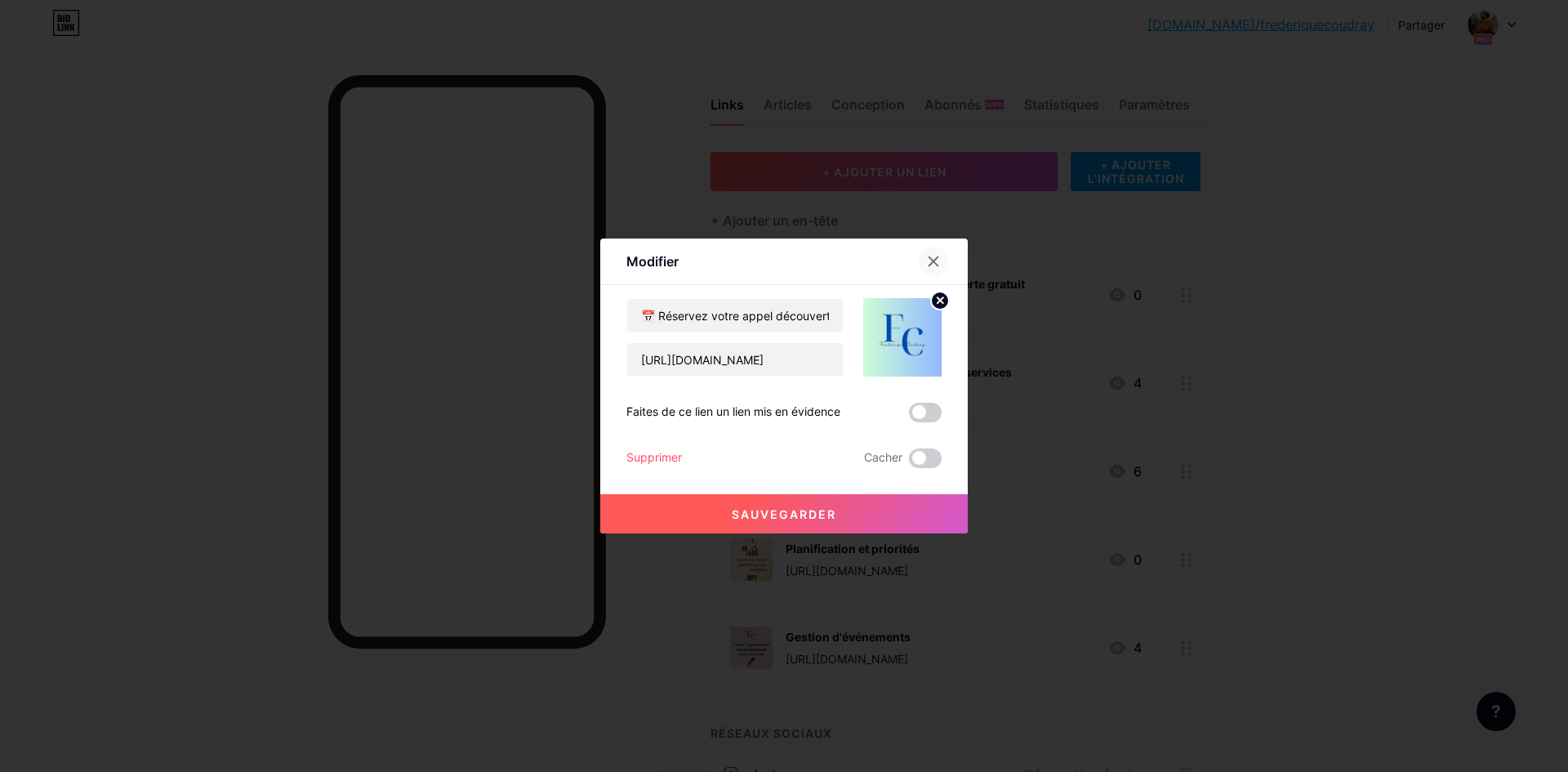
click at [932, 271] on div at bounding box center [933, 261] width 29 height 29
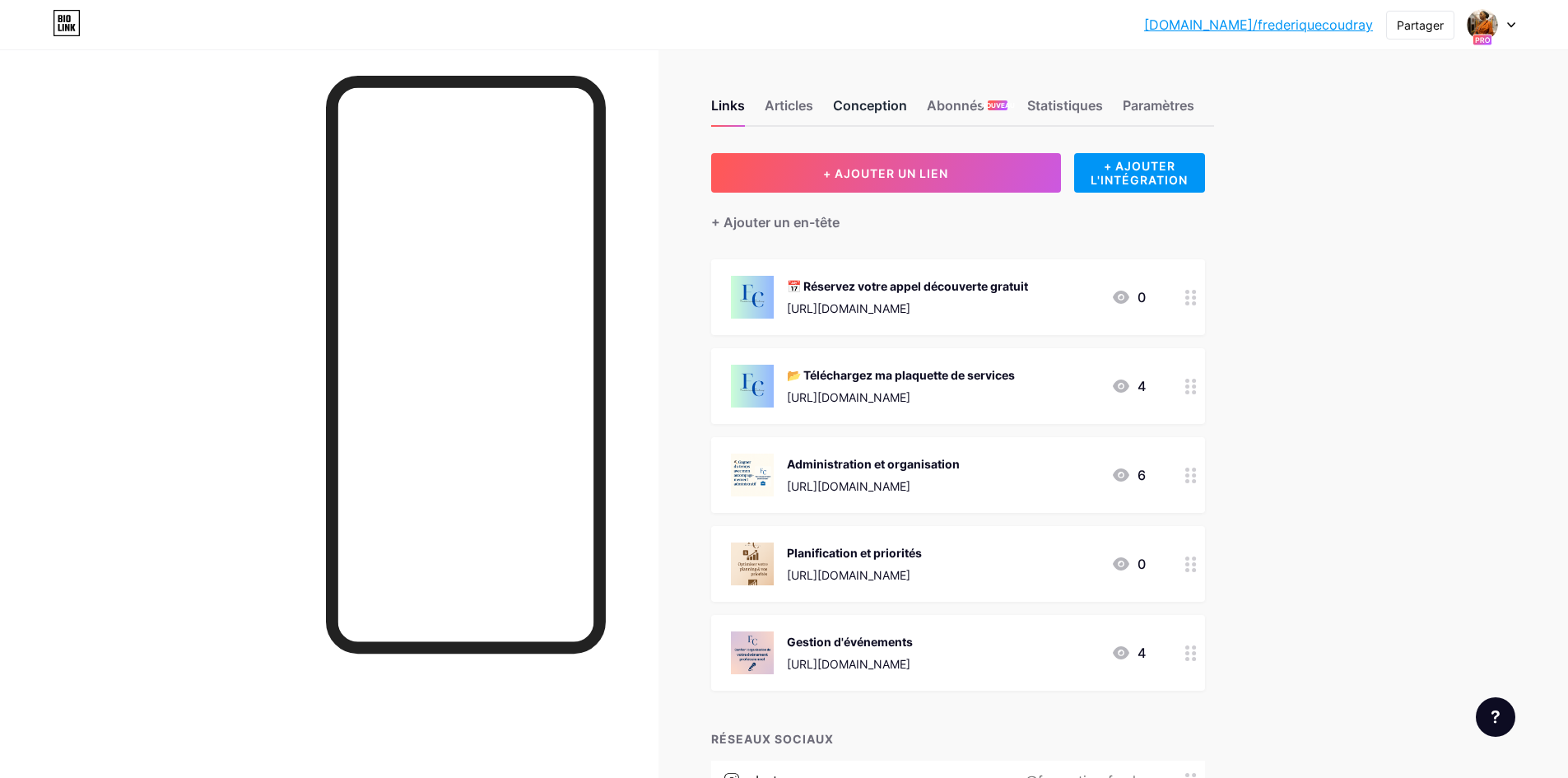
click at [871, 110] on font "Conception" at bounding box center [870, 105] width 74 height 16
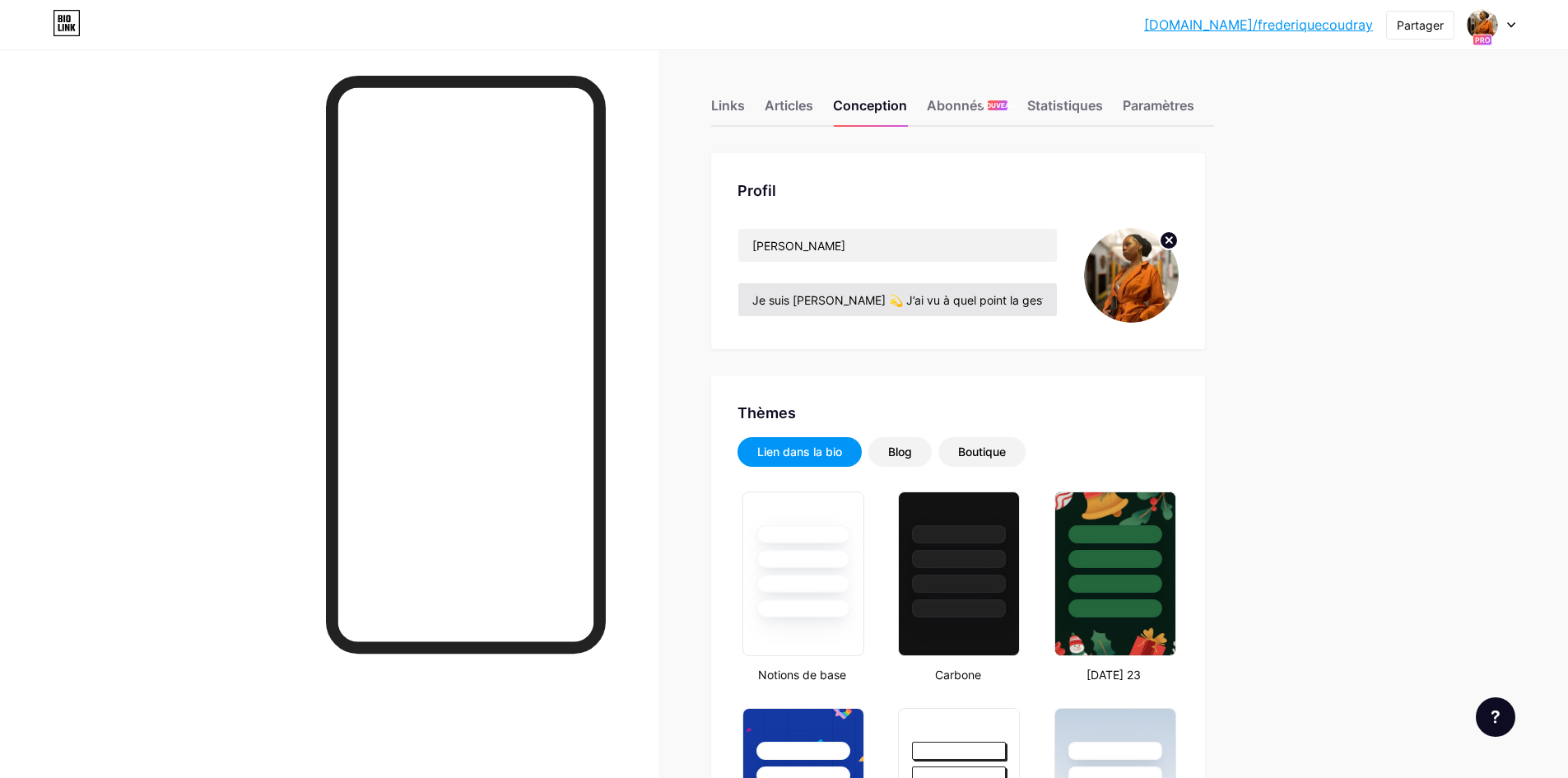
type input "#f0e7e0"
type input "#000000"
drag, startPoint x: 756, startPoint y: 301, endPoint x: 1065, endPoint y: 304, distance: 309.0
click at [1067, 294] on div "[PERSON_NAME] Je suis [PERSON_NAME] J’ai vu à quel point la gestion du temps et…" at bounding box center [958, 275] width 441 height 95
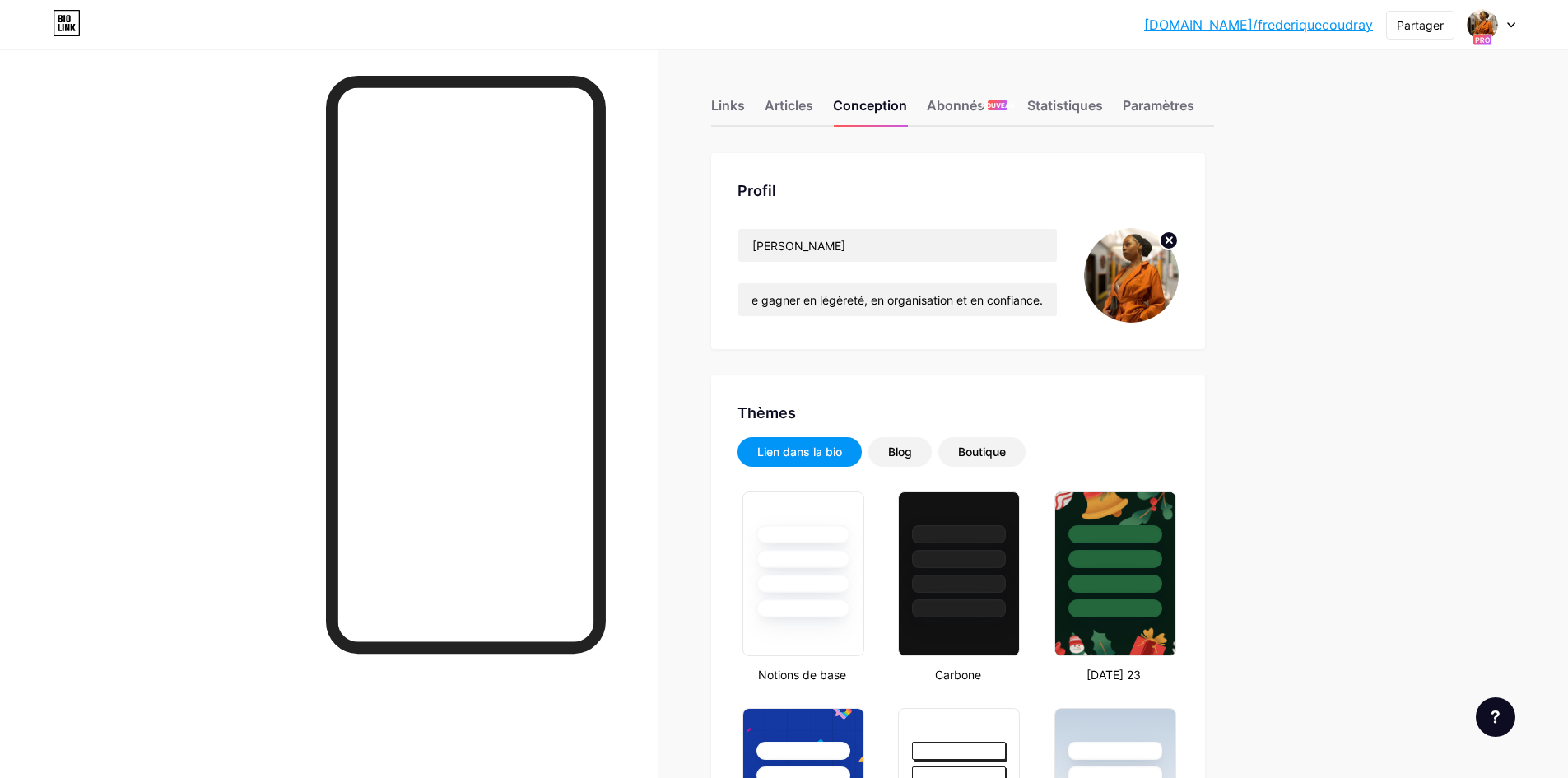
scroll to position [0, 0]
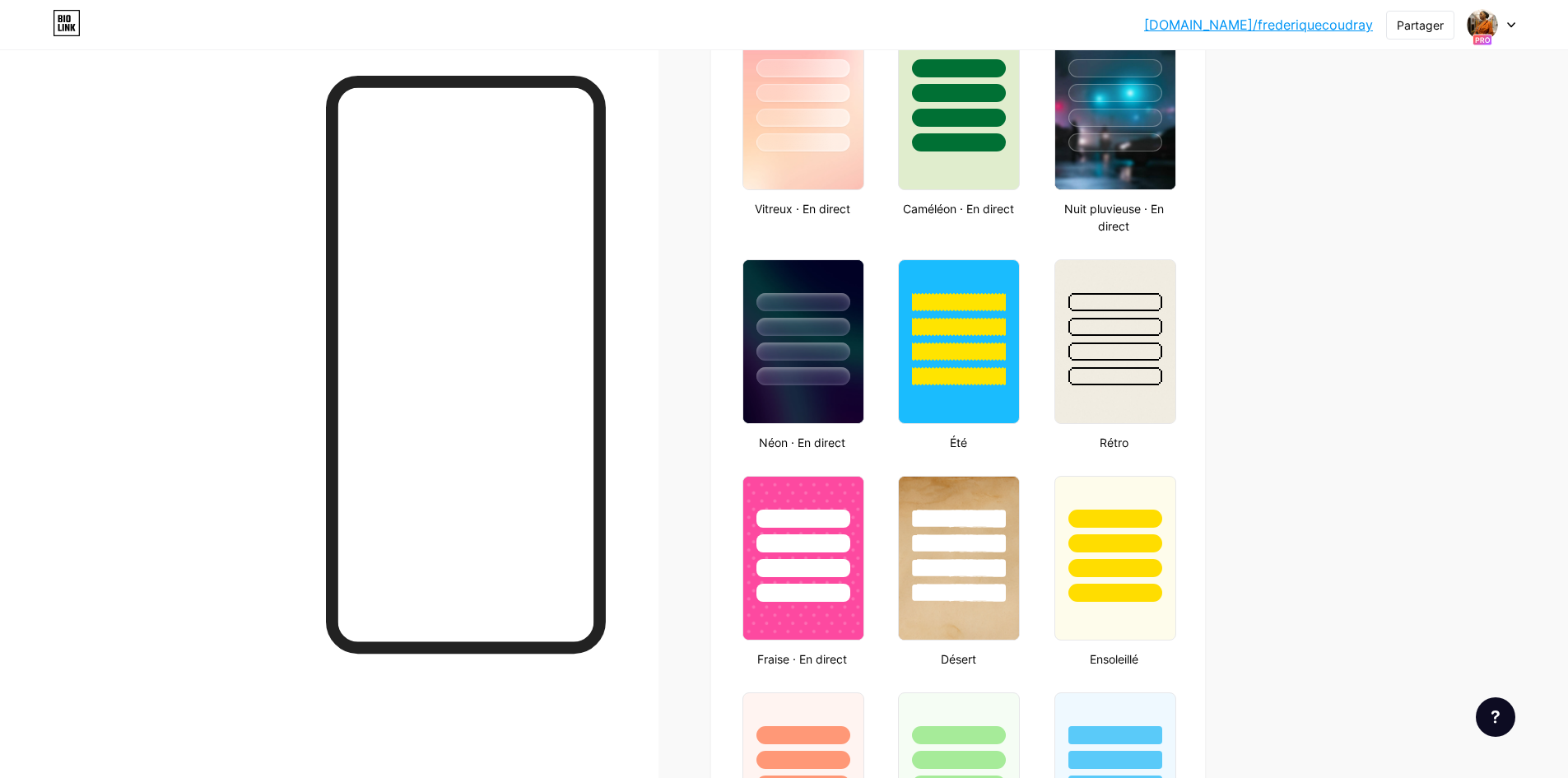
scroll to position [988, 0]
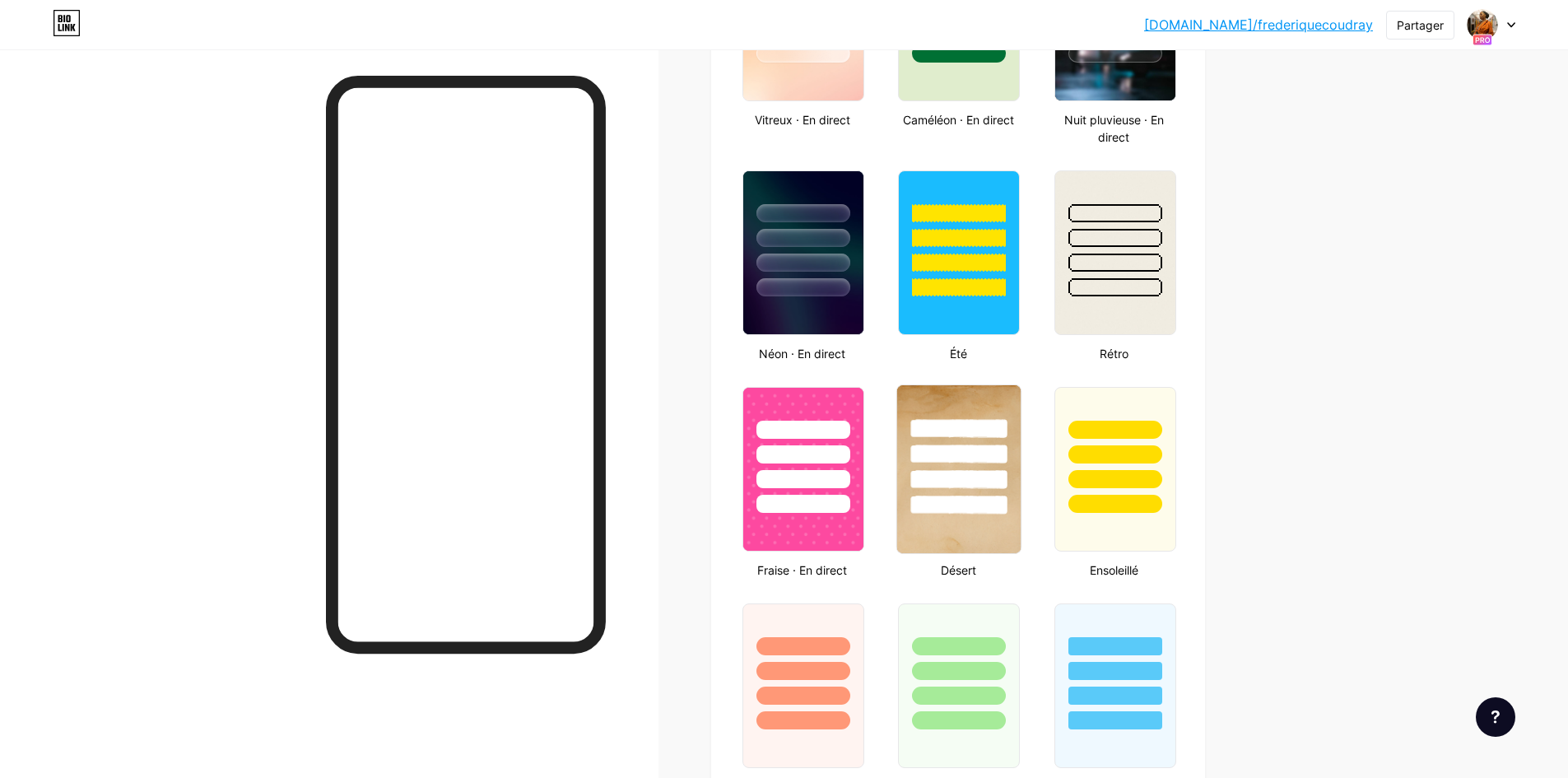
click at [990, 523] on img at bounding box center [958, 469] width 123 height 167
click at [798, 622] on div at bounding box center [802, 665] width 123 height 129
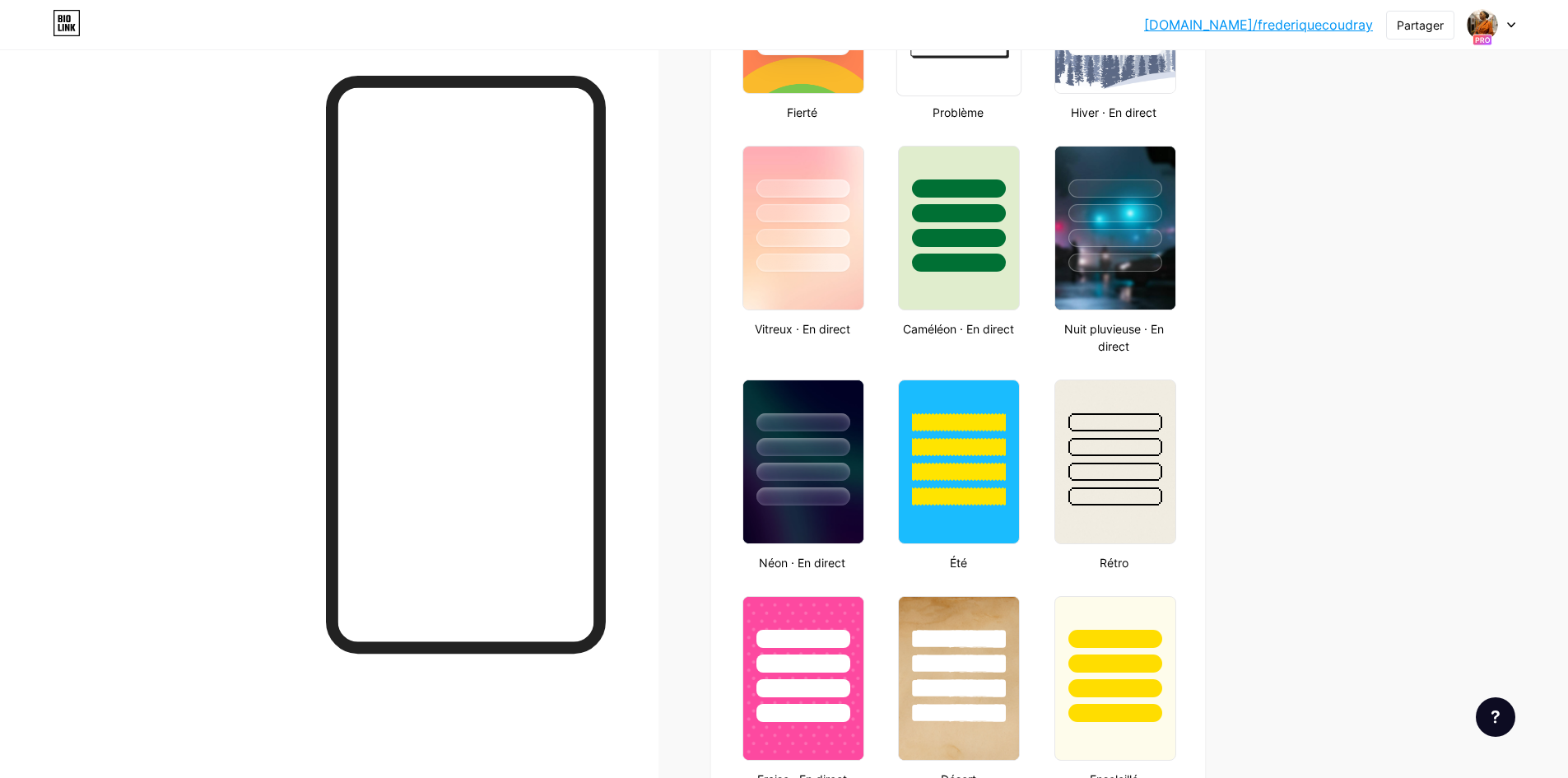
scroll to position [823, 0]
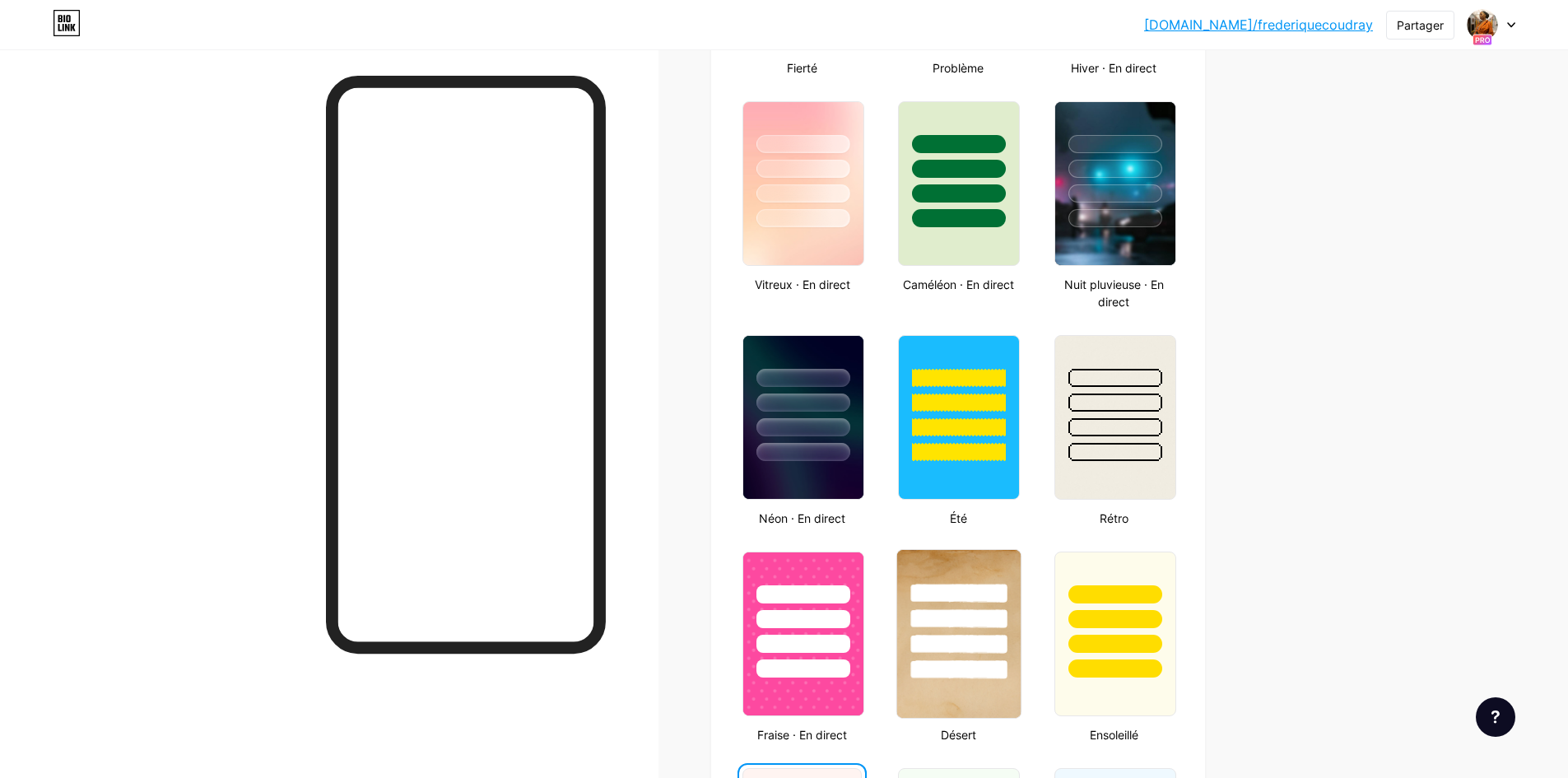
click at [982, 572] on div at bounding box center [958, 614] width 123 height 129
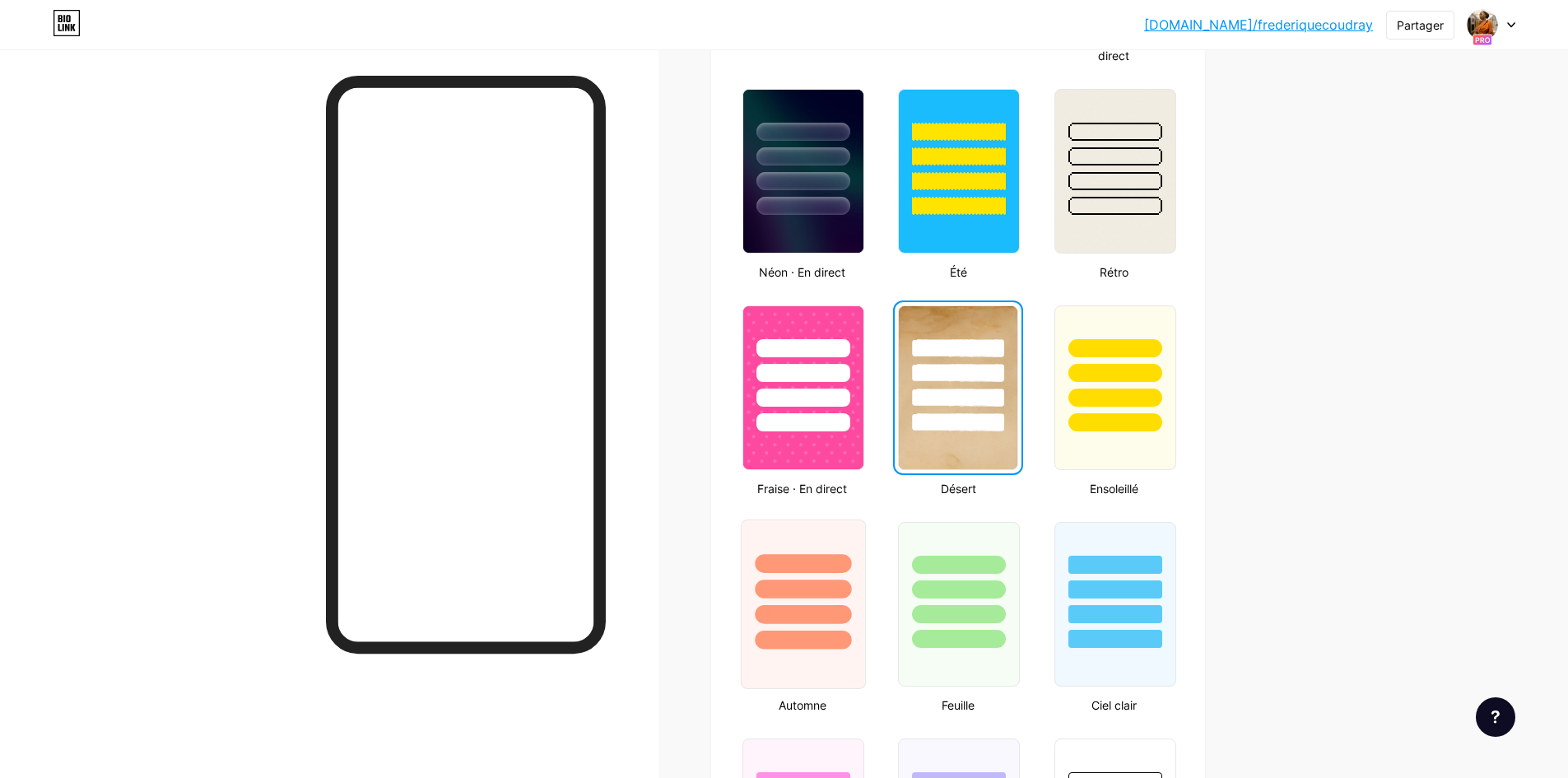
scroll to position [1235, 0]
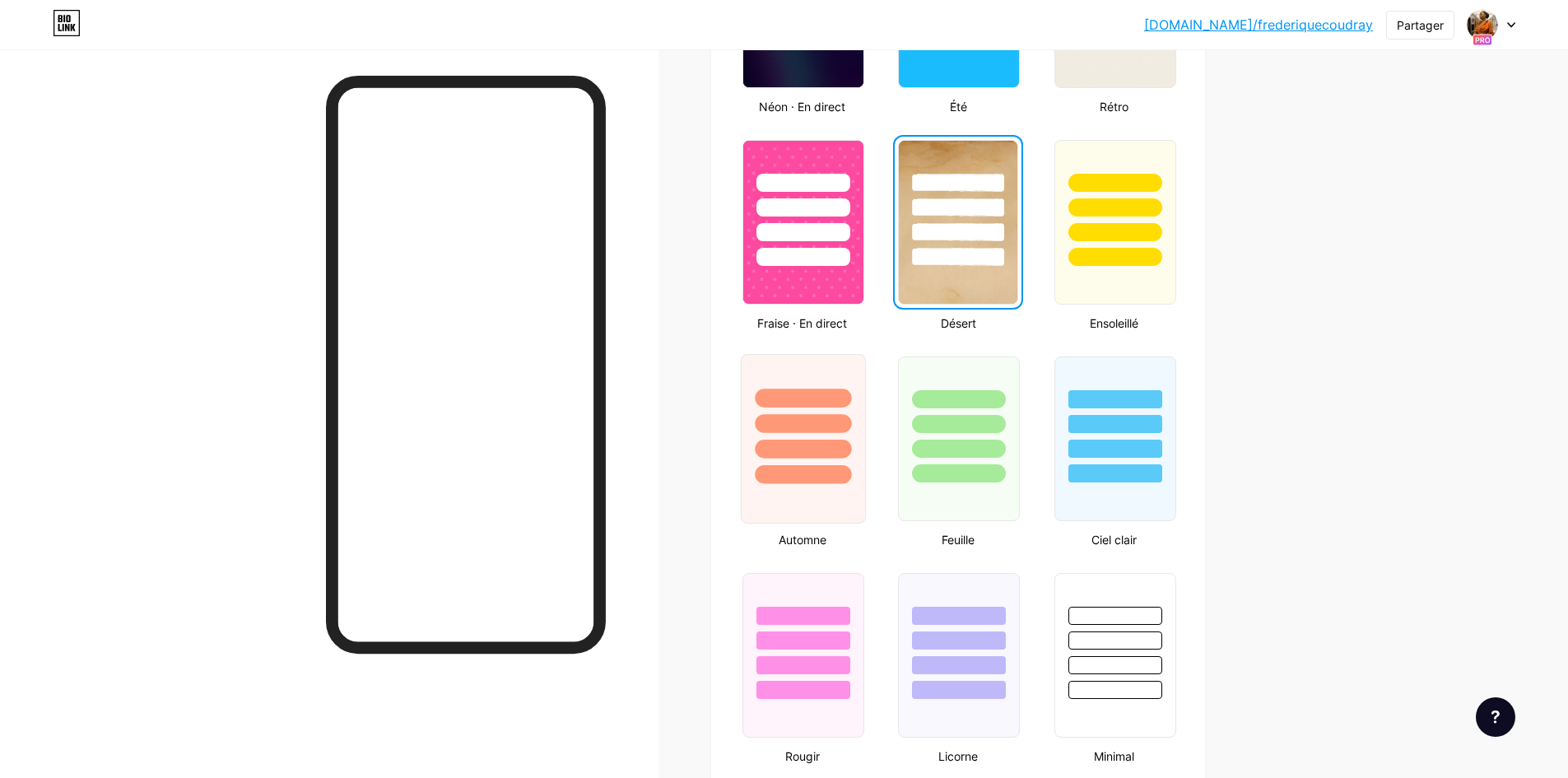
click at [799, 511] on div at bounding box center [803, 439] width 125 height 169
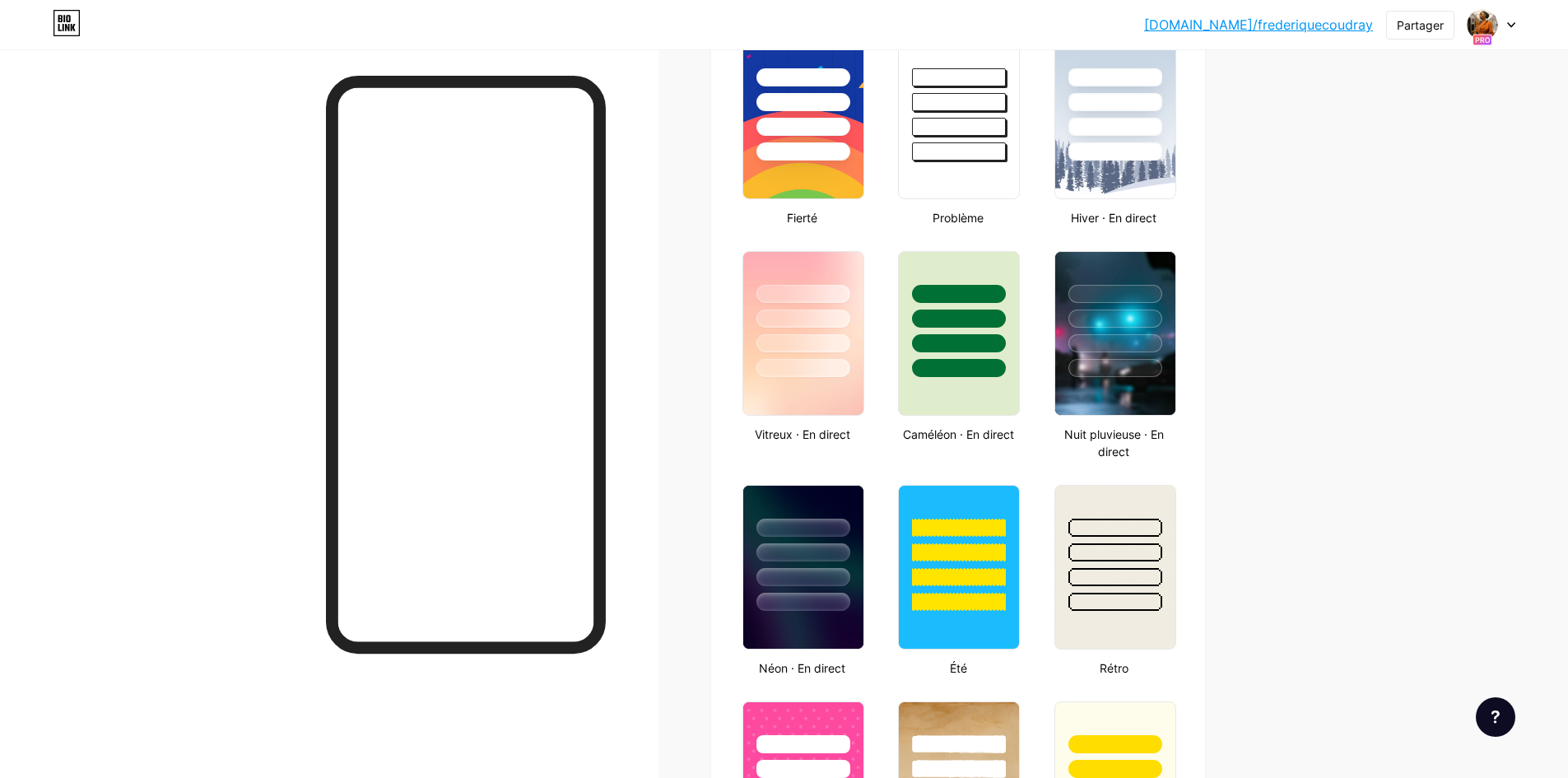
scroll to position [658, 0]
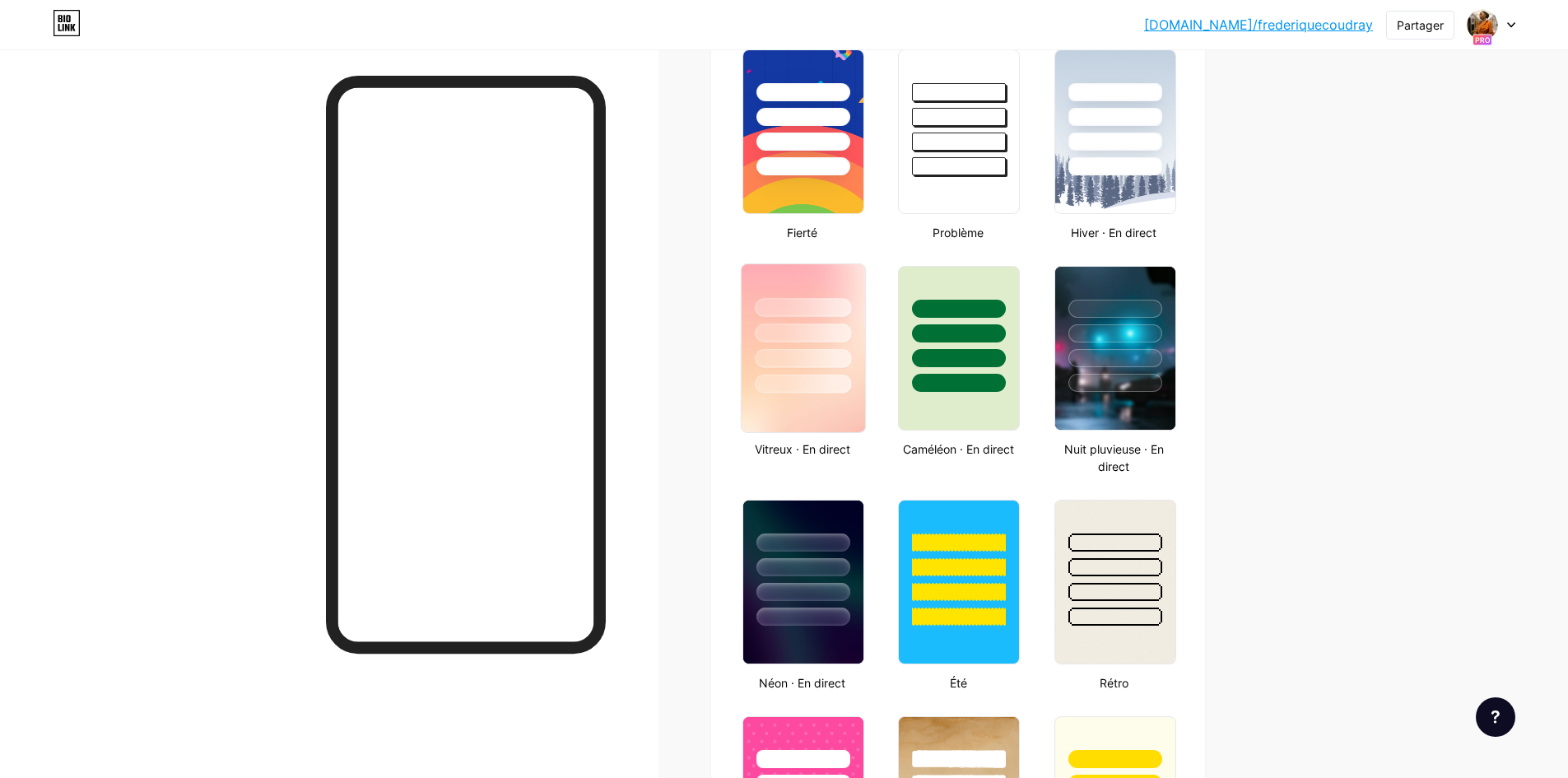
click at [815, 424] on img at bounding box center [802, 348] width 123 height 167
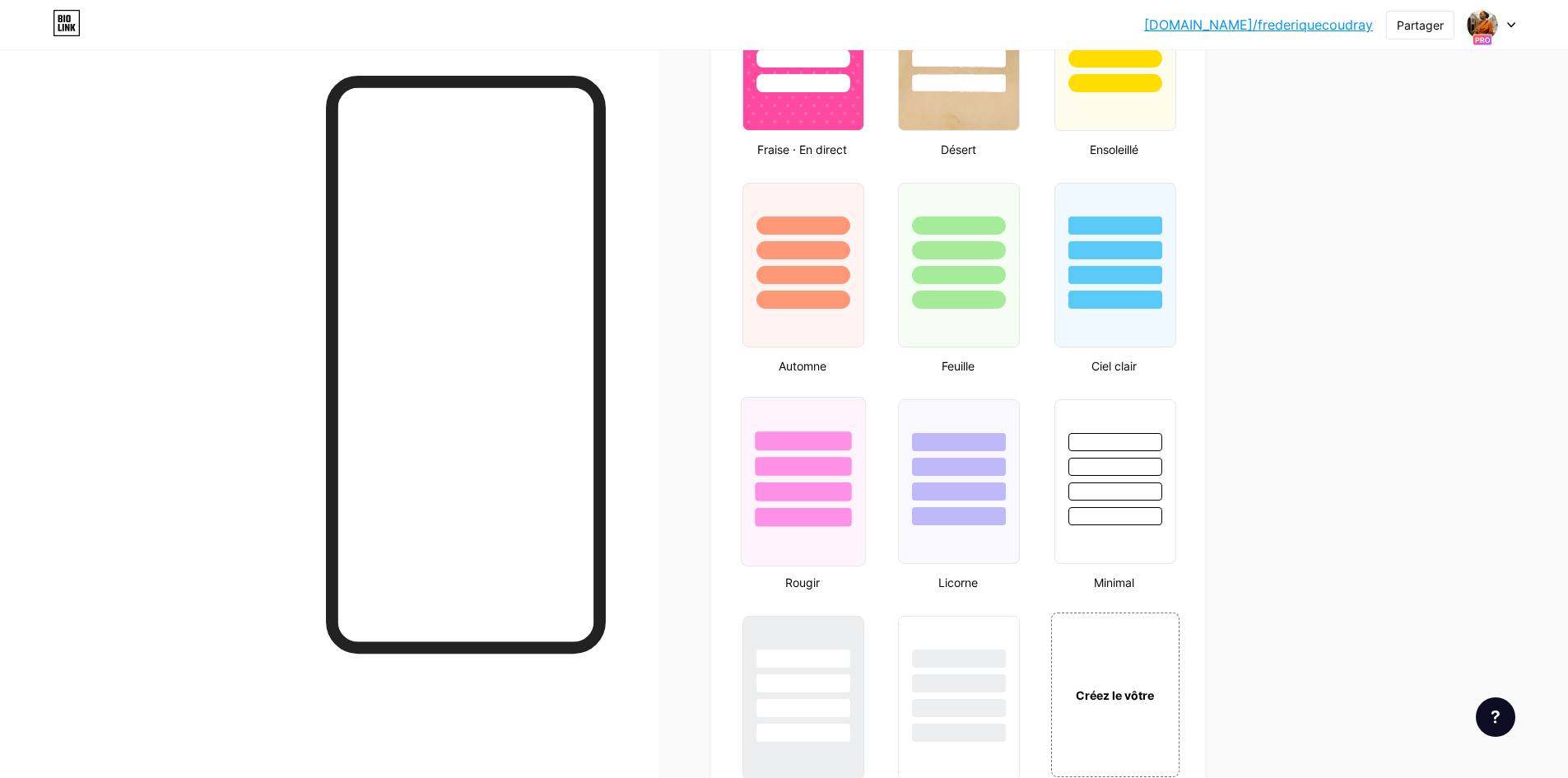
scroll to position [1316, 0]
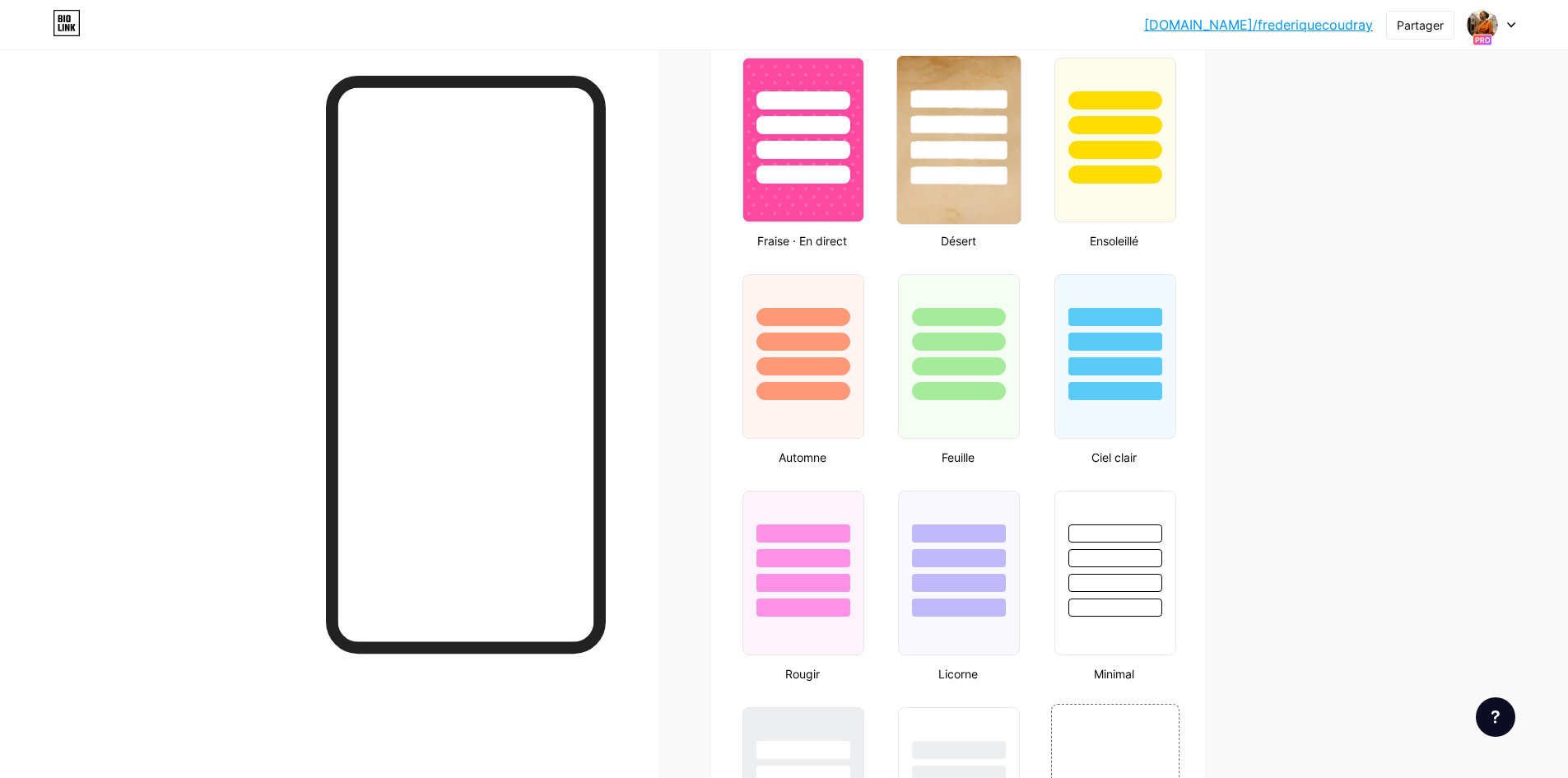
click at [938, 211] on img at bounding box center [958, 140] width 123 height 167
click at [1380, 549] on div "[DOMAIN_NAME]/freder... [DOMAIN_NAME]/frederiquecoudray Partager Changer de com…" at bounding box center [784, 90] width 1568 height 2813
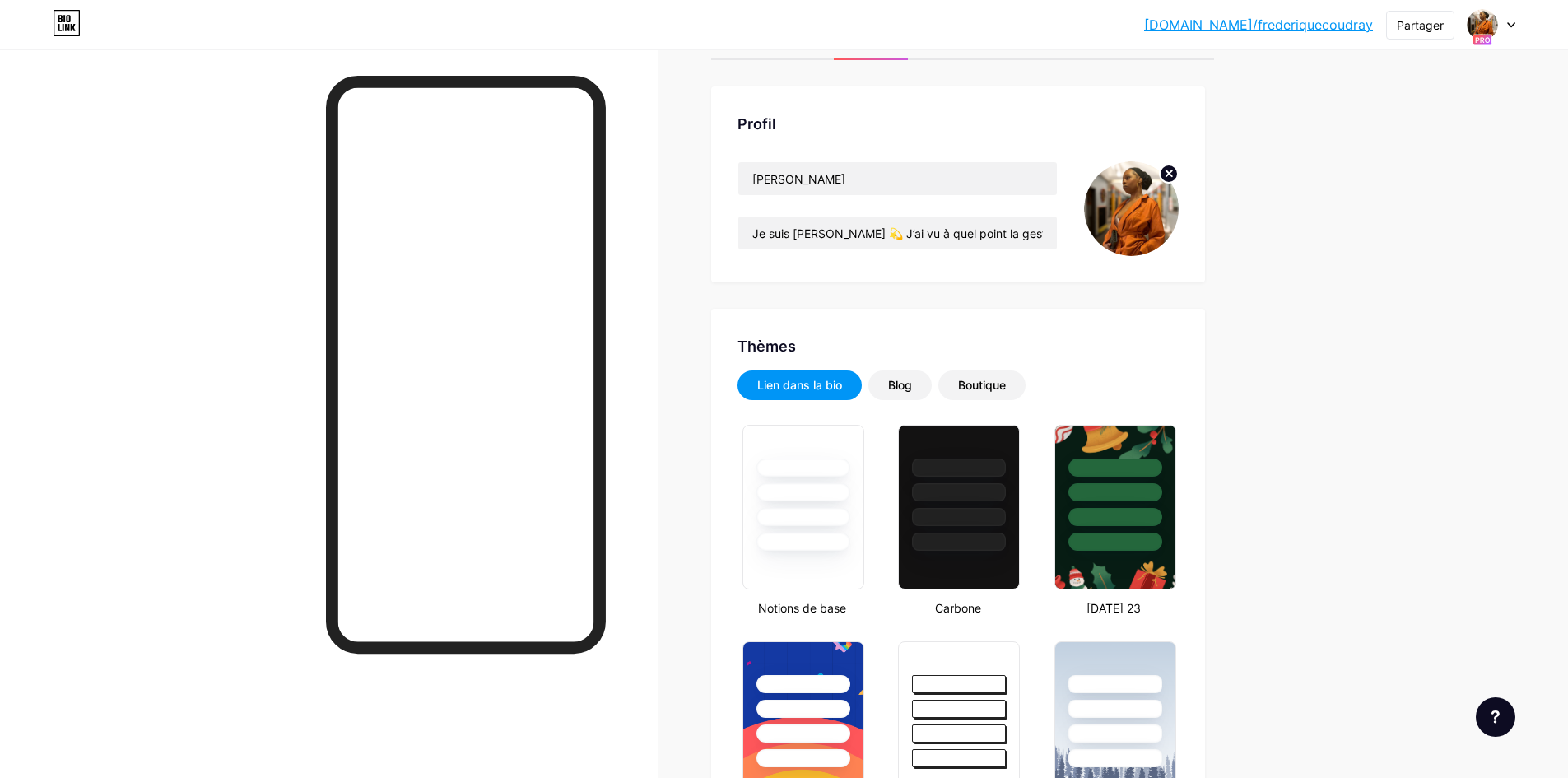
scroll to position [0, 0]
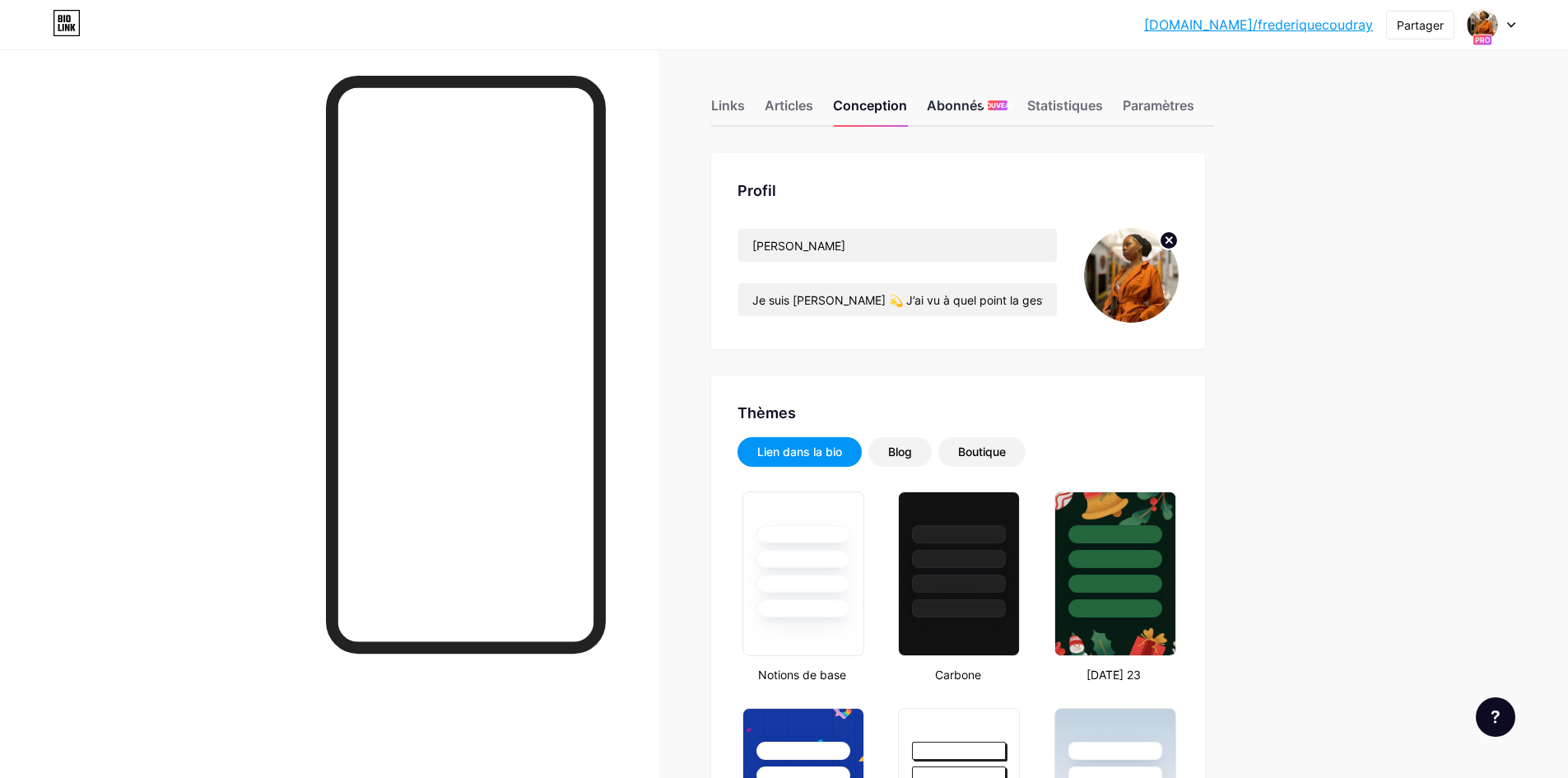
click at [956, 110] on font "Abonnés" at bounding box center [956, 105] width 58 height 16
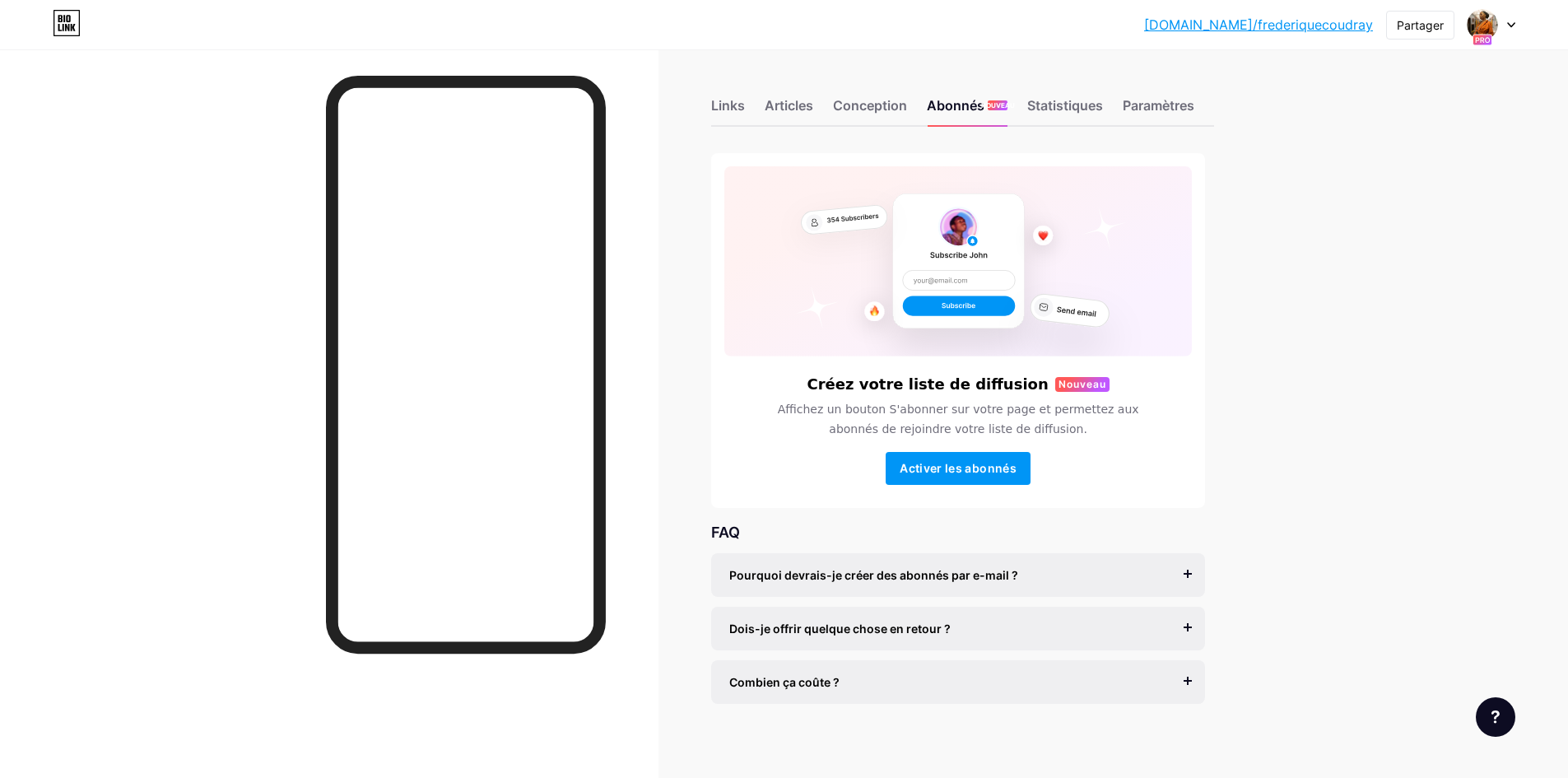
drag, startPoint x: 1364, startPoint y: 335, endPoint x: 1355, endPoint y: 331, distance: 9.8
click at [1364, 335] on div "[DOMAIN_NAME]/freder... [DOMAIN_NAME]/frederiquecoudray Partager Changer de com…" at bounding box center [784, 393] width 1568 height 786
